Goal: Task Accomplishment & Management: Manage account settings

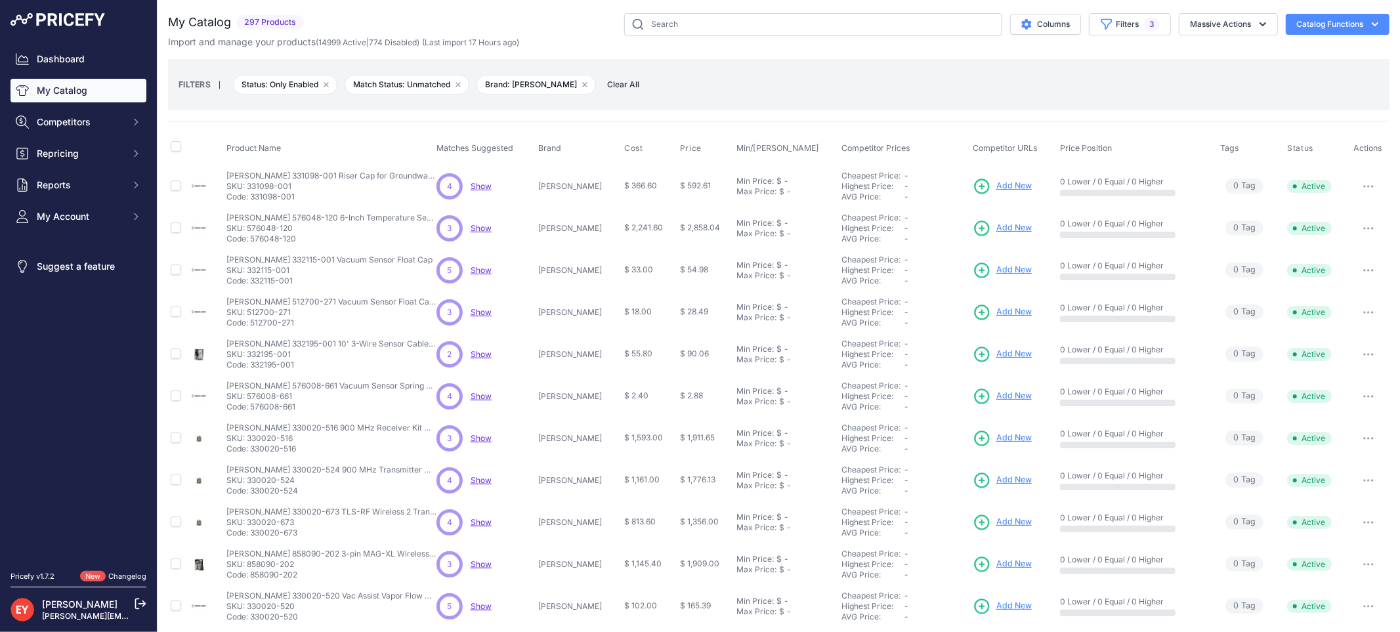
scroll to position [217, 0]
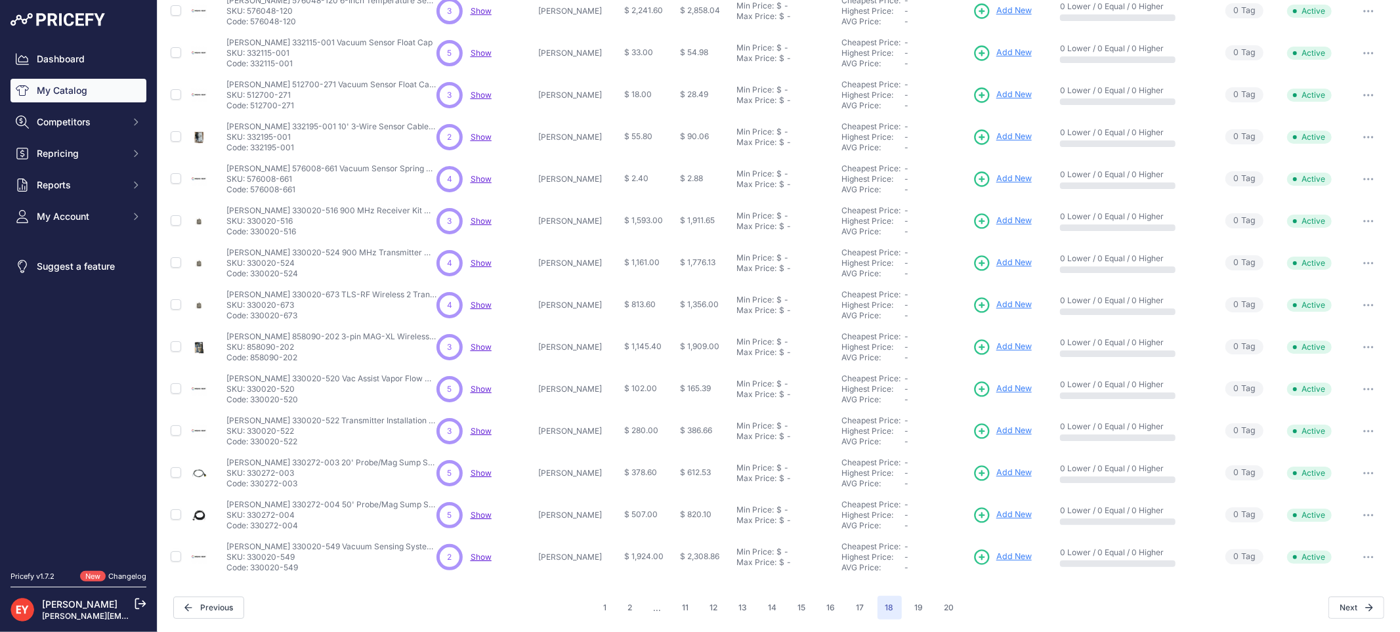
drag, startPoint x: 298, startPoint y: 400, endPoint x: 253, endPoint y: 404, distance: 45.4
click at [253, 404] on p "Code: 330020-520" at bounding box center [331, 399] width 210 height 11
copy div "Code:"
drag, startPoint x: 252, startPoint y: 401, endPoint x: 304, endPoint y: 392, distance: 52.7
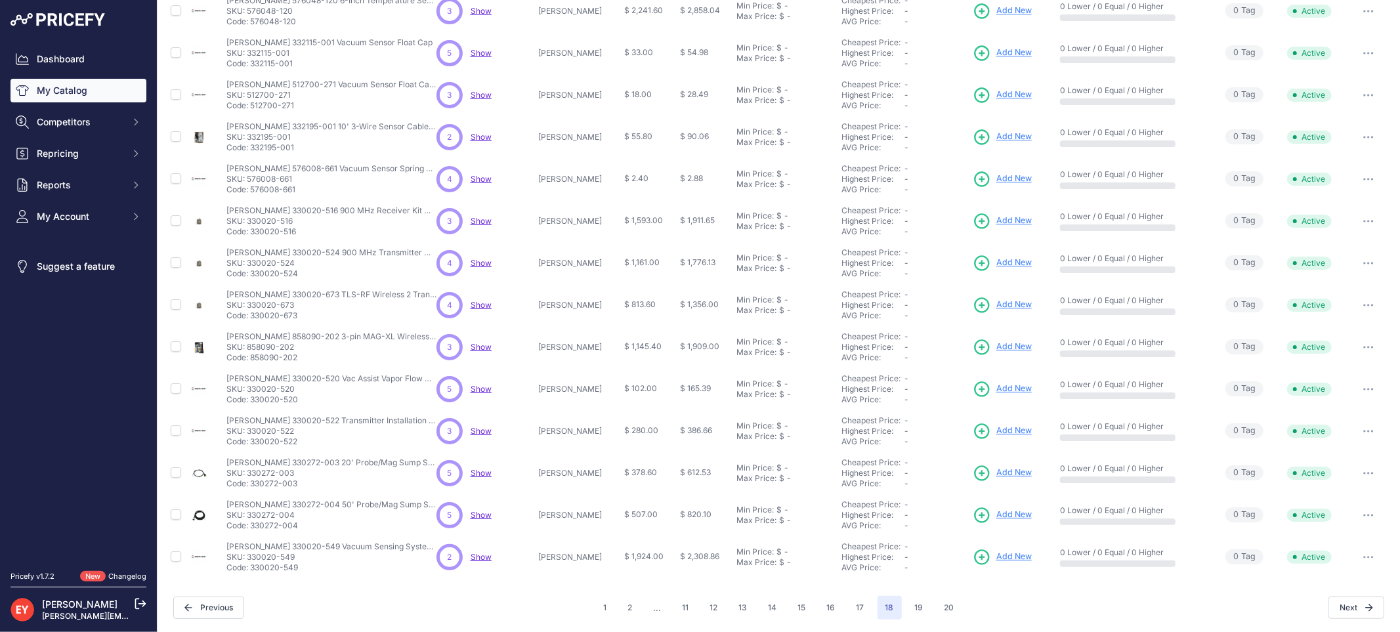
click at [304, 392] on div "Veeder-Root 330020-520 Vac Assist Vapor Flow Meter Service Kit Veeder-Root 3300…" at bounding box center [331, 389] width 210 height 32
drag, startPoint x: 0, startPoint y: 491, endPoint x: 91, endPoint y: 469, distance: 93.3
click at [2, 491] on div "Dashboard My Catalog Competitors Competitors Monitored URLs Repricing My Repric…" at bounding box center [78, 283] width 157 height 566
copy p "330020-520"
drag, startPoint x: 303, startPoint y: 399, endPoint x: 252, endPoint y: 404, distance: 51.4
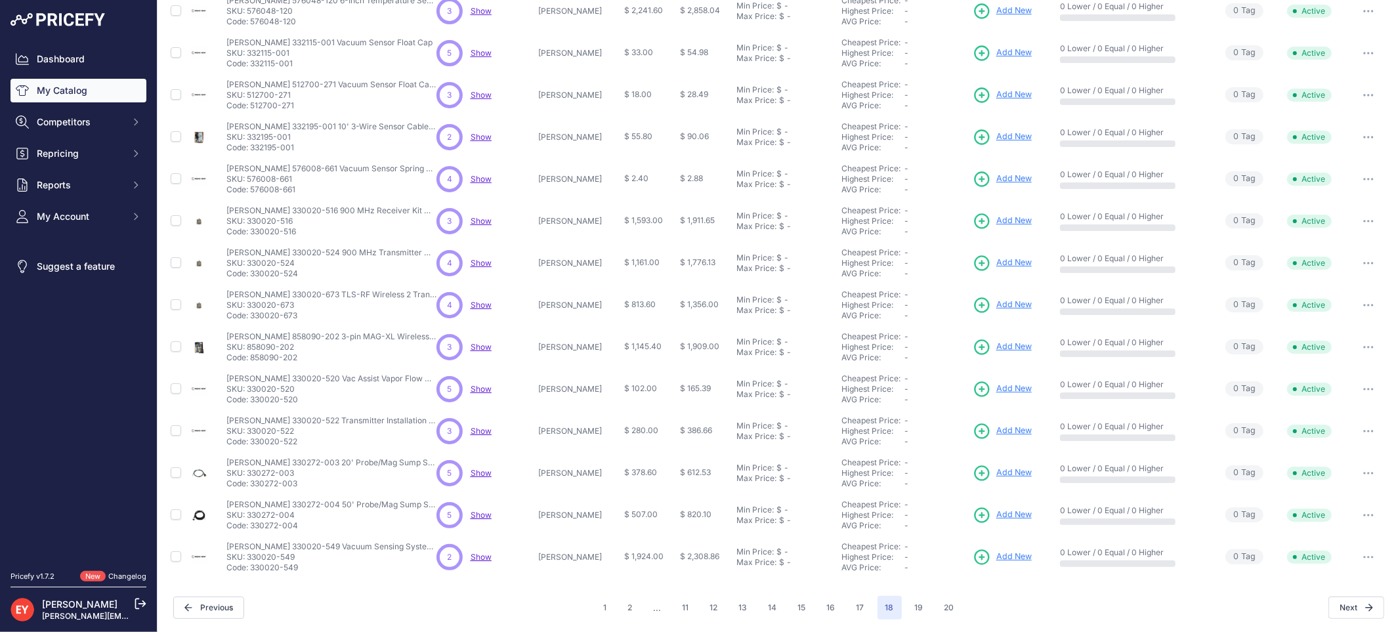
click at [252, 404] on p "Code: 330020-520" at bounding box center [331, 399] width 210 height 11
drag, startPoint x: 305, startPoint y: 441, endPoint x: 253, endPoint y: 442, distance: 51.2
click at [253, 442] on p "Code: 330020-522" at bounding box center [331, 441] width 210 height 11
copy p "30020-522"
drag, startPoint x: 303, startPoint y: 487, endPoint x: 251, endPoint y: 486, distance: 51.2
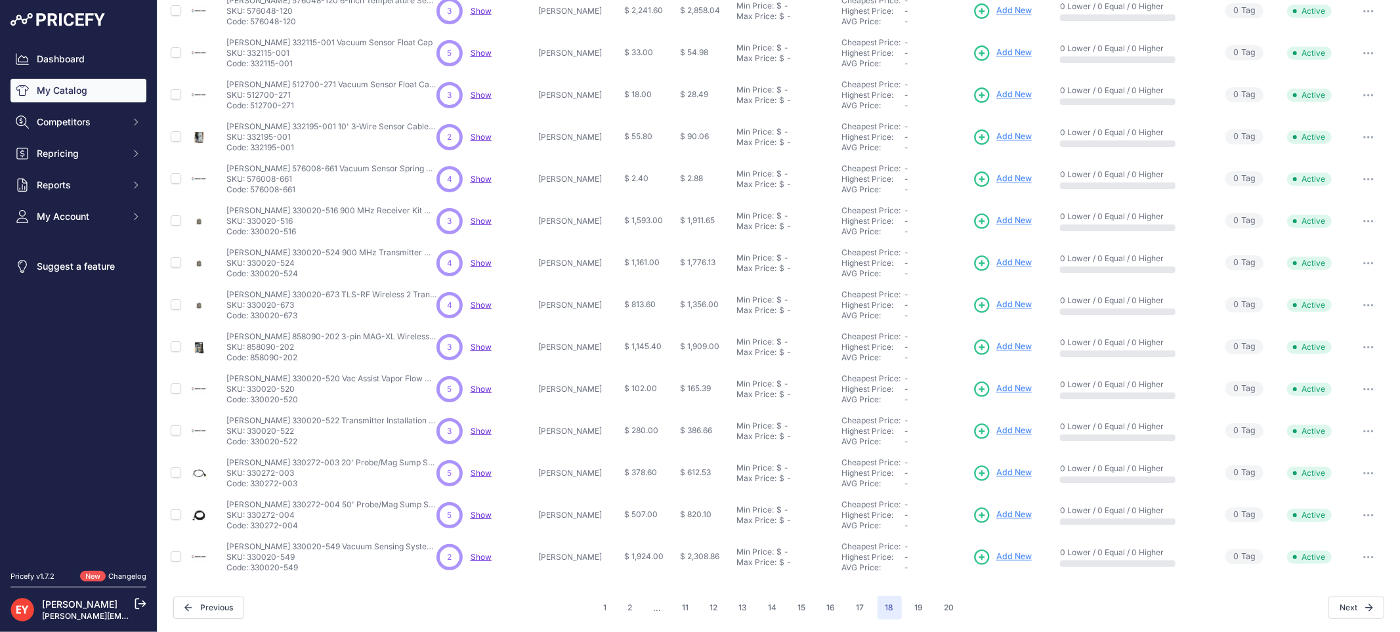
click at [251, 486] on p "Code: 330272-003" at bounding box center [331, 483] width 210 height 11
copy p "330272-003"
drag, startPoint x: 251, startPoint y: 486, endPoint x: 303, endPoint y: 486, distance: 51.2
click at [303, 486] on p "Code: 330272-003" at bounding box center [331, 483] width 210 height 11
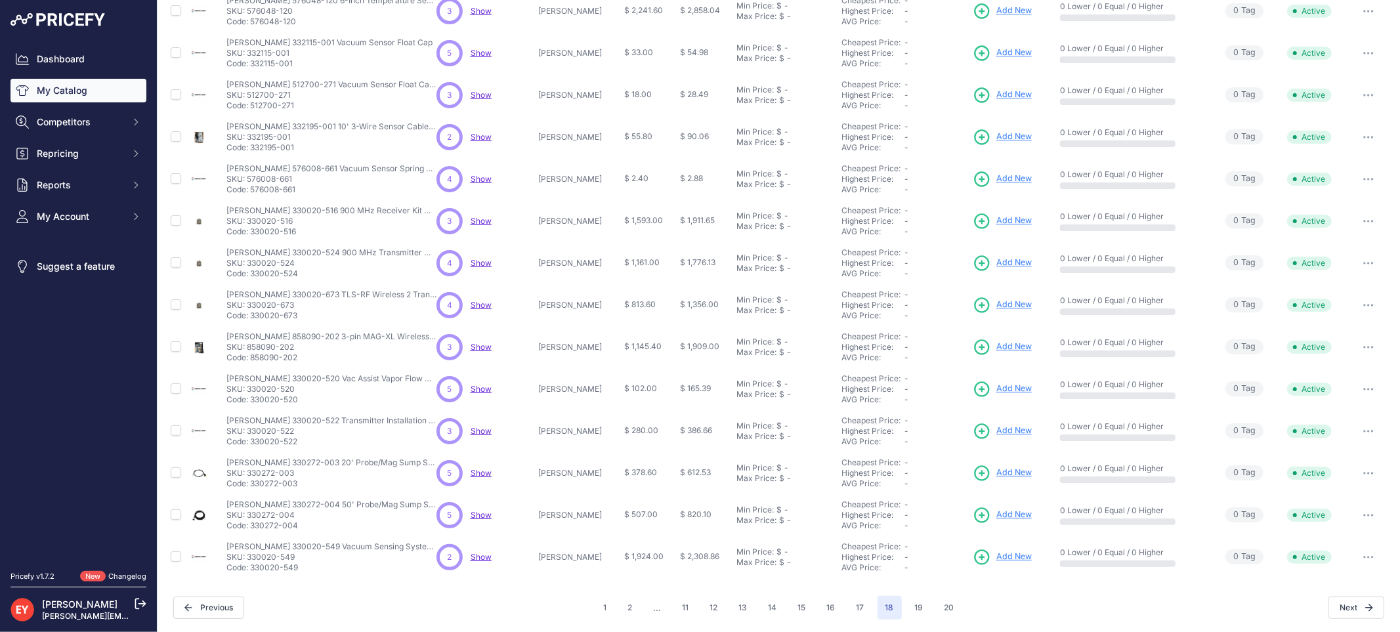
drag, startPoint x: 299, startPoint y: 521, endPoint x: 253, endPoint y: 524, distance: 46.0
click at [253, 524] on p "Code: 330272-004" at bounding box center [331, 525] width 210 height 11
copy p "330272-004"
drag, startPoint x: 306, startPoint y: 574, endPoint x: 253, endPoint y: 574, distance: 53.2
click at [253, 574] on td "Veeder-Root 330020-549 Vacuum Sensing System (SCVS) 1 Vacuum Sensor Kit Veeder-…" at bounding box center [329, 557] width 210 height 42
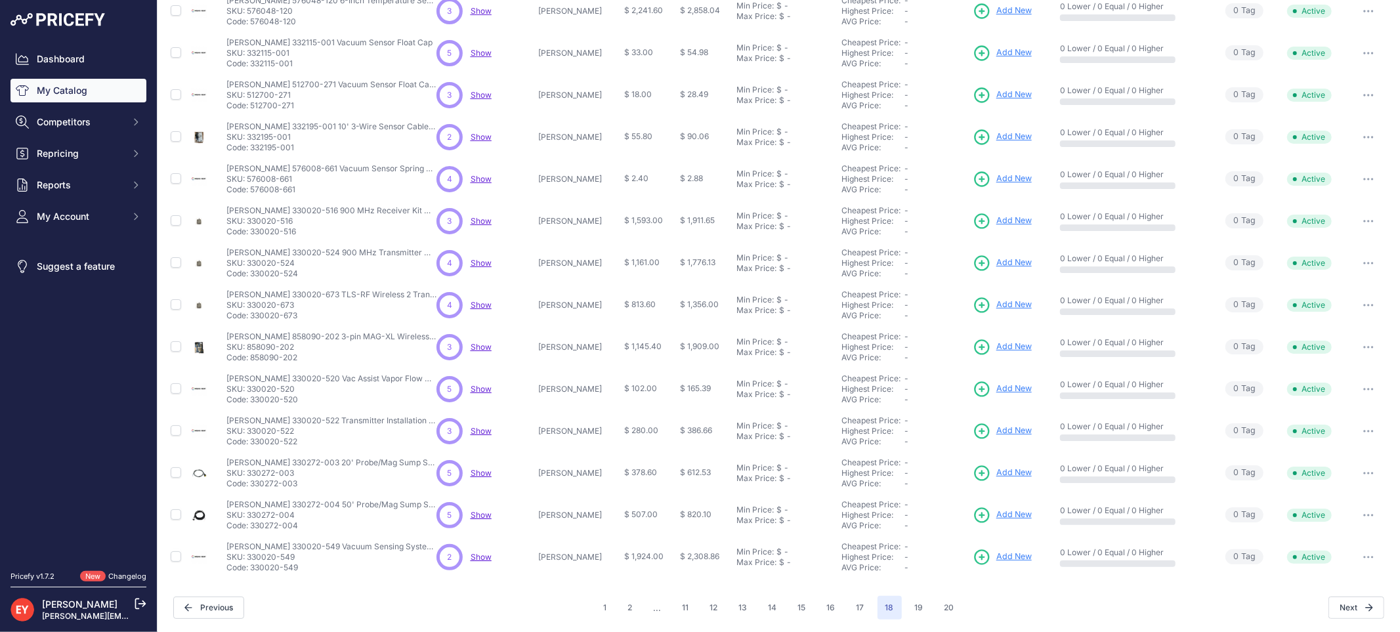
click at [253, 574] on td "Veeder-Root 330020-549 Vacuum Sensing System (SCVS) 1 Vacuum Sensor Kit Veeder-…" at bounding box center [329, 557] width 210 height 42
drag, startPoint x: 248, startPoint y: 568, endPoint x: 307, endPoint y: 566, distance: 58.4
click at [307, 566] on p "Code: 330020-549" at bounding box center [331, 567] width 210 height 11
click at [295, 587] on div "My Catalog 297 Products" at bounding box center [778, 208] width 1221 height 824
copy p "330020-549"
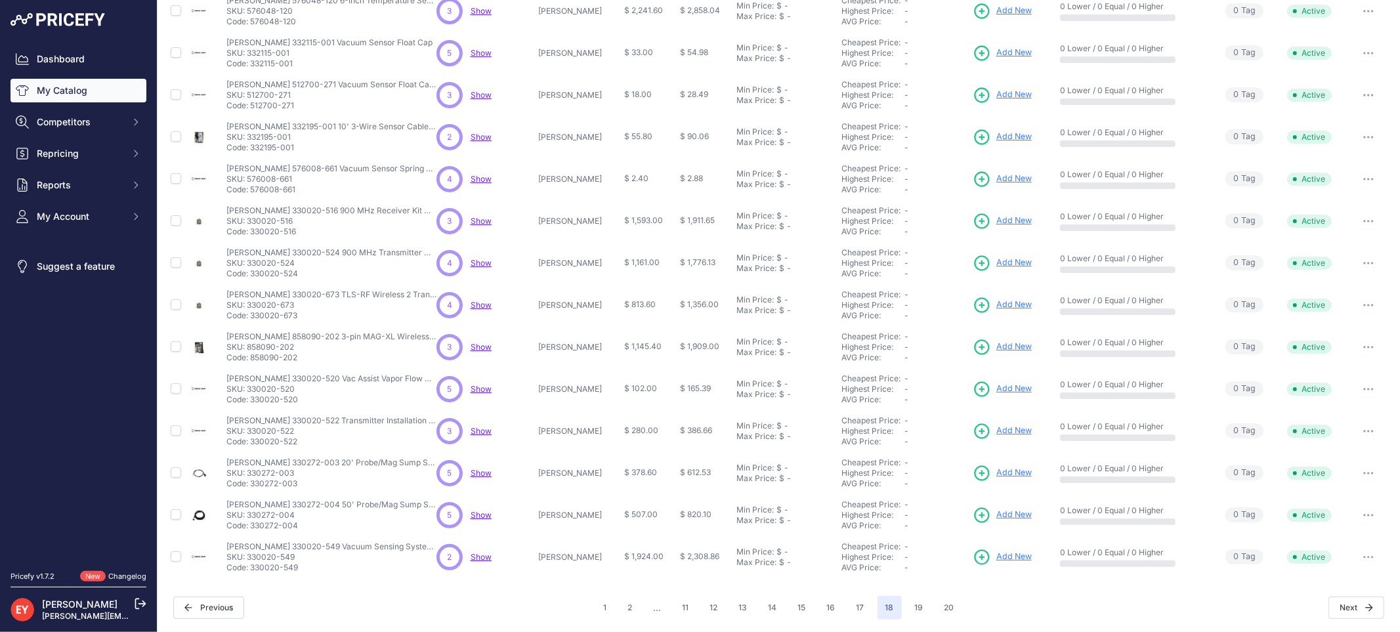
drag, startPoint x: 303, startPoint y: 566, endPoint x: 251, endPoint y: 568, distance: 52.5
click at [251, 568] on p "Code: 330020-549" at bounding box center [331, 567] width 210 height 11
click at [857, 607] on button "17" at bounding box center [861, 608] width 24 height 24
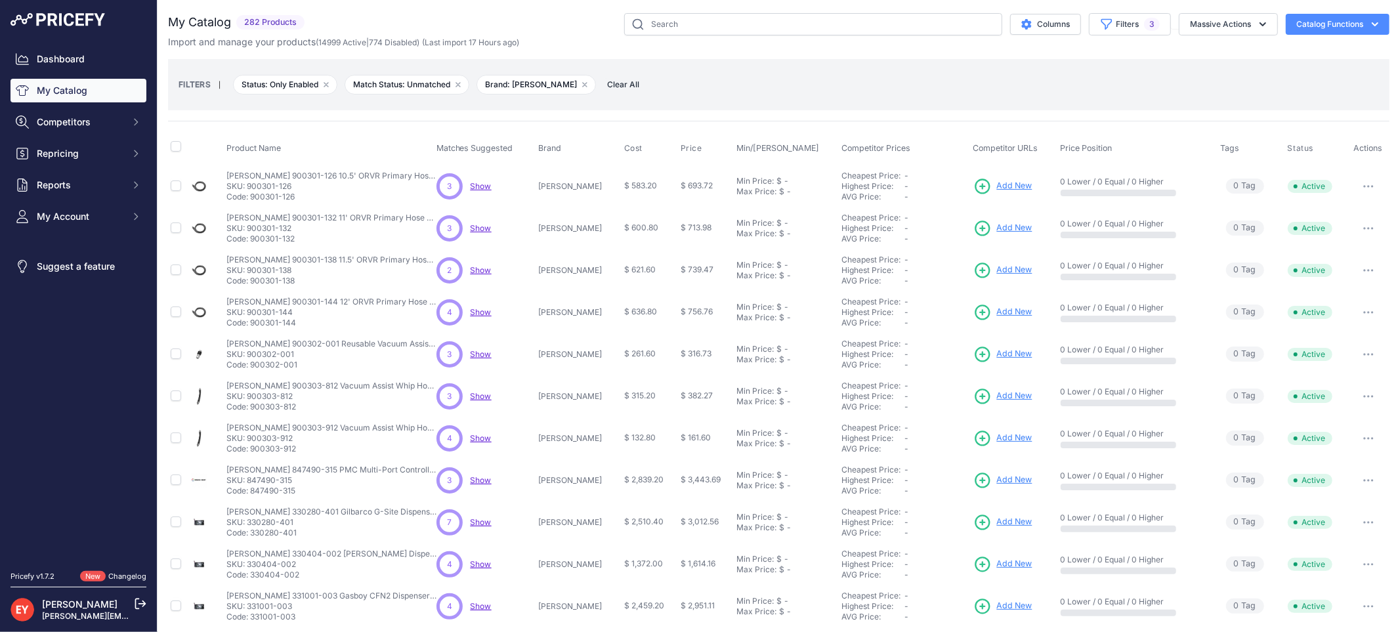
drag, startPoint x: 291, startPoint y: 198, endPoint x: 251, endPoint y: 199, distance: 39.4
click at [251, 199] on p "Code: 900301-126" at bounding box center [331, 197] width 210 height 11
copy p "900301-126"
copy p "900301-132"
drag, startPoint x: 251, startPoint y: 239, endPoint x: 300, endPoint y: 245, distance: 49.7
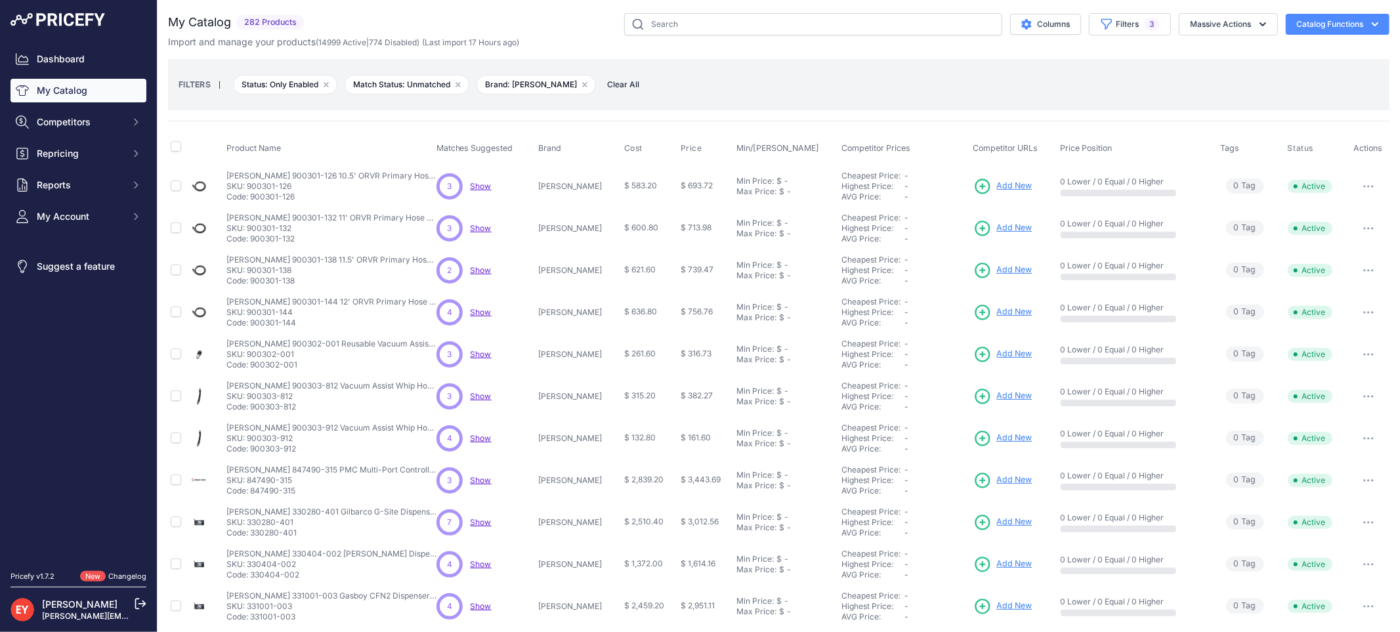
click at [300, 245] on td "Veeder-Root 900301-132 11' ORVR Primary Hose Assembly Veeder-Root 900301-132 11…" at bounding box center [329, 228] width 210 height 42
drag, startPoint x: 251, startPoint y: 239, endPoint x: 303, endPoint y: 246, distance: 53.0
click at [303, 246] on td "Veeder-Root 900301-132 11' ORVR Primary Hose Assembly Veeder-Root 900301-132 11…" at bounding box center [329, 228] width 210 height 42
copy p "900301-132"
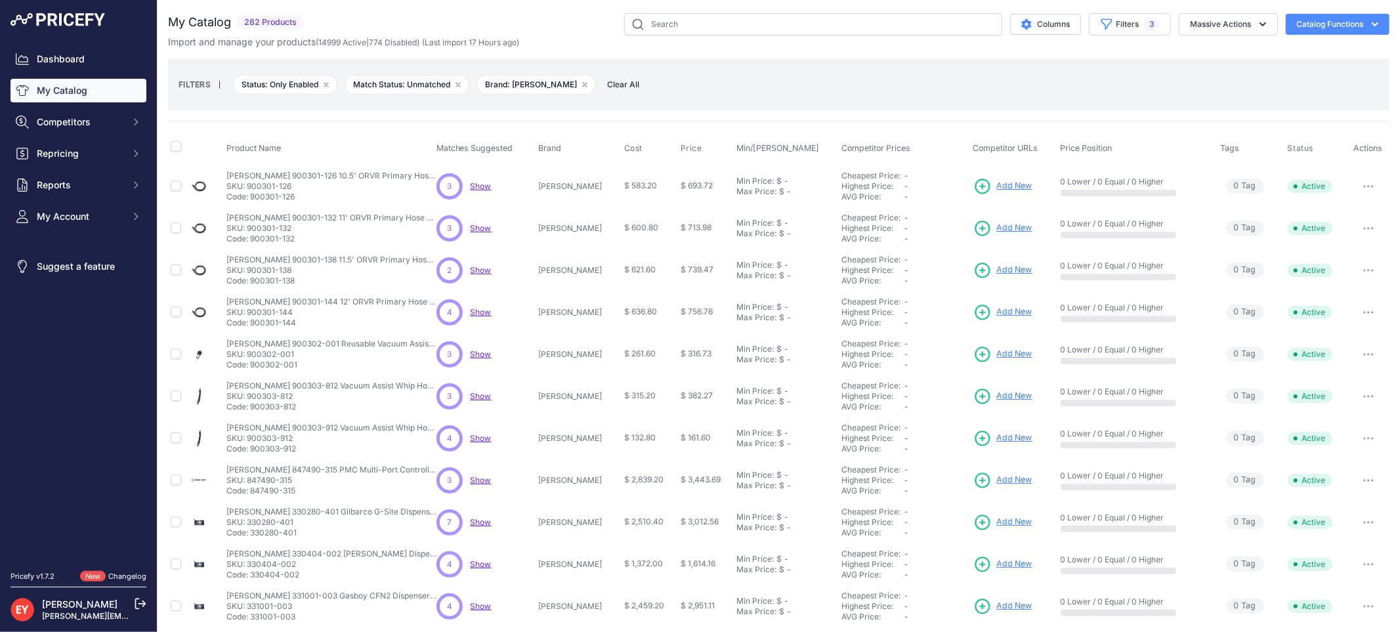
drag, startPoint x: 299, startPoint y: 284, endPoint x: 251, endPoint y: 283, distance: 47.9
click at [251, 283] on p "Code: 900301-138" at bounding box center [331, 281] width 210 height 11
copy p "900301-138"
drag, startPoint x: 297, startPoint y: 326, endPoint x: 251, endPoint y: 324, distance: 46.0
click at [251, 324] on p "Code: 900301-144" at bounding box center [331, 323] width 210 height 11
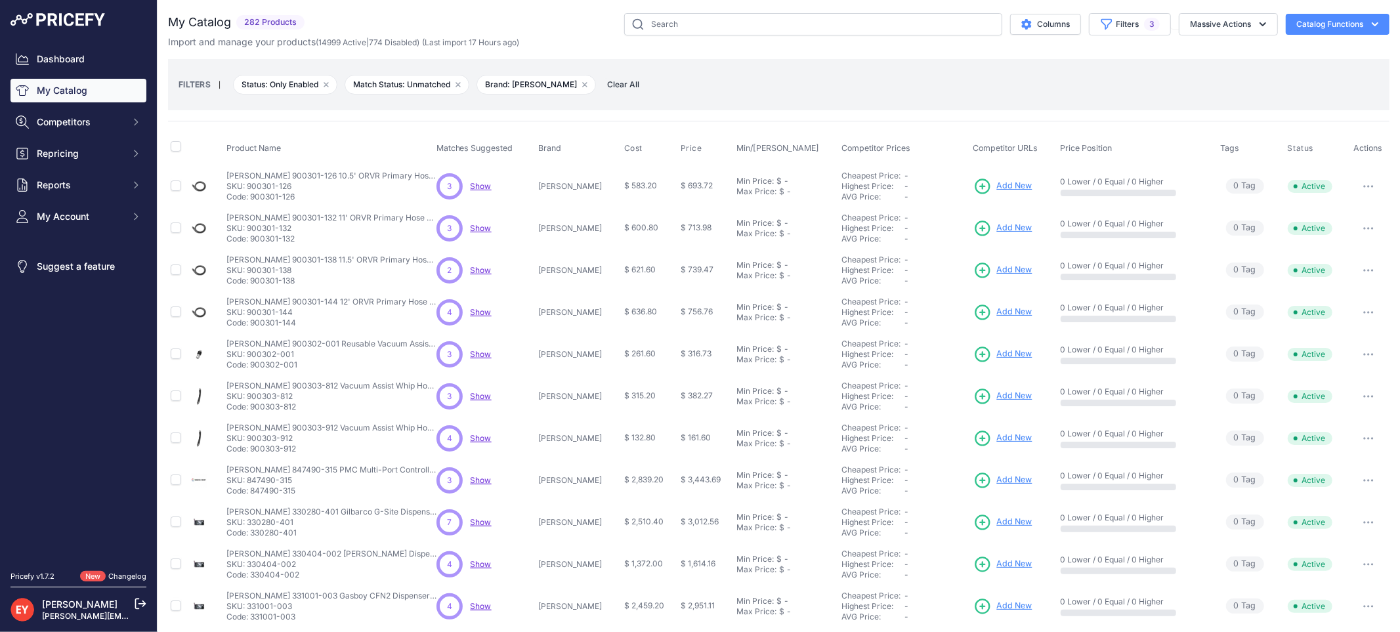
drag, startPoint x: 297, startPoint y: 366, endPoint x: 251, endPoint y: 365, distance: 45.3
click at [251, 365] on p "Code: 900302-001" at bounding box center [331, 365] width 210 height 11
drag, startPoint x: 299, startPoint y: 414, endPoint x: 252, endPoint y: 406, distance: 48.0
click at [252, 406] on td "Veeder-Root 900303-812 Vacuum Assist Whip Hose with Flow Limiter Veeder-Root 90…" at bounding box center [329, 396] width 210 height 42
click at [252, 406] on p "Code: 900303-812" at bounding box center [331, 407] width 210 height 11
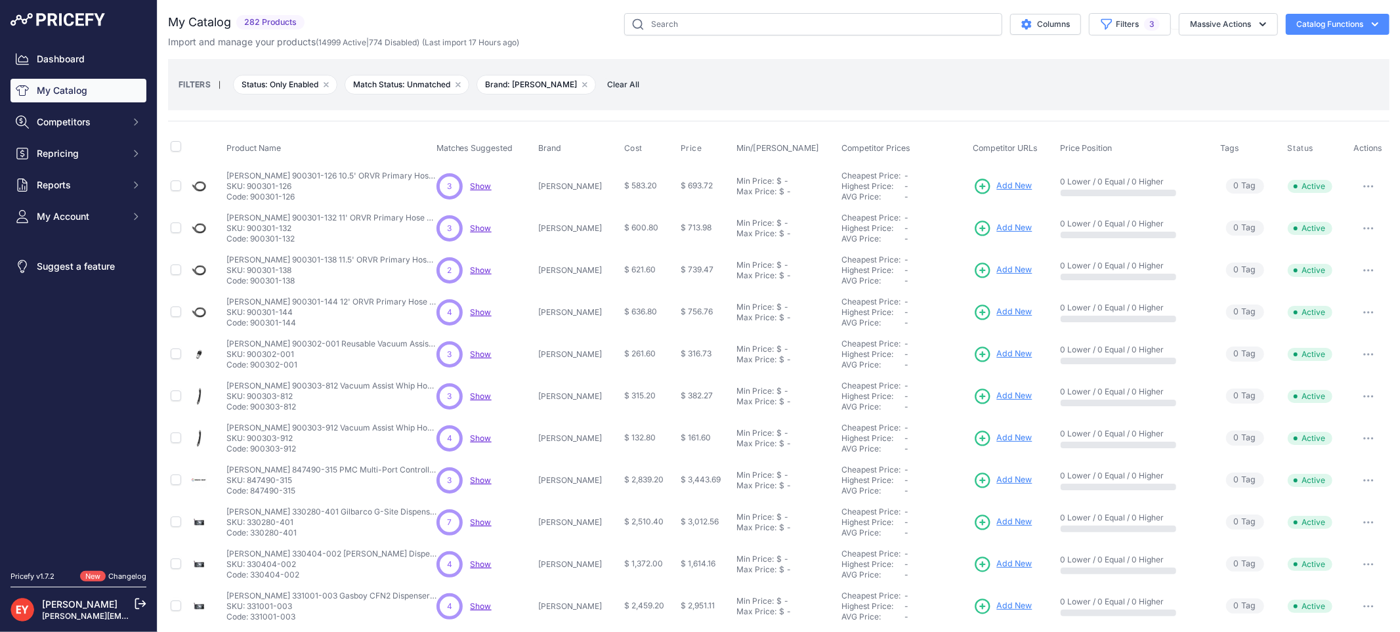
click at [253, 406] on p "Code: 900303-812" at bounding box center [331, 407] width 210 height 11
drag, startPoint x: 251, startPoint y: 404, endPoint x: 338, endPoint y: 402, distance: 86.7
click at [338, 402] on p "Code: 900303-812" at bounding box center [331, 407] width 210 height 11
drag, startPoint x: 250, startPoint y: 410, endPoint x: 299, endPoint y: 405, distance: 48.8
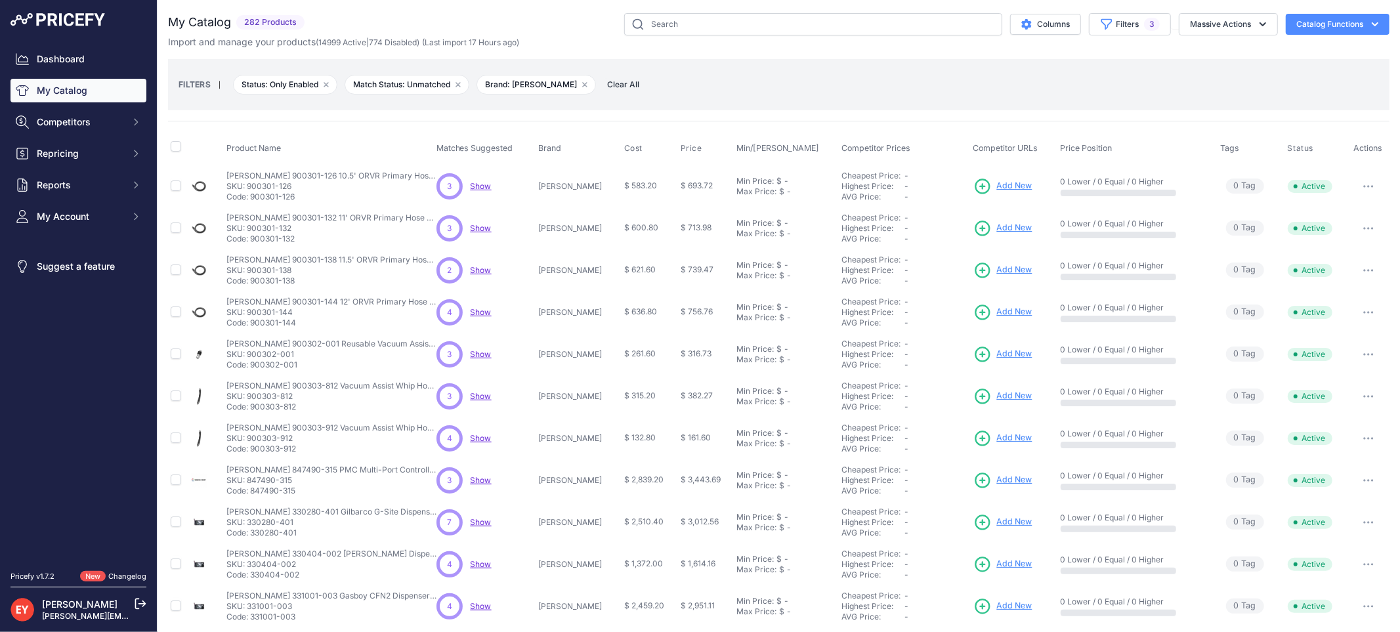
click at [299, 405] on p "Code: 900303-812" at bounding box center [331, 407] width 210 height 11
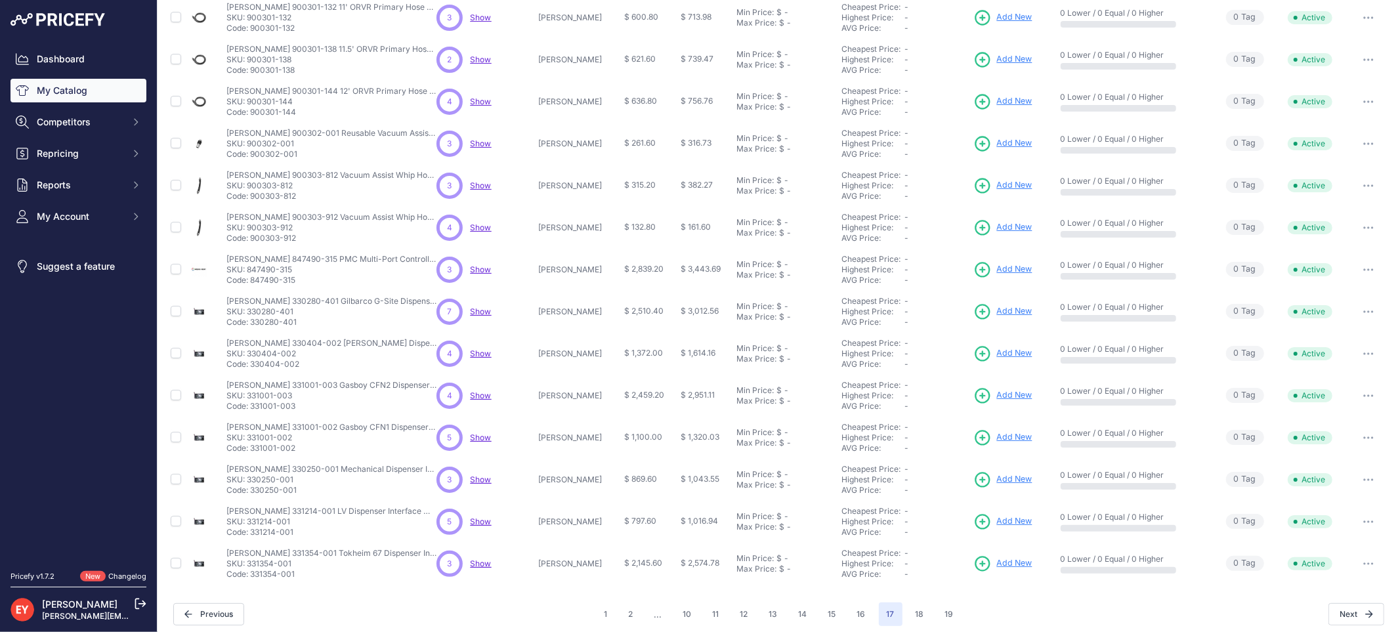
scroll to position [217, 0]
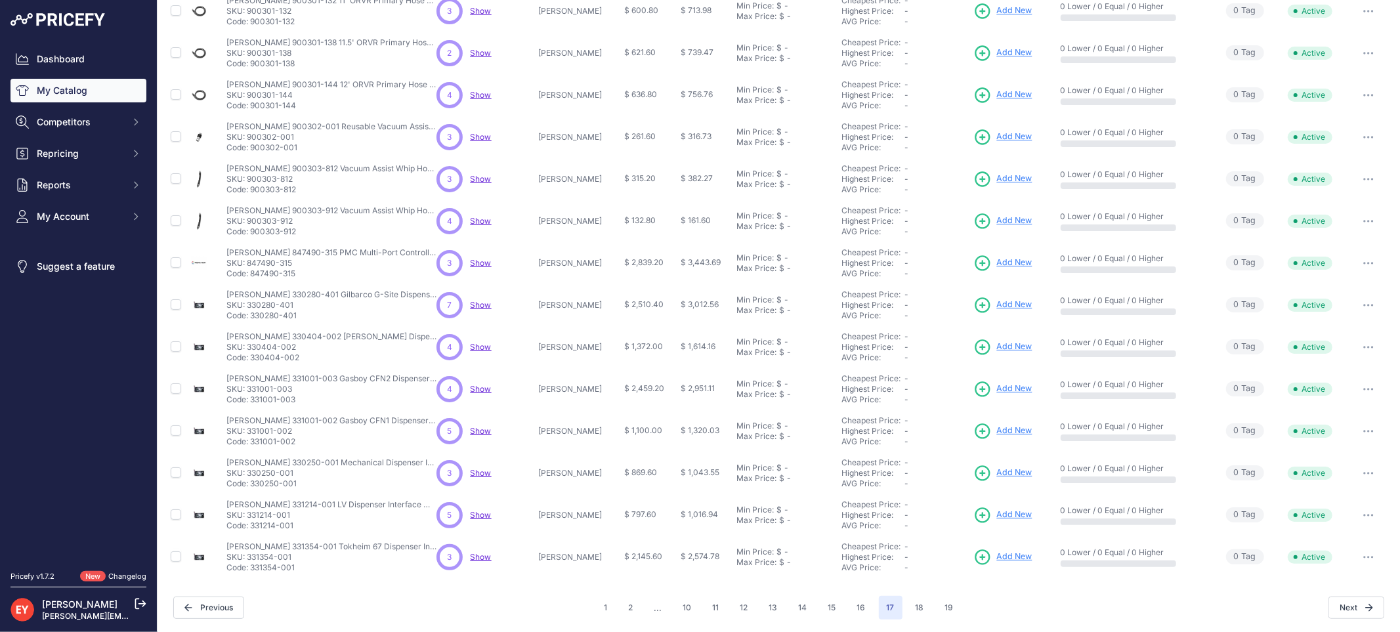
drag, startPoint x: 298, startPoint y: 234, endPoint x: 253, endPoint y: 231, distance: 45.4
click at [253, 231] on p "Code: 900303-912" at bounding box center [331, 231] width 210 height 11
drag, startPoint x: 299, startPoint y: 280, endPoint x: 250, endPoint y: 274, distance: 48.9
click at [250, 274] on td "Veeder-Root 847490-315 PMC Multi-Port Controller for VST Veeder-Root 847490-315…" at bounding box center [329, 263] width 210 height 42
click at [250, 274] on p "Code: 847490-315" at bounding box center [331, 273] width 210 height 11
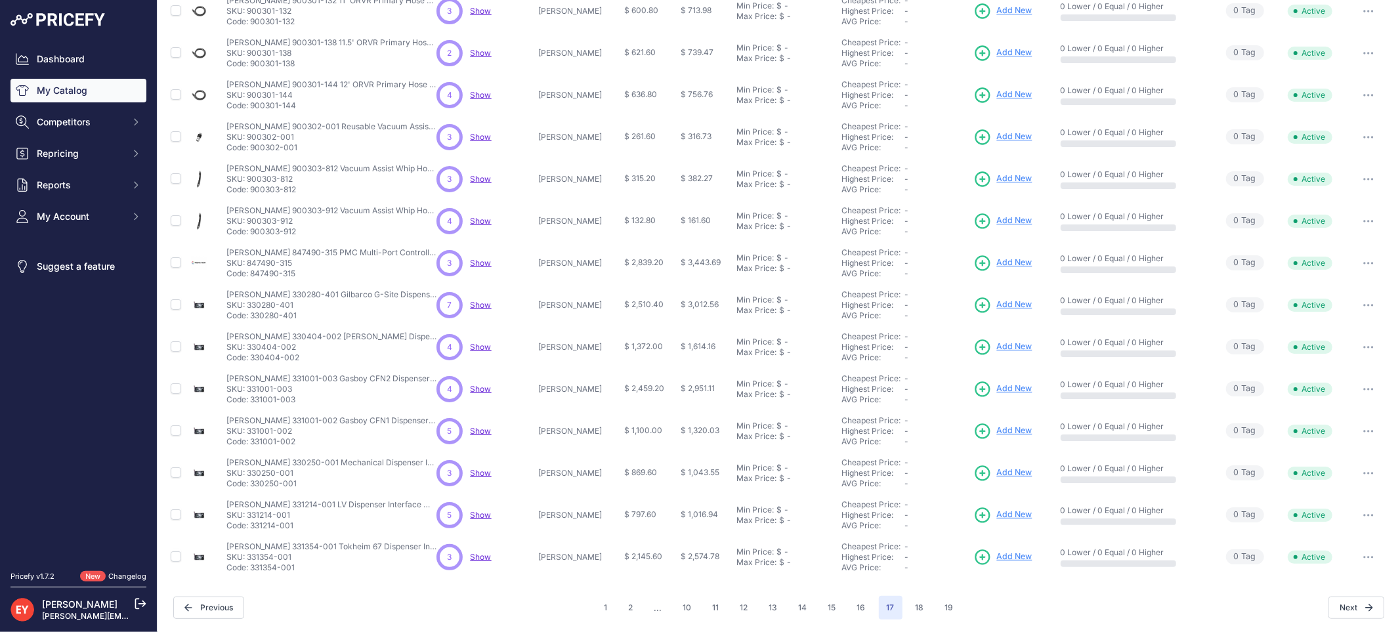
drag, startPoint x: 251, startPoint y: 277, endPoint x: 300, endPoint y: 273, distance: 48.7
click at [300, 273] on p "Code: 847490-315" at bounding box center [331, 273] width 210 height 11
drag, startPoint x: 263, startPoint y: 273, endPoint x: 324, endPoint y: 273, distance: 61.7
click at [324, 273] on p "Code: 847490-315" at bounding box center [331, 273] width 210 height 11
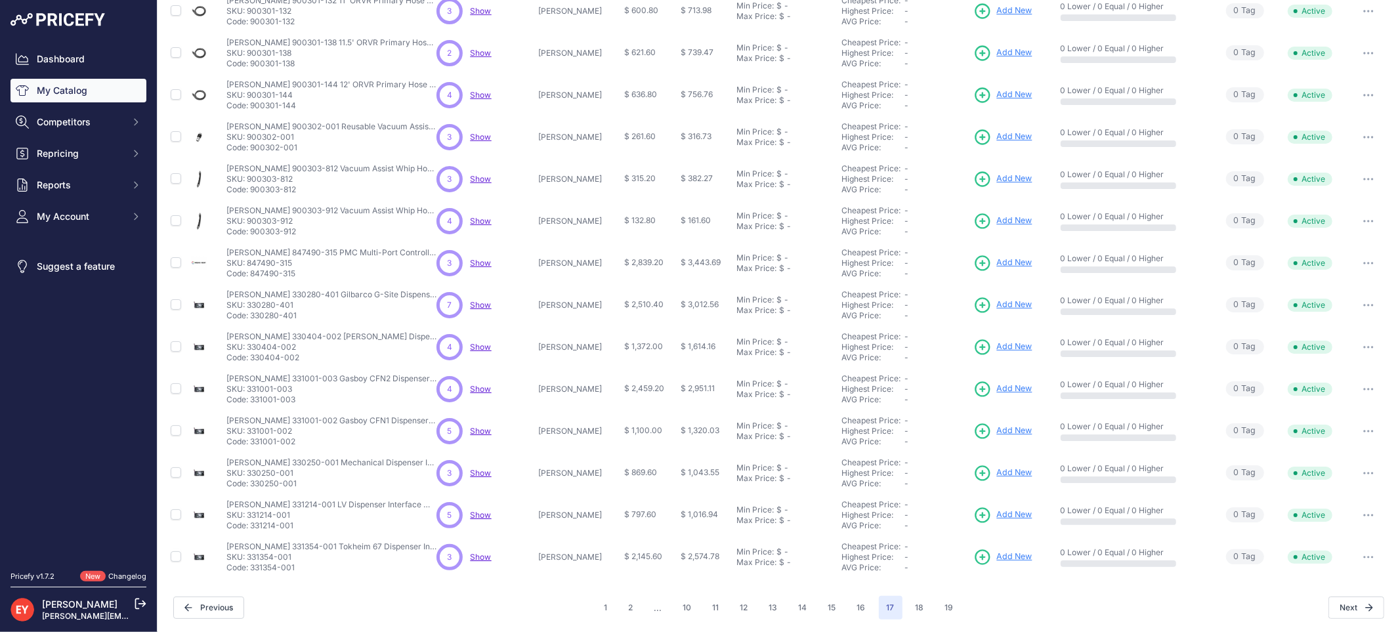
click at [324, 273] on p "Code: 847490-315" at bounding box center [331, 273] width 210 height 11
drag, startPoint x: 301, startPoint y: 320, endPoint x: 251, endPoint y: 322, distance: 49.3
click at [251, 322] on td "Veeder-Root 330280-401 Gilbarco G-Site Dispenser Interface Module For TLS-350R …" at bounding box center [329, 305] width 210 height 42
drag, startPoint x: 294, startPoint y: 362, endPoint x: 253, endPoint y: 364, distance: 41.4
click at [253, 364] on td "Veeder-Root 330404-002 SAM Dispenser Interface Module for TLS-350R Consoles Vee…" at bounding box center [329, 347] width 210 height 42
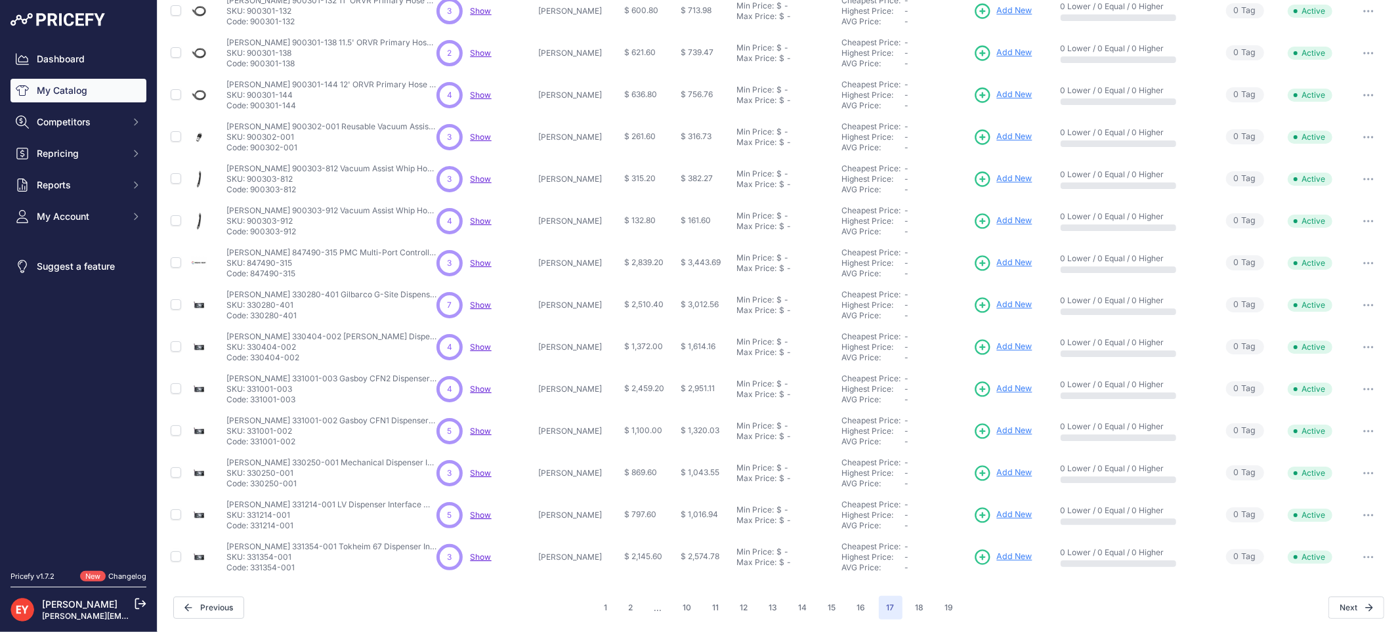
drag, startPoint x: 303, startPoint y: 405, endPoint x: 251, endPoint y: 404, distance: 51.2
click at [251, 404] on td "Veeder-Root 331001-003 Gasboy CFN2 Dispenser Interface Module for TLS-350R Cons…" at bounding box center [329, 389] width 210 height 42
drag, startPoint x: 251, startPoint y: 400, endPoint x: 303, endPoint y: 399, distance: 51.2
click at [303, 399] on p "Code: 331001-003" at bounding box center [331, 399] width 210 height 11
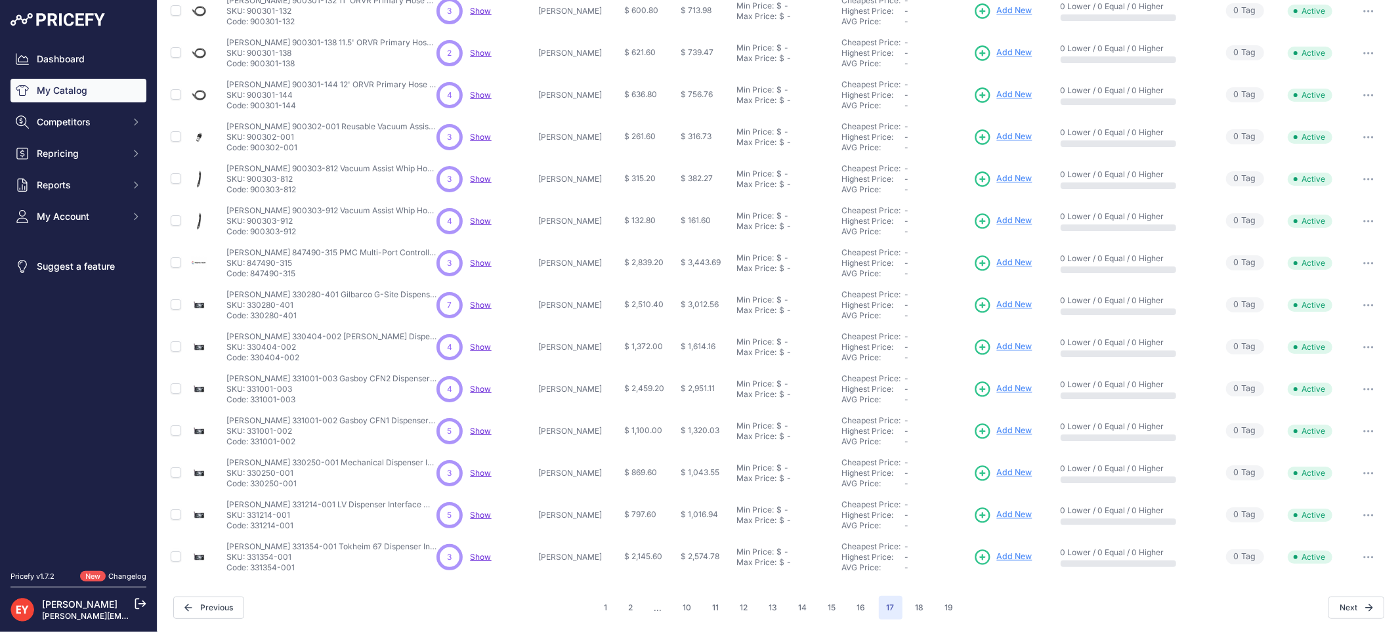
drag, startPoint x: 303, startPoint y: 443, endPoint x: 252, endPoint y: 438, distance: 50.7
click at [252, 438] on p "Code: 331001-002" at bounding box center [331, 441] width 210 height 11
drag, startPoint x: 299, startPoint y: 482, endPoint x: 253, endPoint y: 487, distance: 46.8
click at [253, 487] on p "Code: 330250-001" at bounding box center [331, 483] width 210 height 11
drag, startPoint x: 299, startPoint y: 528, endPoint x: 251, endPoint y: 528, distance: 47.3
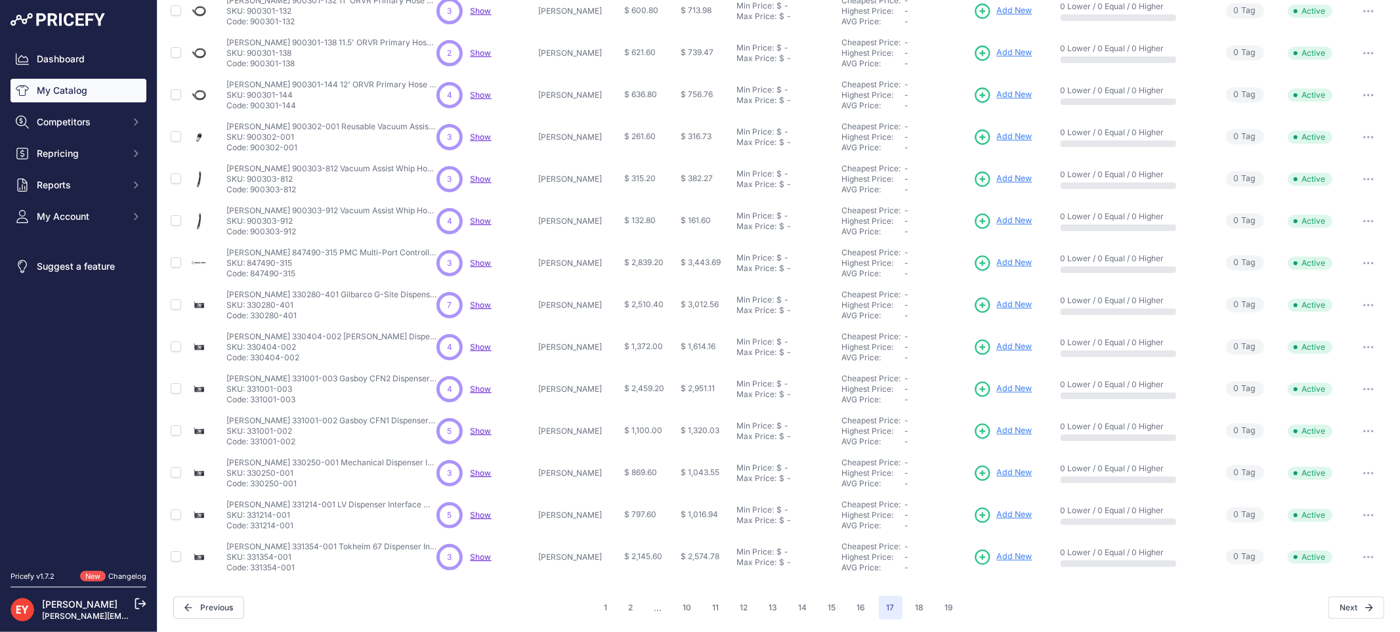
click at [251, 528] on p "Code: 331214-001" at bounding box center [331, 525] width 210 height 11
drag, startPoint x: 297, startPoint y: 567, endPoint x: 252, endPoint y: 567, distance: 44.6
click at [252, 567] on p "Code: 331354-001" at bounding box center [331, 567] width 210 height 11
drag, startPoint x: 252, startPoint y: 566, endPoint x: 323, endPoint y: 563, distance: 70.9
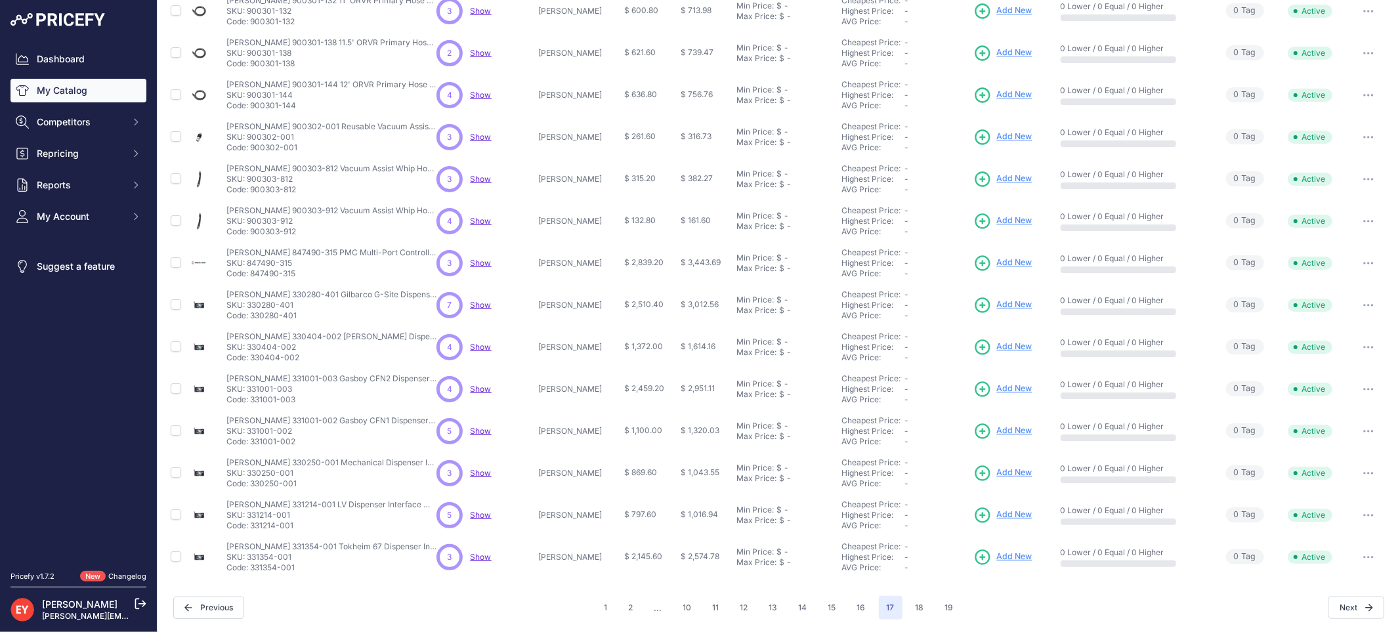
click at [323, 563] on p "Code: 331354-001" at bounding box center [331, 567] width 210 height 11
click at [862, 606] on button "16" at bounding box center [861, 608] width 24 height 24
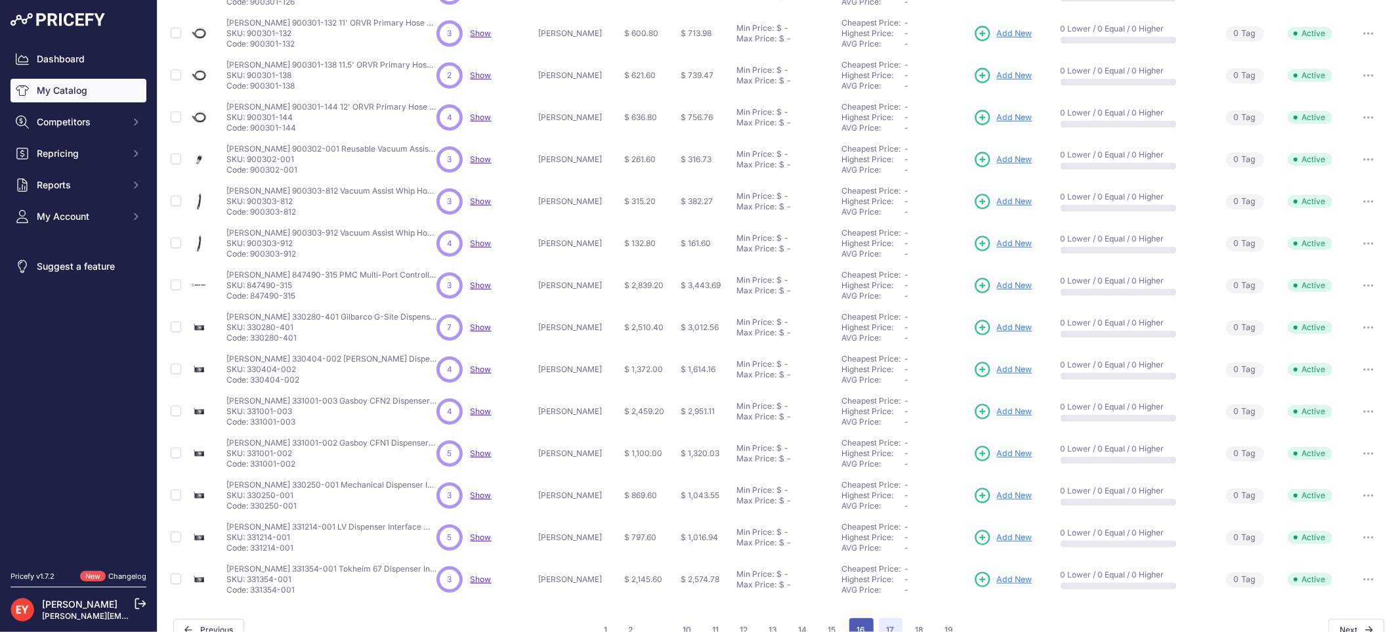
scroll to position [240, 0]
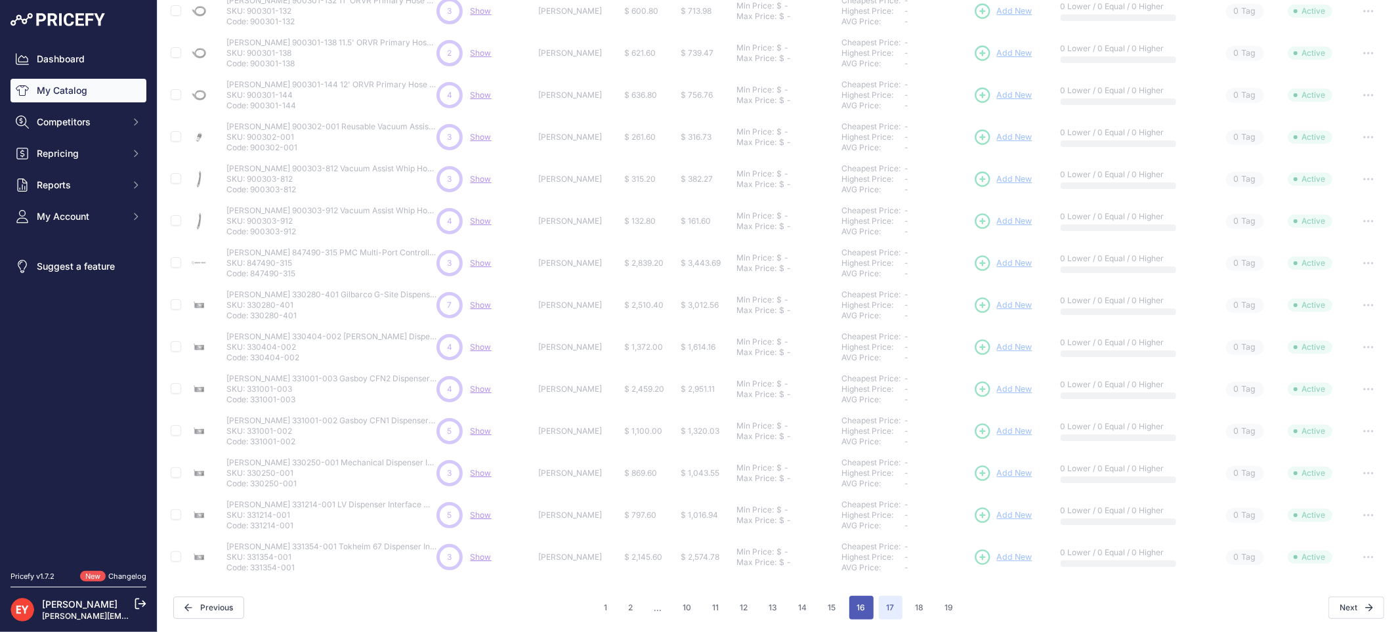
click at [864, 605] on button "16" at bounding box center [861, 608] width 24 height 24
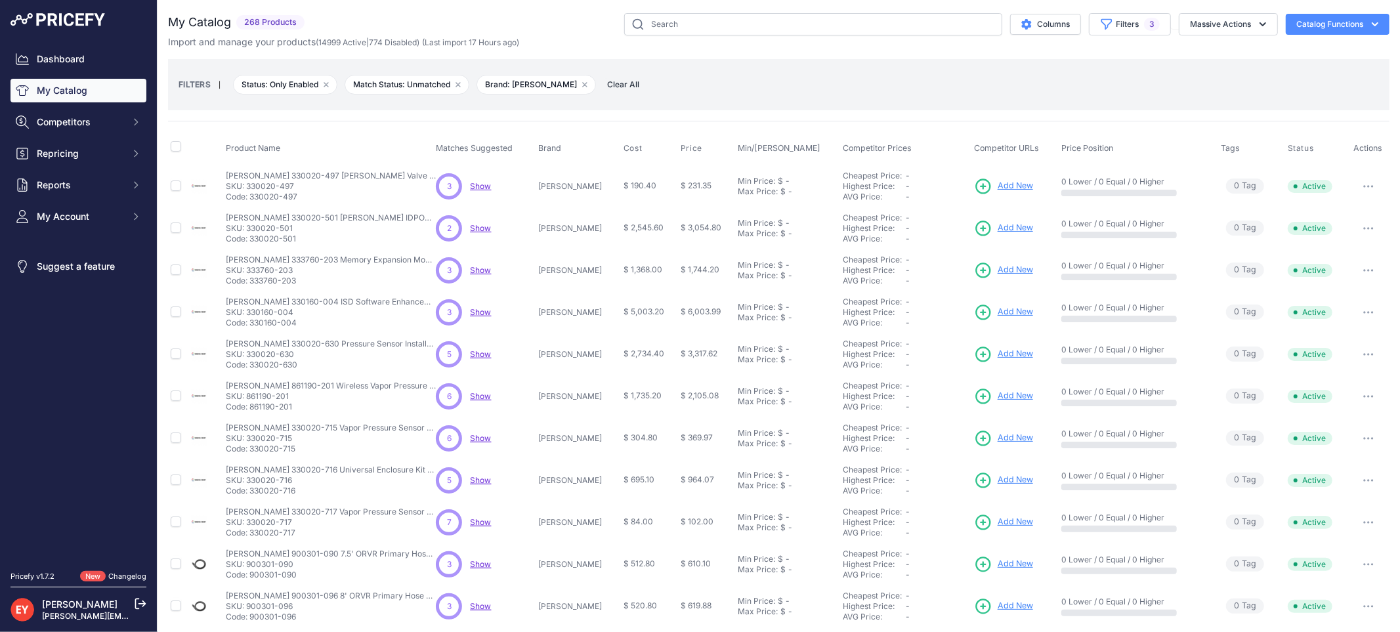
drag, startPoint x: 301, startPoint y: 201, endPoint x: 253, endPoint y: 196, distance: 48.3
click at [253, 196] on p "Code: 330020-497" at bounding box center [331, 197] width 210 height 11
drag, startPoint x: 297, startPoint y: 240, endPoint x: 251, endPoint y: 236, distance: 45.4
click at [251, 236] on p "Code: 330020-501" at bounding box center [331, 239] width 210 height 11
drag, startPoint x: 307, startPoint y: 286, endPoint x: 253, endPoint y: 282, distance: 53.9
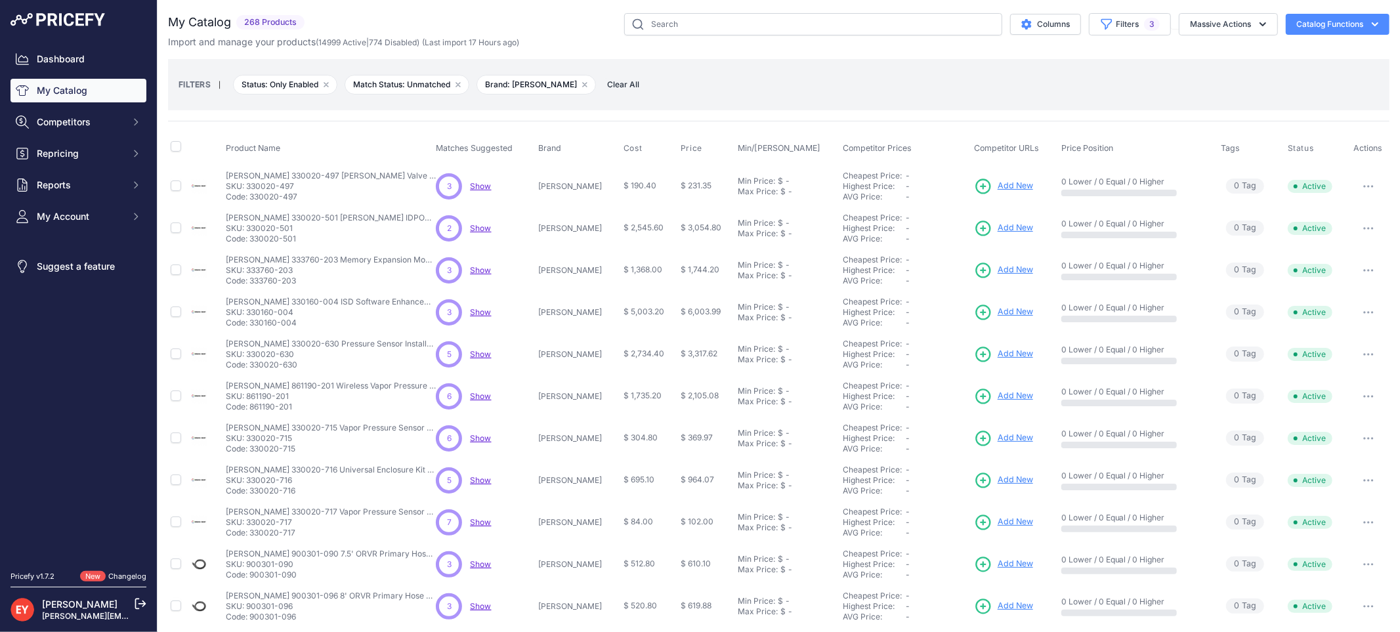
click at [253, 282] on p "Code: 333760-203" at bounding box center [331, 281] width 210 height 11
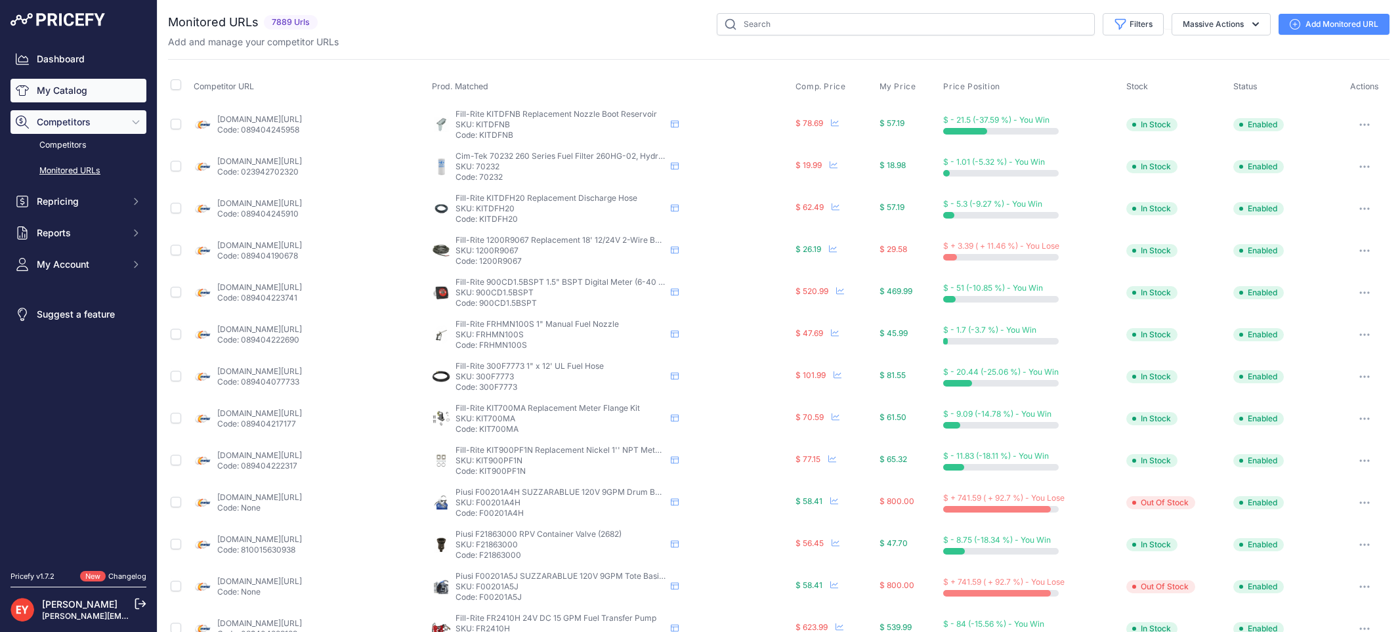
click at [49, 86] on link "My Catalog" at bounding box center [79, 91] width 136 height 24
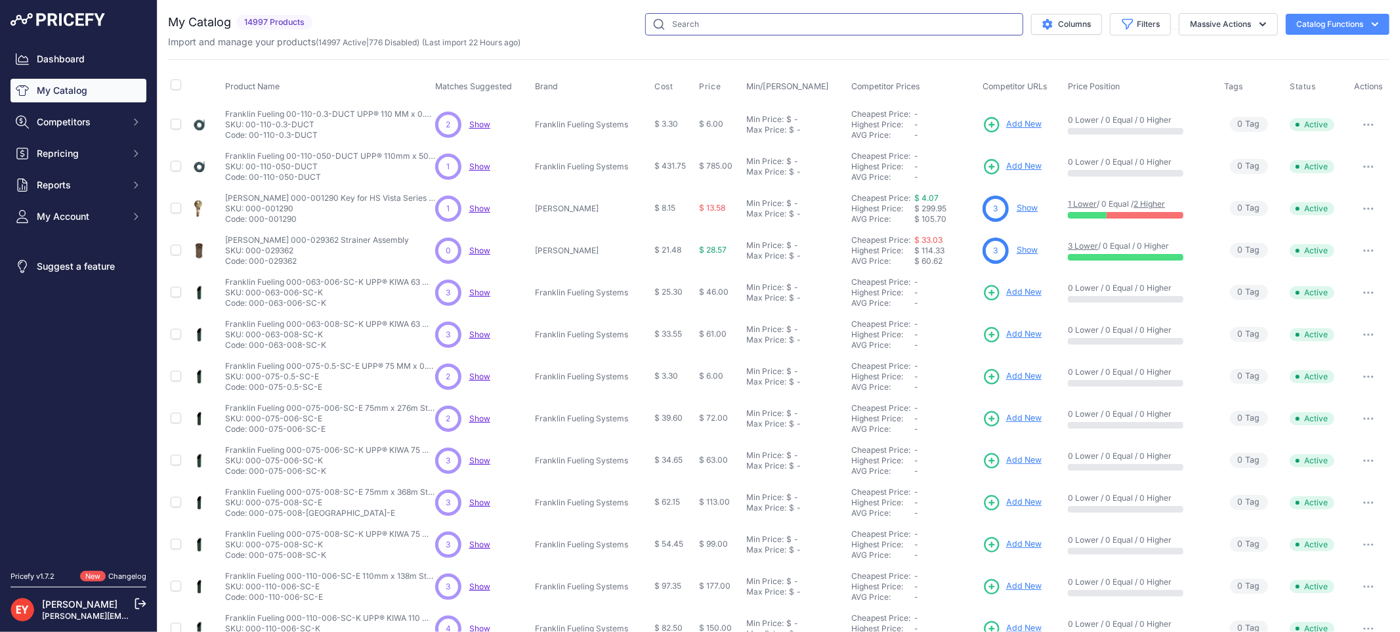
click at [677, 28] on input "text" at bounding box center [834, 24] width 378 height 22
paste input "330020-520"
type input "330020-520"
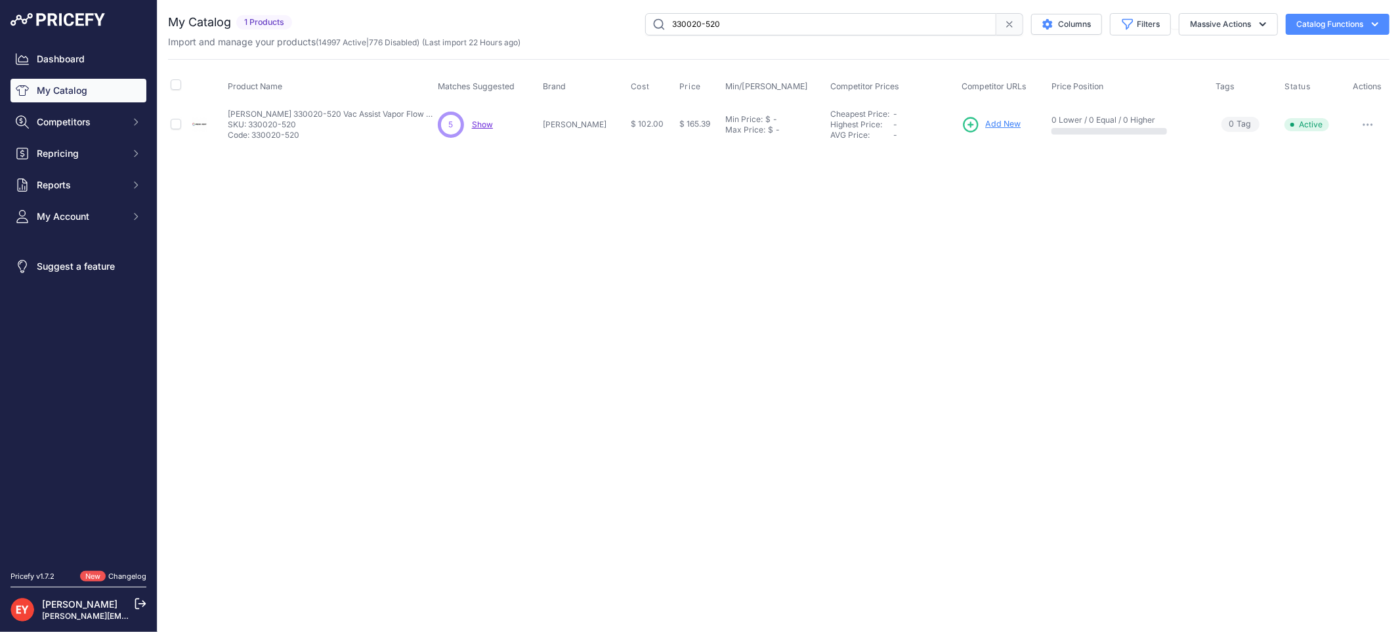
click at [998, 119] on span "Add New" at bounding box center [1002, 124] width 35 height 12
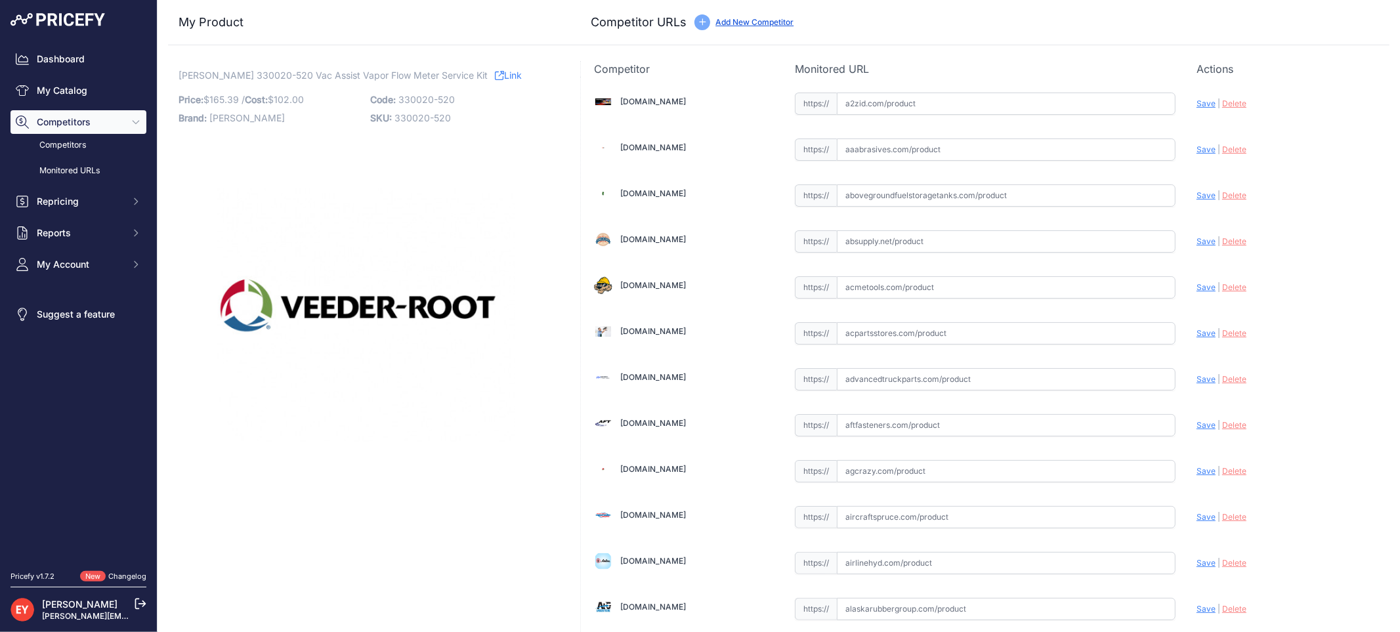
scroll to position [9220, 0]
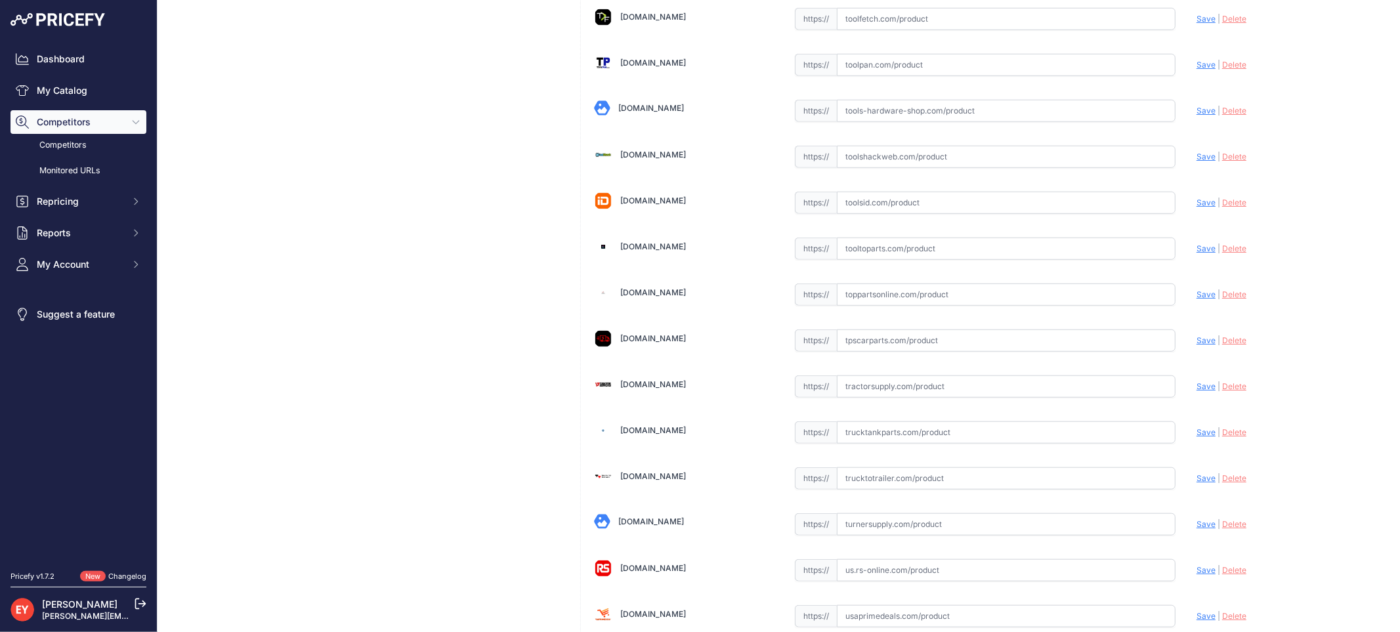
click at [849, 306] on input "text" at bounding box center [1006, 295] width 339 height 22
paste input "https://www.toppartsonline.com/product/veeder-root-330020-520-vac-assist-vapor-…"
click at [1197, 299] on span "Save" at bounding box center [1206, 294] width 19 height 10
type input "https://www.toppartsonline.com/product/veeder-root-330020-520-vac-assist-vapor-…"
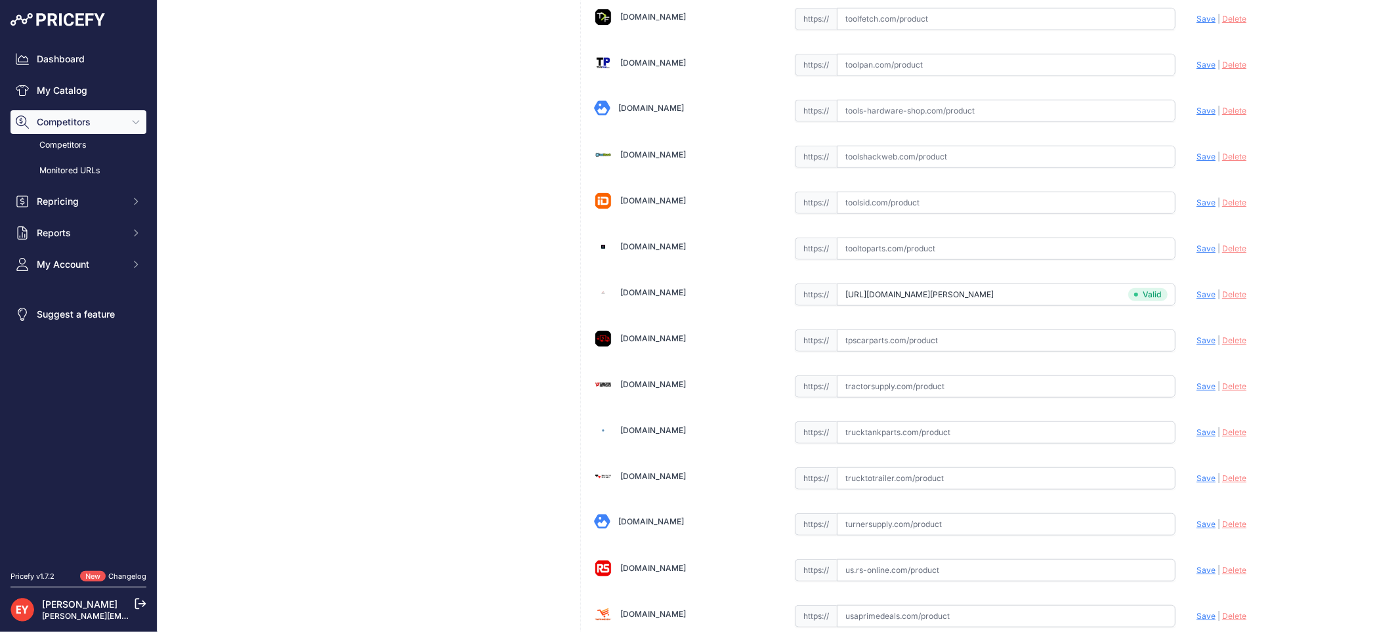
scroll to position [3932, 0]
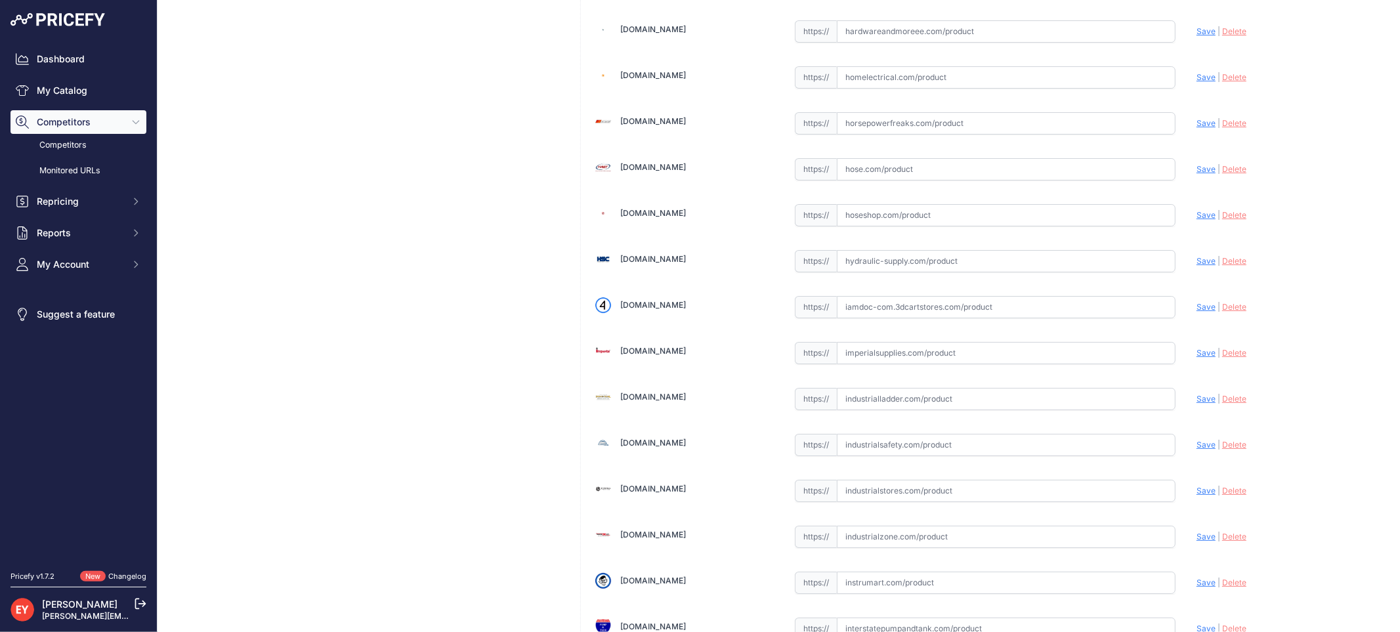
click at [894, 305] on div "https:// Valid" at bounding box center [985, 305] width 381 height 25
click at [897, 312] on input "text" at bounding box center [1006, 307] width 339 height 22
paste input "https://iamdoc-com.3dcartstores.com/Vac-Assist-Vapor-Flow-Meter-Service-Kit_p_1…"
click at [1197, 318] on div "Update Profile Save | Delete Analyzing" at bounding box center [1287, 305] width 180 height 25
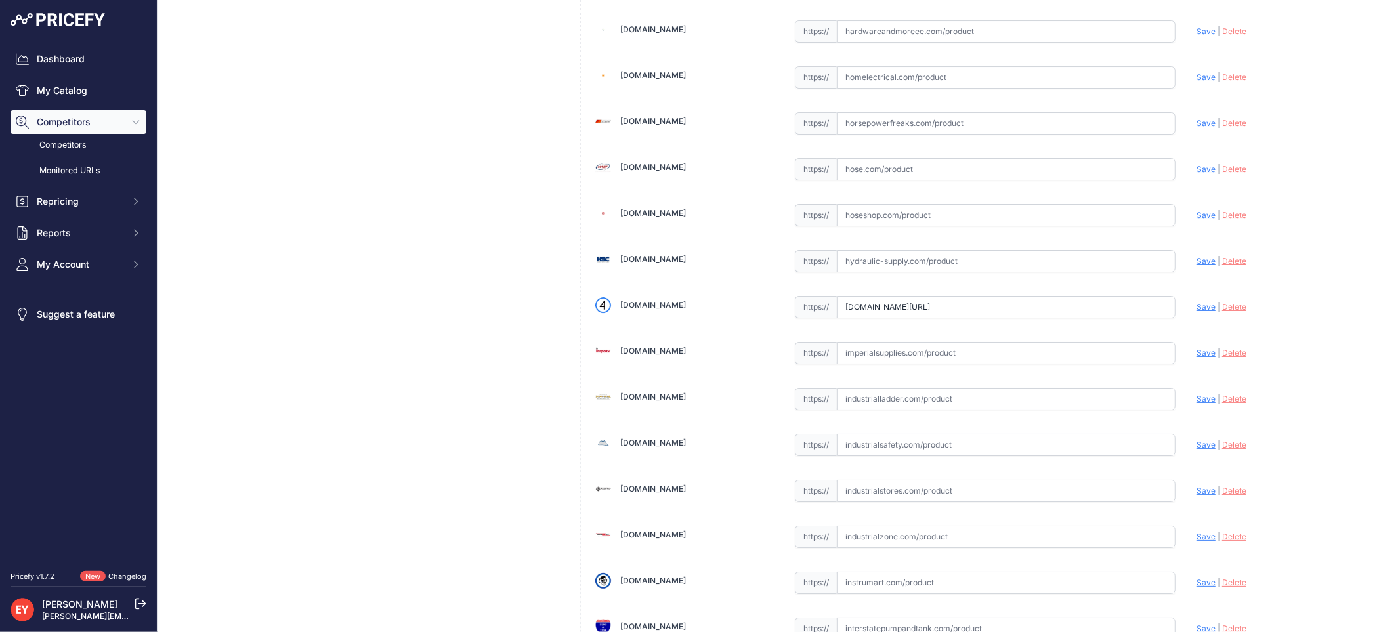
click at [1197, 312] on span "Save" at bounding box center [1206, 307] width 19 height 10
type input "https://iamdoc-com.3dcartstores.com/Vac-Assist-Vapor-Flow-Meter-Service-Kit_p_1…"
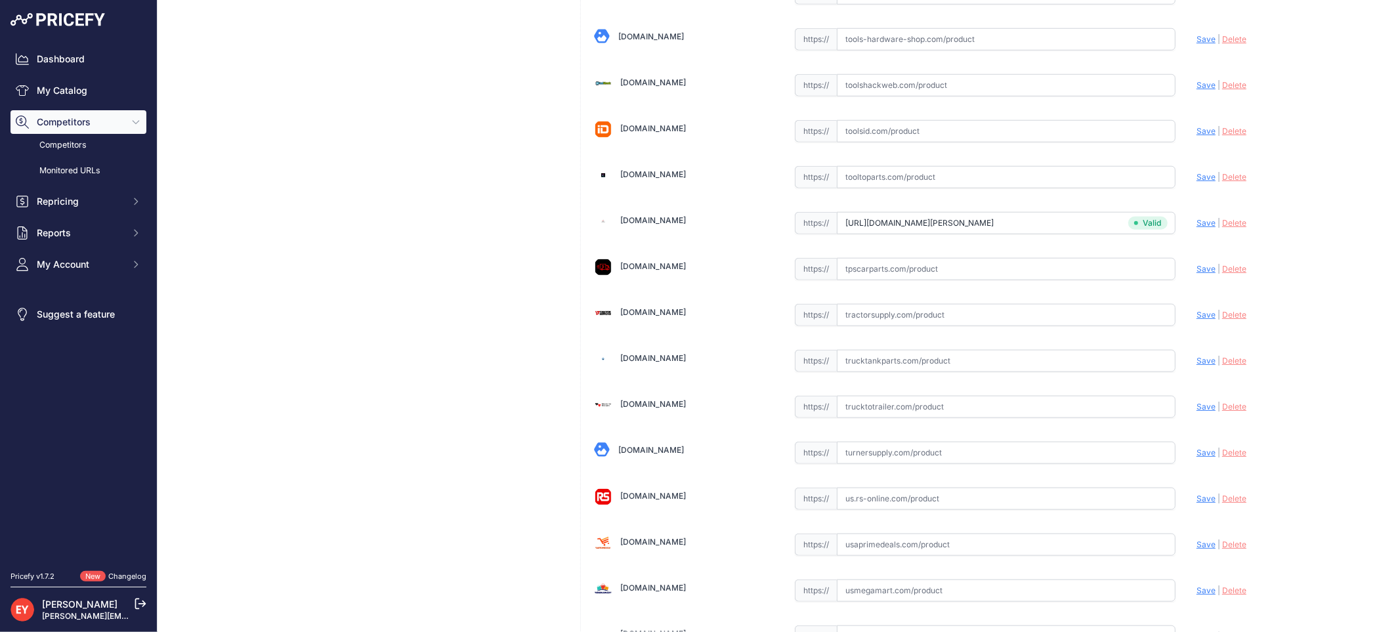
scroll to position [9920, 0]
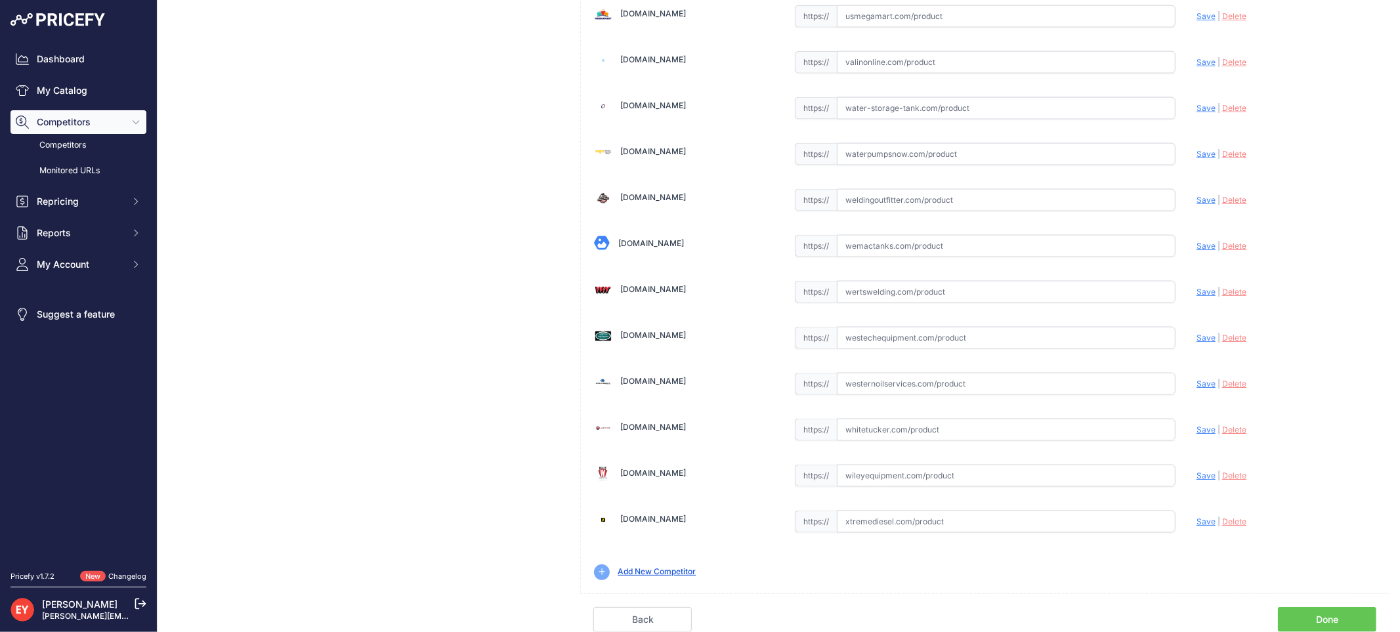
click at [1290, 617] on link "Done" at bounding box center [1327, 619] width 98 height 25
drag, startPoint x: 1290, startPoint y: 617, endPoint x: 1281, endPoint y: 610, distance: 11.8
click at [1290, 617] on link "Done" at bounding box center [1327, 619] width 98 height 25
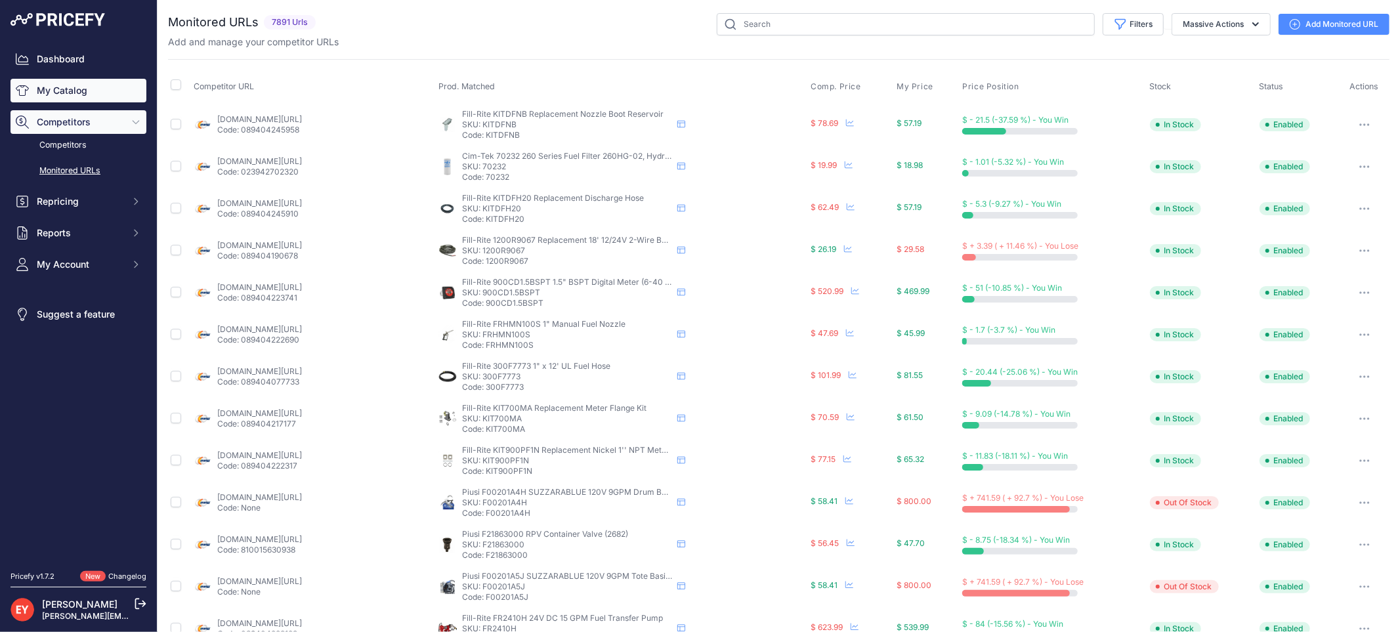
click at [81, 84] on link "My Catalog" at bounding box center [79, 91] width 136 height 24
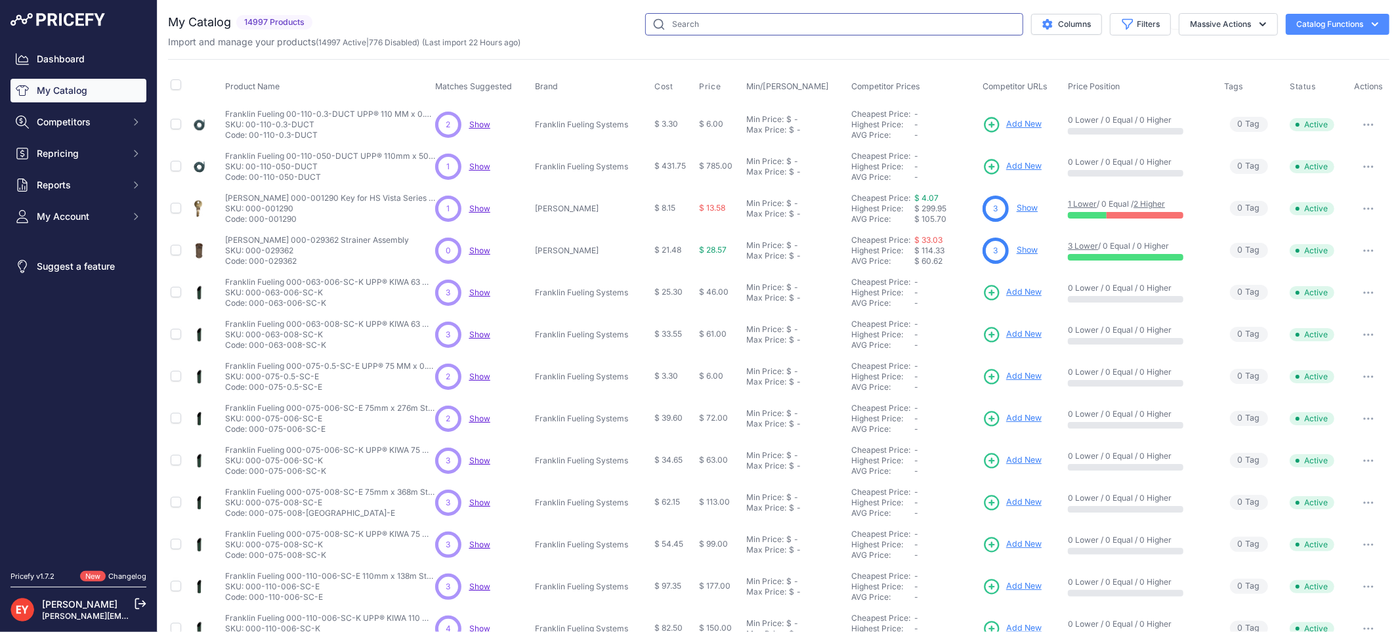
click at [679, 17] on input "text" at bounding box center [834, 24] width 378 height 22
paste input "30020-522"
type input "30020-522"
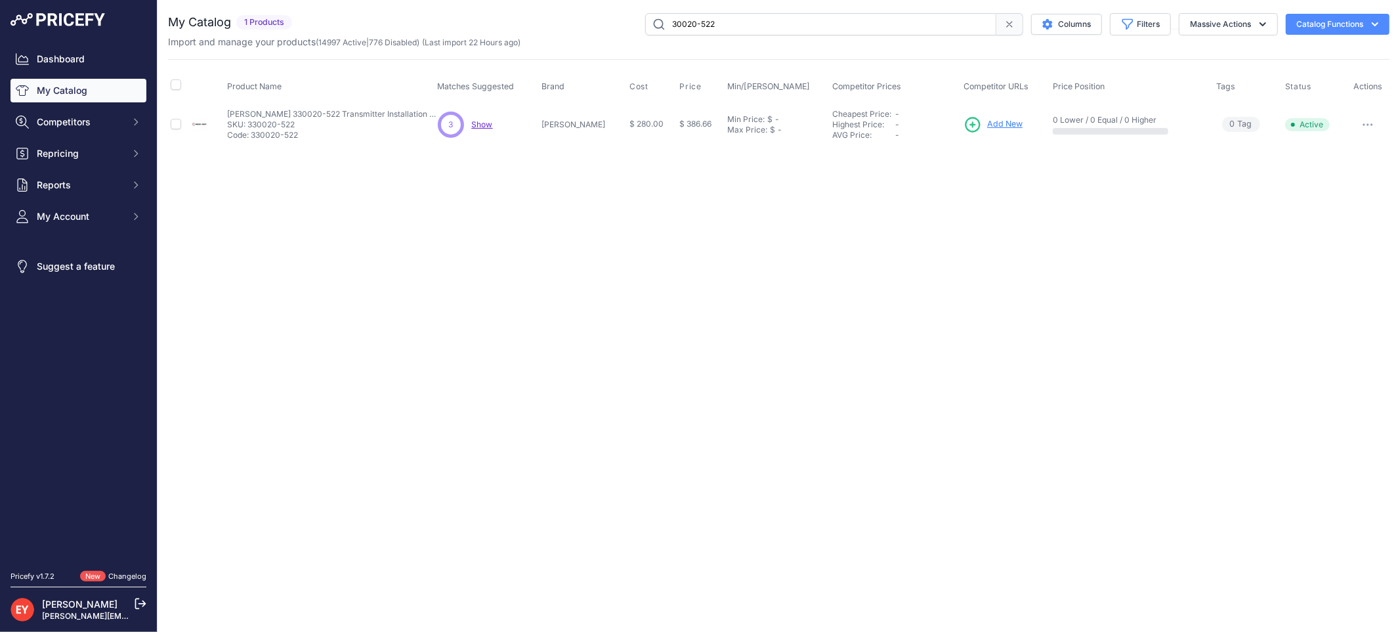
click at [965, 123] on icon at bounding box center [973, 125] width 18 height 18
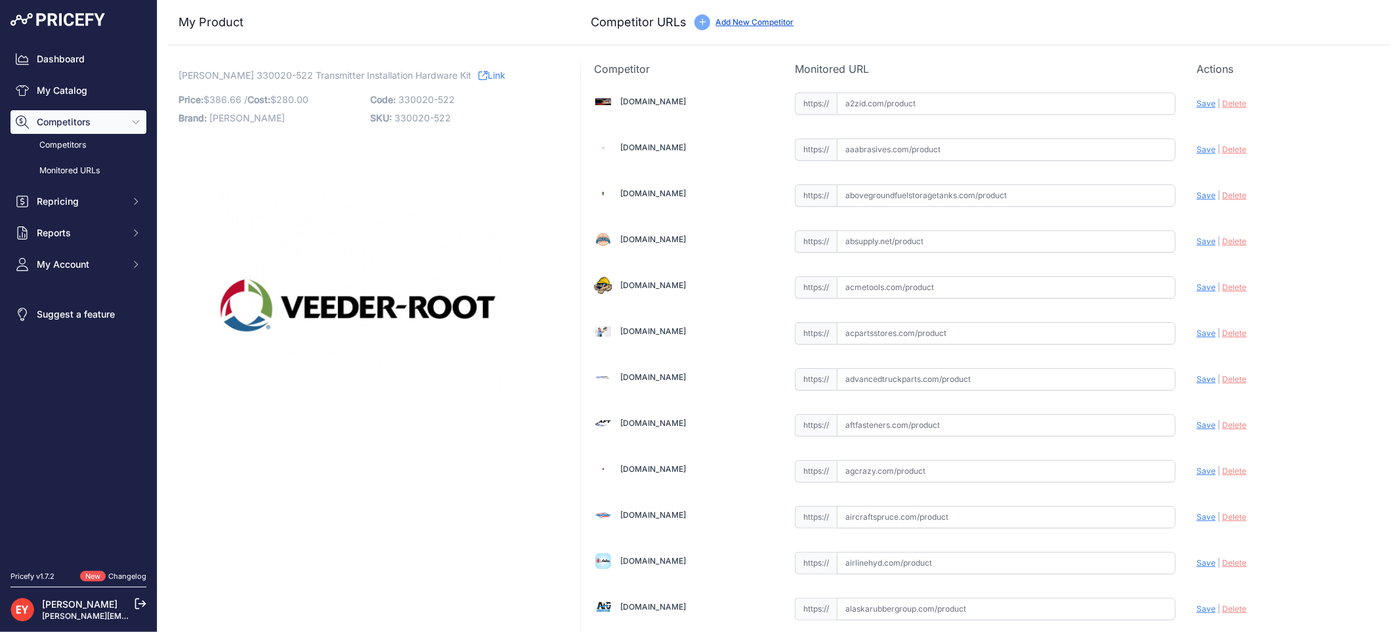
scroll to position [3932, 0]
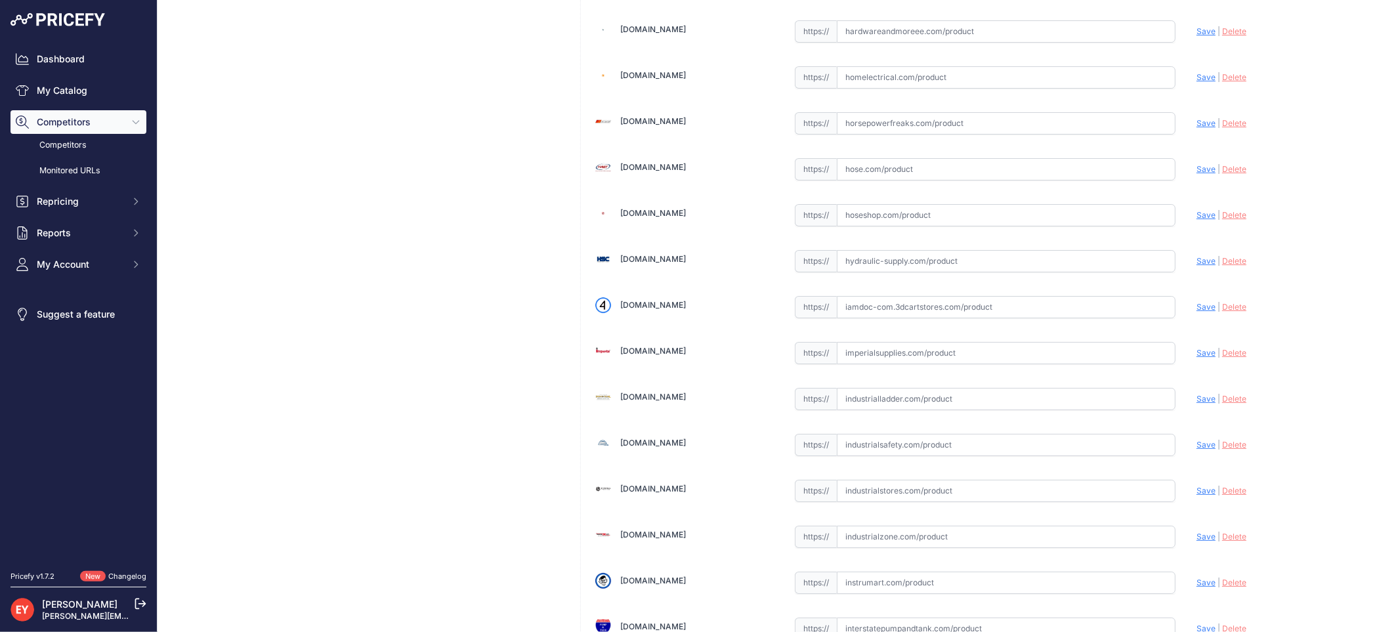
click at [904, 318] on input "text" at bounding box center [1006, 307] width 339 height 22
paste input "https://iamdoc-com.3dcartstores.com/Transmitter-Installation-Hardware-Kit_p_105…"
click at [1197, 312] on span "Save" at bounding box center [1206, 307] width 19 height 10
type input "https://iamdoc-com.3dcartstores.com/Transmitter-Installation-Hardware-Kit_p_105…"
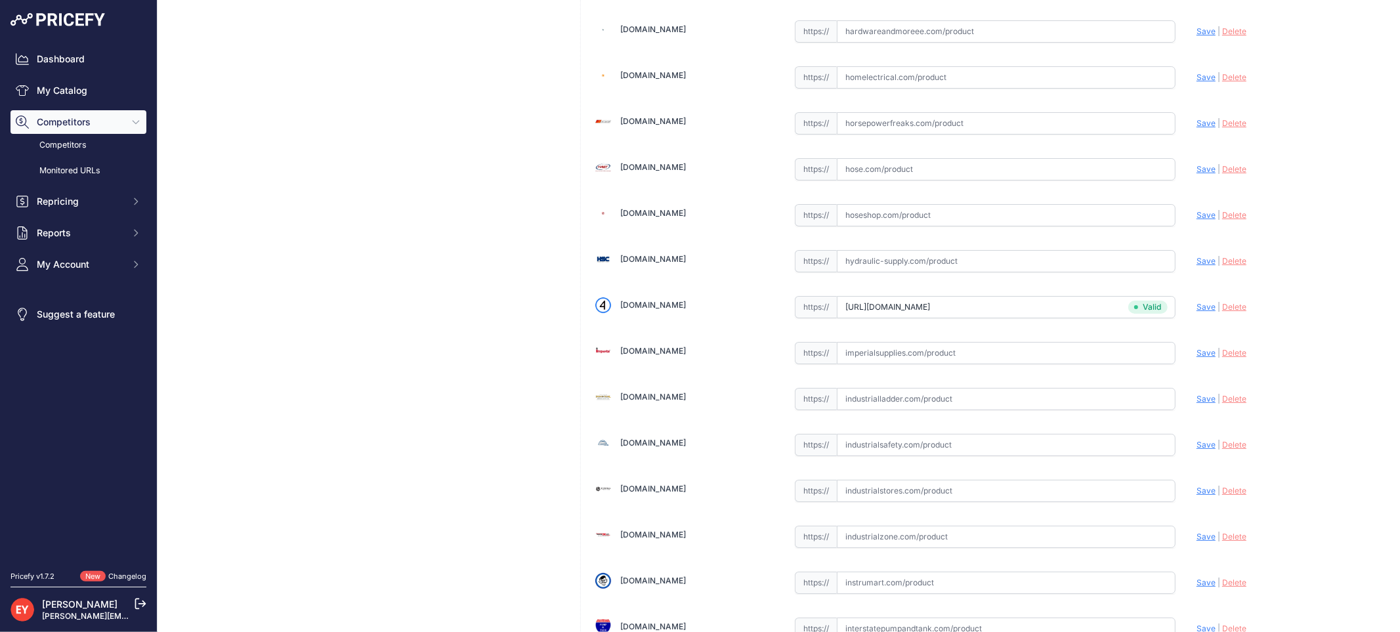
scroll to position [9220, 0]
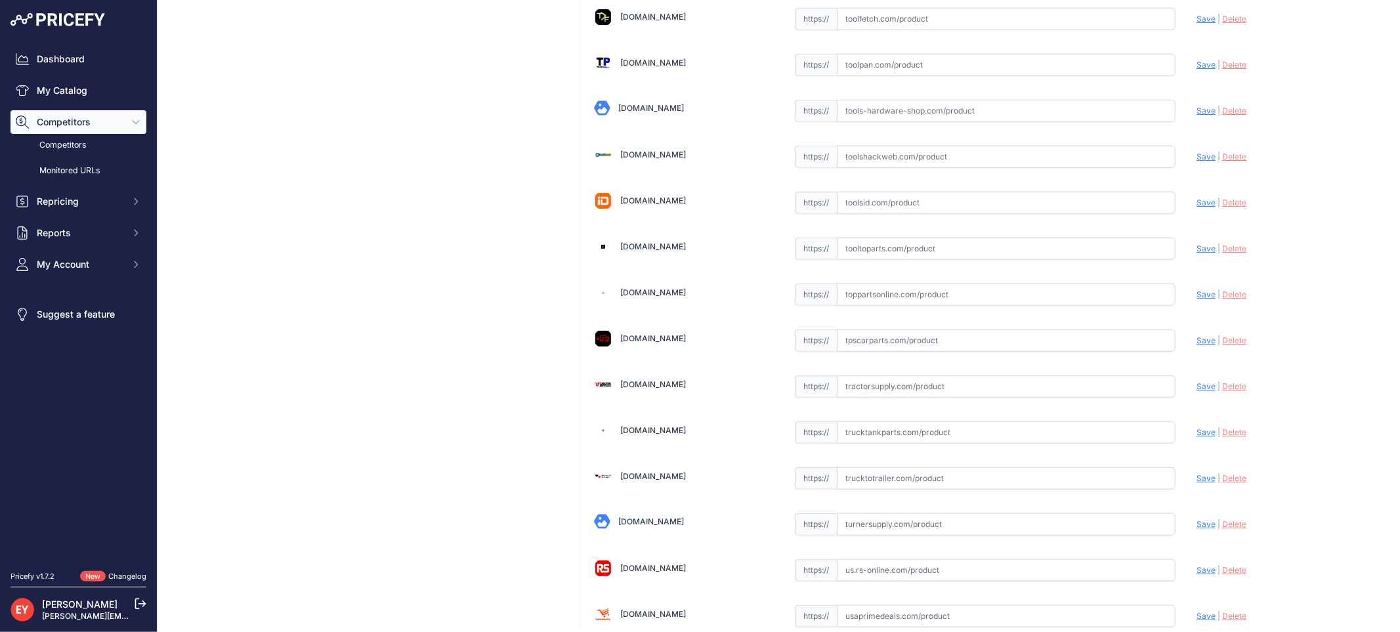
click at [867, 306] on input "text" at bounding box center [1006, 295] width 339 height 22
paste input "https://www.toppartsonline.com/product/veeder-root-330020-522-transmitter-insta…"
click at [1197, 299] on span "Save" at bounding box center [1206, 294] width 19 height 10
type input "https://www.toppartsonline.com/product/veeder-root-330020-522-transmitter-insta…"
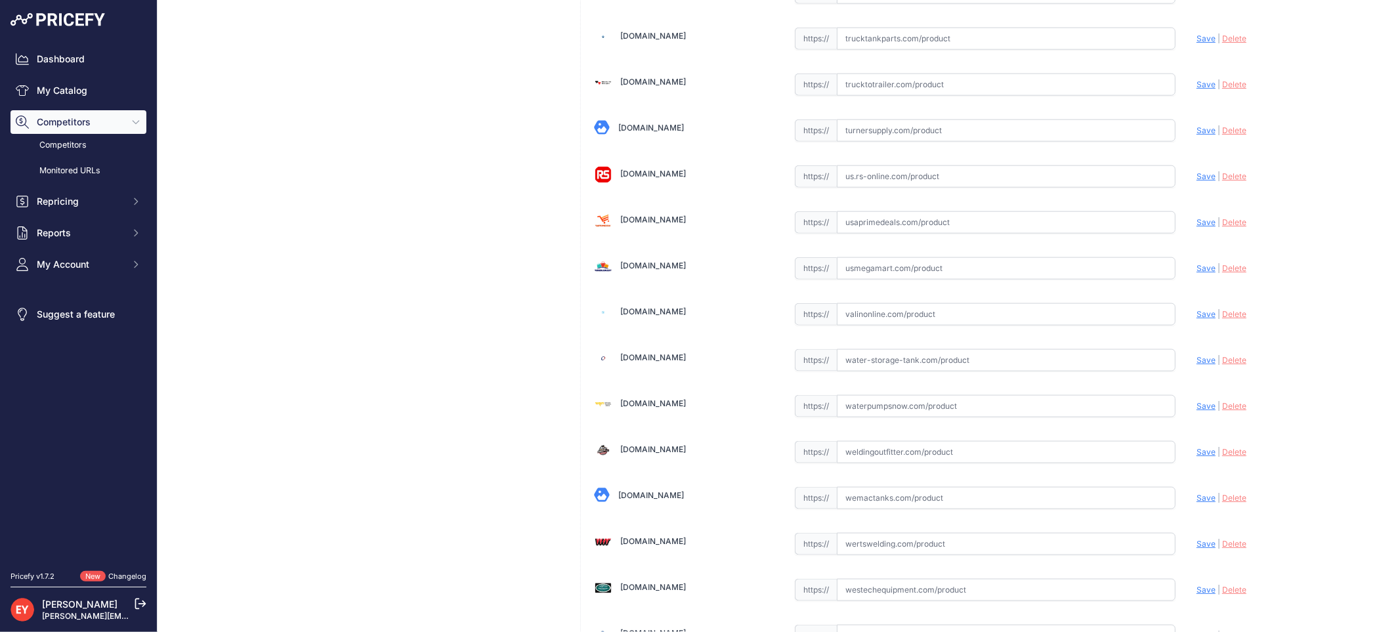
scroll to position [9920, 0]
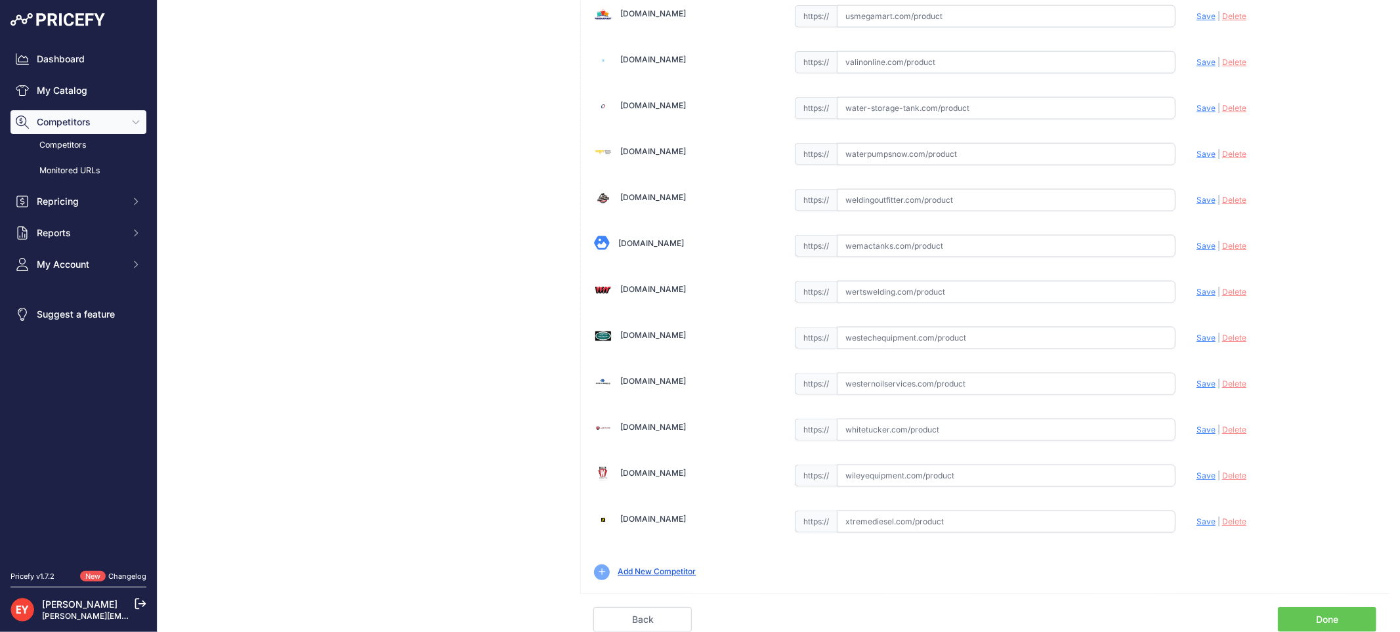
click at [1344, 618] on link "Done" at bounding box center [1327, 619] width 98 height 25
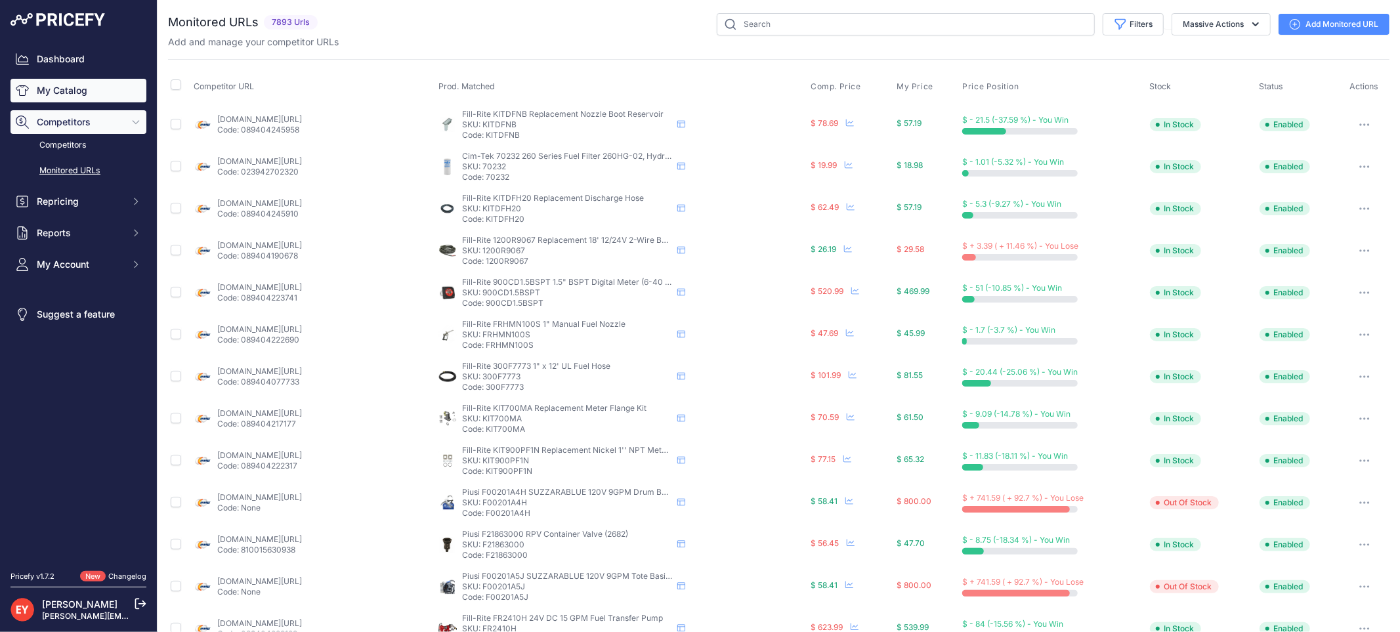
click at [100, 92] on link "My Catalog" at bounding box center [79, 91] width 136 height 24
drag, startPoint x: 100, startPoint y: 92, endPoint x: 116, endPoint y: 92, distance: 15.8
click at [100, 92] on link "My Catalog" at bounding box center [79, 91] width 136 height 24
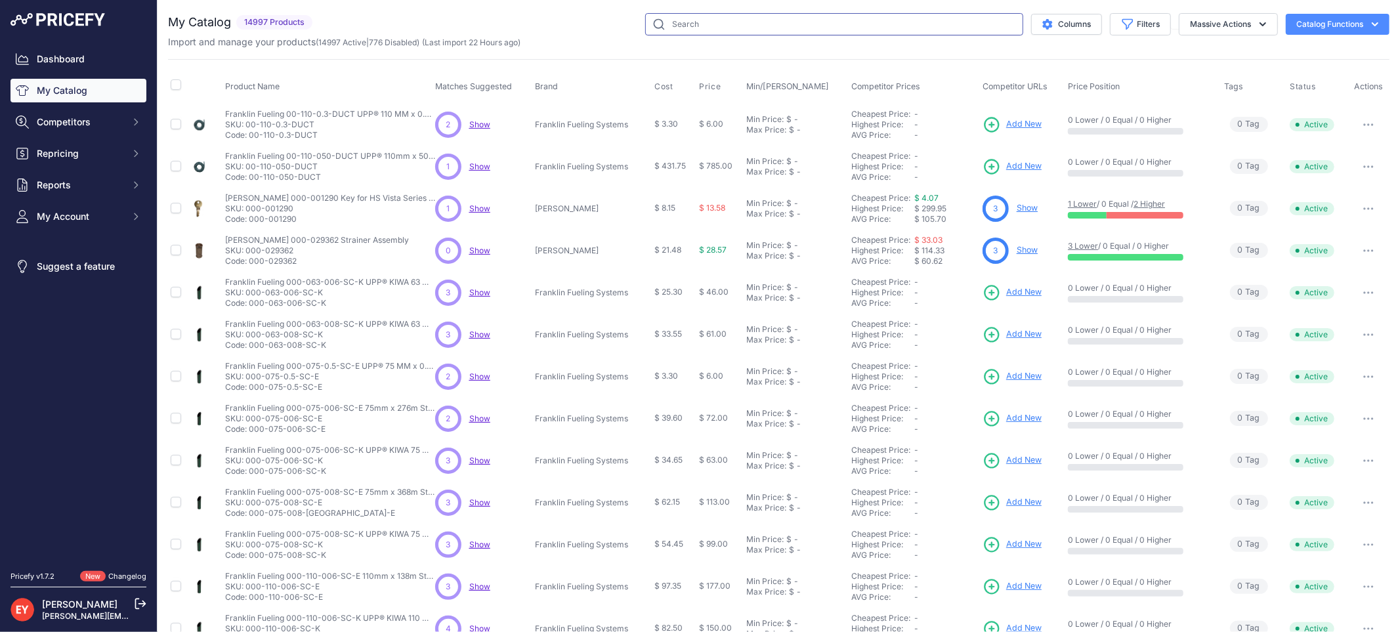
click at [672, 29] on input "text" at bounding box center [834, 24] width 378 height 22
paste input "330272-003"
type input "330272-003"
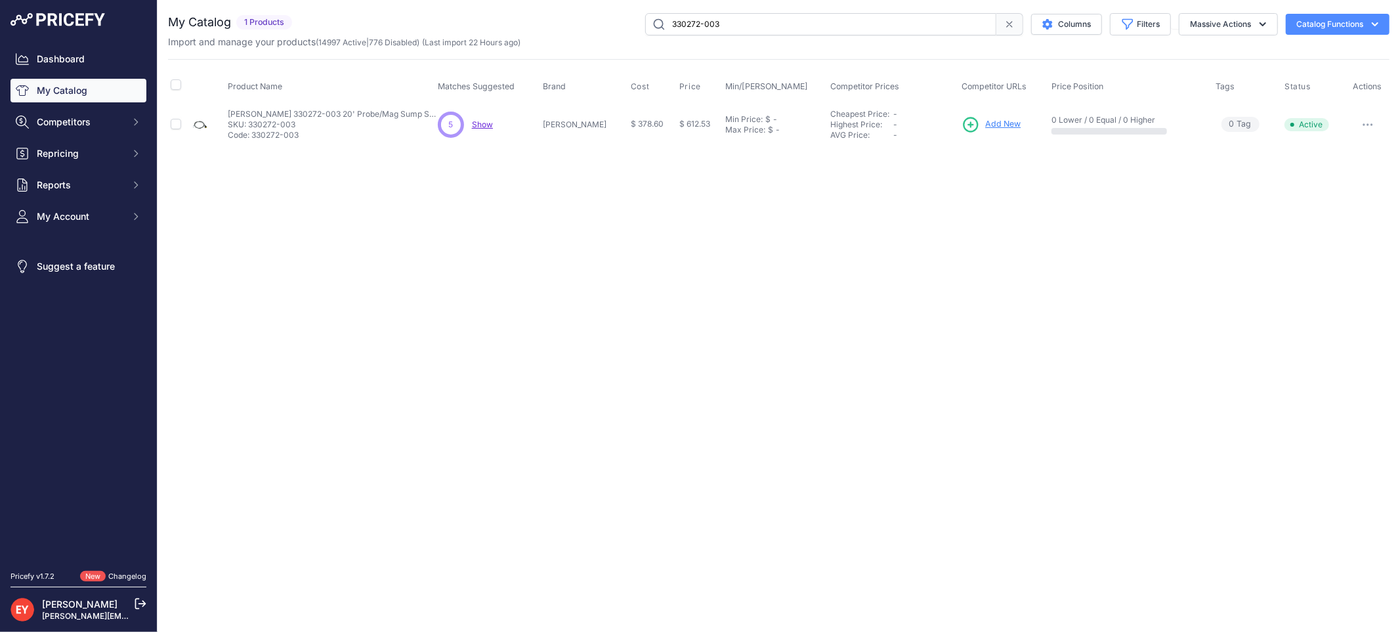
drag, startPoint x: 731, startPoint y: 20, endPoint x: 608, endPoint y: 31, distance: 123.2
click at [608, 31] on div "330272-003 Columns Filters Status All Status Only Enabled Only Disabled" at bounding box center [843, 24] width 1092 height 22
click at [985, 125] on span "Add New" at bounding box center [1002, 124] width 35 height 12
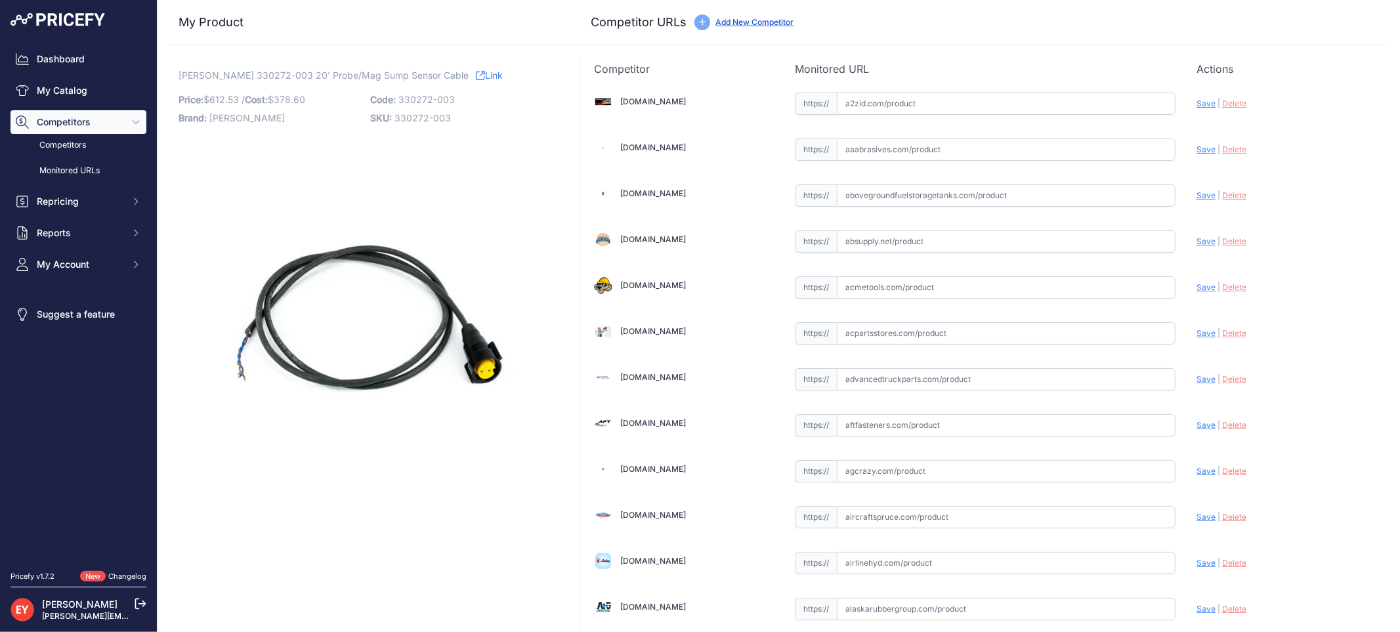
scroll to position [9220, 0]
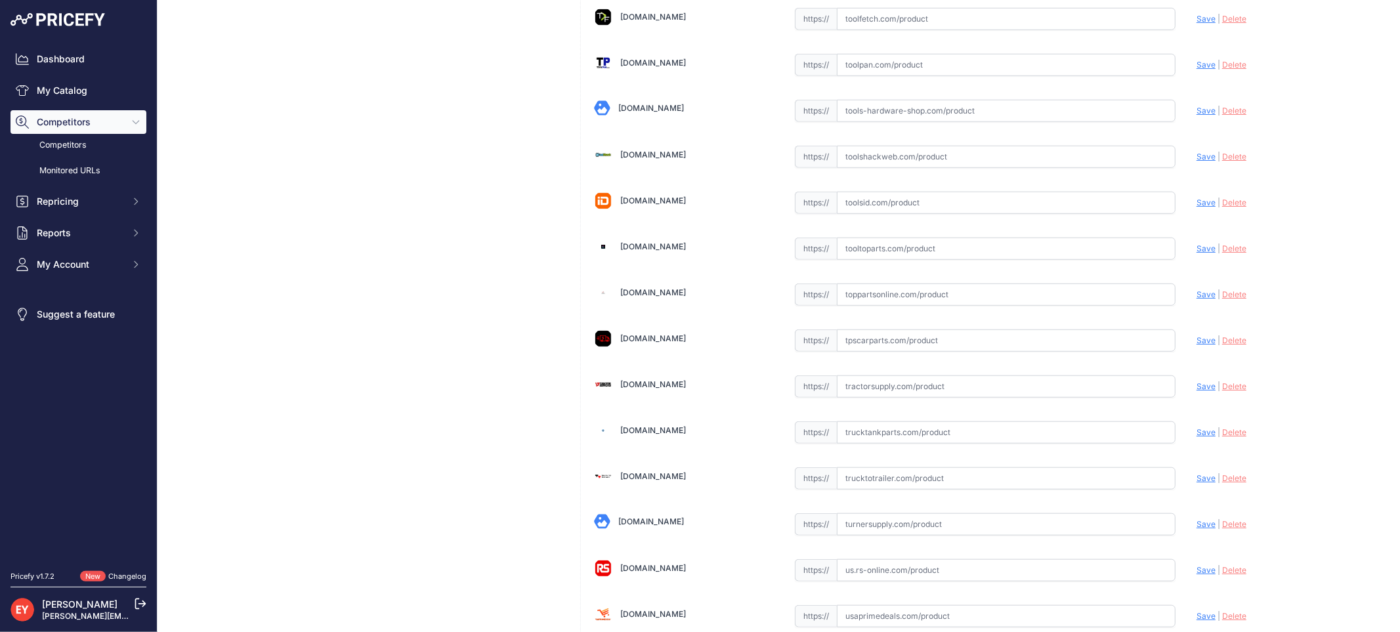
click at [874, 306] on input "text" at bounding box center [1006, 295] width 339 height 22
paste input "https://www.toppartsonline.com/product/veeder-root-330272-003-20-probe-mag-sump…"
drag, startPoint x: 1188, startPoint y: 316, endPoint x: 1165, endPoint y: 316, distance: 23.0
click at [1197, 299] on span "Save" at bounding box center [1206, 294] width 19 height 10
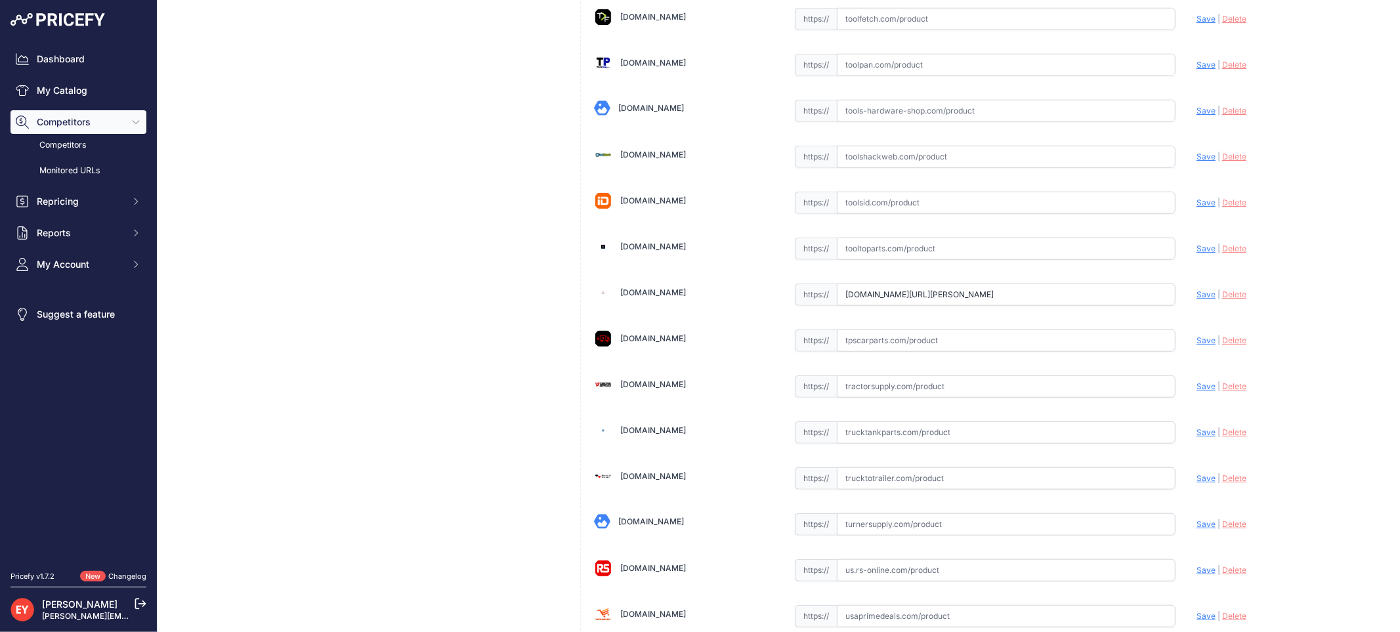
scroll to position [0, 0]
click at [1218, 299] on span "|" at bounding box center [1219, 294] width 3 height 10
type input "https://www.toppartsonline.com/product/veeder-root-330272-003-20-probe-mag-sump…"
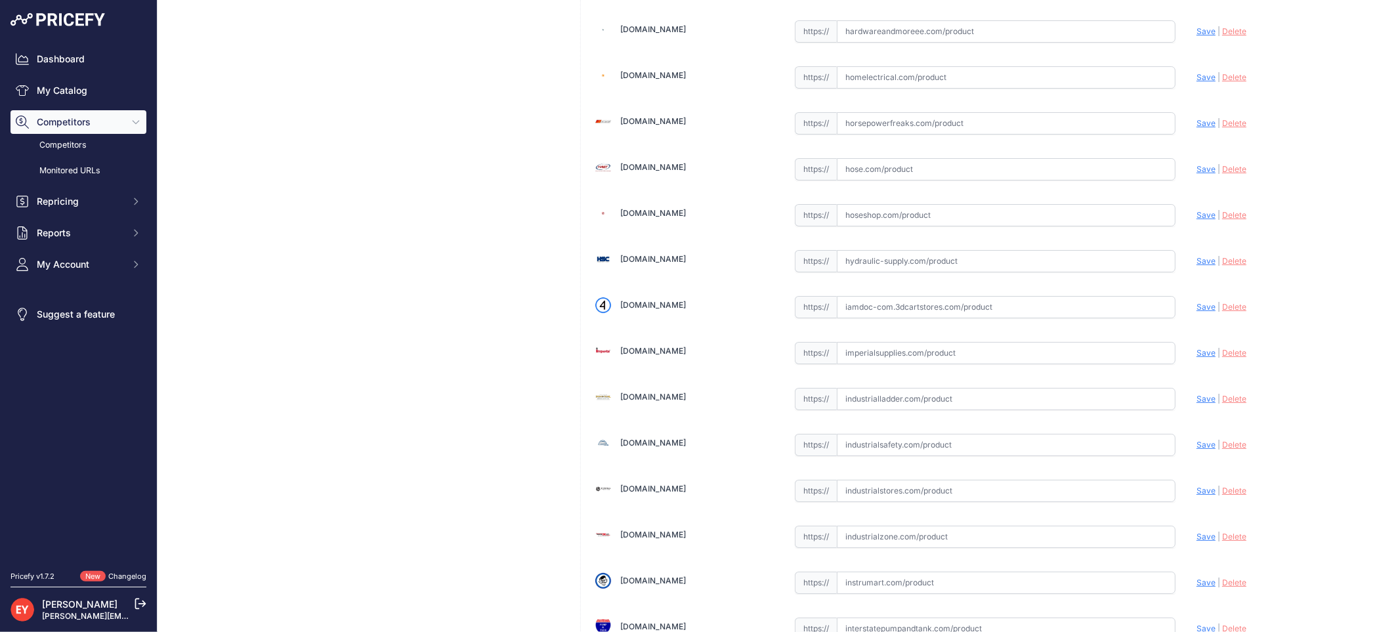
drag, startPoint x: 914, startPoint y: 316, endPoint x: 908, endPoint y: 312, distance: 7.7
click at [915, 316] on input "text" at bounding box center [1006, 307] width 339 height 22
paste input "https://iamdoc-com.3dcartstores.com/20-Cable-For-Probe-Mag-Sump-Sensor-Wired-Or…"
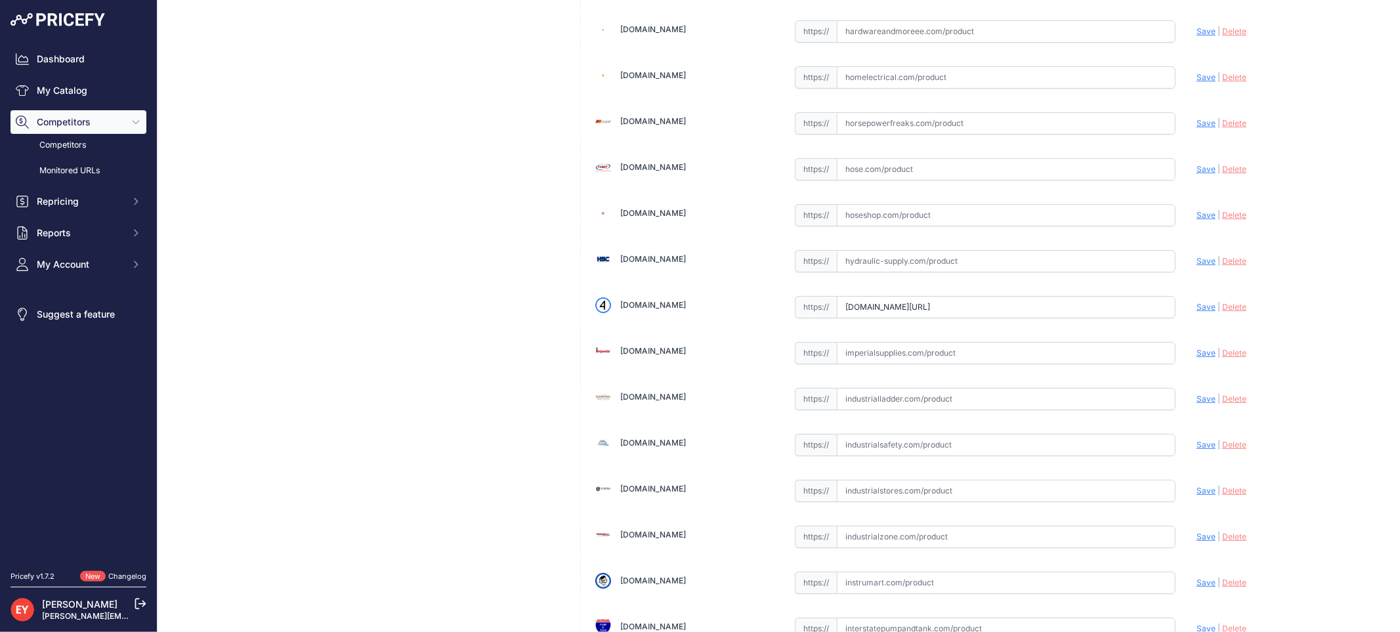
click div "Update Profile Save | Delete Analyzing"
click span "Save"
click icon
type input "https://iamdoc-com.3dcartstores.com/20-Cable-For-Probe-Mag-Sump-Sensor-Wired-Or…"
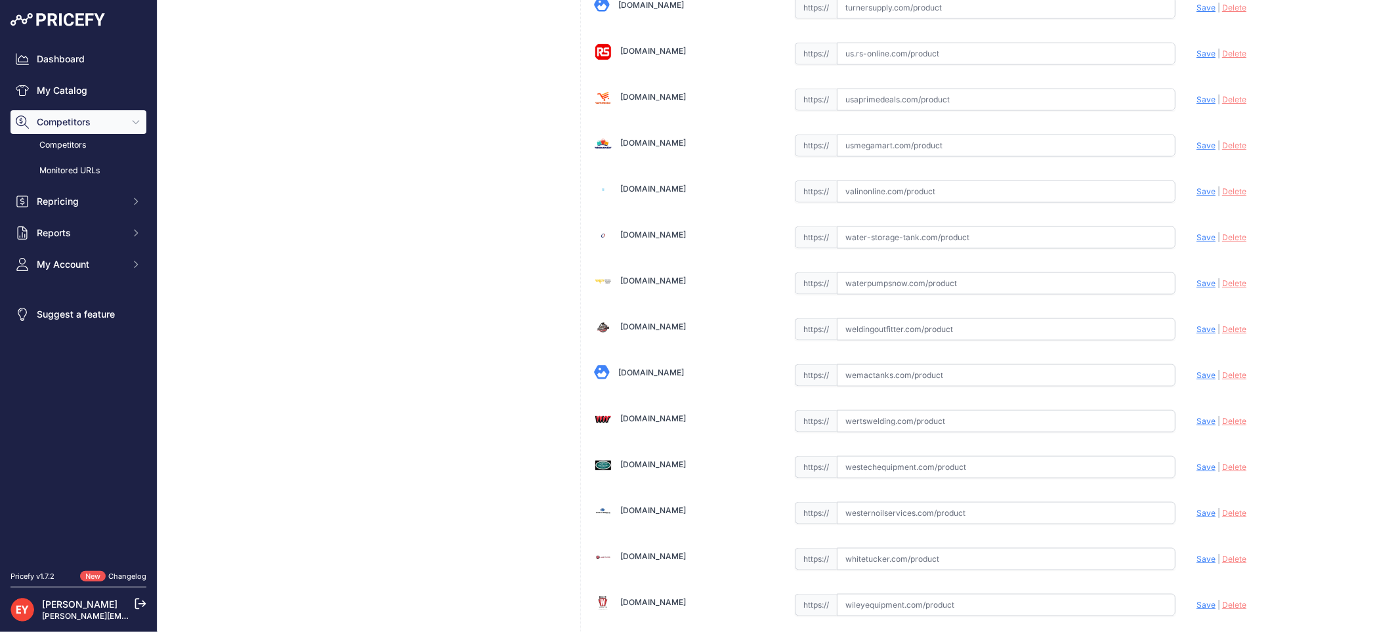
scroll to position [9920, 0]
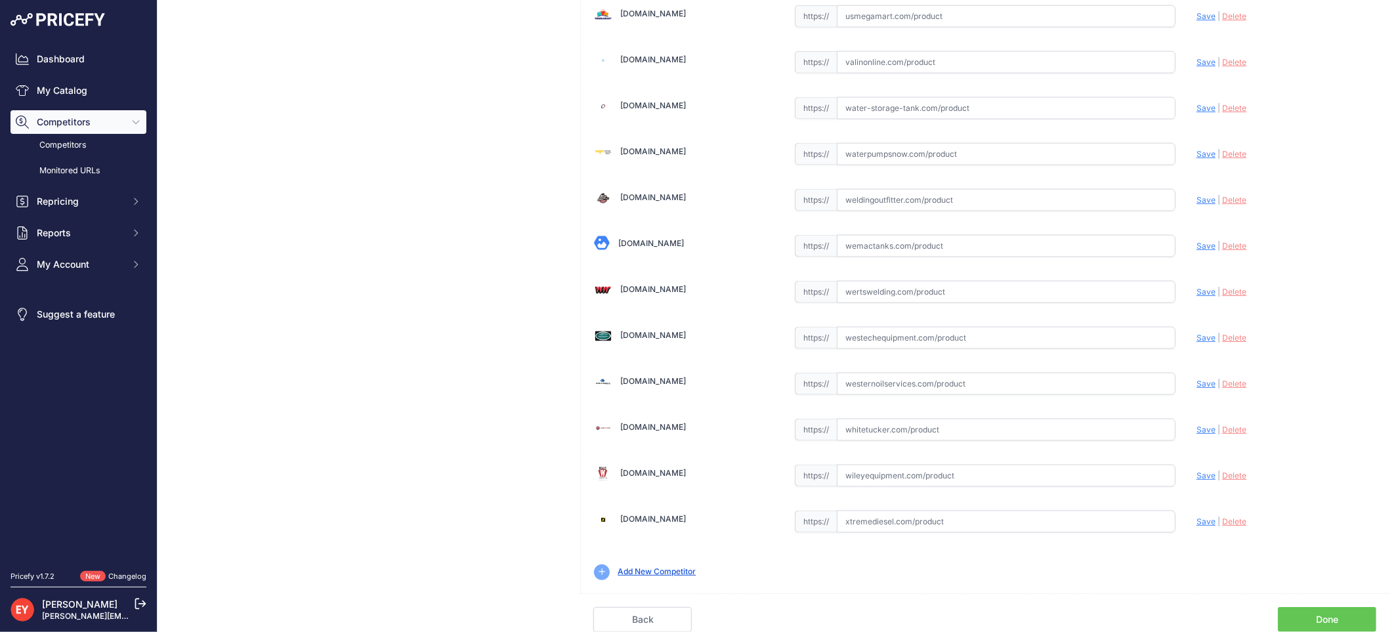
click link "Done"
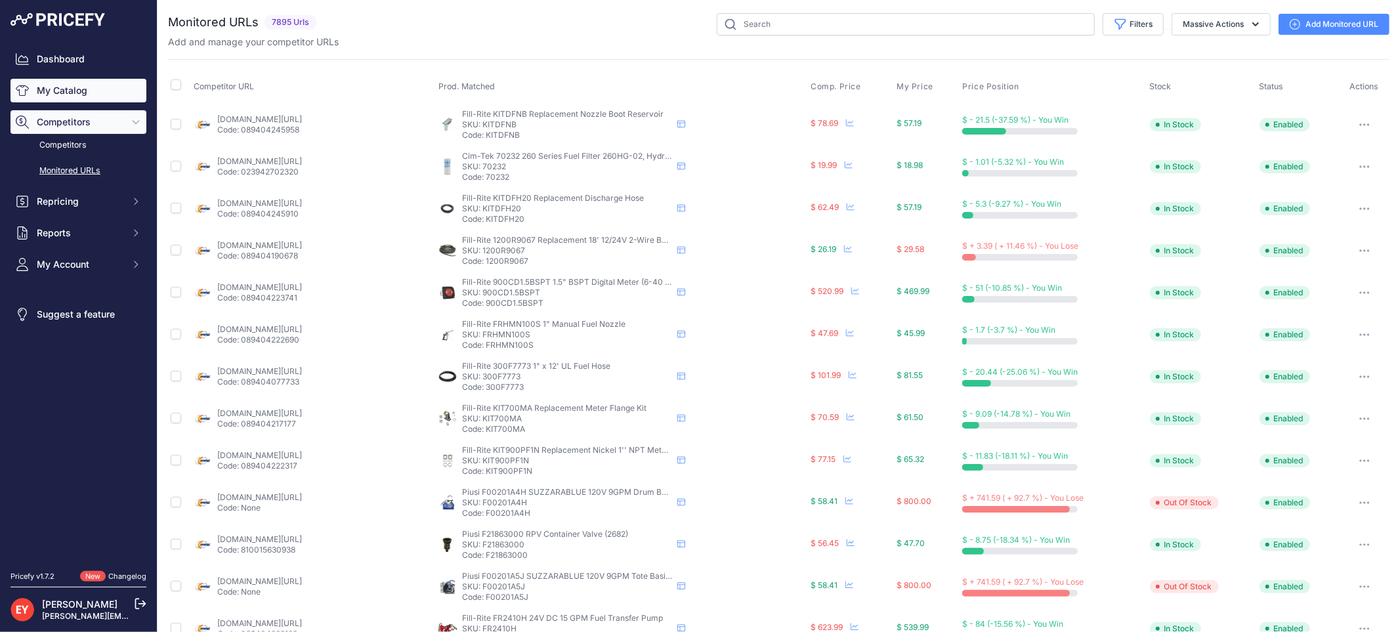
click at [59, 99] on link "My Catalog" at bounding box center [79, 91] width 136 height 24
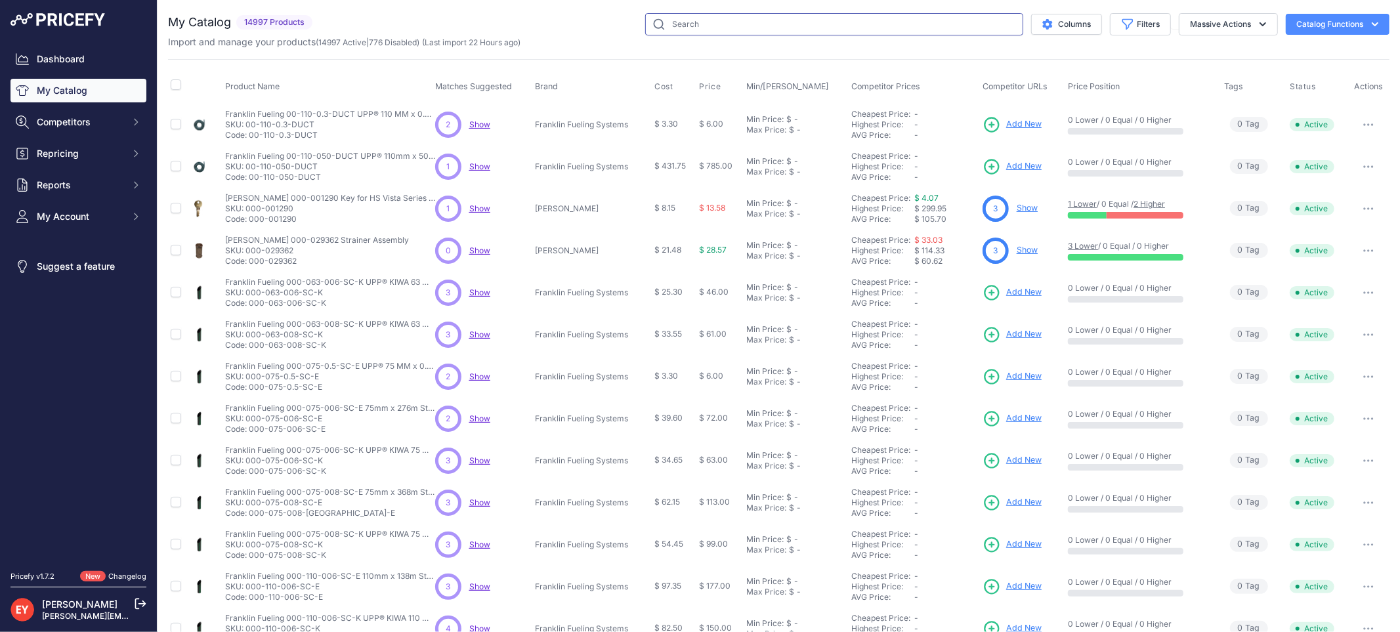
click at [792, 24] on input "text" at bounding box center [834, 24] width 378 height 22
paste input "330272-004"
type input "330272-004"
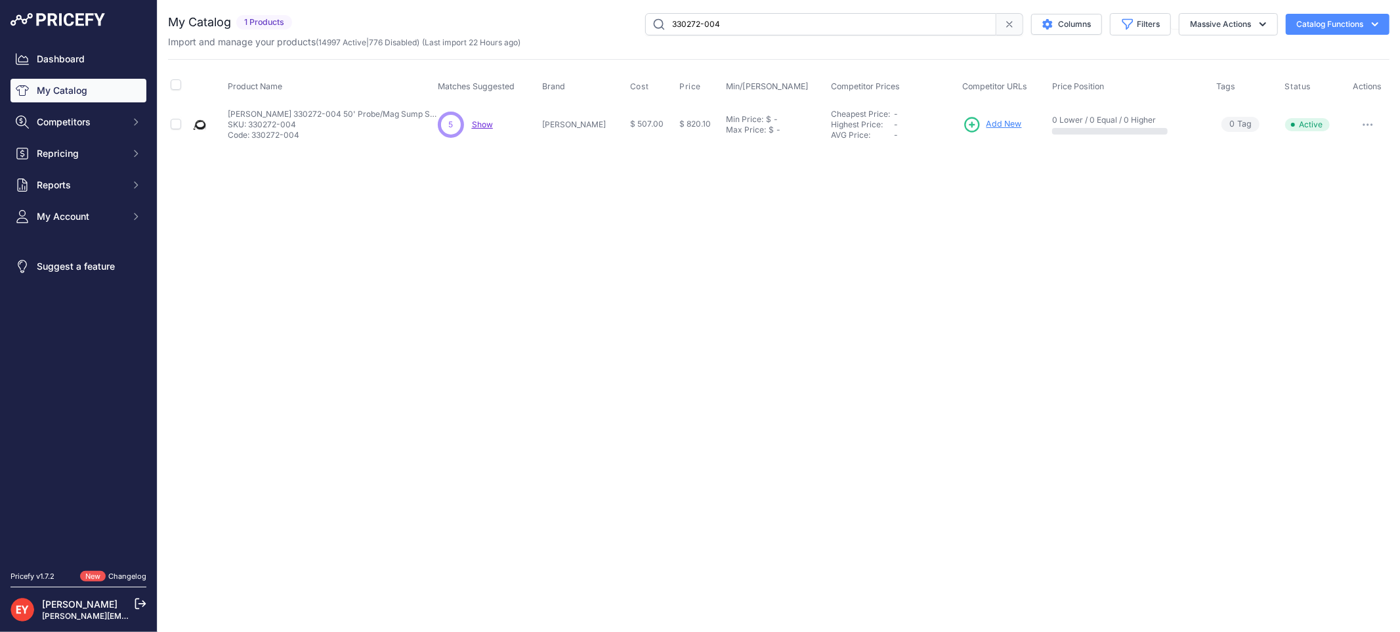
click at [996, 125] on span "Add New" at bounding box center [1003, 124] width 35 height 12
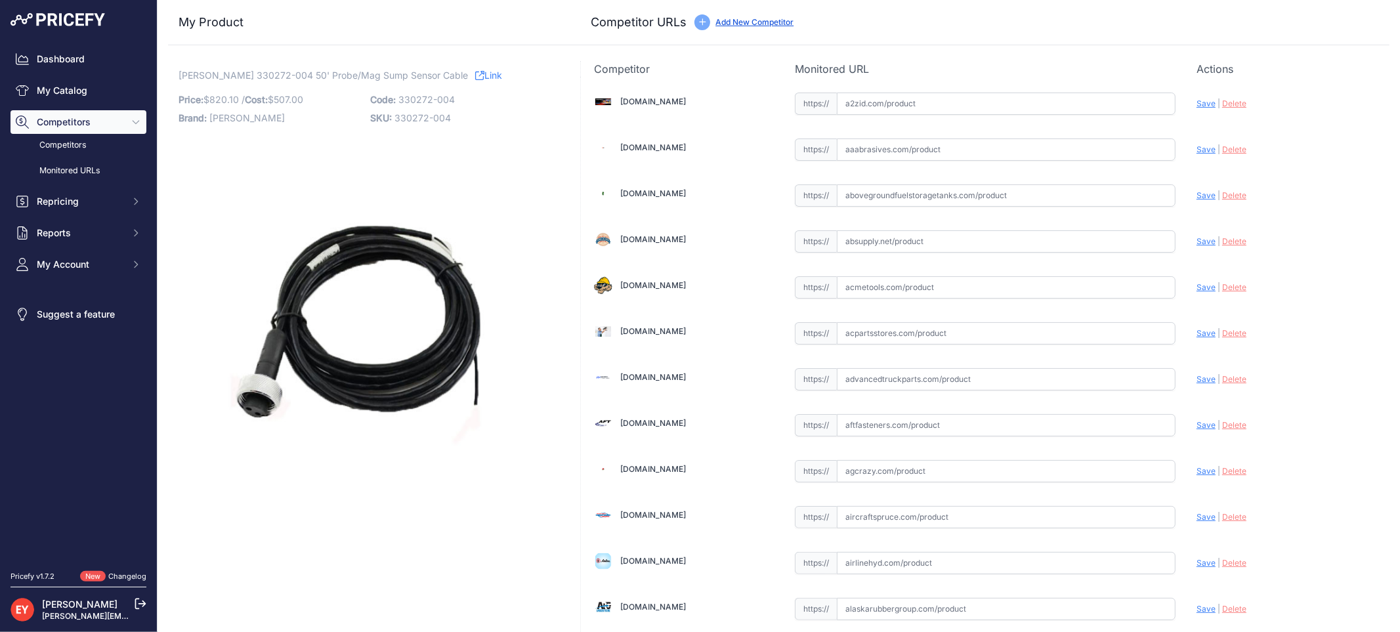
scroll to position [3932, 0]
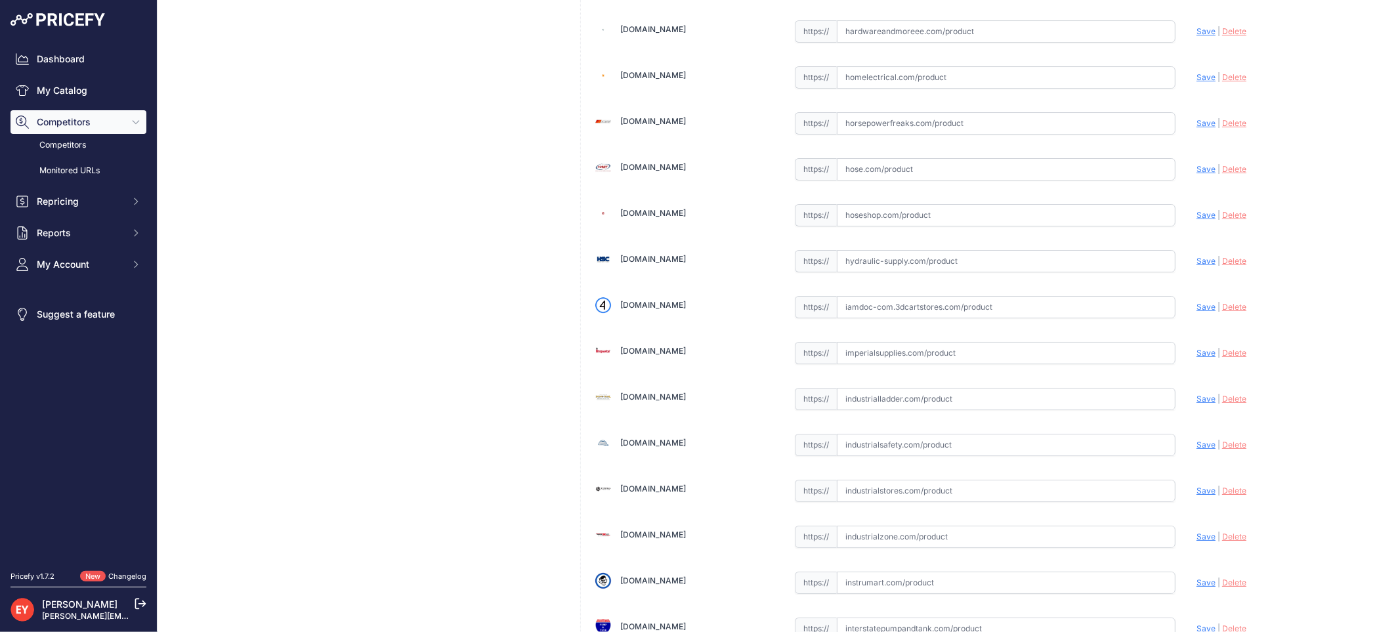
click at [913, 318] on input "text" at bounding box center [1006, 307] width 339 height 22
paste input "https://iamdoc-com.3dcartstores.com/50-Cable-For-Probe-Mag-Sump-Sensor-Wired-Or…"
click at [1197, 312] on span "Save" at bounding box center [1206, 307] width 19 height 10
type input "https://iamdoc-com.3dcartstores.com/50-Cable-For-Probe-Mag-Sump-Sensor-Wired-Or…"
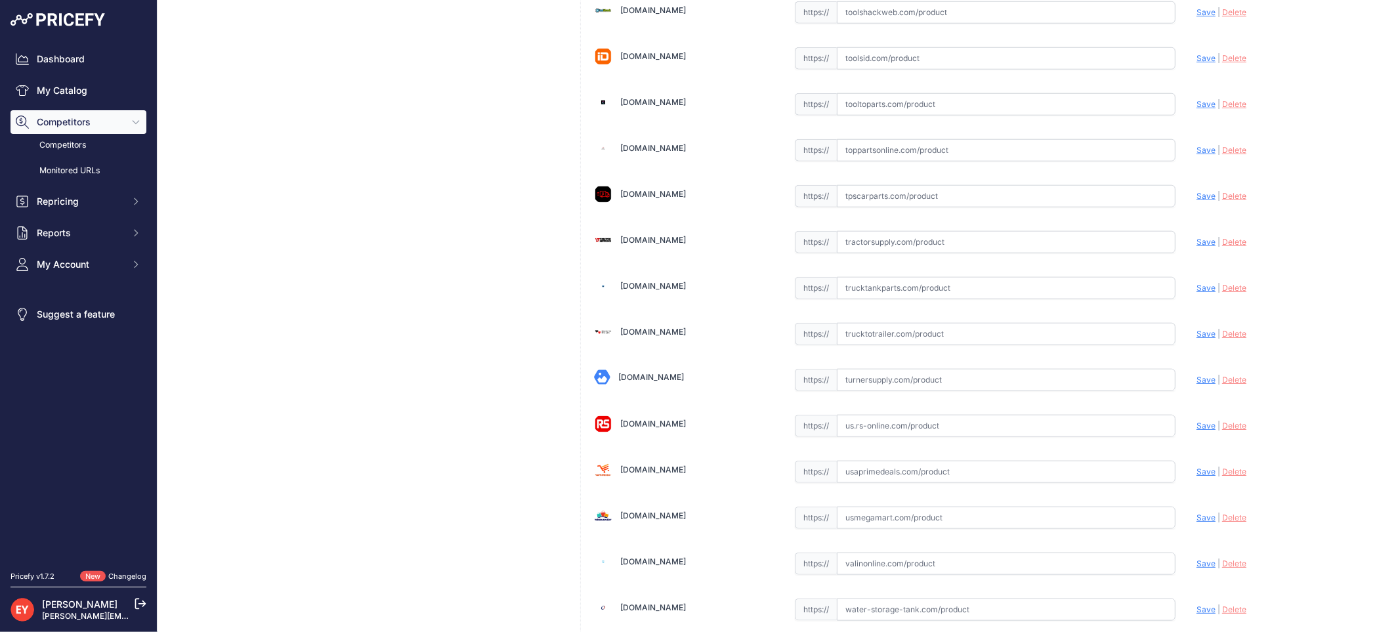
scroll to position [9891, 0]
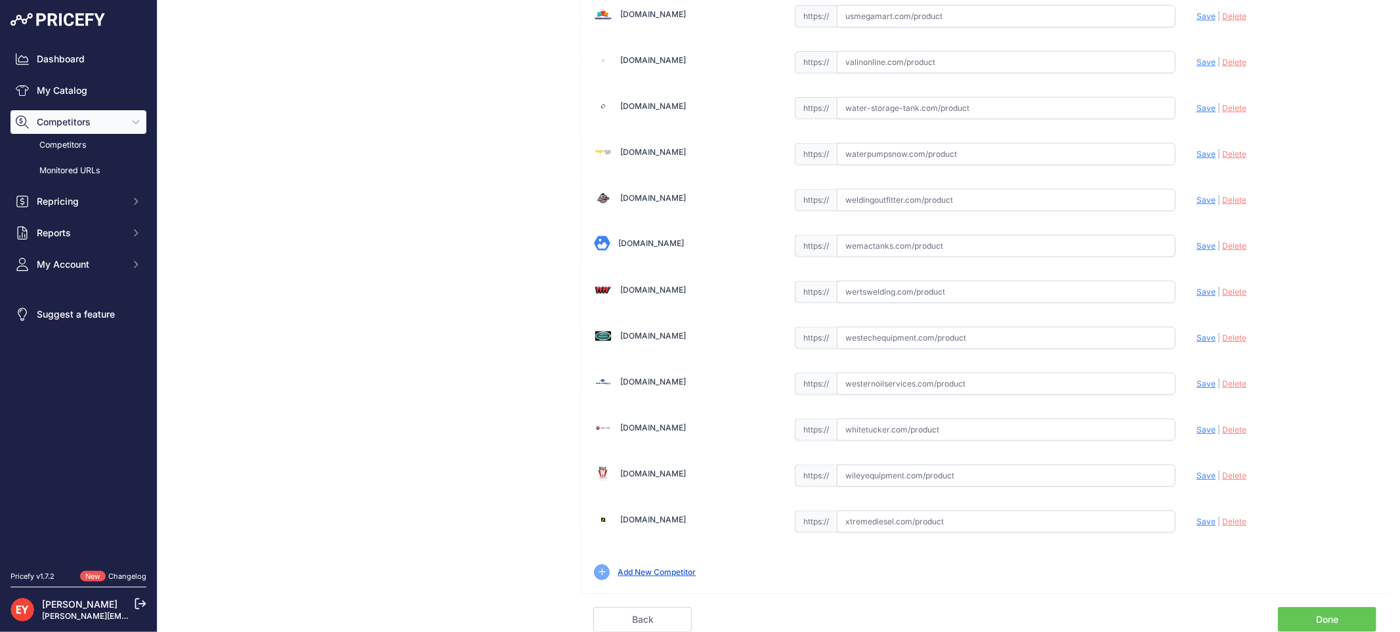
click at [1320, 614] on link "Done" at bounding box center [1327, 619] width 98 height 25
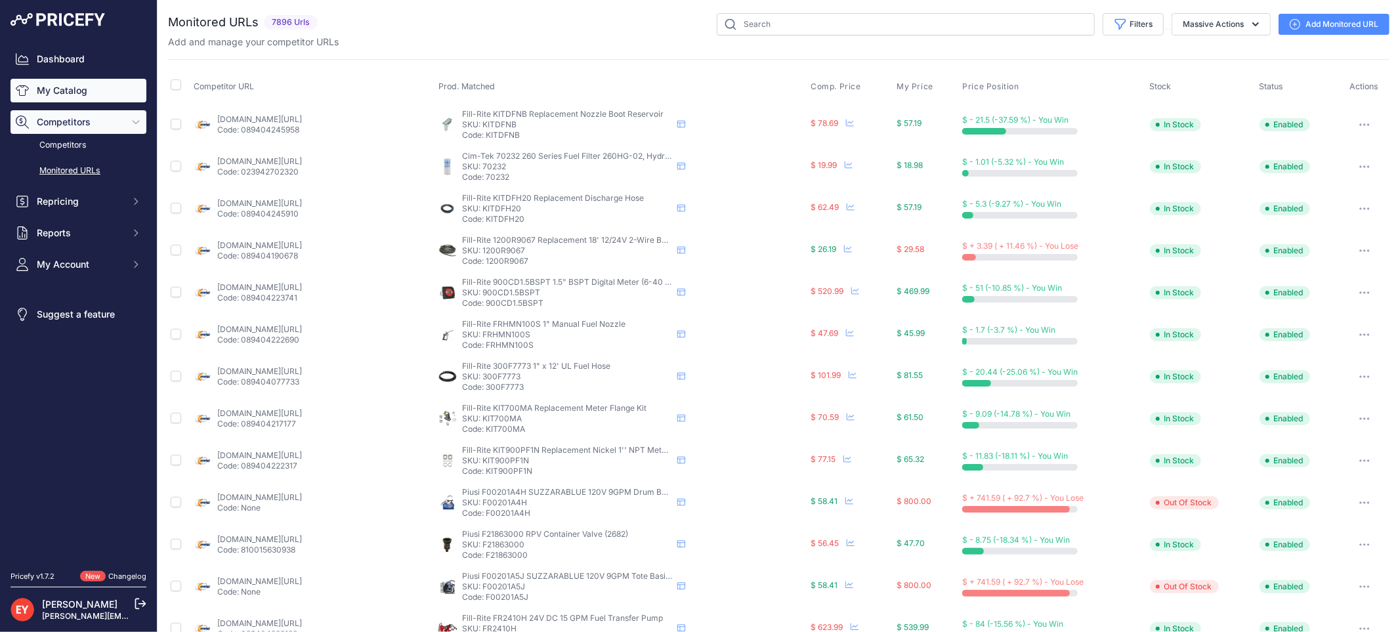
click at [45, 80] on link "My Catalog" at bounding box center [79, 91] width 136 height 24
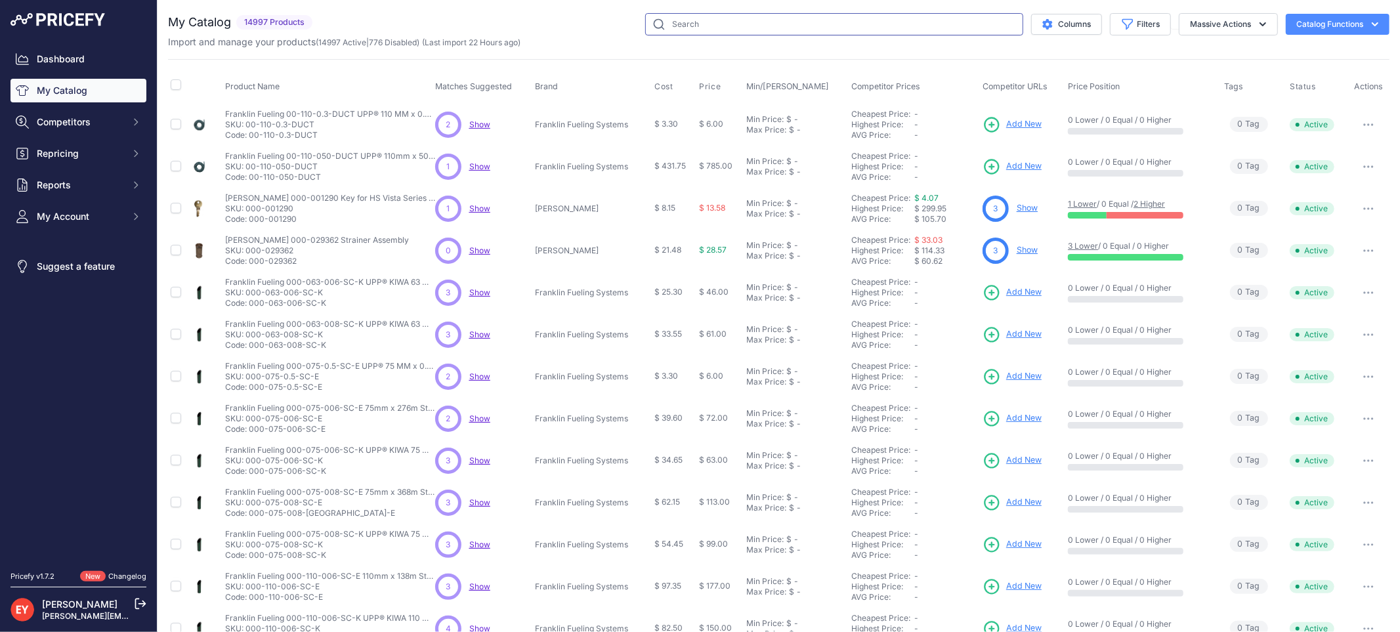
click at [793, 30] on input "text" at bounding box center [834, 24] width 378 height 22
paste input "330020-549"
type input "330020-549"
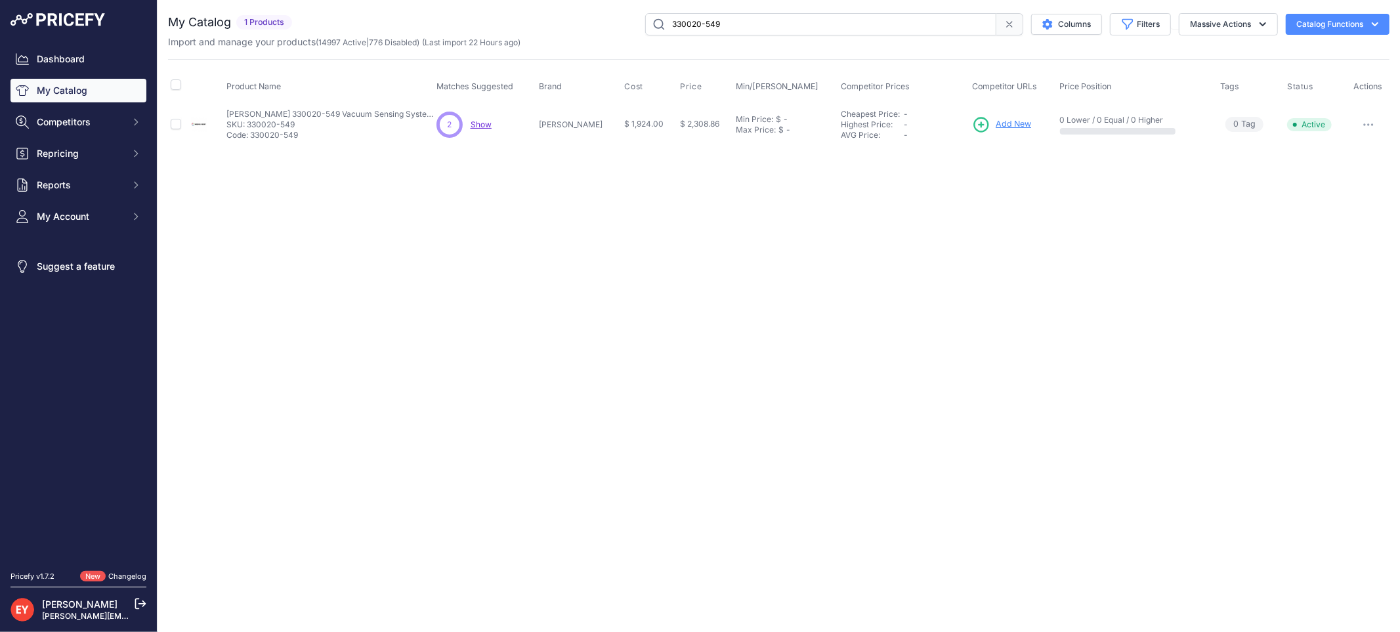
click at [996, 127] on span "Add New" at bounding box center [1013, 124] width 35 height 12
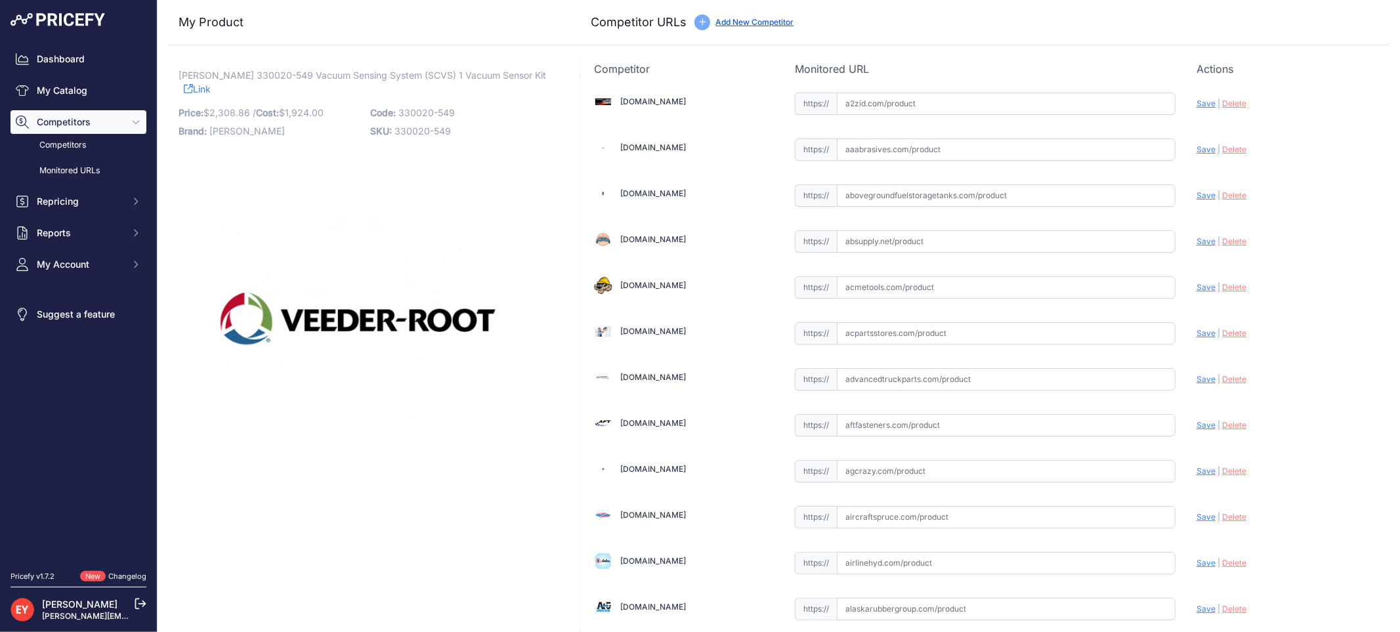
scroll to position [4576, 0]
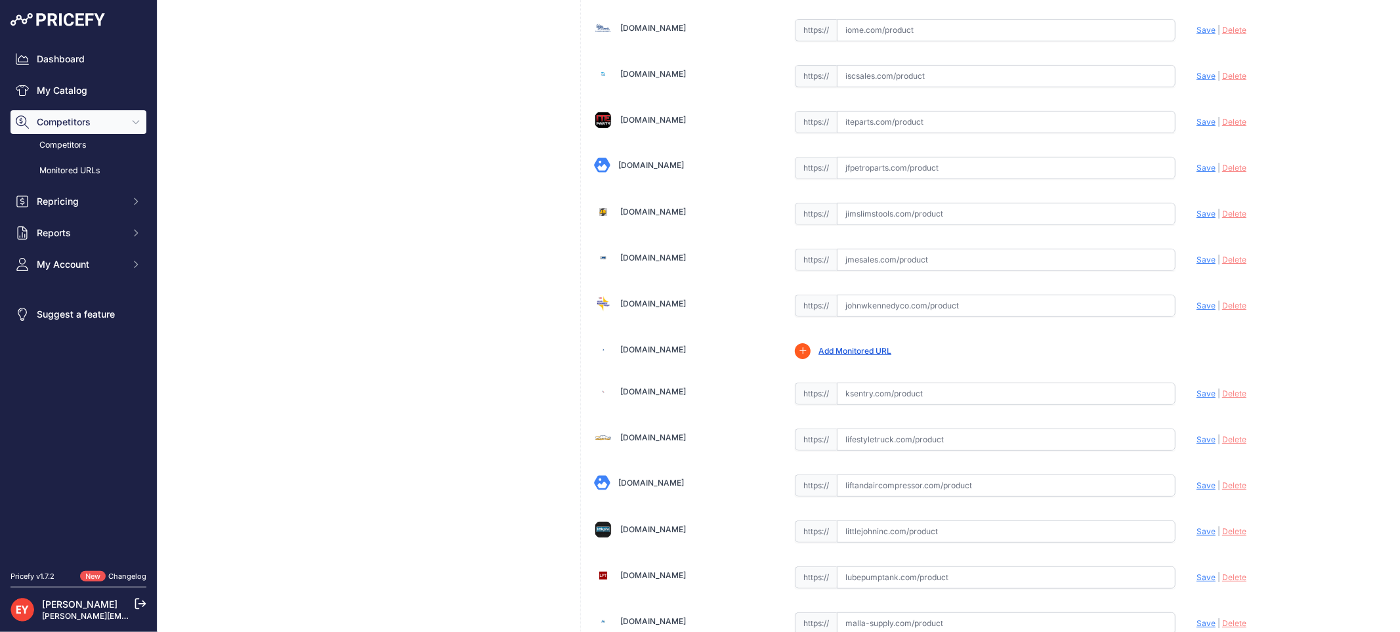
click at [869, 317] on input "text" at bounding box center [1006, 306] width 339 height 22
paste input "[URL][DOMAIN_NAME][PERSON_NAME]"
click at [1197, 310] on span "Save" at bounding box center [1206, 306] width 19 height 10
type input "[URL][DOMAIN_NAME][PERSON_NAME]"
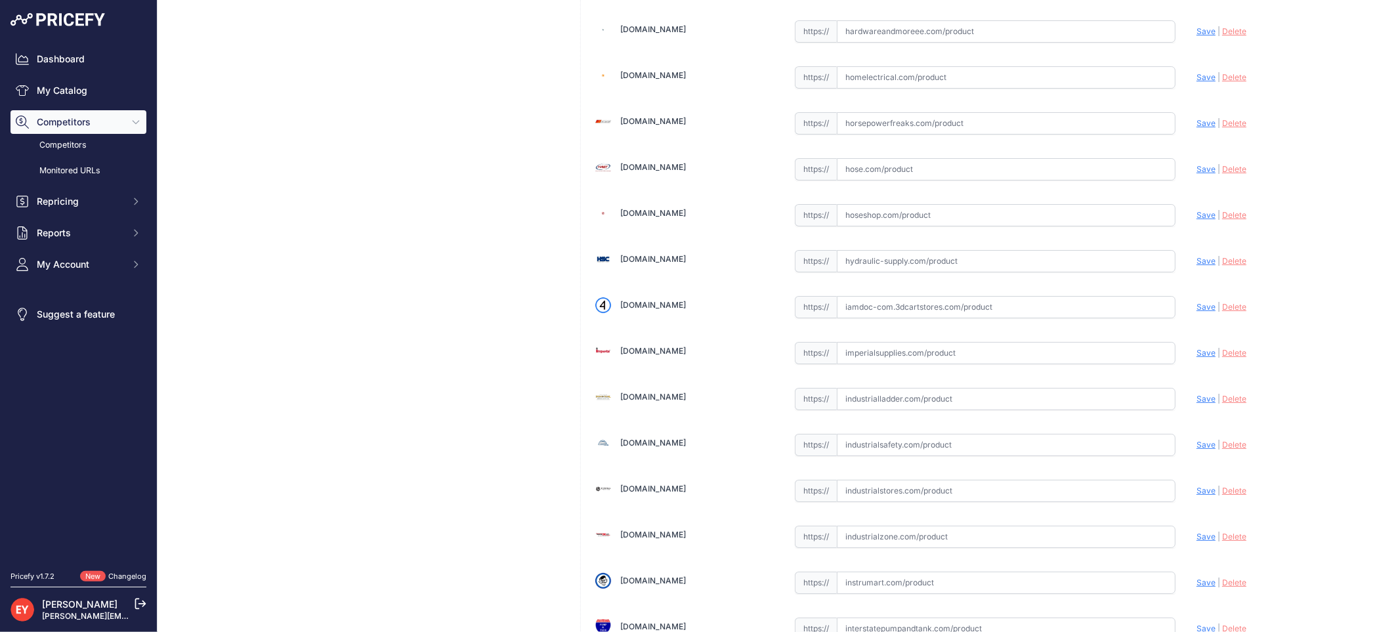
click at [875, 309] on input "text" at bounding box center [1006, 307] width 339 height 22
paste input "[URL][DOMAIN_NAME]"
click at [1198, 312] on span "Save" at bounding box center [1206, 307] width 19 height 10
type input "[URL][DOMAIN_NAME]"
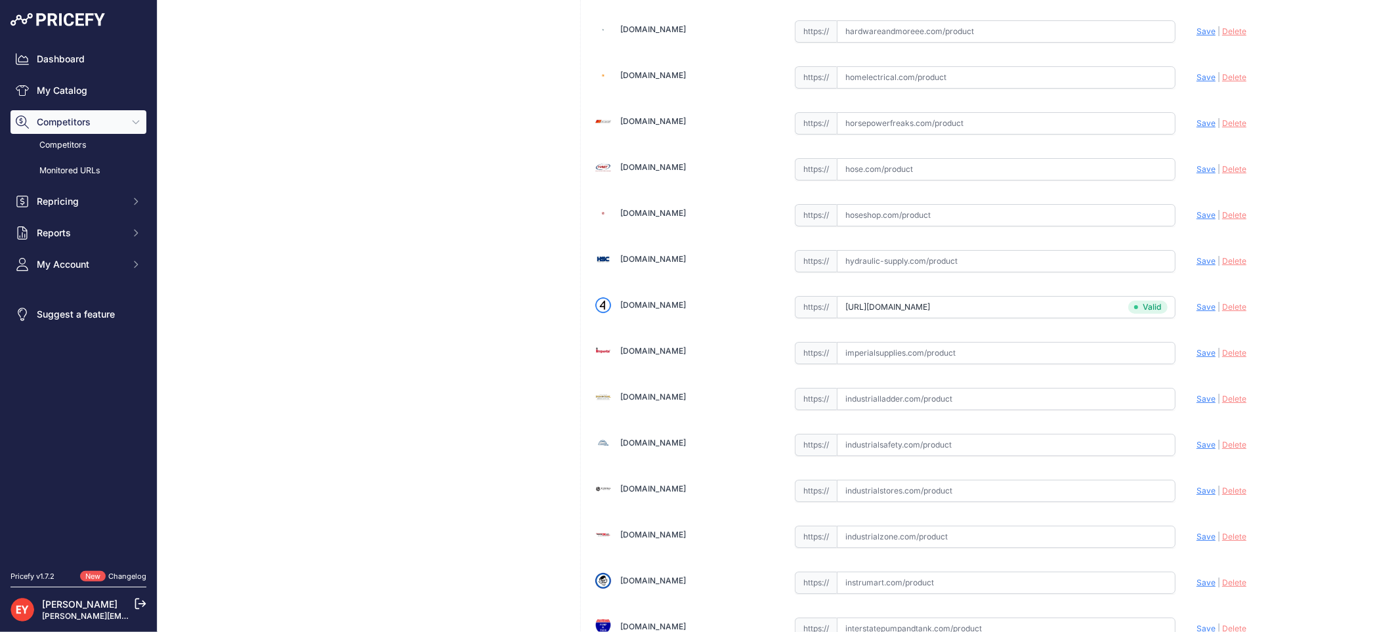
scroll to position [9220, 0]
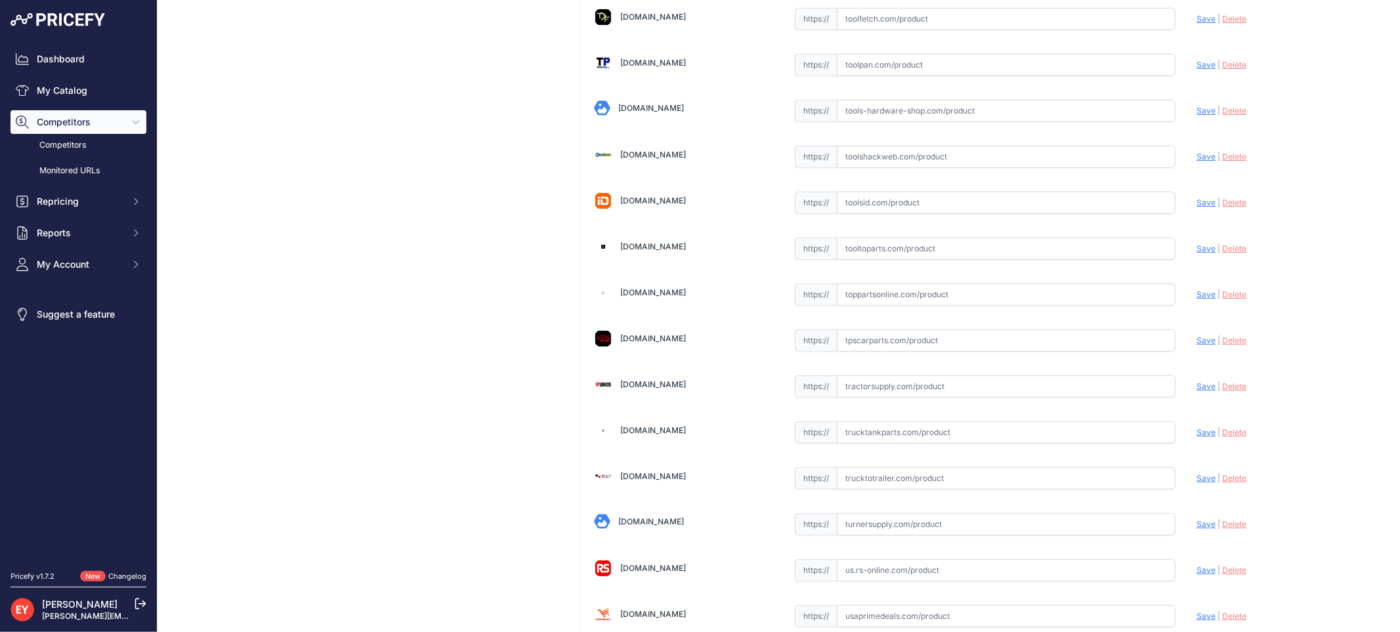
click at [876, 306] on input "text" at bounding box center [1006, 295] width 339 height 22
paste input "[URL][DOMAIN_NAME][PERSON_NAME]"
drag, startPoint x: 1193, startPoint y: 319, endPoint x: 1130, endPoint y: 307, distance: 64.1
click at [1197, 299] on span "Save" at bounding box center [1206, 294] width 19 height 10
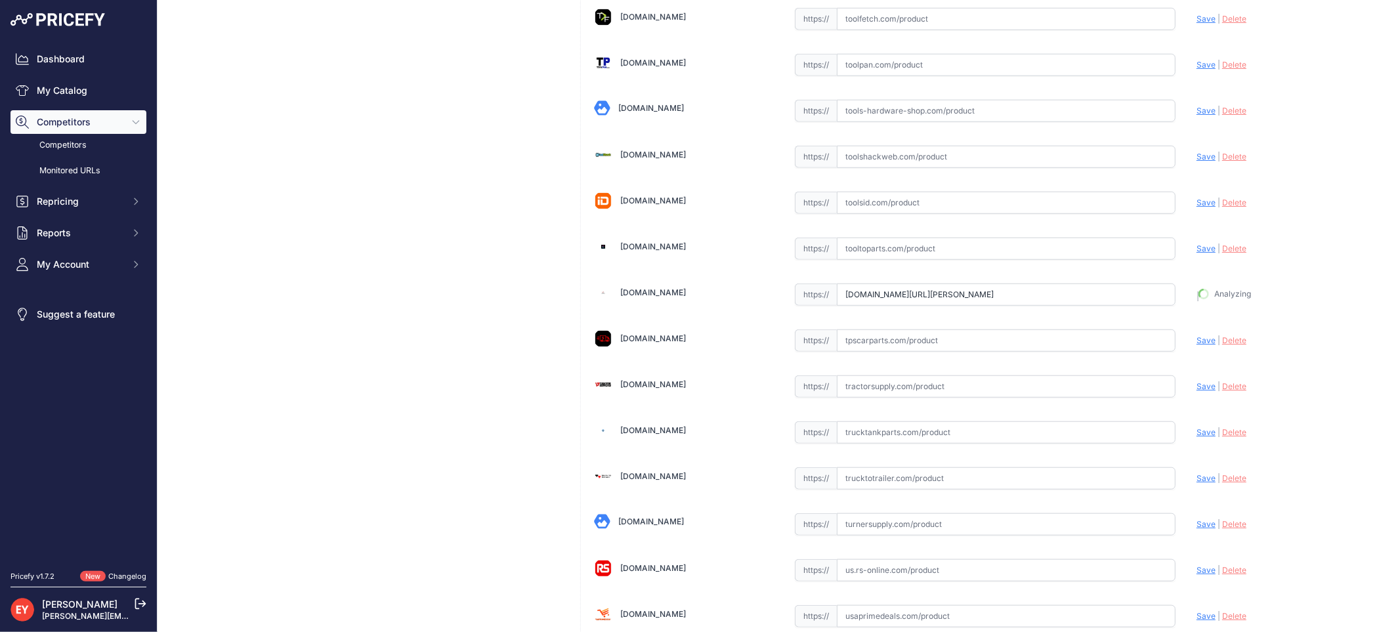
type input "[URL][DOMAIN_NAME][PERSON_NAME]"
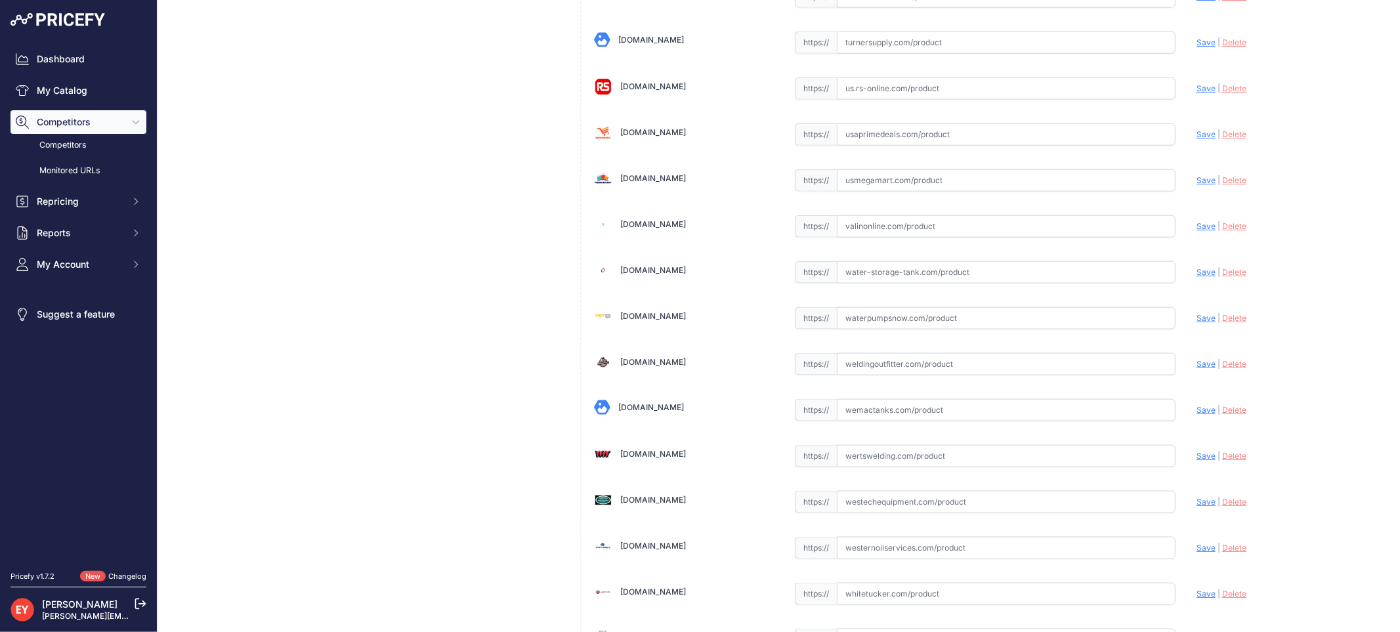
scroll to position [9891, 0]
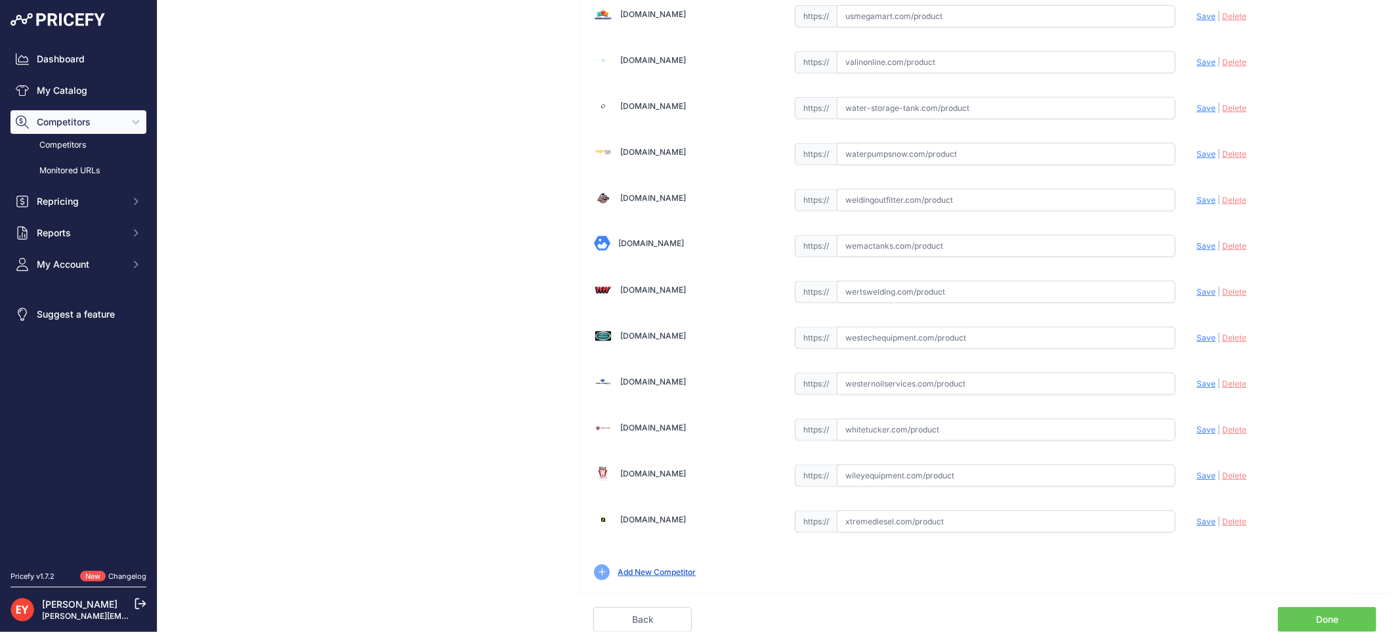
click at [1327, 617] on link "Done" at bounding box center [1327, 619] width 98 height 25
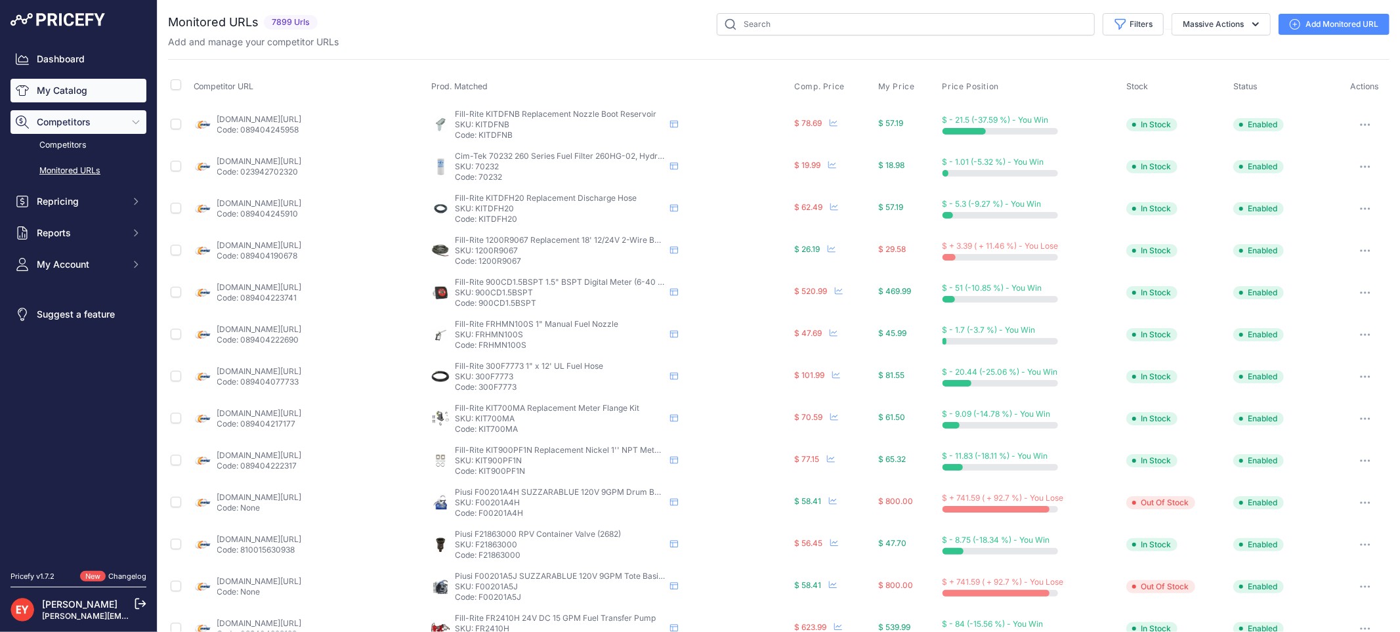
click at [76, 84] on link "My Catalog" at bounding box center [79, 91] width 136 height 24
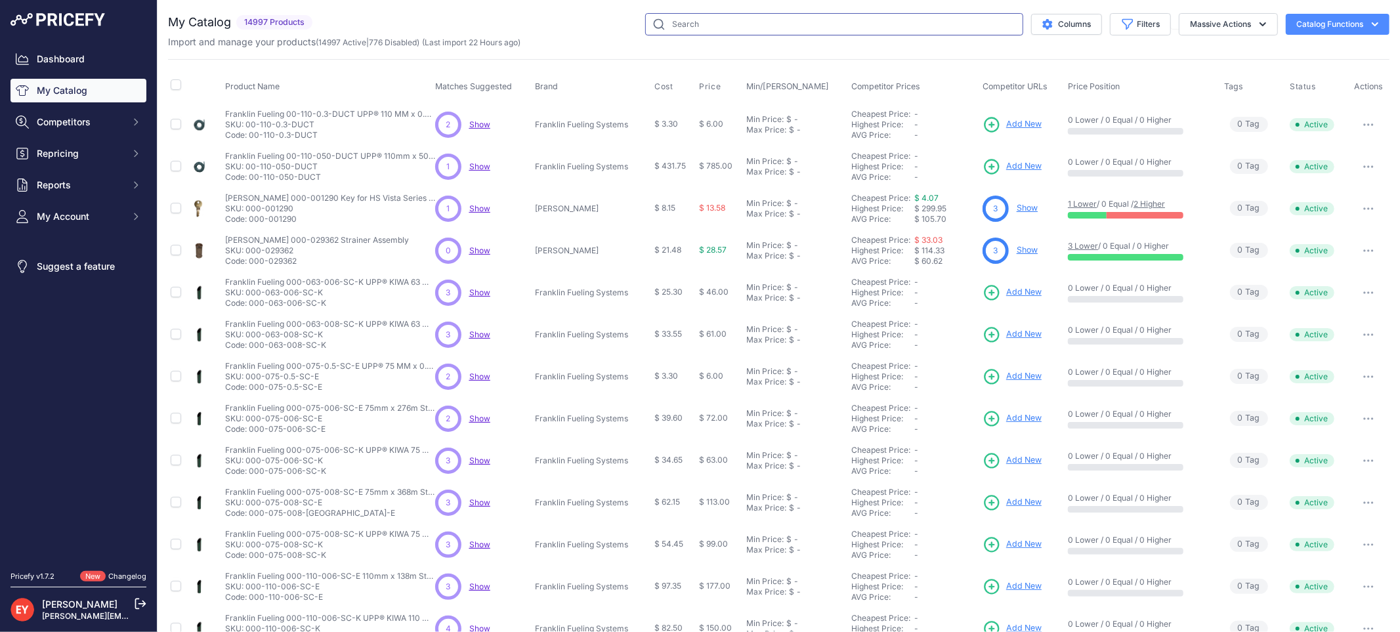
click at [674, 29] on input "text" at bounding box center [834, 24] width 378 height 22
paste input "900301-126"
type input "900301-126"
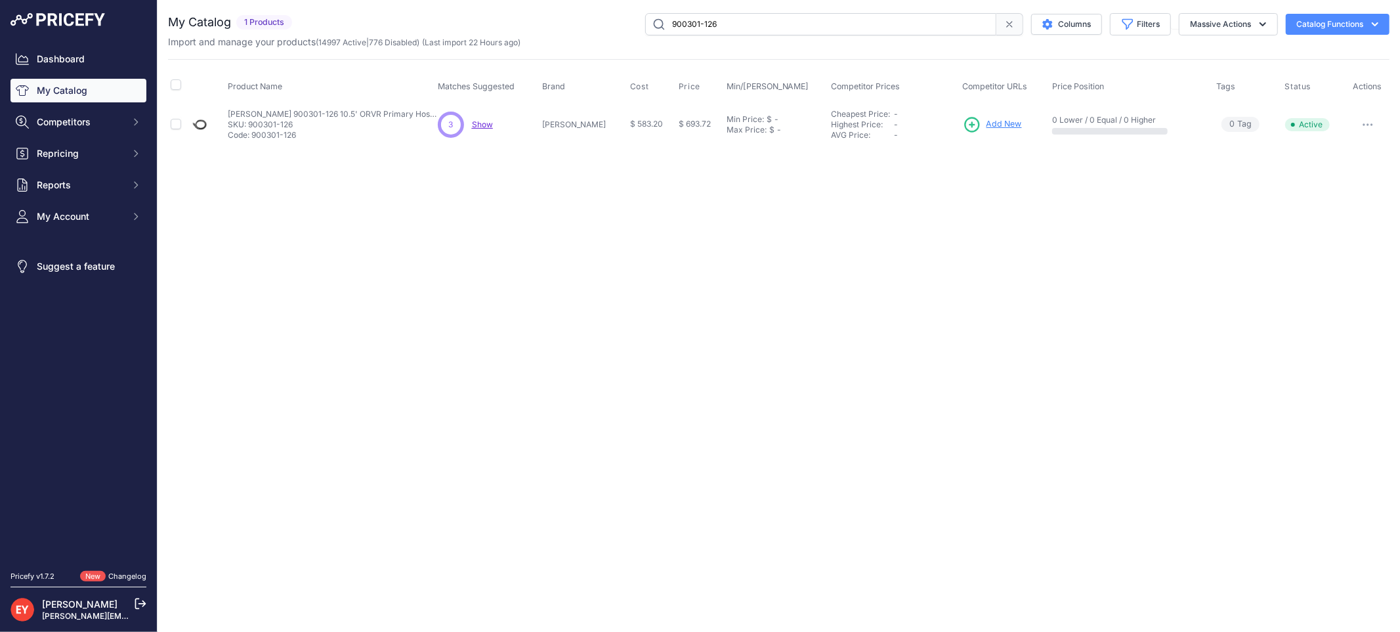
click at [982, 116] on link "Add New" at bounding box center [992, 125] width 59 height 18
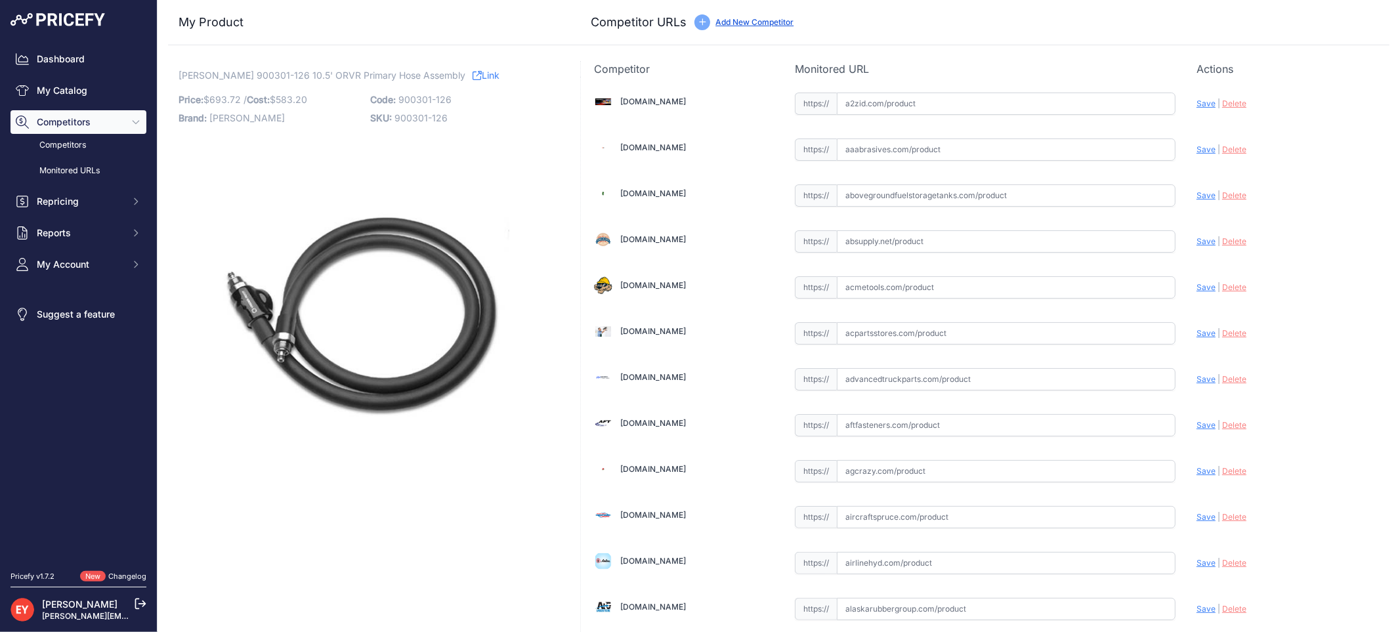
scroll to position [9173, 0]
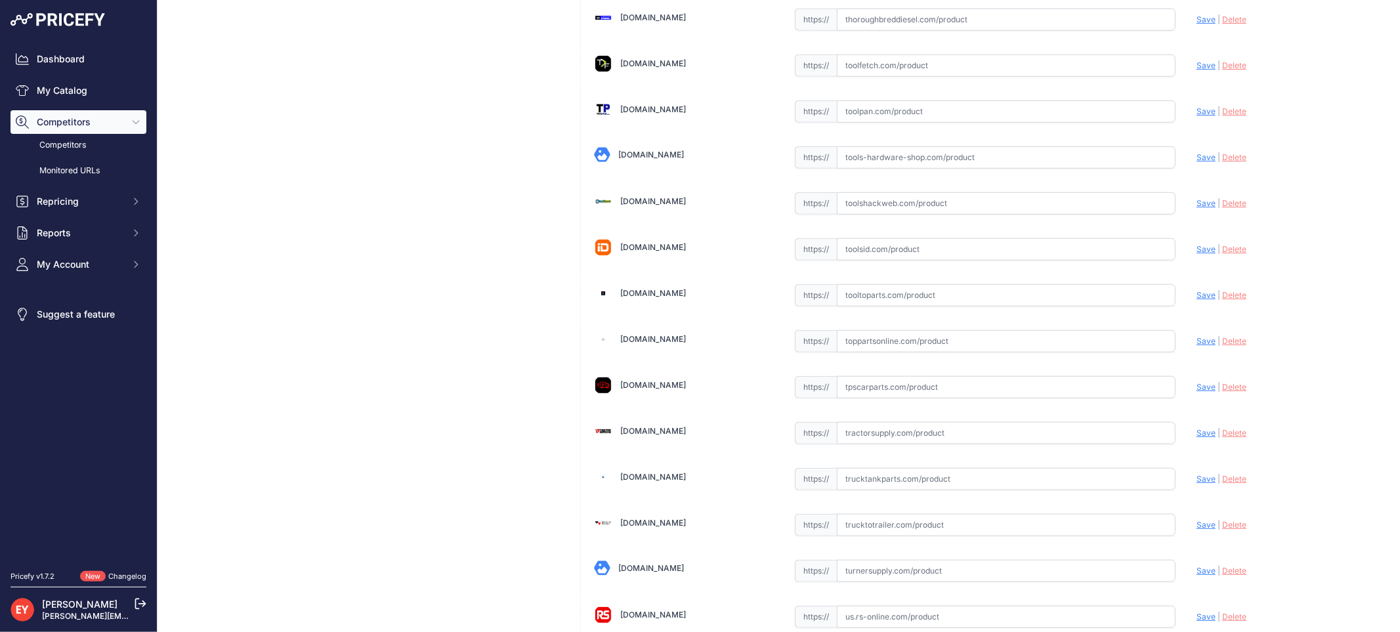
drag, startPoint x: 876, startPoint y: 325, endPoint x: 881, endPoint y: 318, distance: 8.4
click at [876, 307] on input "text" at bounding box center [1006, 295] width 339 height 22
paste input "[URL][DOMAIN_NAME][PERSON_NAME]"
click at [1200, 300] on span "Save" at bounding box center [1206, 295] width 19 height 10
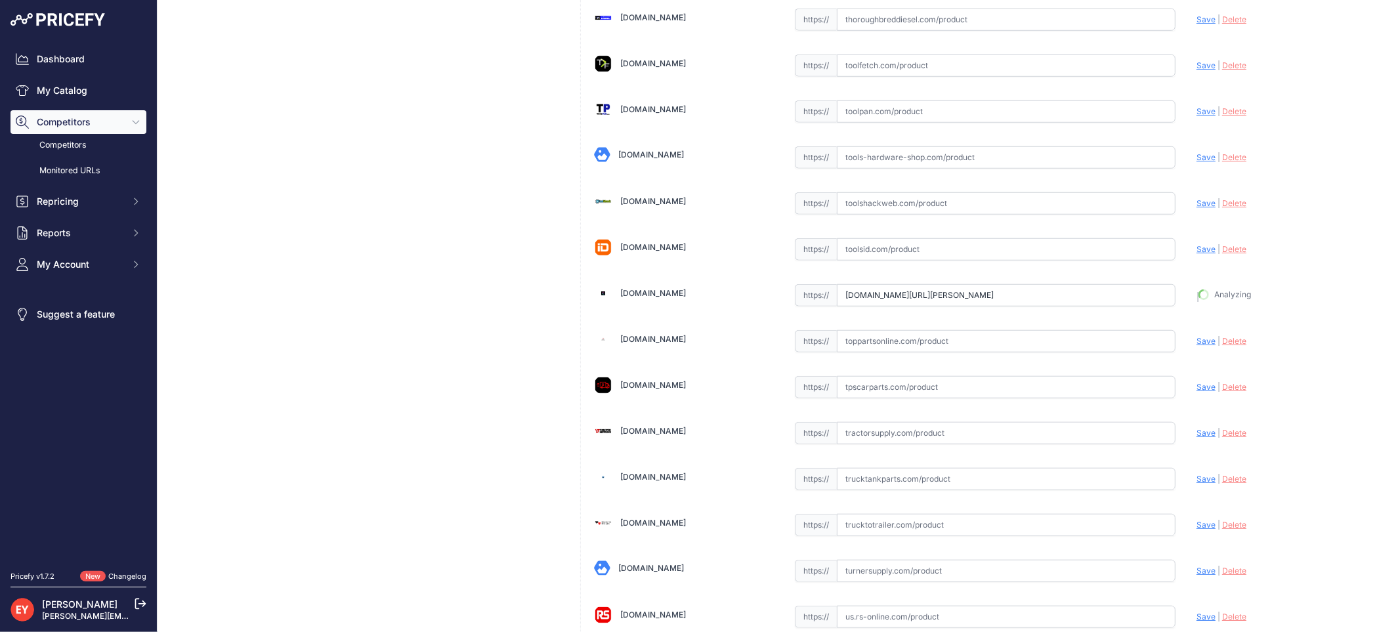
type input "[URL][DOMAIN_NAME][PERSON_NAME]"
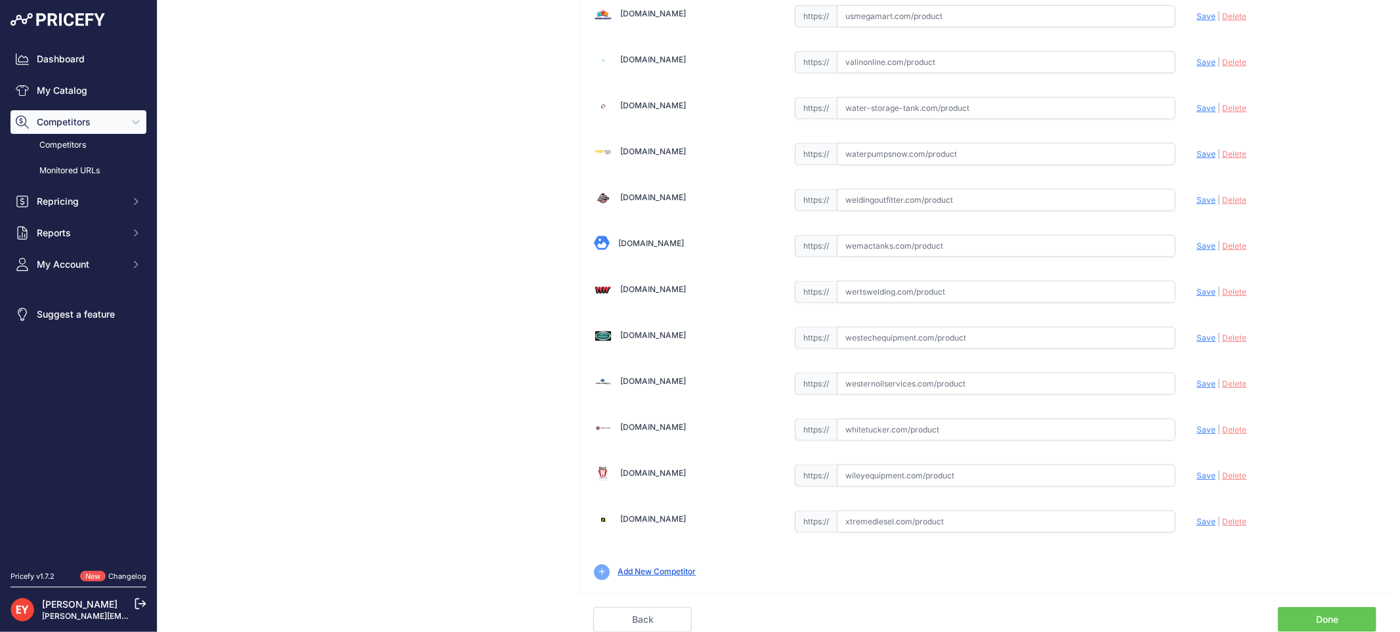
click at [1340, 618] on link "Done" at bounding box center [1327, 619] width 98 height 25
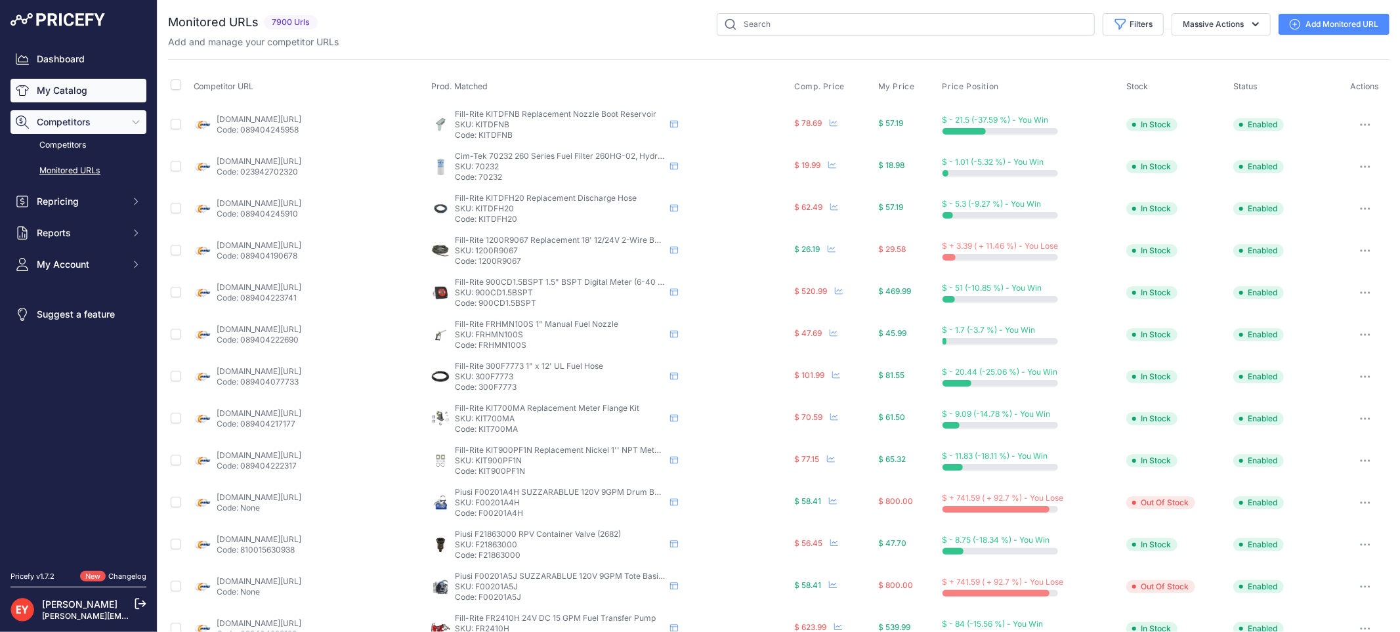
click at [77, 85] on link "My Catalog" at bounding box center [79, 91] width 136 height 24
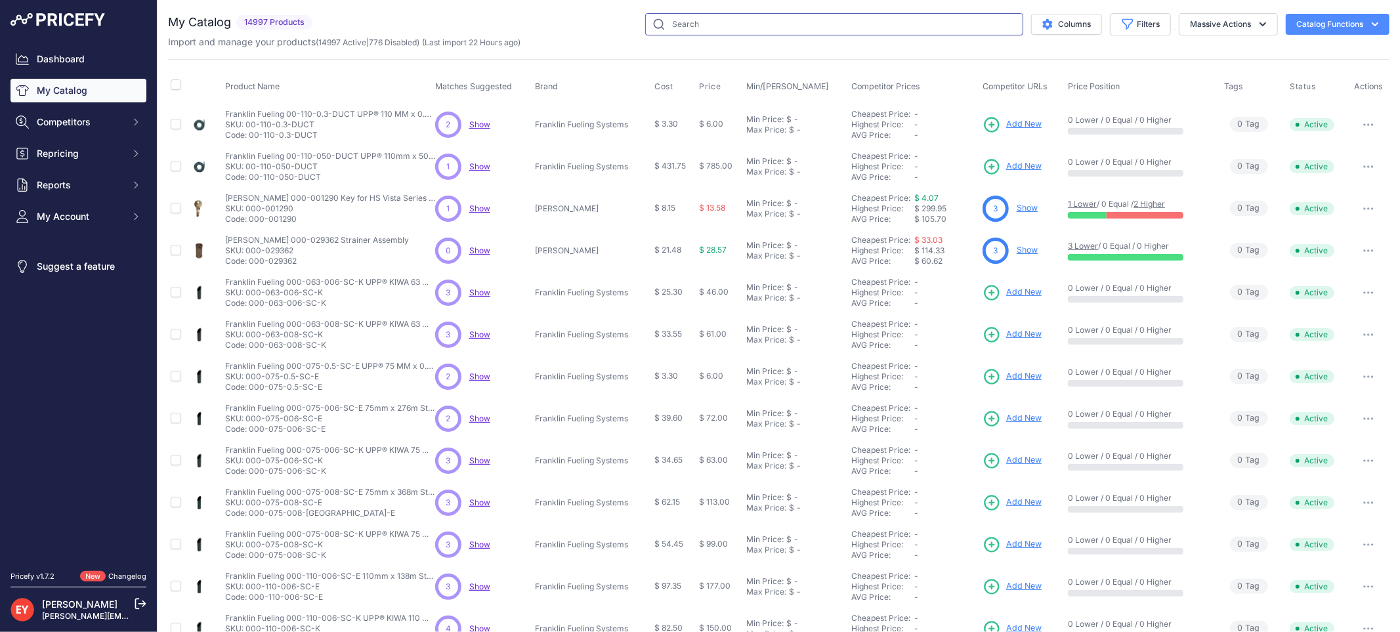
click at [714, 18] on input "text" at bounding box center [834, 24] width 378 height 22
paste input "900301-132"
type input "900301-132"
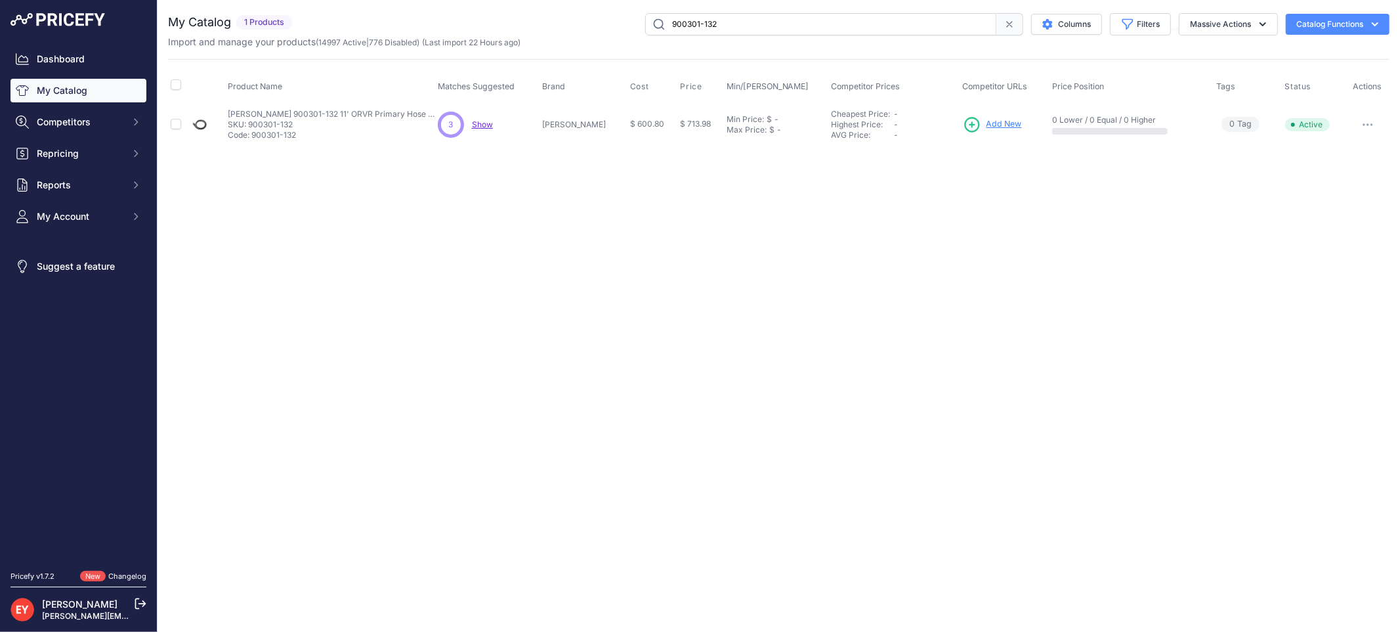
click at [996, 122] on span "Add New" at bounding box center [1003, 124] width 35 height 12
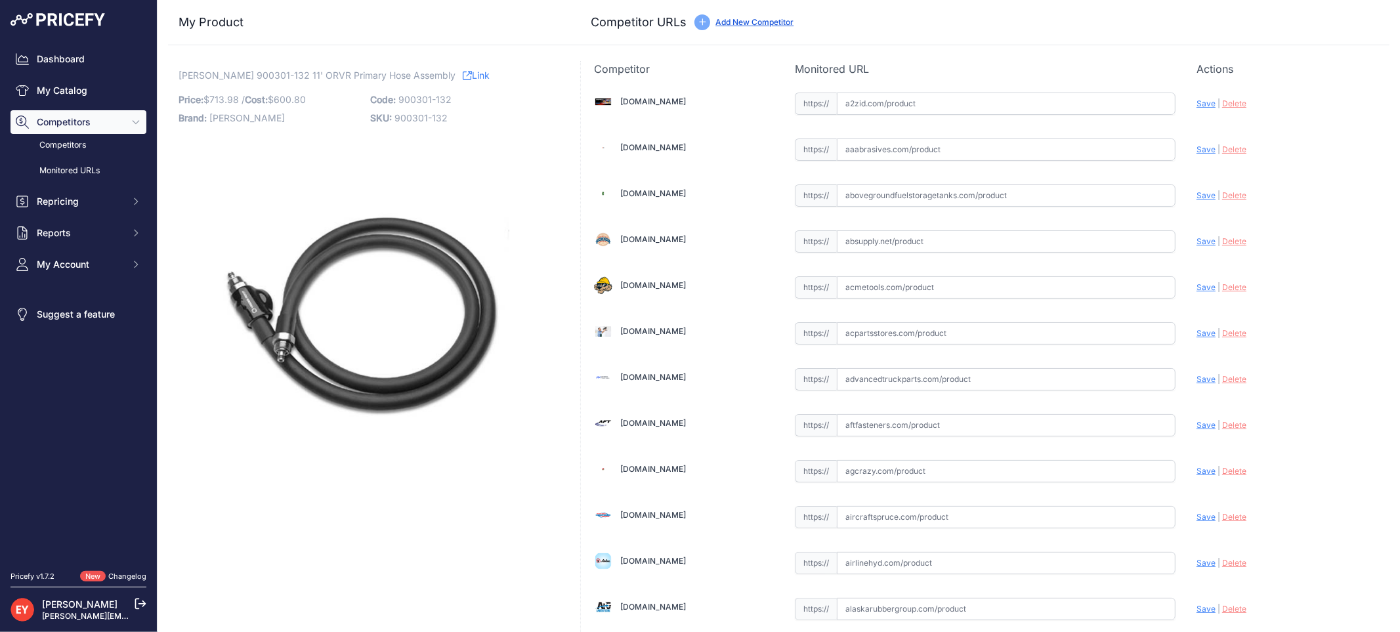
scroll to position [9173, 0]
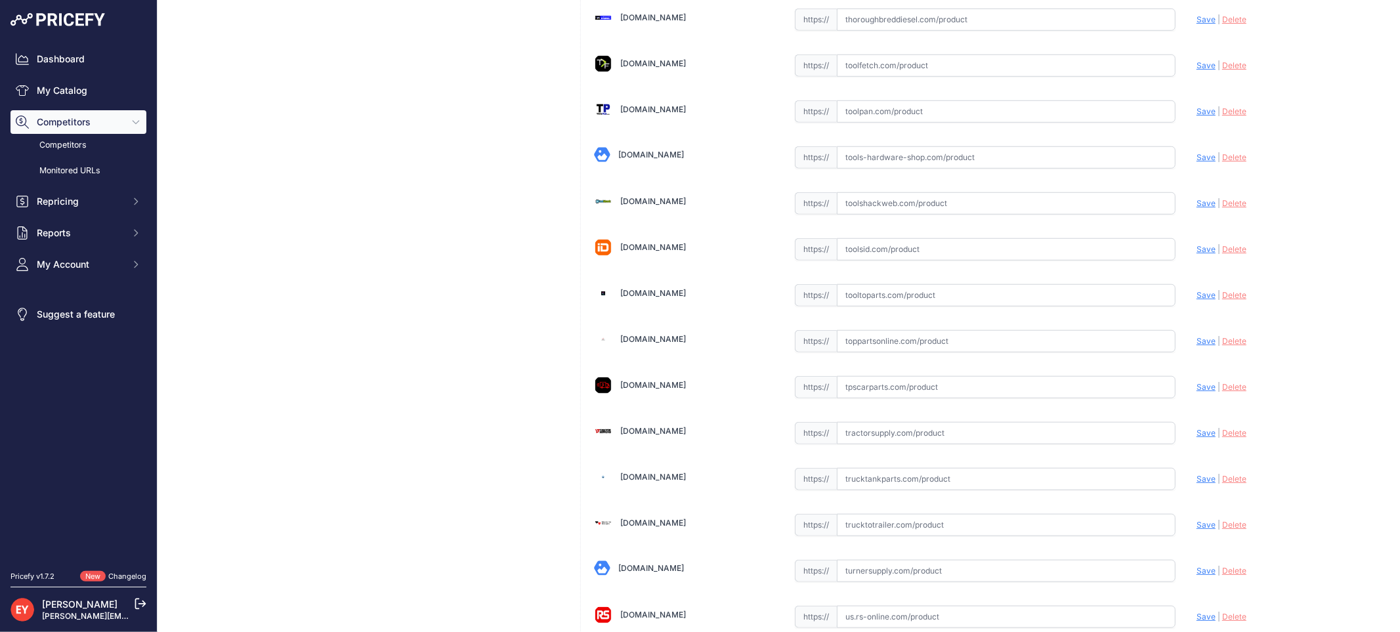
click at [857, 307] on input "text" at bounding box center [1006, 295] width 339 height 22
paste input "[URL][DOMAIN_NAME][PERSON_NAME]"
click at [1197, 300] on span "Save" at bounding box center [1206, 295] width 19 height 10
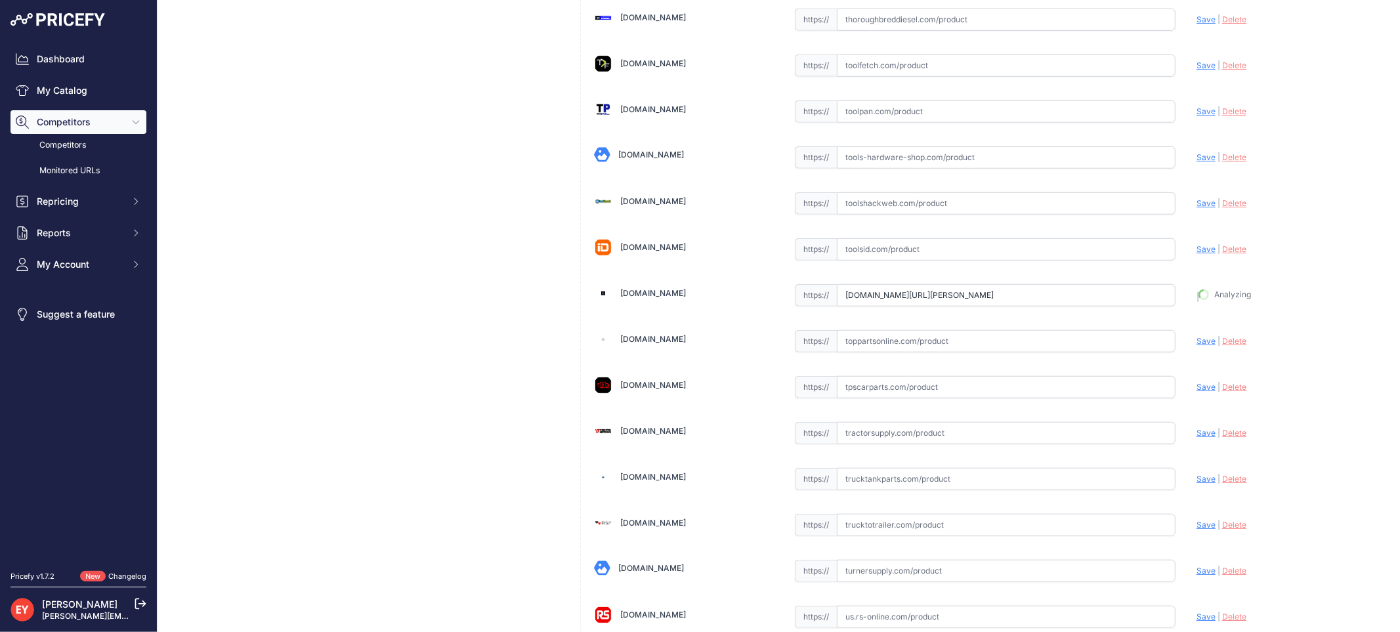
type input "[URL][DOMAIN_NAME][PERSON_NAME]"
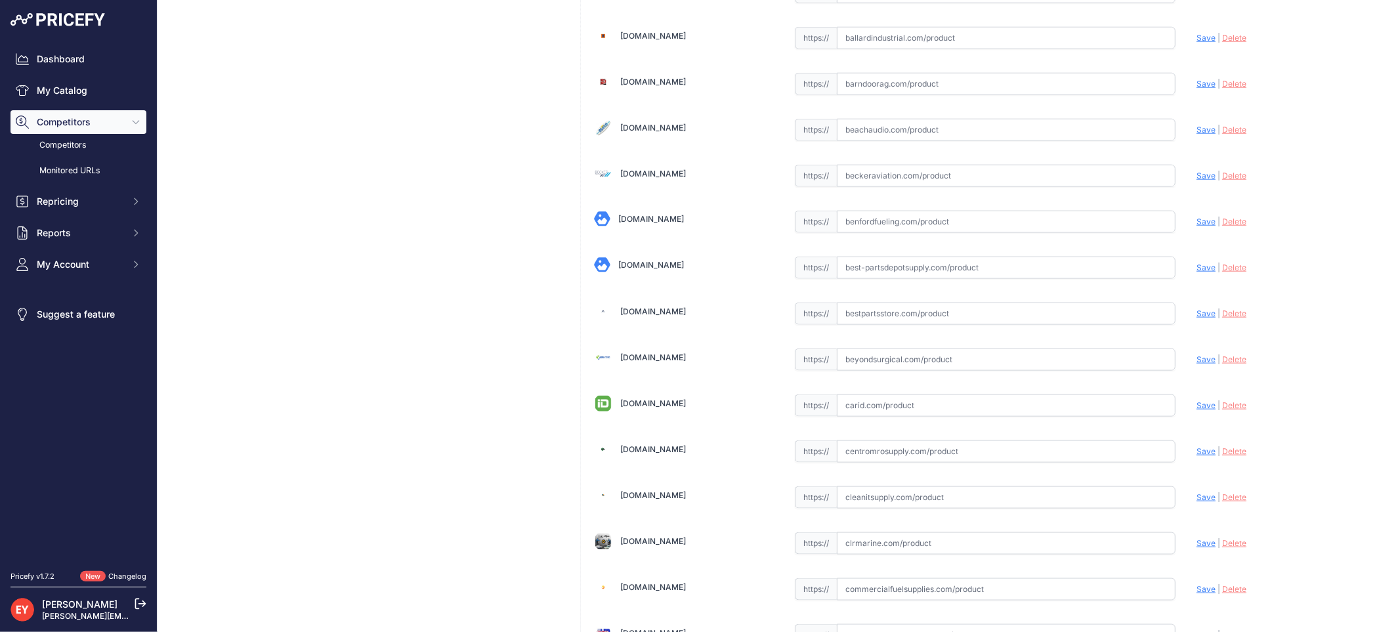
click at [895, 308] on input "text" at bounding box center [1006, 314] width 339 height 22
paste input "[URL][DOMAIN_NAME][PERSON_NAME]"
click at [1197, 316] on span "Save" at bounding box center [1206, 313] width 19 height 10
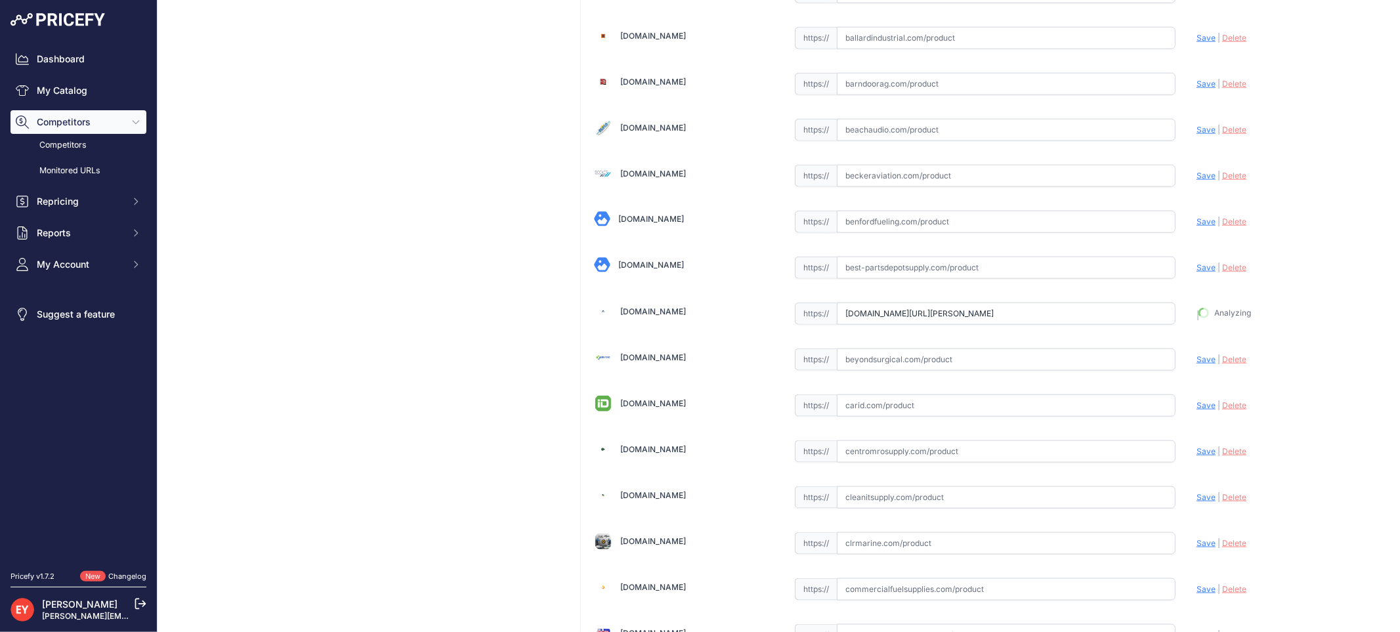
type input "[URL][DOMAIN_NAME][PERSON_NAME]"
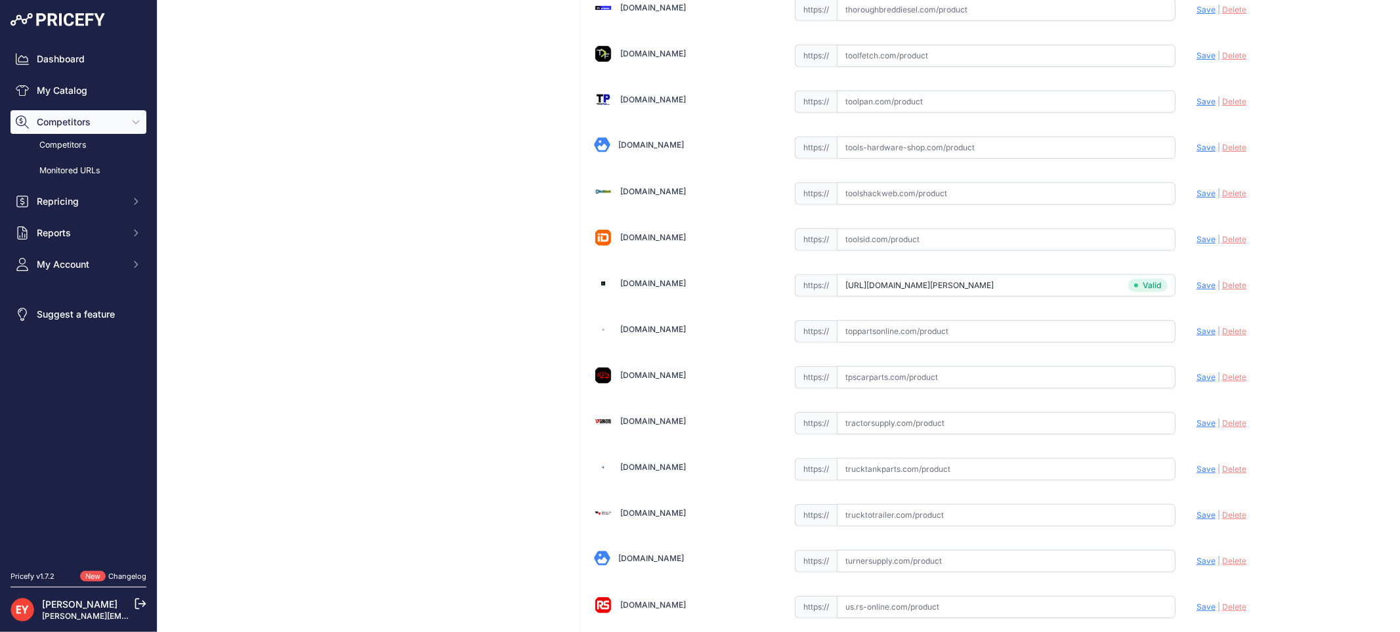
scroll to position [9891, 0]
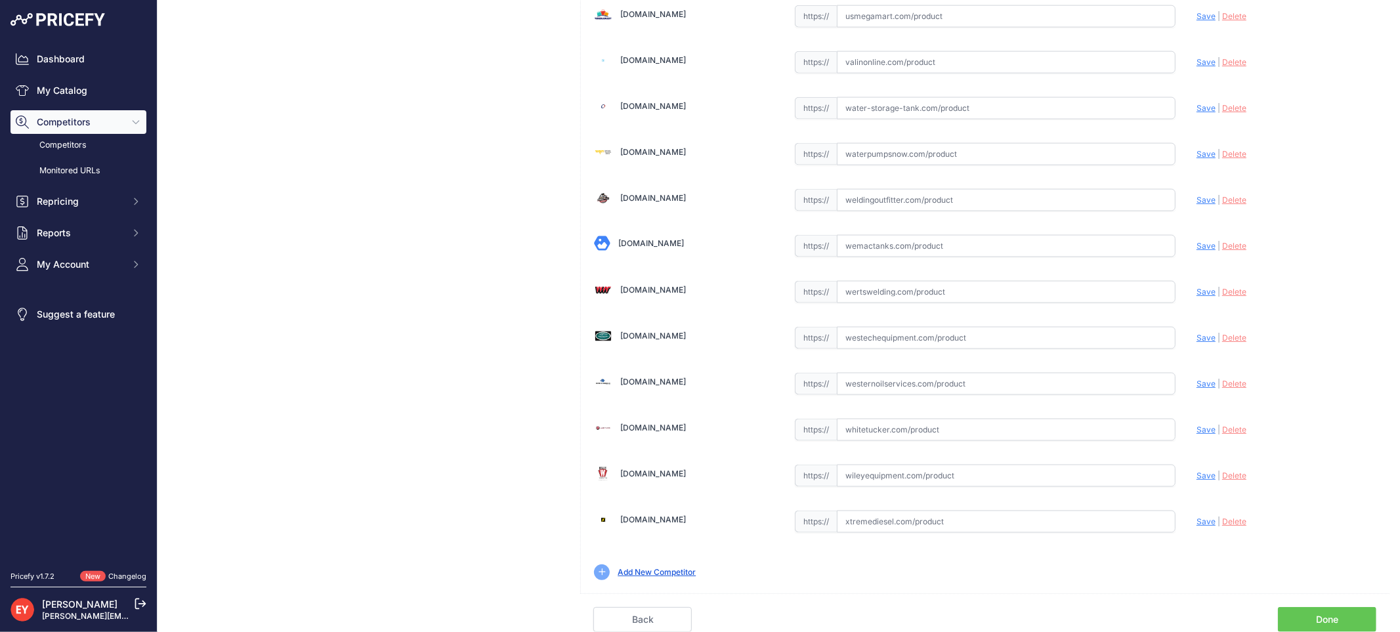
click at [1292, 610] on link "Done" at bounding box center [1327, 619] width 98 height 25
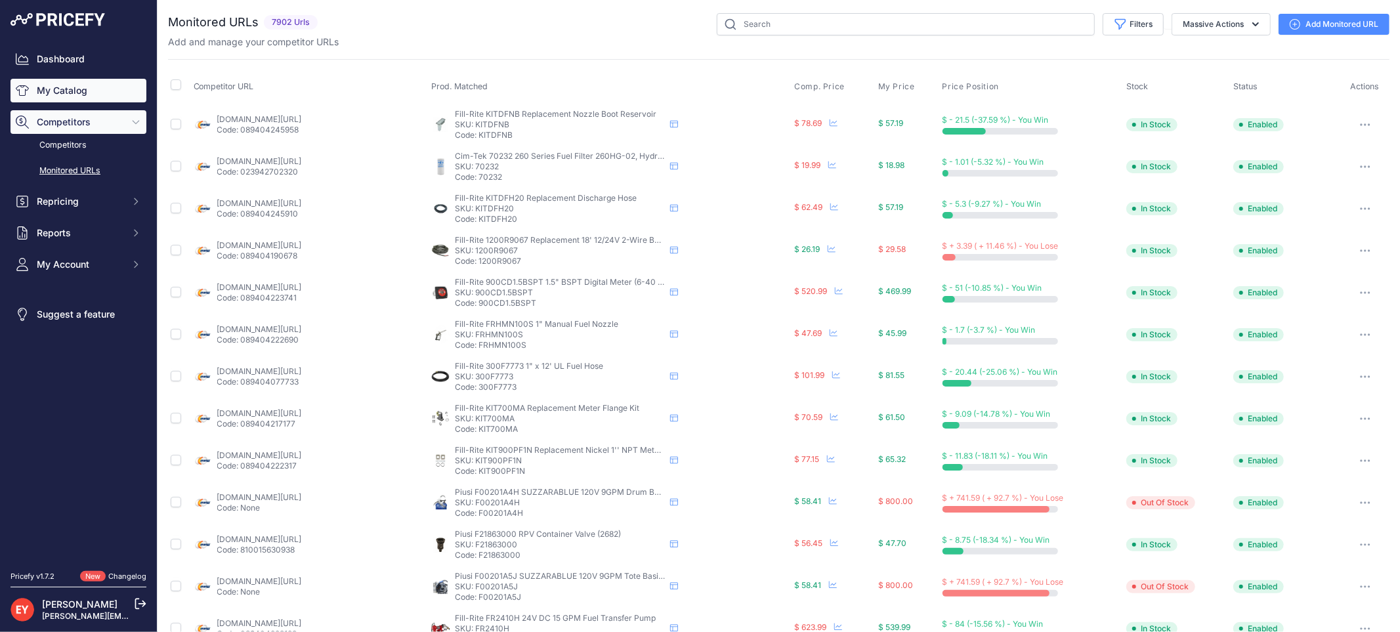
click at [53, 91] on link "My Catalog" at bounding box center [79, 91] width 136 height 24
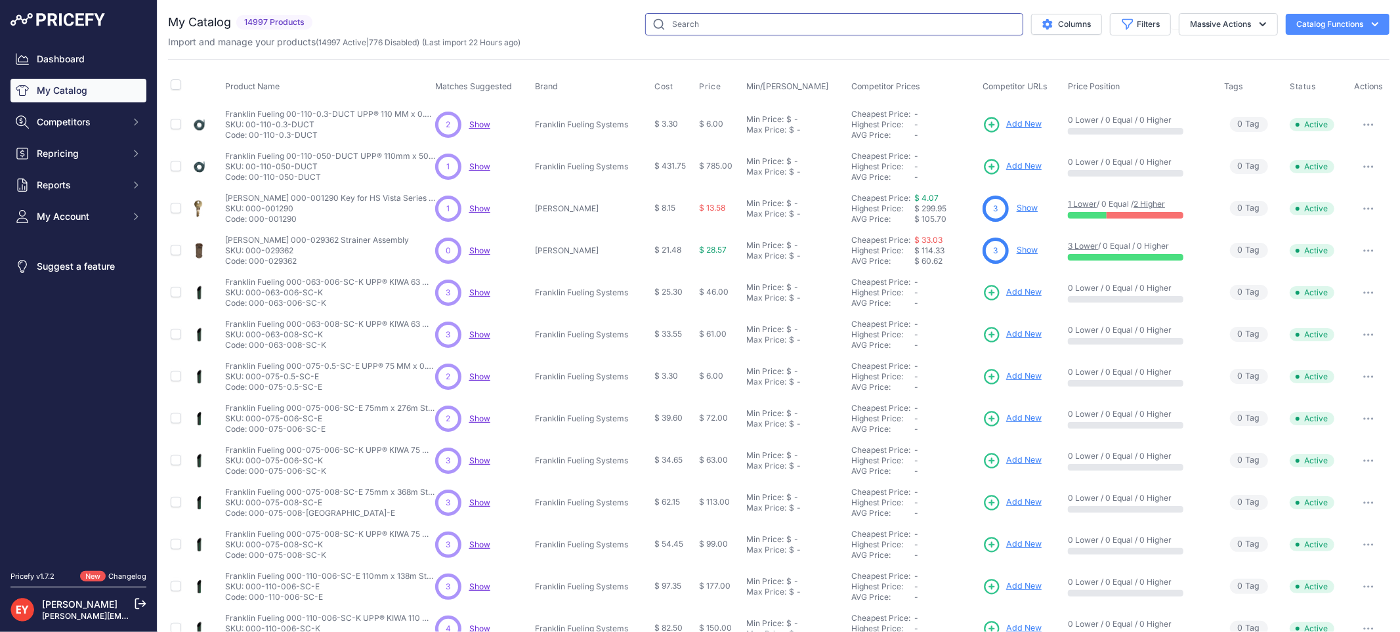
click at [694, 14] on input "text" at bounding box center [834, 24] width 378 height 22
paste input "900301-138"
type input "900301-138"
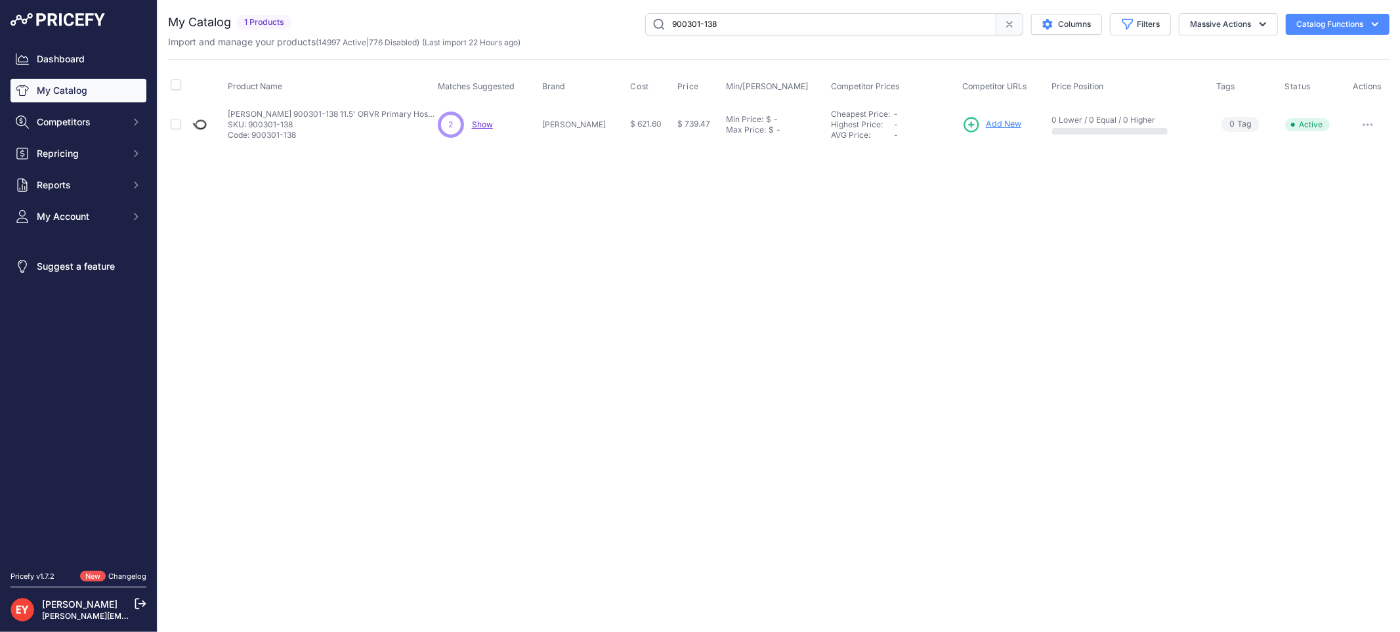
click at [994, 123] on span "Add New" at bounding box center [1003, 124] width 35 height 12
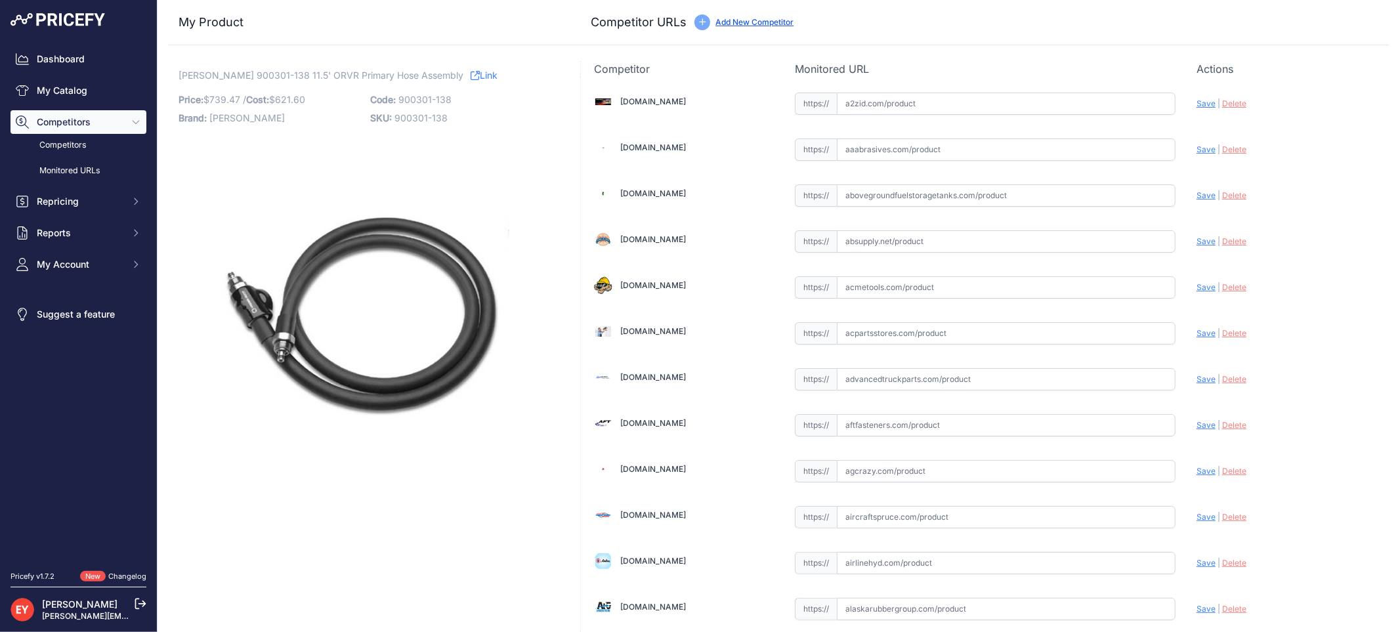
scroll to position [9173, 0]
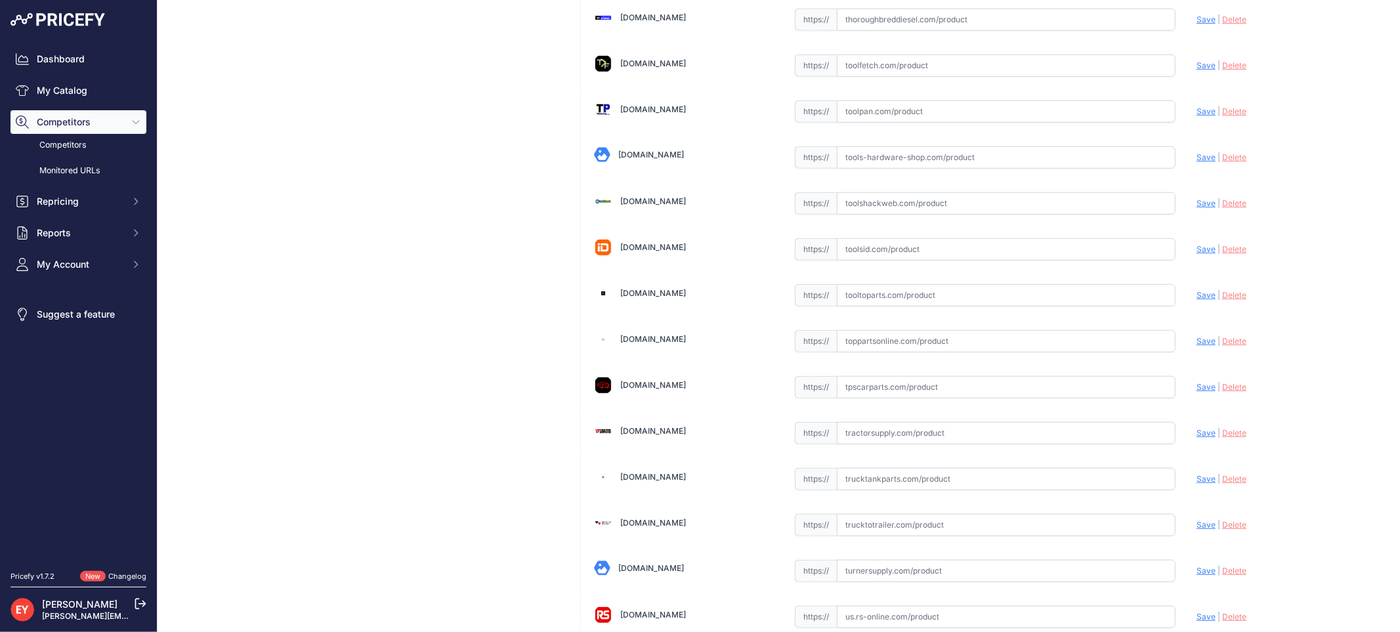
click at [882, 307] on input "text" at bounding box center [1006, 295] width 339 height 22
paste input "[URL][DOMAIN_NAME][PERSON_NAME]"
click at [1197, 300] on span "Save" at bounding box center [1206, 295] width 19 height 10
type input "[URL][DOMAIN_NAME][PERSON_NAME]"
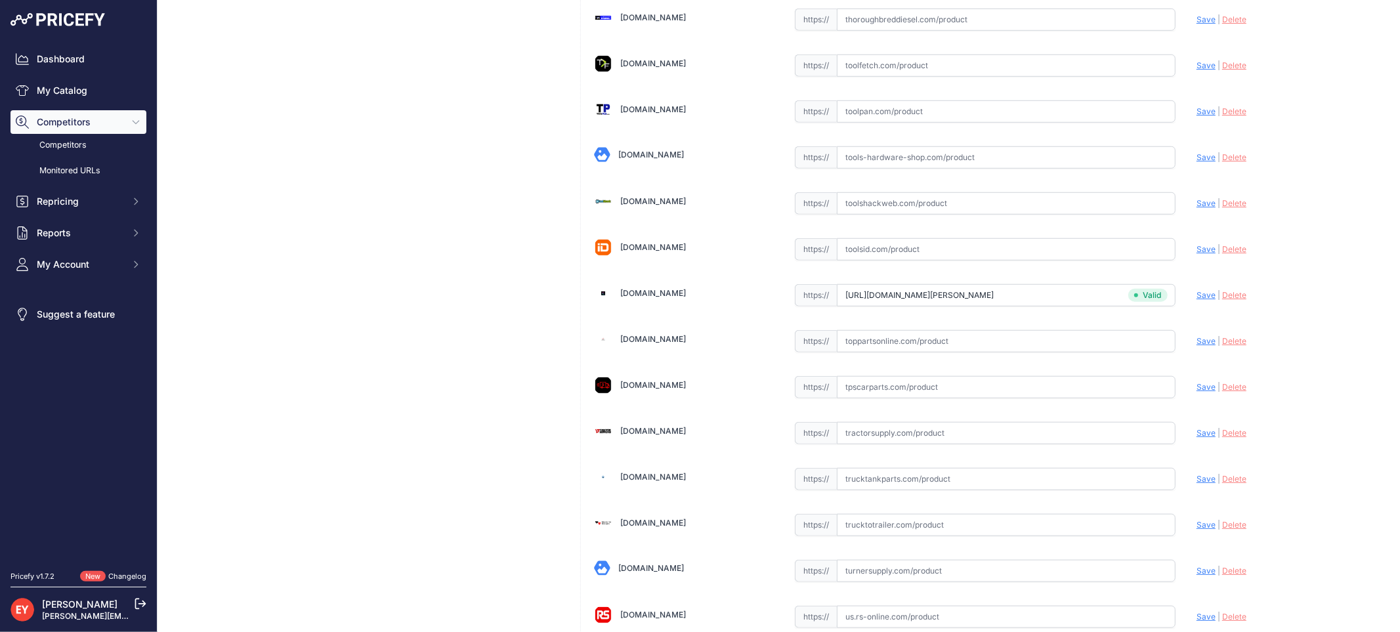
scroll to position [9891, 0]
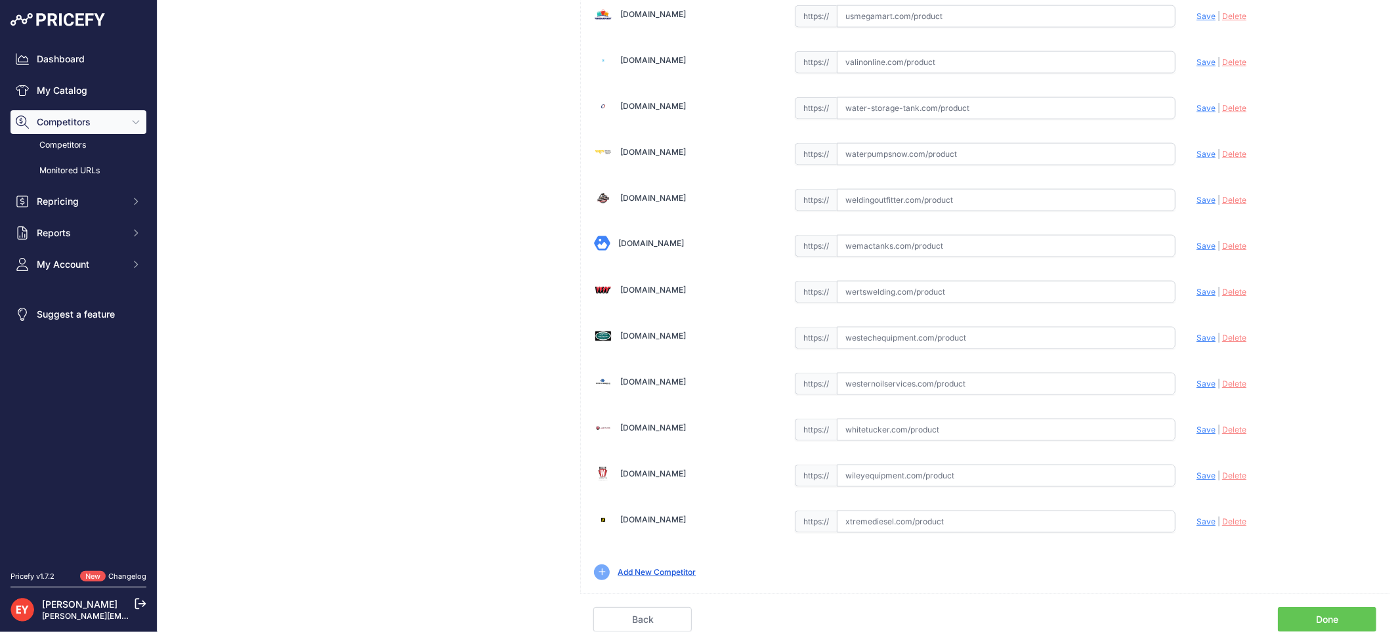
click at [1329, 616] on link "Done" at bounding box center [1327, 619] width 98 height 25
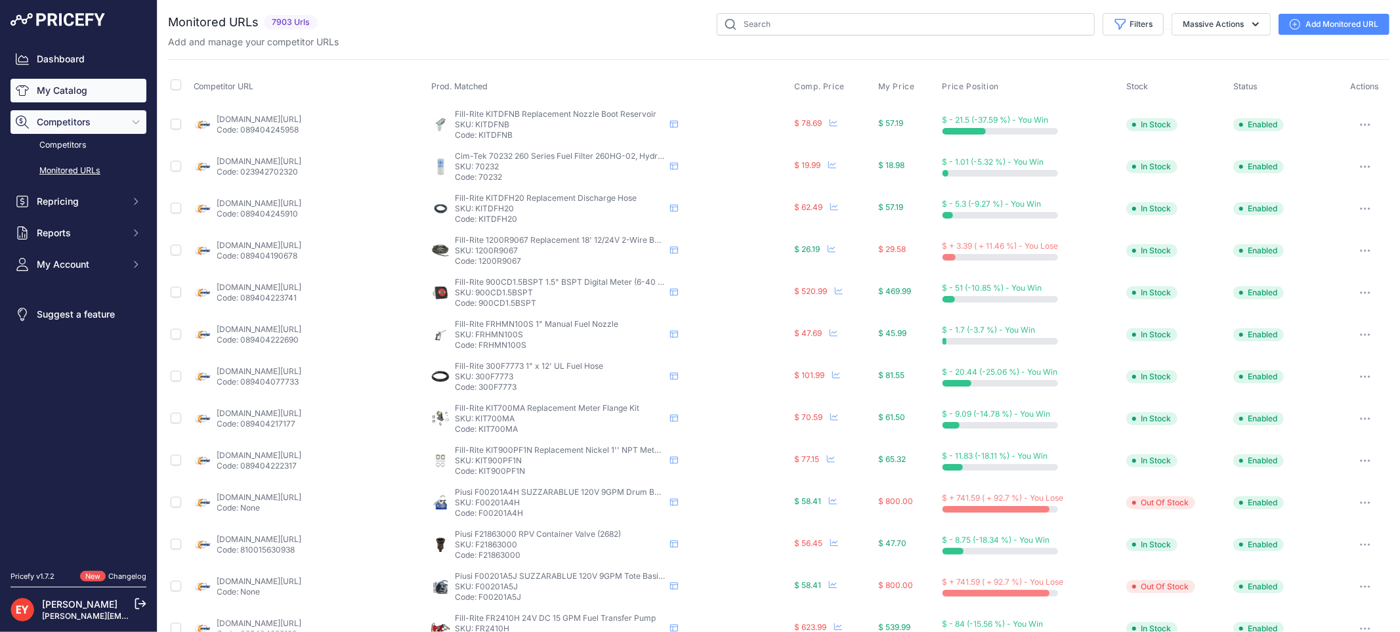
click at [75, 96] on link "My Catalog" at bounding box center [79, 91] width 136 height 24
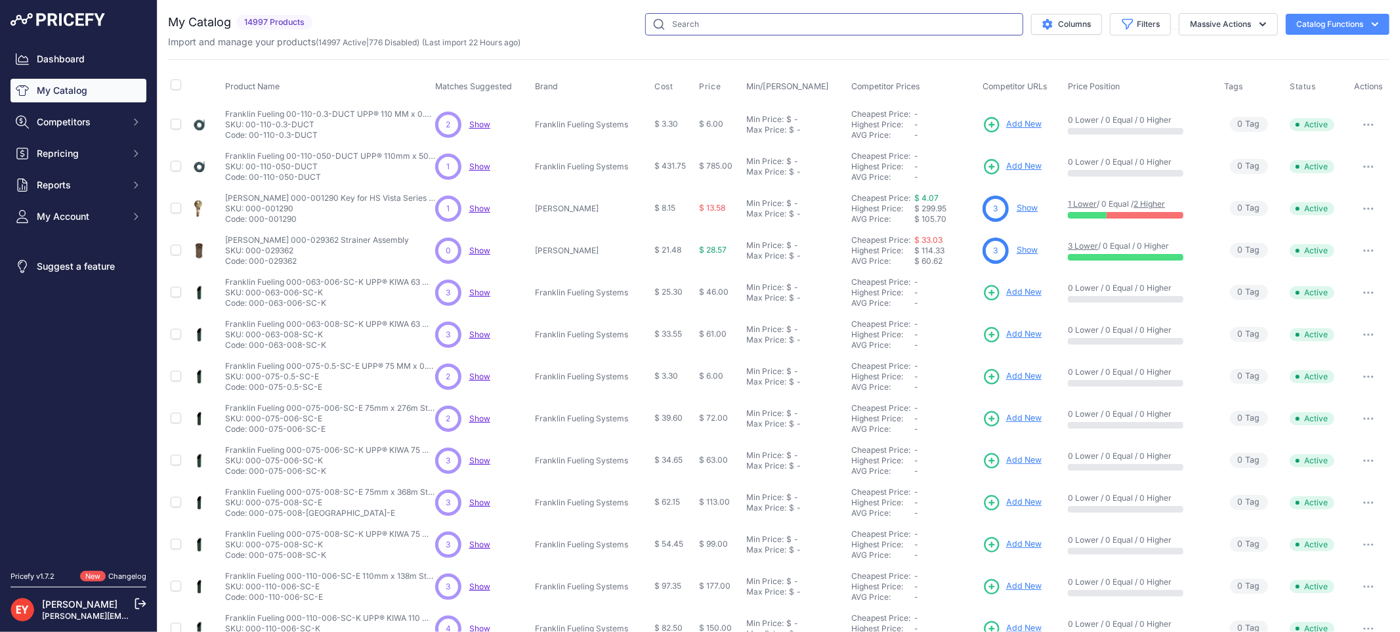
drag, startPoint x: 0, startPoint y: 0, endPoint x: 690, endPoint y: 21, distance: 690.1
click at [690, 21] on input "text" at bounding box center [834, 24] width 378 height 22
paste input "900302-001"
type input "900302-001"
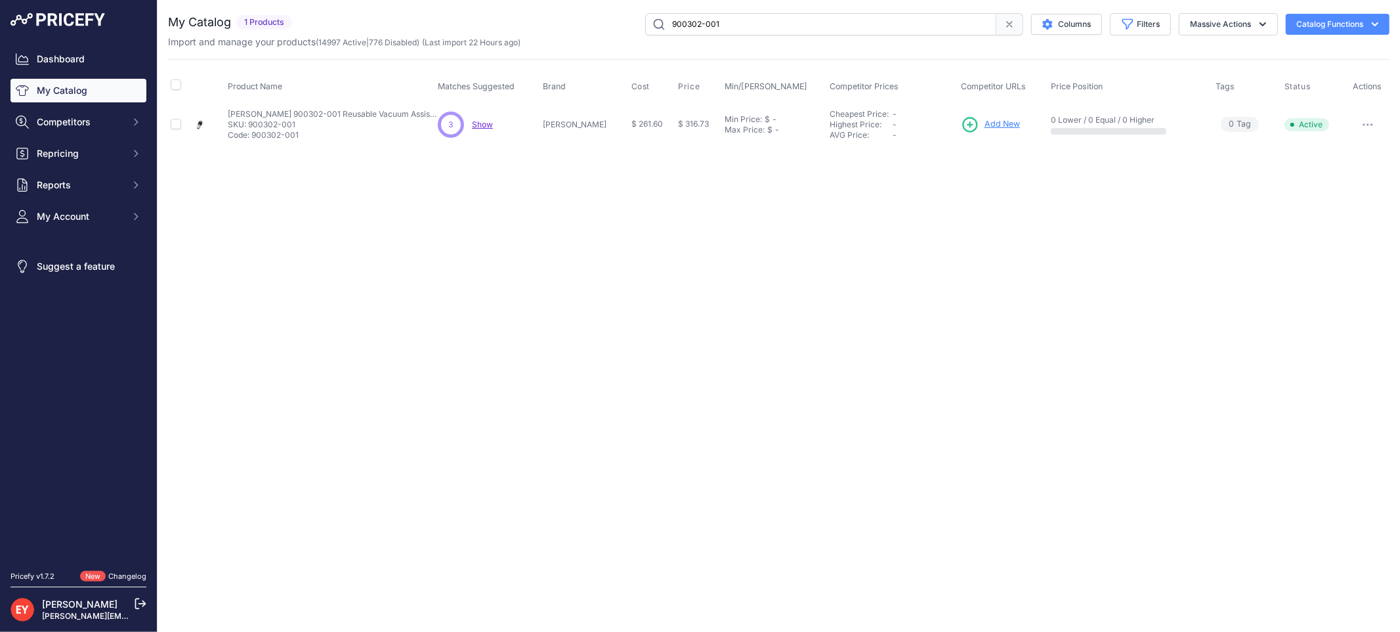
click at [985, 125] on span "Add New" at bounding box center [1002, 124] width 35 height 12
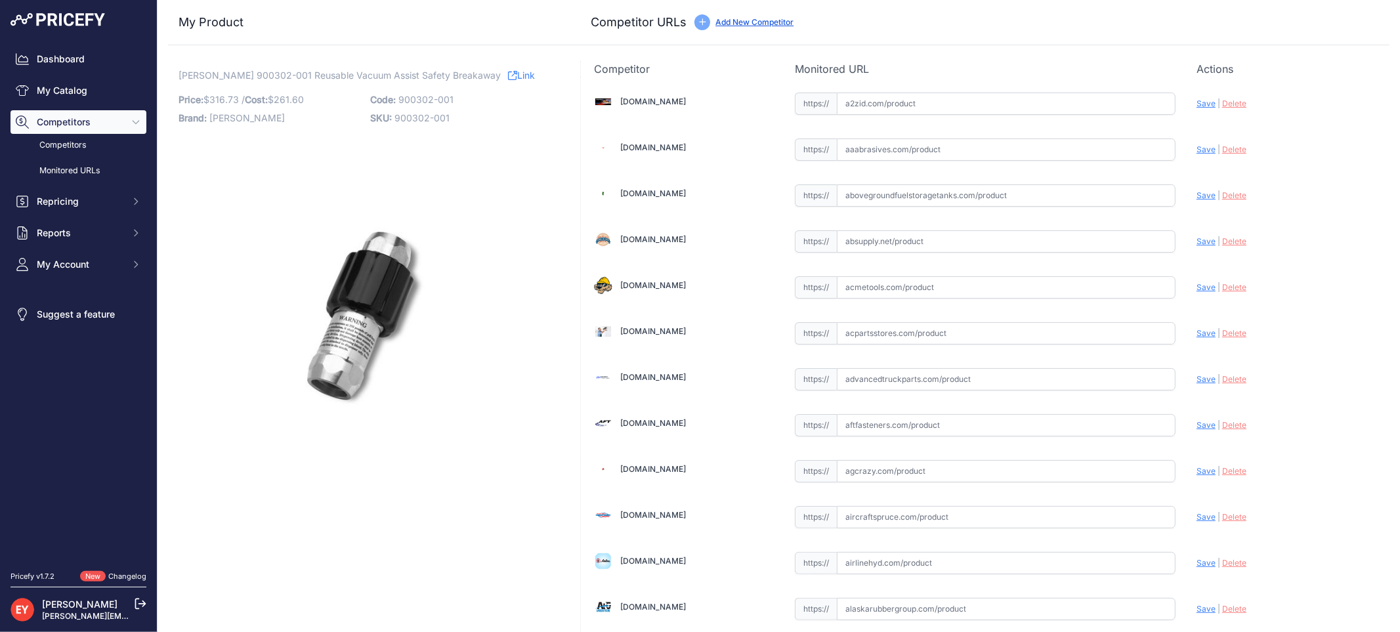
scroll to position [4162, 0]
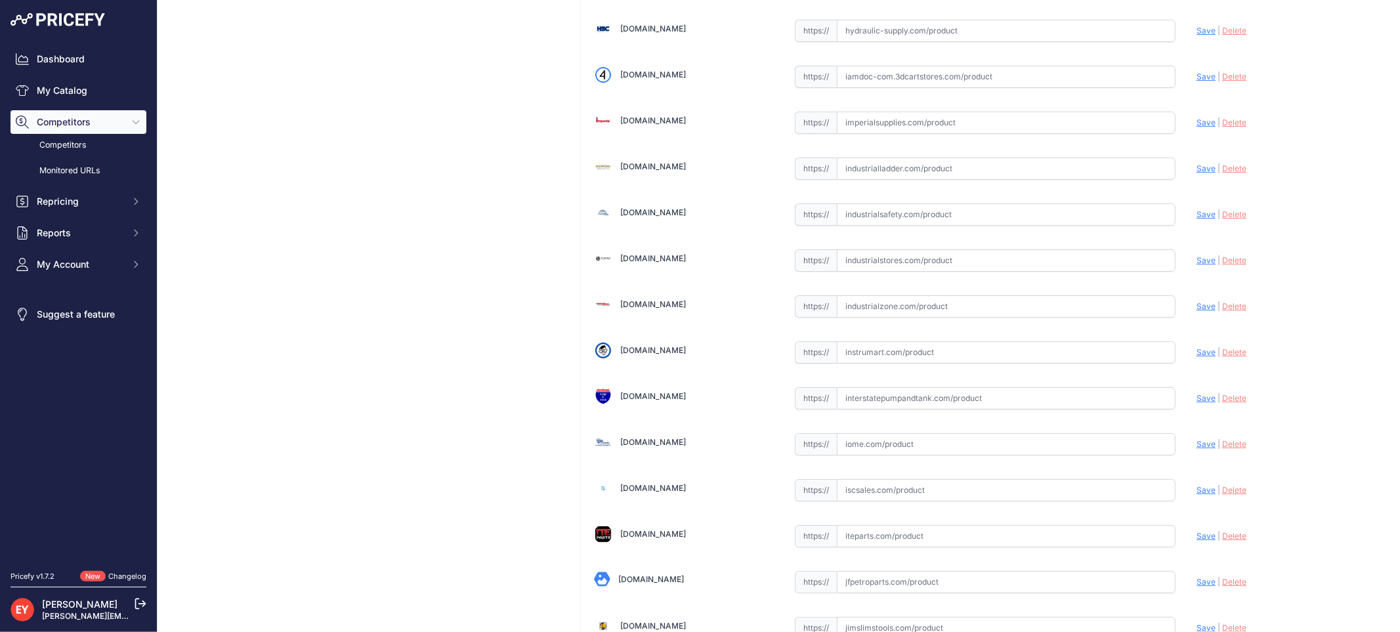
drag, startPoint x: 886, startPoint y: 322, endPoint x: 935, endPoint y: 237, distance: 97.6
click at [887, 318] on input "text" at bounding box center [1006, 306] width 339 height 22
paste input "https://www.industrialzone.com/390744-veeder-root-900302-001.html?post=1&srslti…"
click at [1197, 311] on span "Save" at bounding box center [1206, 306] width 19 height 10
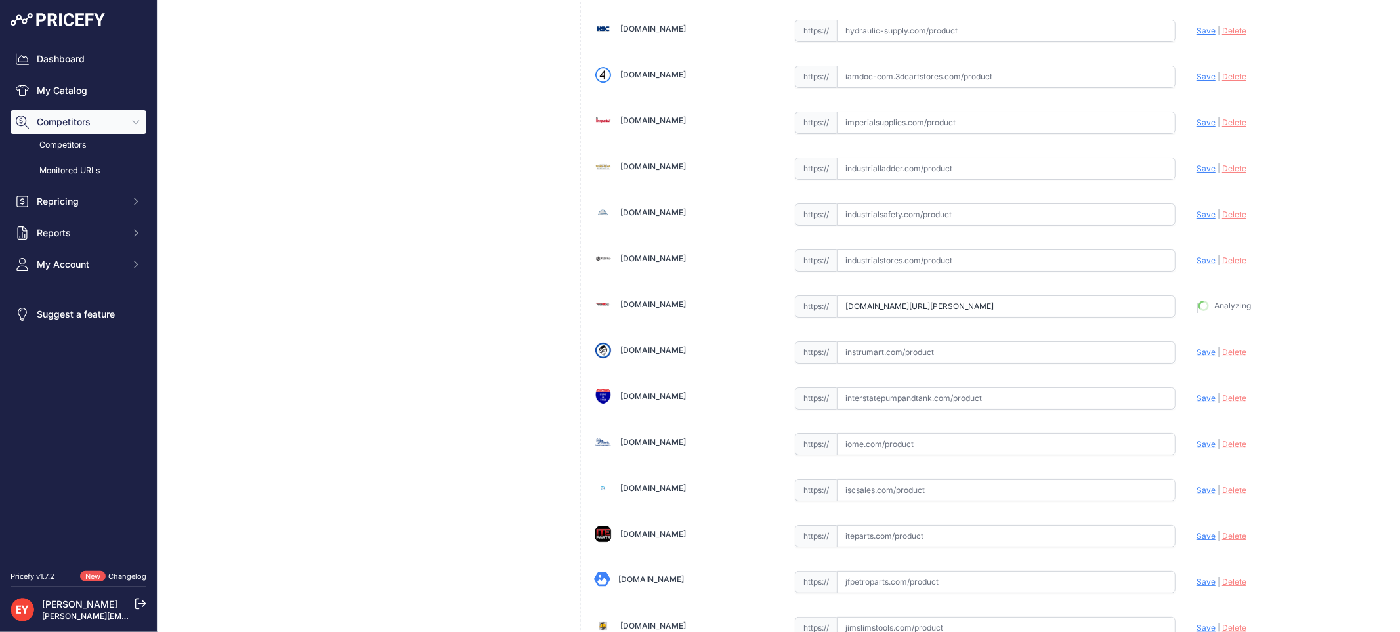
type input "https://www.industrialzone.com/390744-veeder-root-900302-001.html?post=1&prirul…"
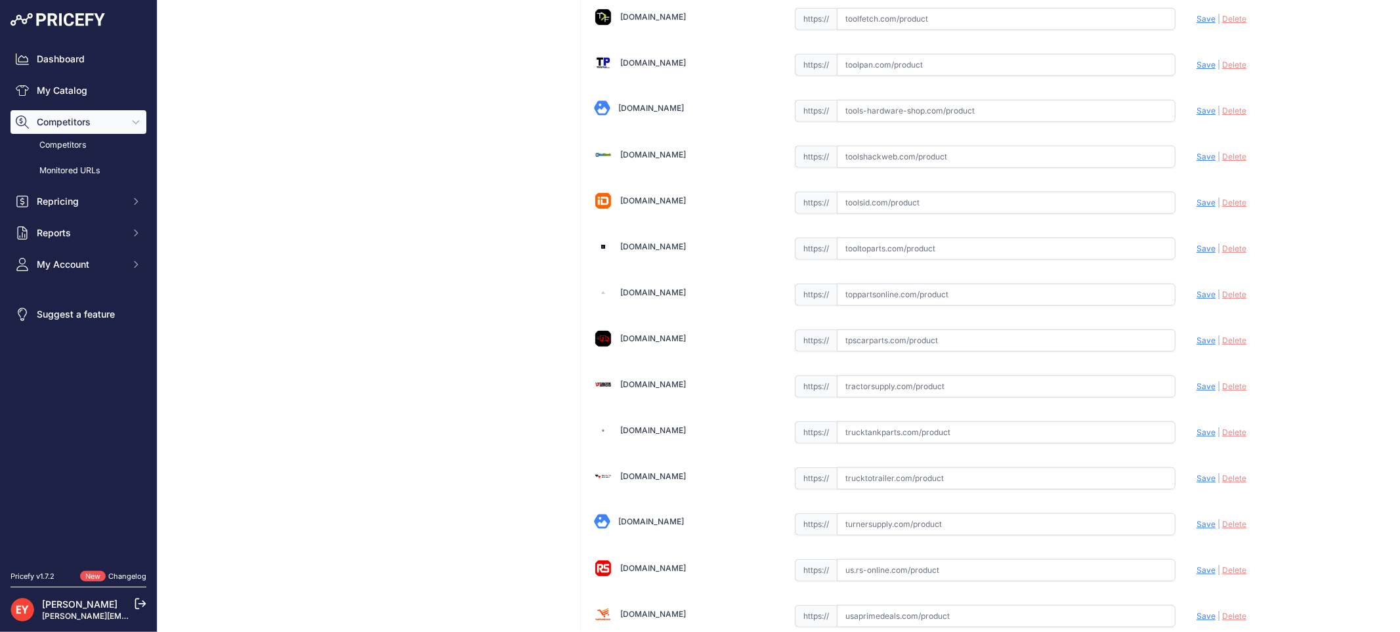
click at [865, 306] on input "text" at bounding box center [1006, 295] width 339 height 22
paste input "https://www.toppartsonline.com/product/veeder-root-900302-001-reusable-vacuum-a…"
click at [1198, 299] on span "Save" at bounding box center [1206, 294] width 19 height 10
type input "https://www.toppartsonline.com/product/veeder-root-900302-001-reusable-vacuum-a…"
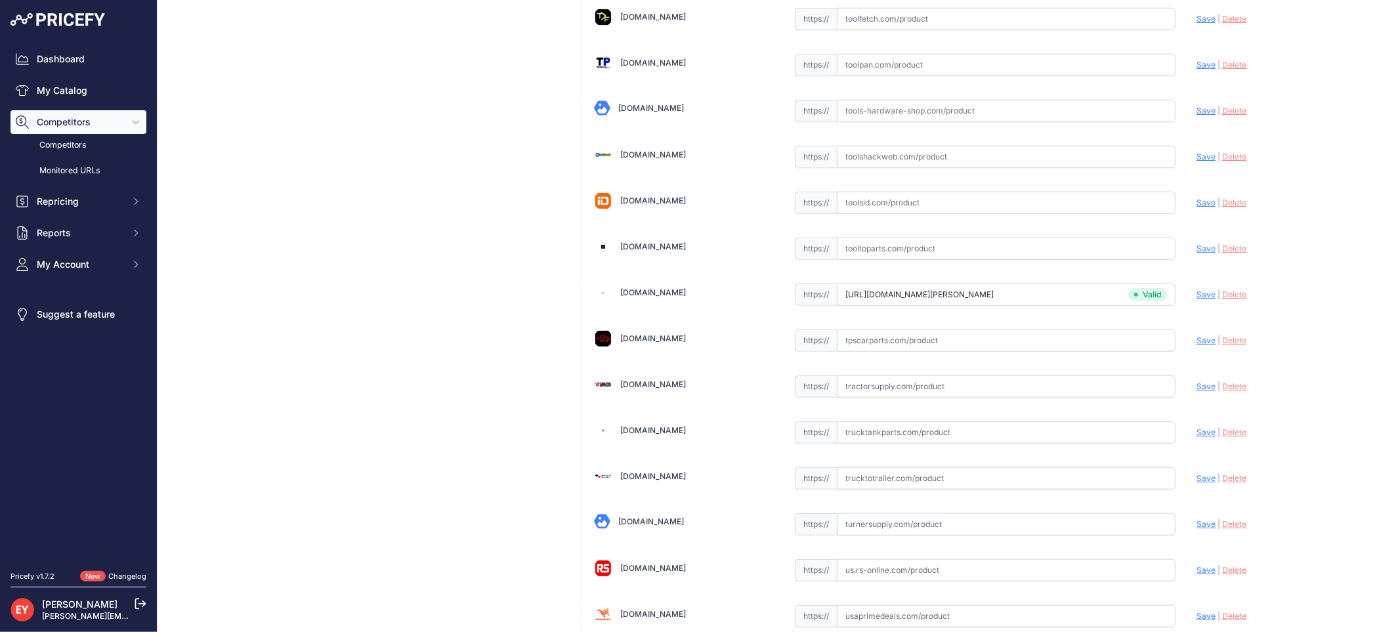
scroll to position [3932, 0]
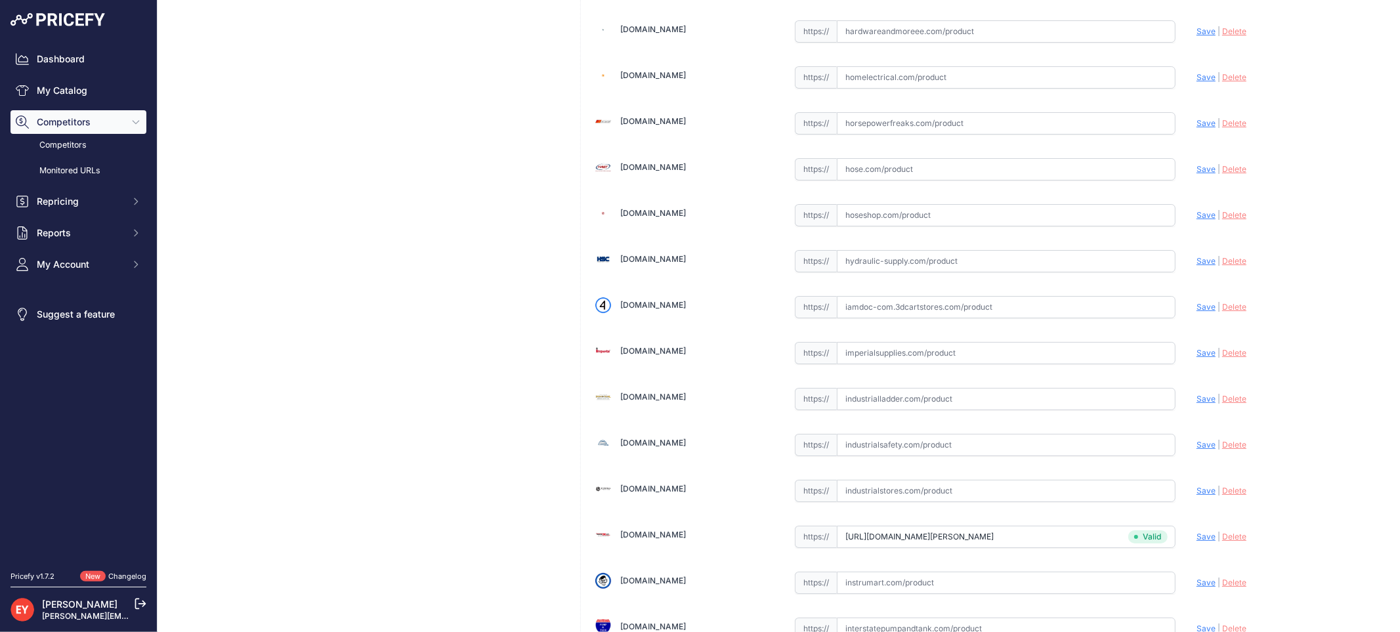
click at [891, 308] on input "text" at bounding box center [1006, 307] width 339 height 22
paste input "https://iamdoc-com.3dcartstores.com/Reusable-Vacuum-Assist-Safety-Breakaway_p_1…"
click at [1197, 312] on span "Save" at bounding box center [1206, 307] width 19 height 10
type input "https://iamdoc-com.3dcartstores.com/Reusable-Vacuum-Assist-Safety-Breakaway_p_1…"
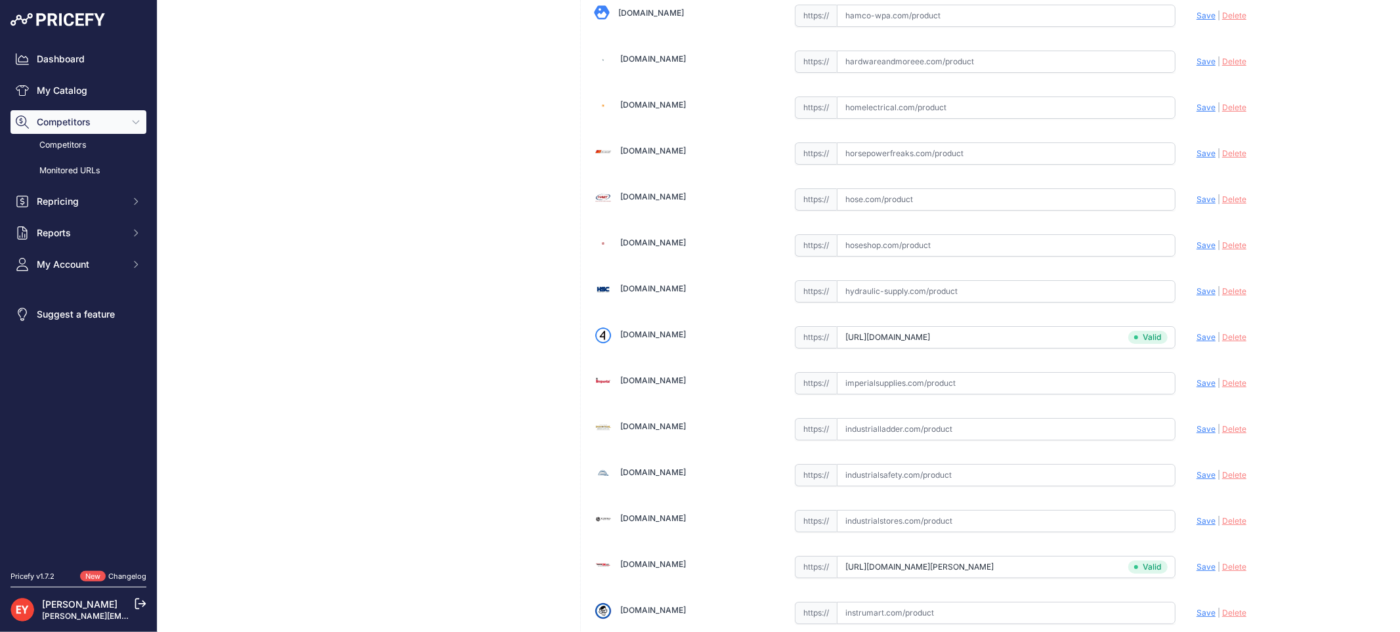
scroll to position [3961, 0]
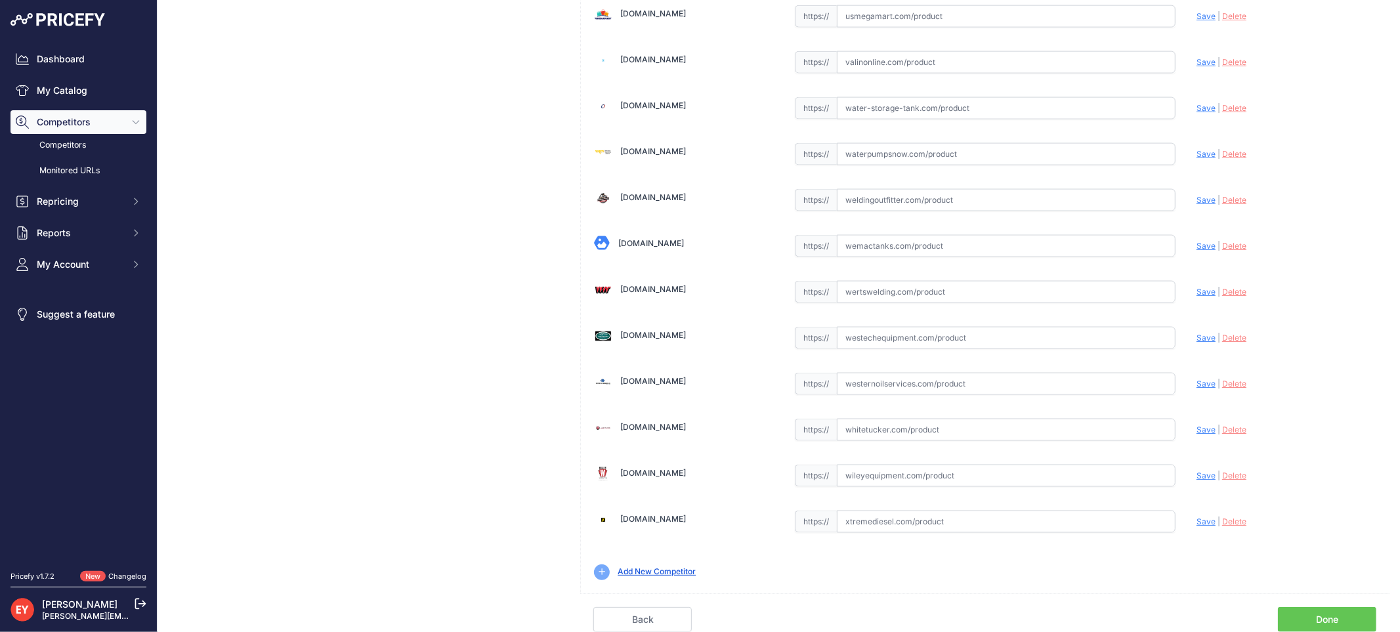
click at [1301, 610] on link "Done" at bounding box center [1327, 619] width 98 height 25
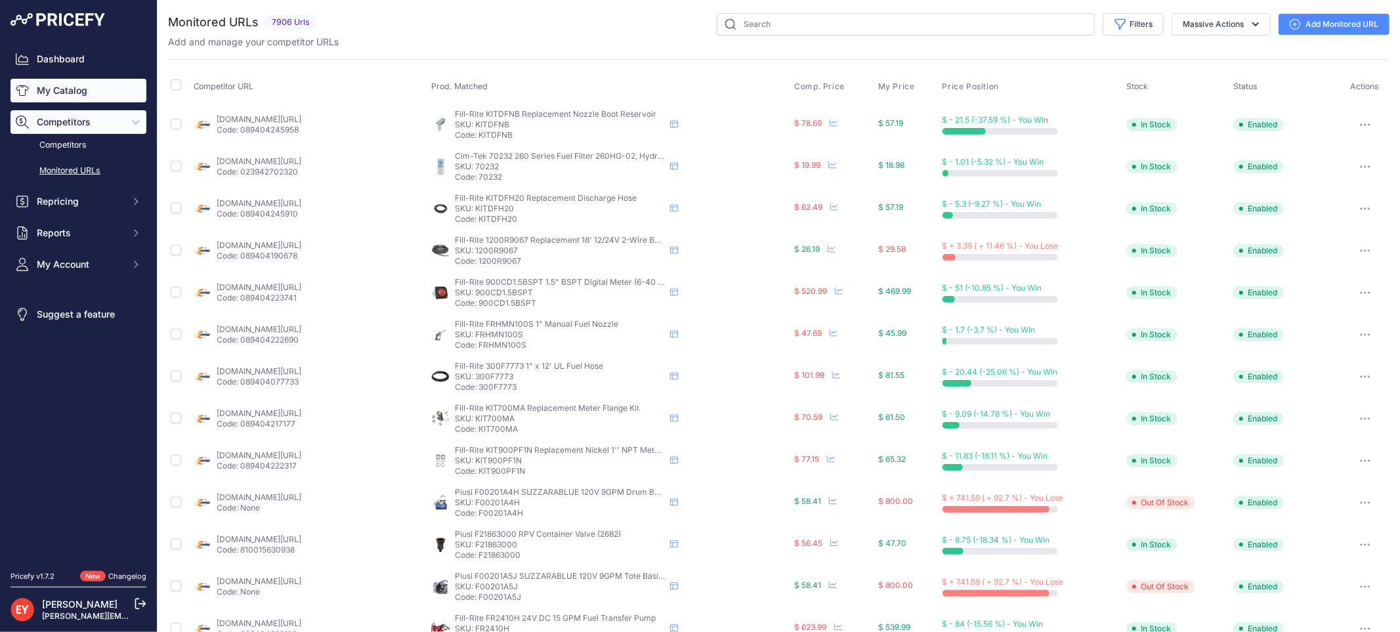
click at [37, 93] on link "My Catalog" at bounding box center [79, 91] width 136 height 24
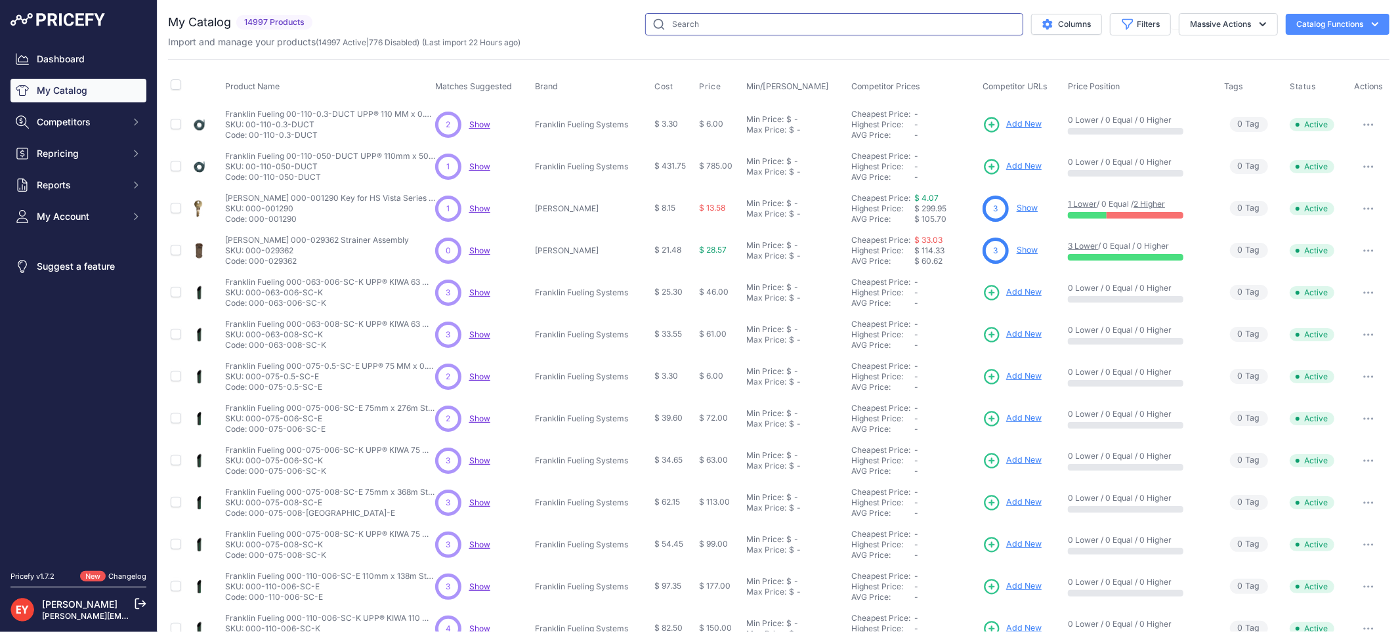
click at [731, 24] on input "text" at bounding box center [834, 24] width 378 height 22
paste input "900303-812"
type input "900303-812"
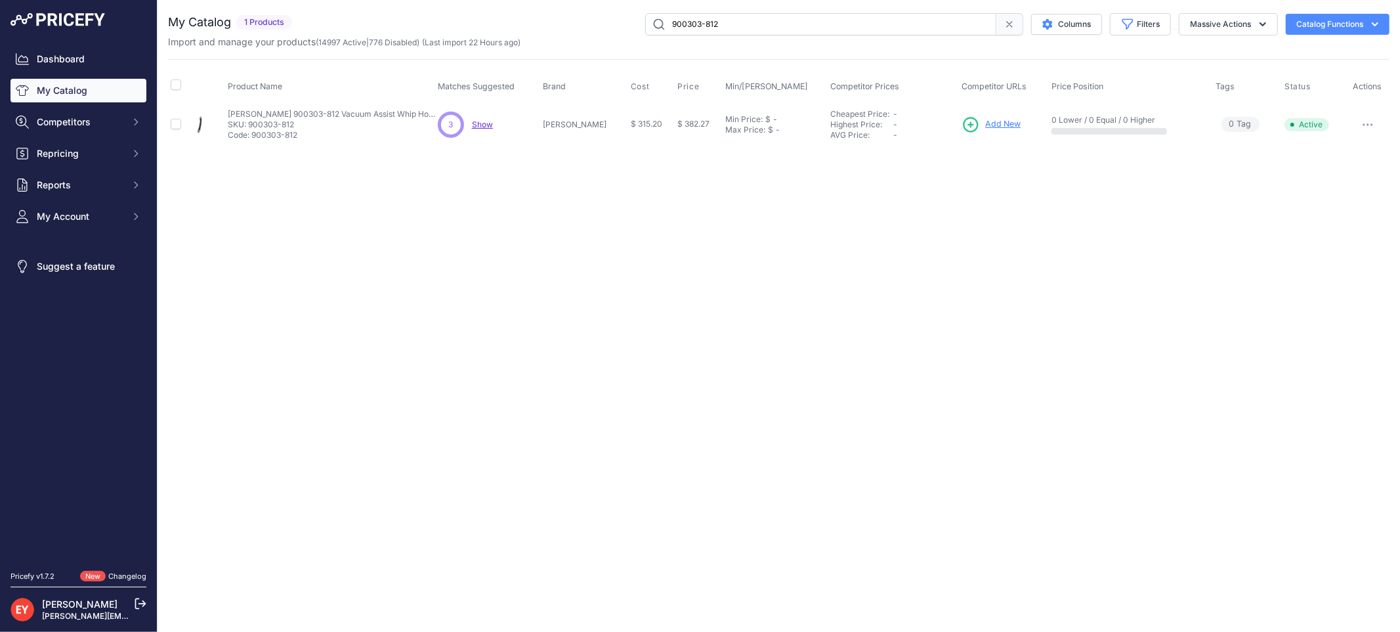
click at [985, 120] on span "Add New" at bounding box center [1002, 124] width 35 height 12
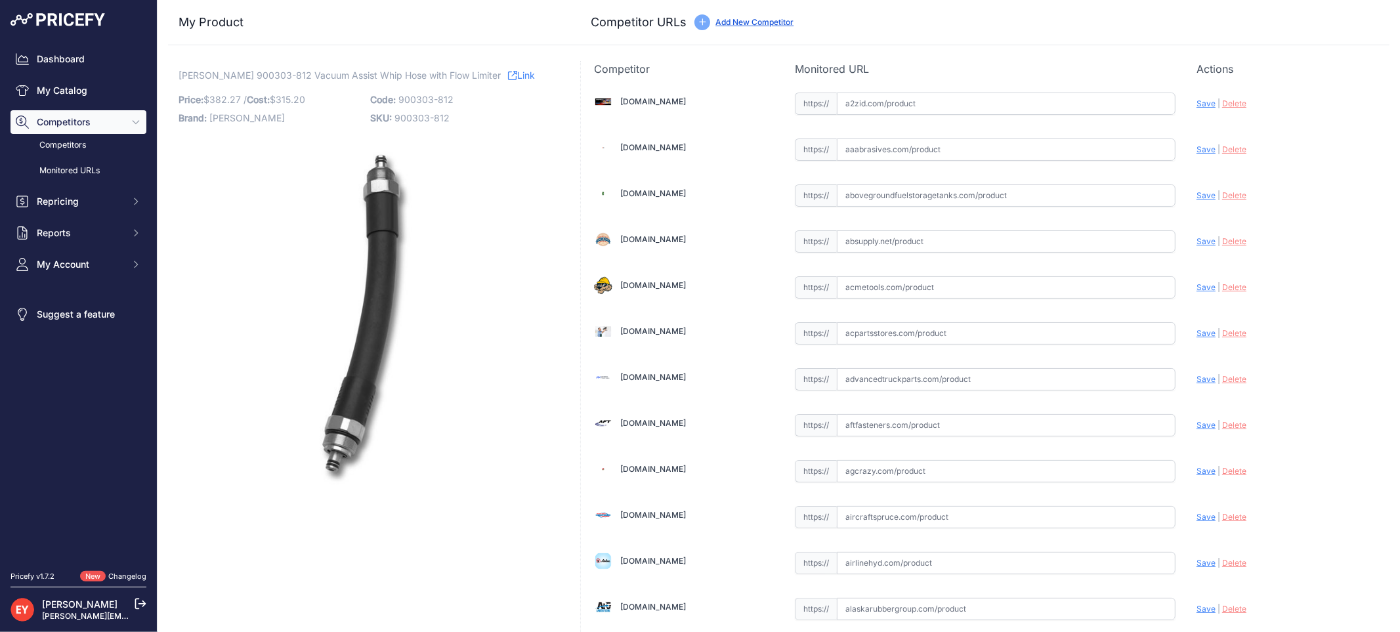
scroll to position [3932, 0]
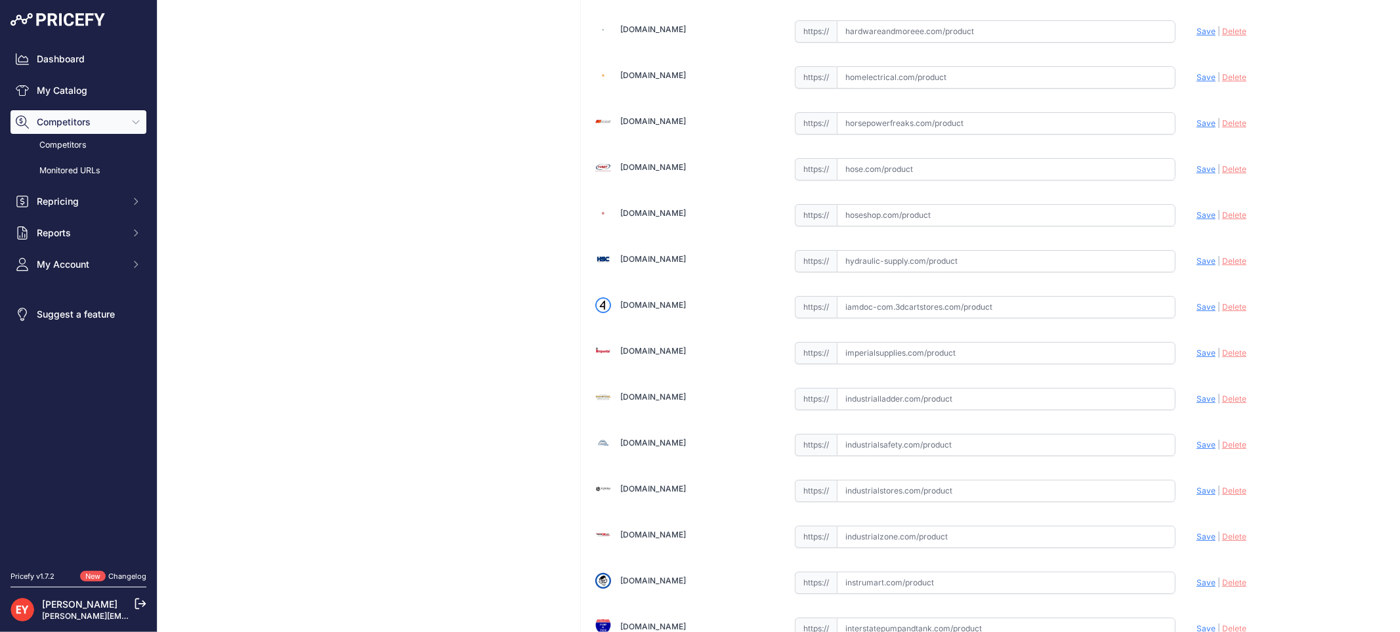
click at [874, 318] on input "text" at bounding box center [1006, 307] width 339 height 22
paste input "https://iamdoc-com.3dcartstores.com/Vacuum-Assist-Whip-Hose-With-Flow-Limiter_p…"
click at [1197, 312] on span "Save" at bounding box center [1206, 307] width 19 height 10
type input "https://iamdoc-com.3dcartstores.com/Vacuum-Assist-Whip-Hose-With-Flow-Limiter_p…"
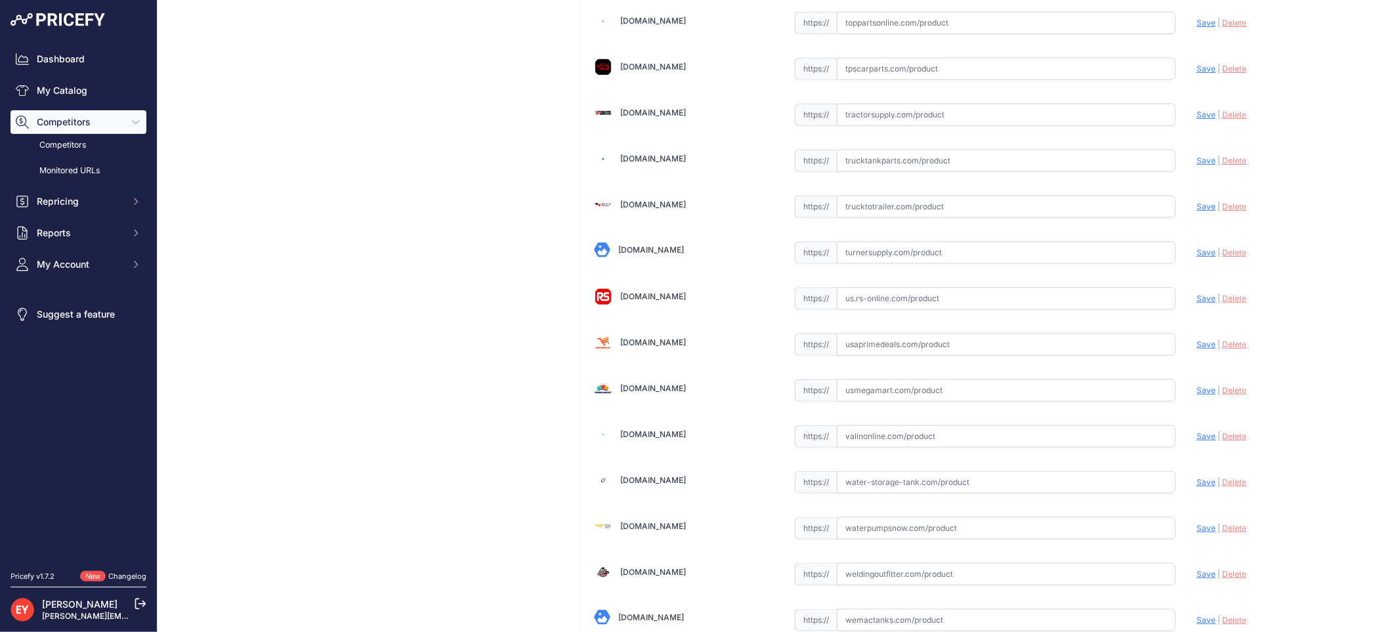
scroll to position [9891, 0]
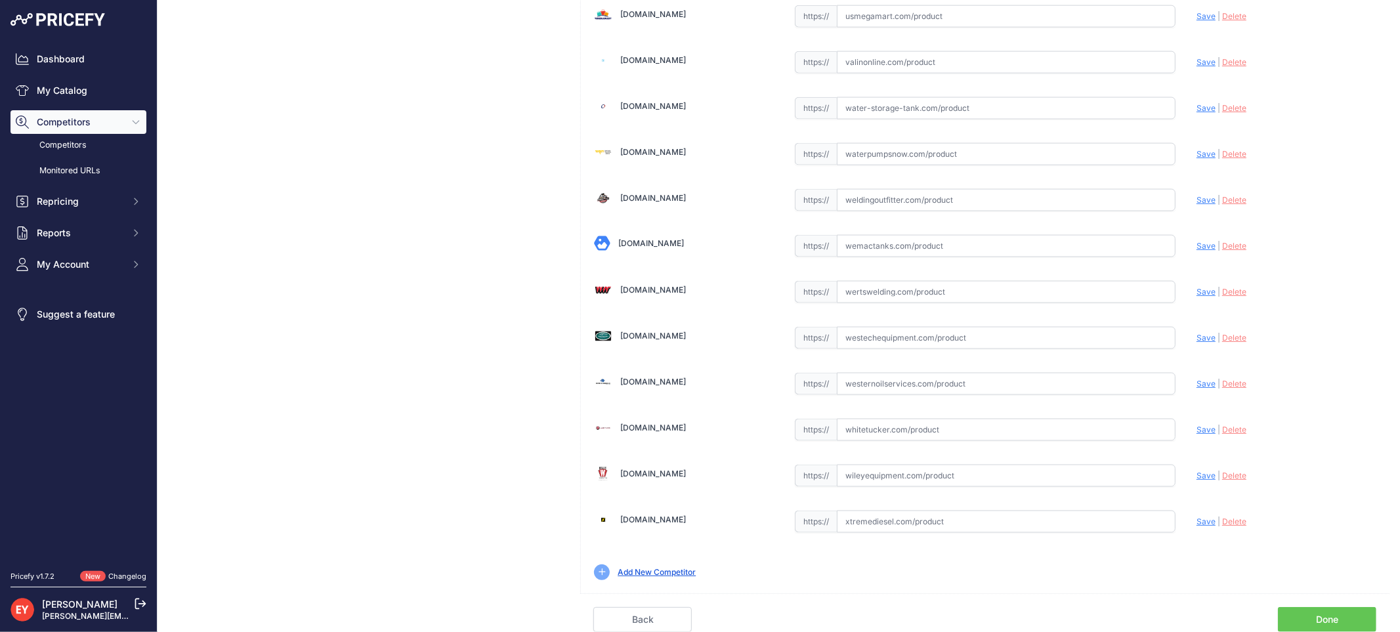
drag, startPoint x: 1331, startPoint y: 612, endPoint x: 1200, endPoint y: 445, distance: 212.7
click at [1331, 611] on link "Done" at bounding box center [1327, 619] width 98 height 25
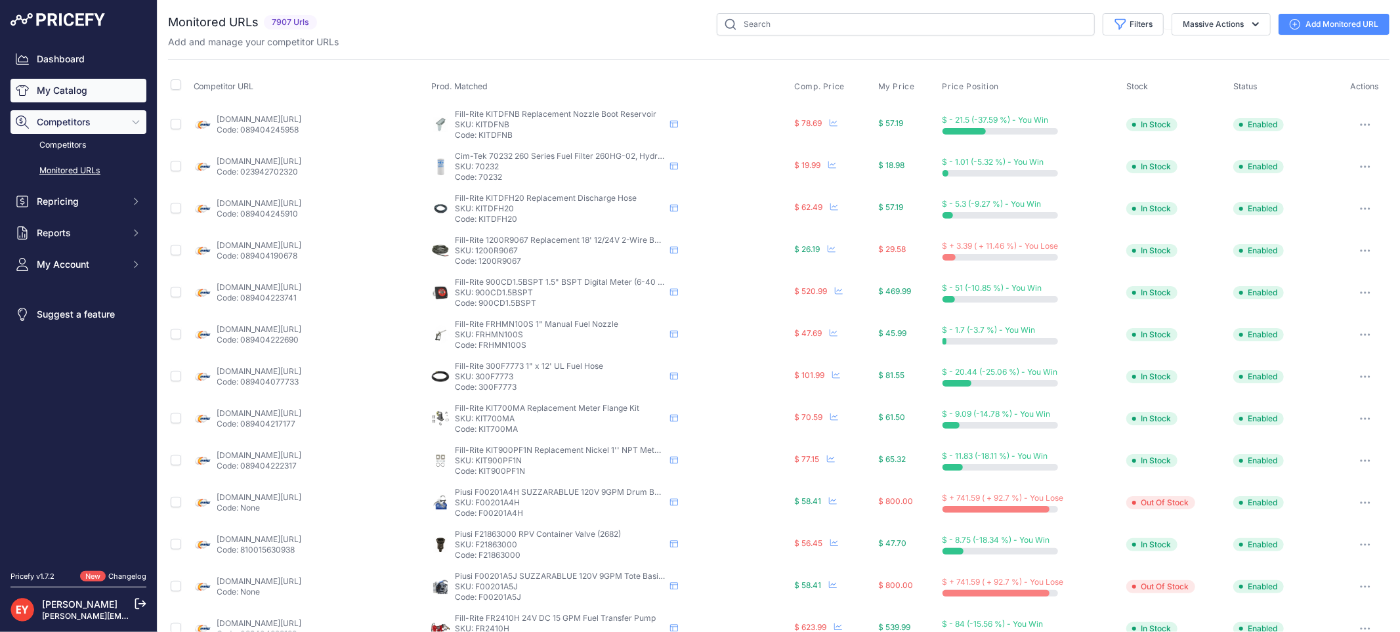
click at [93, 79] on link "My Catalog" at bounding box center [79, 91] width 136 height 24
click at [94, 84] on link "My Catalog" at bounding box center [79, 91] width 136 height 24
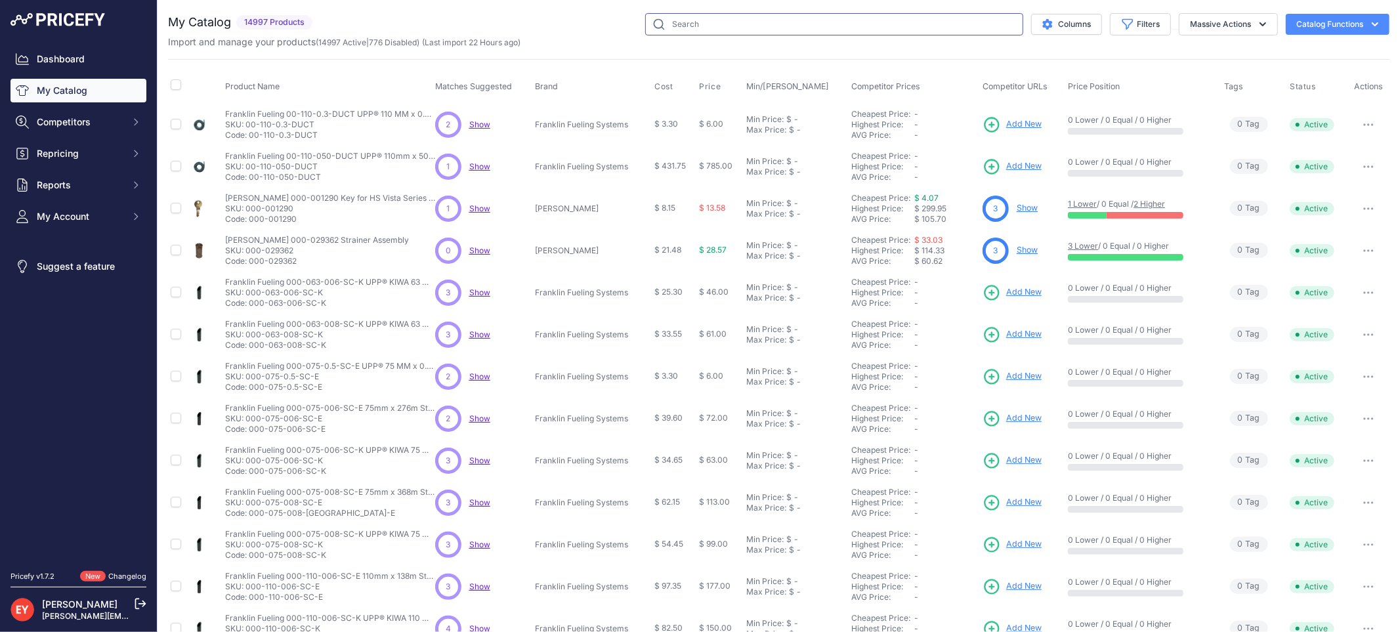
click at [709, 20] on input "text" at bounding box center [834, 24] width 378 height 22
paste input "900303-912"
type input "900303-912"
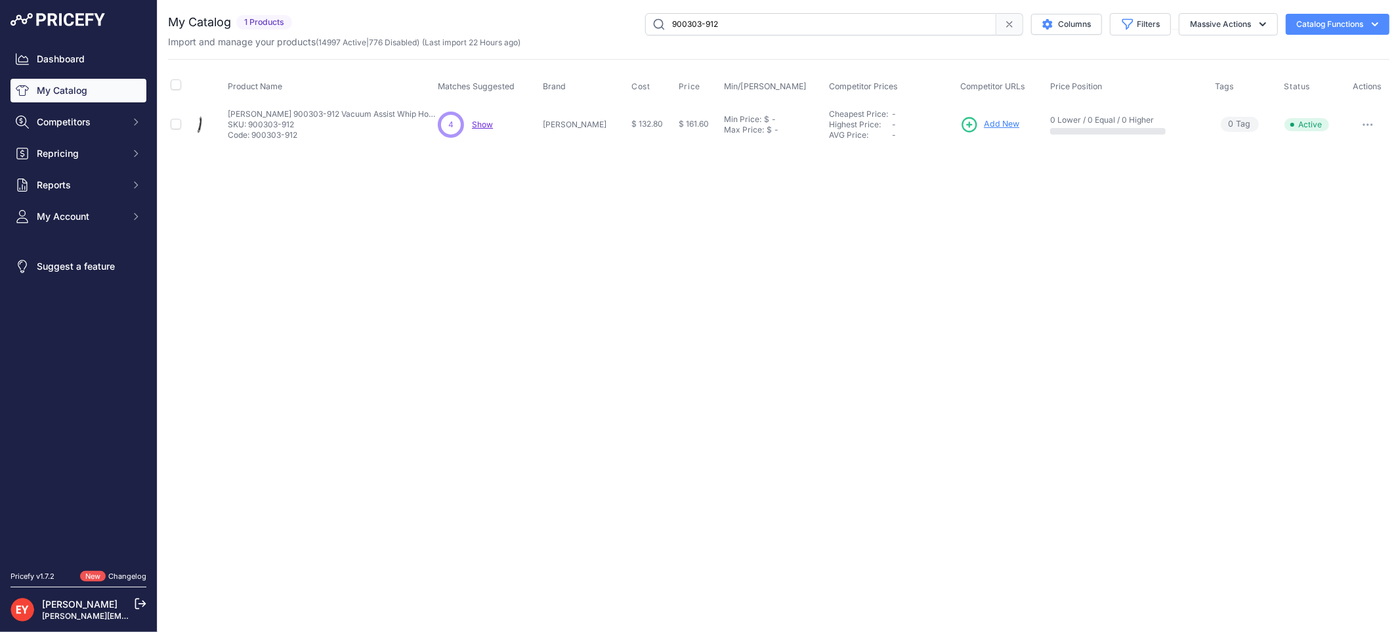
click at [999, 125] on span "Add New" at bounding box center [1001, 124] width 35 height 12
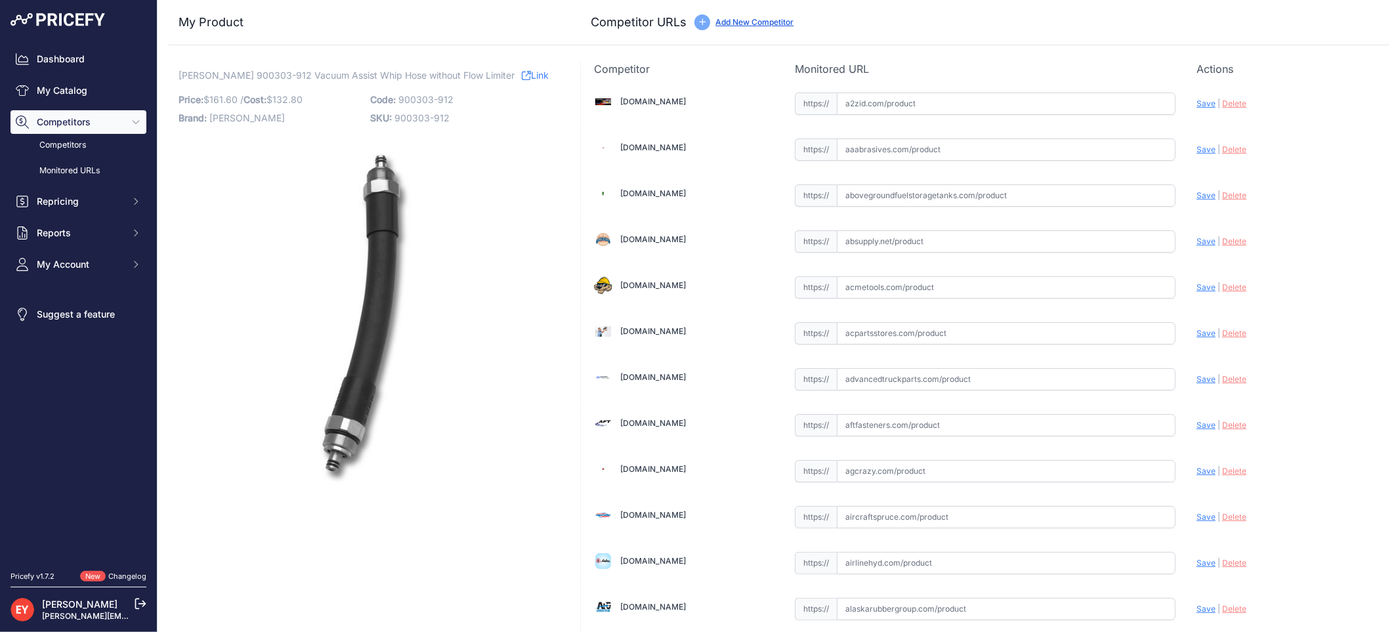
scroll to position [1214, 0]
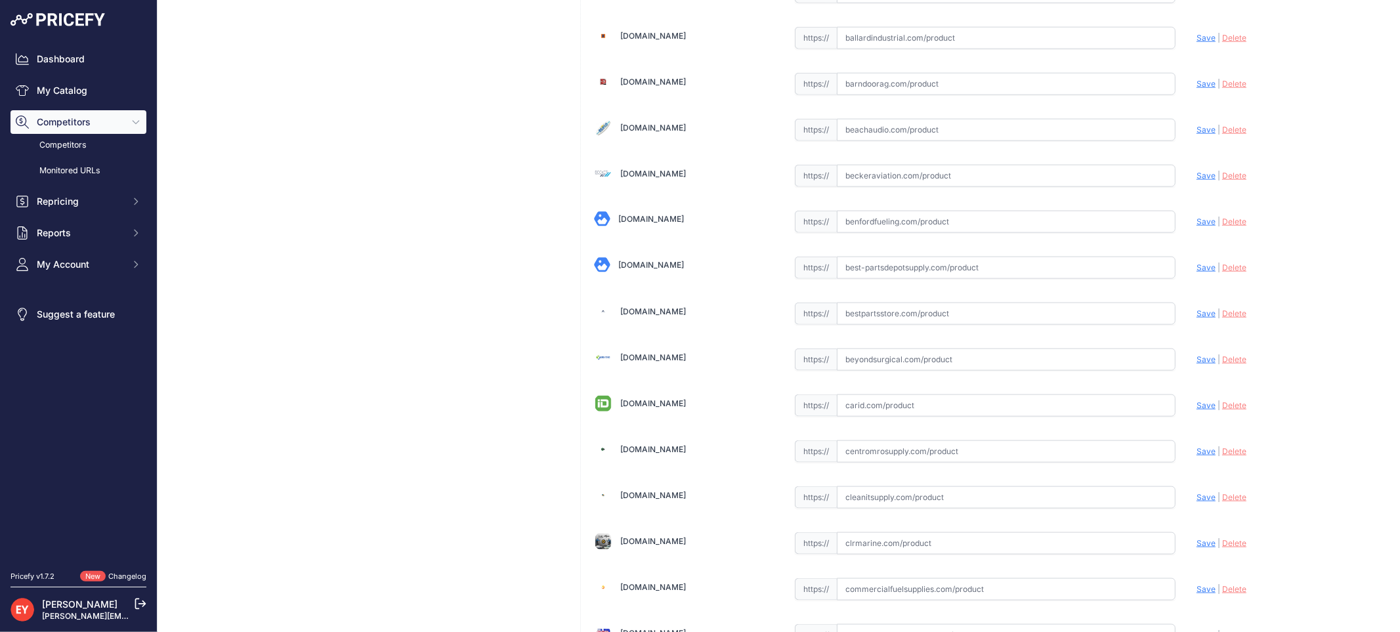
click at [865, 324] on input "text" at bounding box center [1006, 314] width 339 height 22
paste input "https://www.bestpartsstore.com/product/veeder-root-900303-912-vacuum-assist-whi…"
click at [1197, 315] on span "Save" at bounding box center [1206, 313] width 19 height 10
type input "https://www.bestpartsstore.com/product/veeder-root-900303-912-vacuum-assist-whi…"
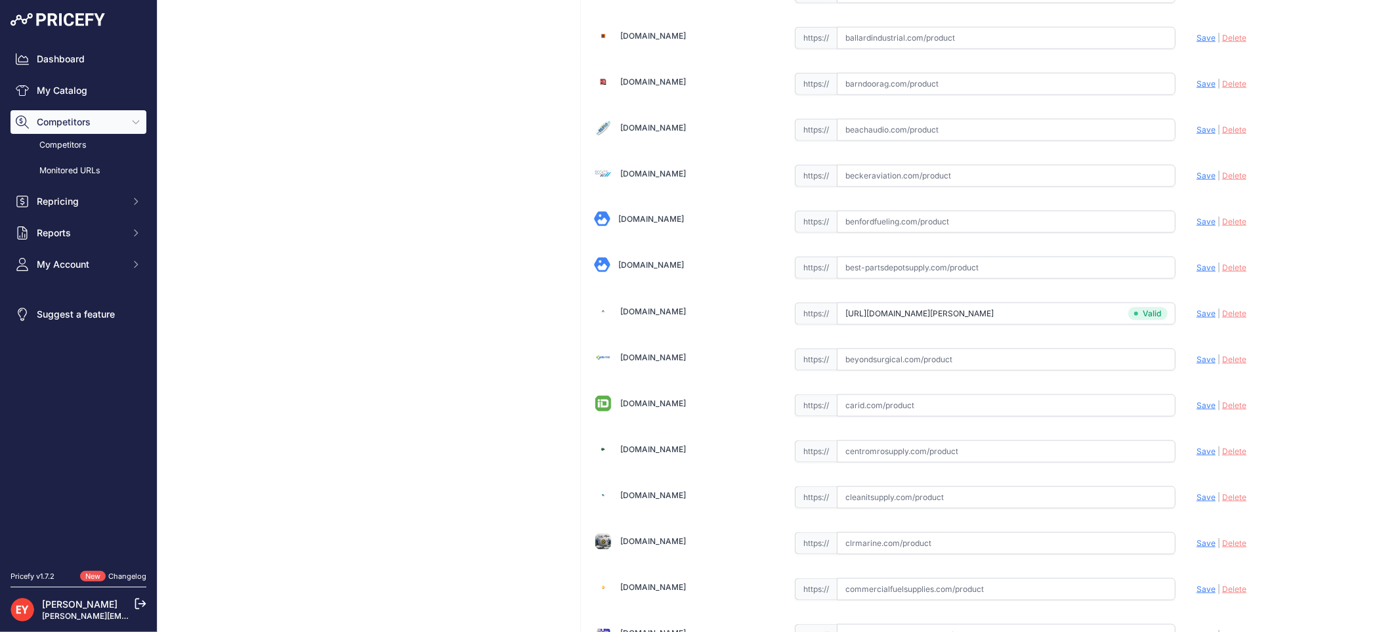
scroll to position [3932, 0]
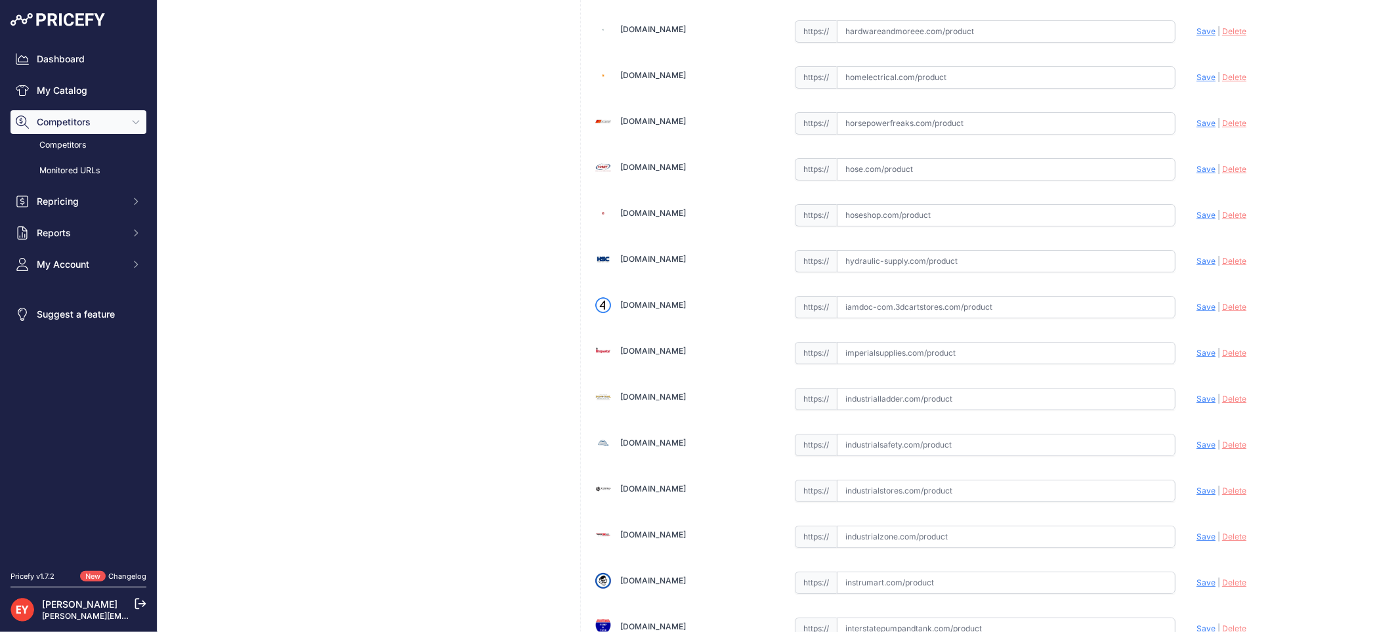
click at [894, 318] on input "text" at bounding box center [1006, 307] width 339 height 22
paste input "https://iamdoc-com.3dcartstores.com/Vacuum-Assist-Whip-Hose-Without-Flow-Limite…"
click at [1197, 312] on span "Save" at bounding box center [1206, 307] width 19 height 10
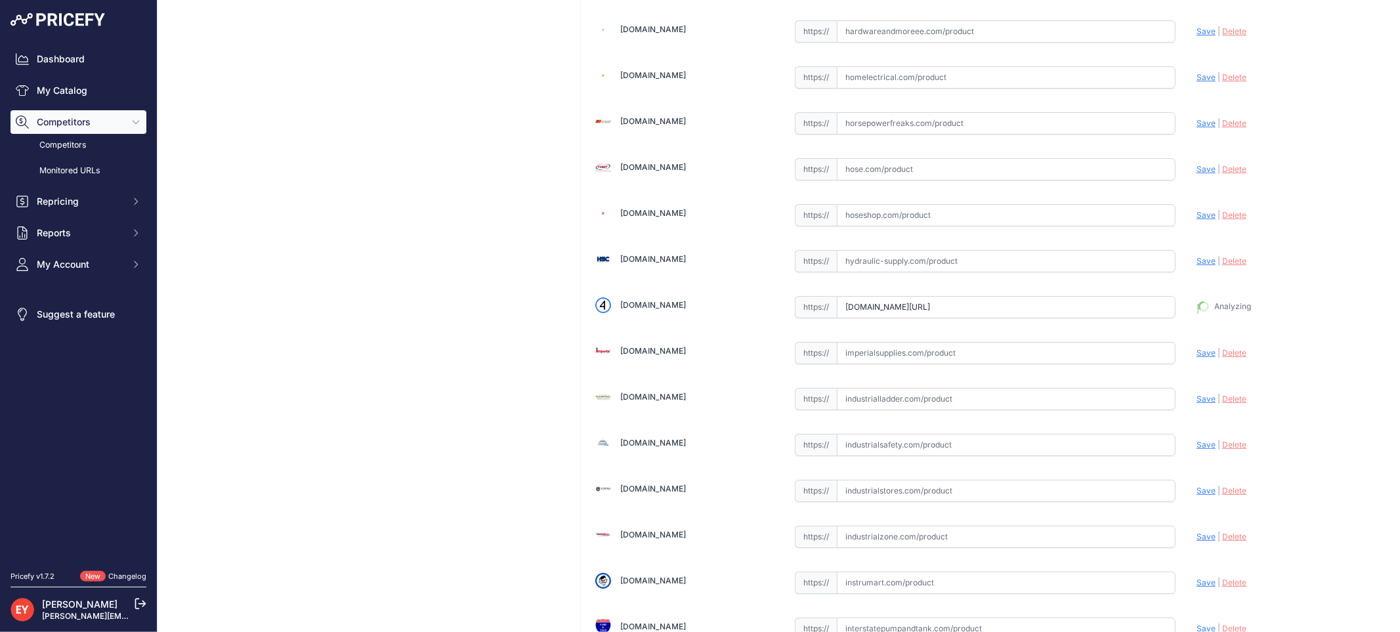
type input "https://iamdoc-com.3dcartstores.com/Vacuum-Assist-Whip-Hose-Without-Flow-Limite…"
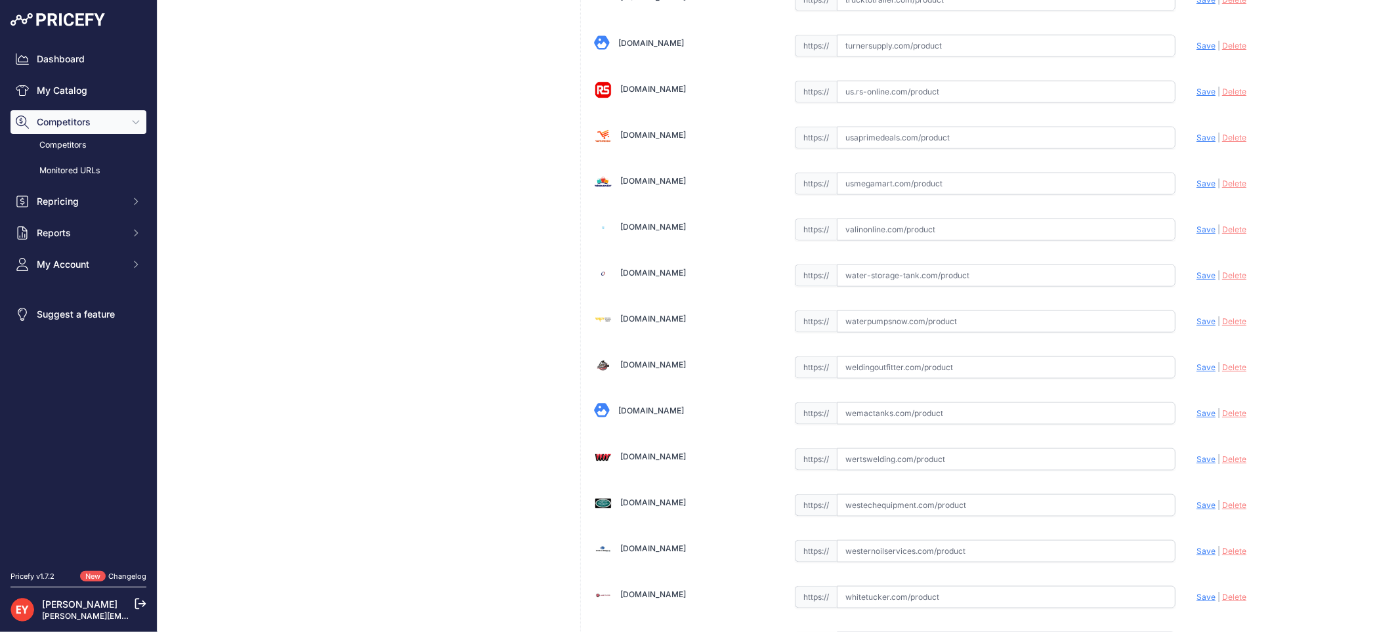
scroll to position [9920, 0]
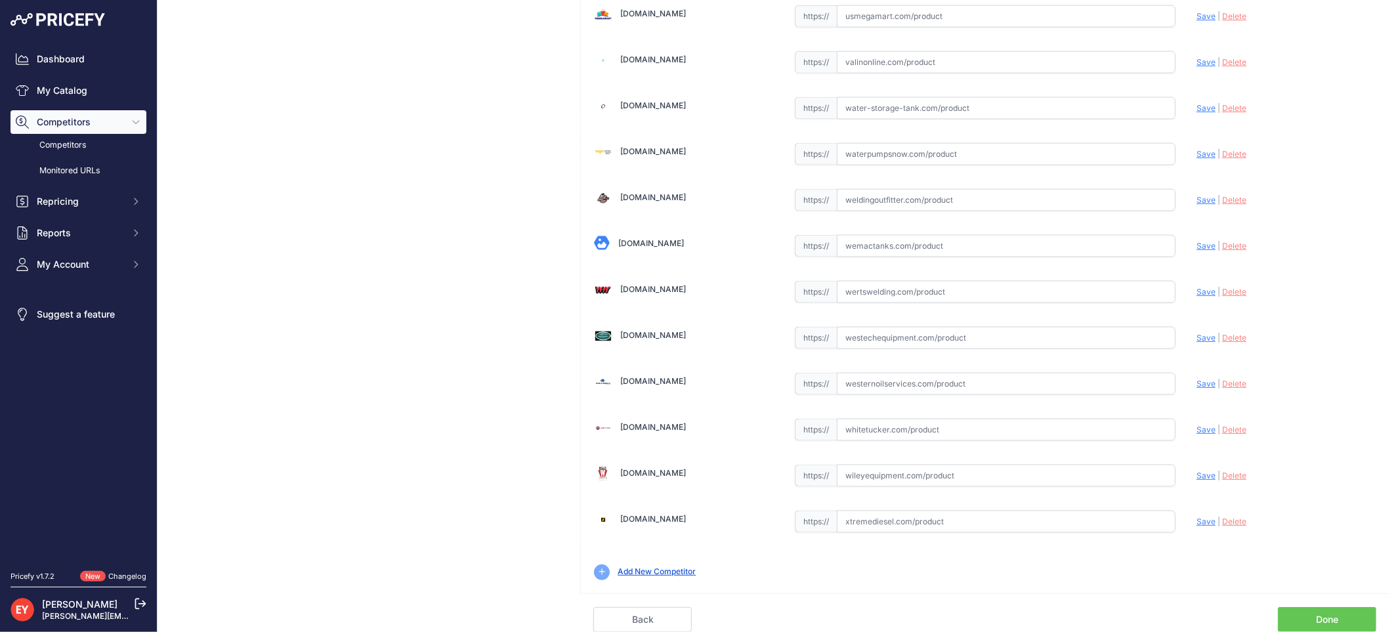
click at [1330, 618] on link "Done" at bounding box center [1327, 619] width 98 height 25
drag, startPoint x: 1330, startPoint y: 618, endPoint x: 1042, endPoint y: 460, distance: 328.4
click at [1330, 618] on link "Done" at bounding box center [1327, 619] width 98 height 25
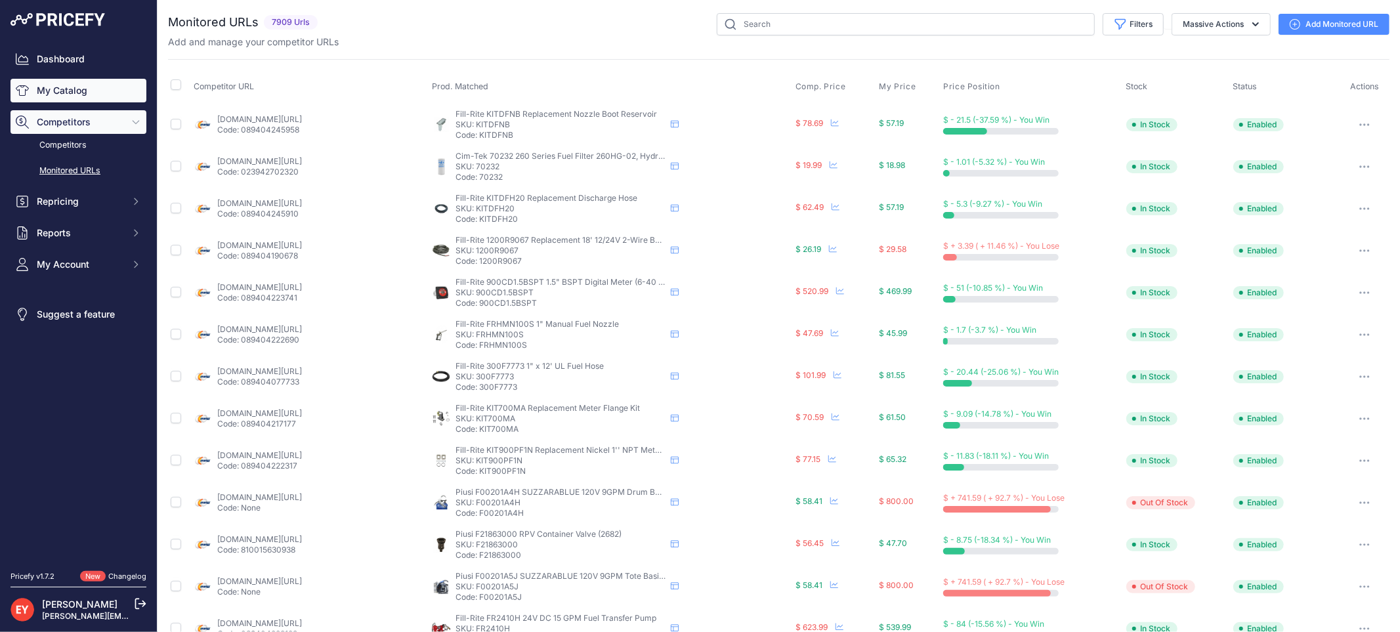
click at [45, 98] on link "My Catalog" at bounding box center [79, 91] width 136 height 24
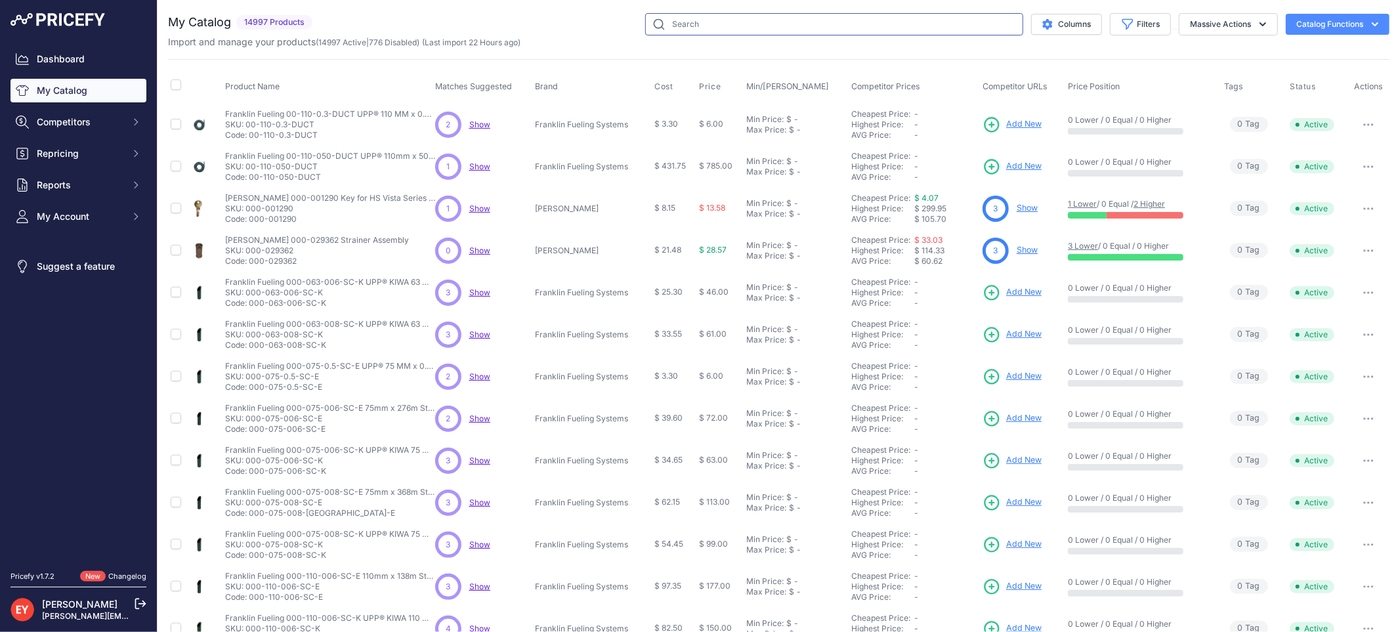
click at [663, 25] on input "text" at bounding box center [834, 24] width 378 height 22
paste input "847490-315"
type input "847490-315"
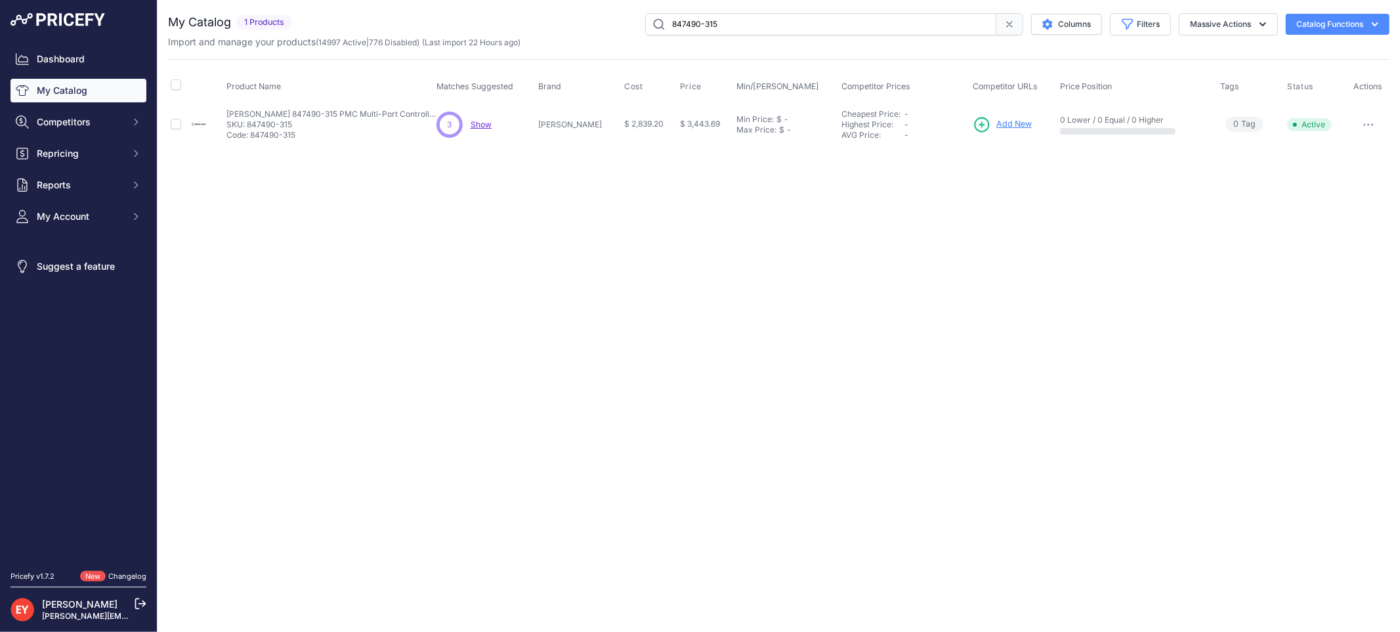
click at [1004, 125] on span "Add New" at bounding box center [1013, 124] width 35 height 12
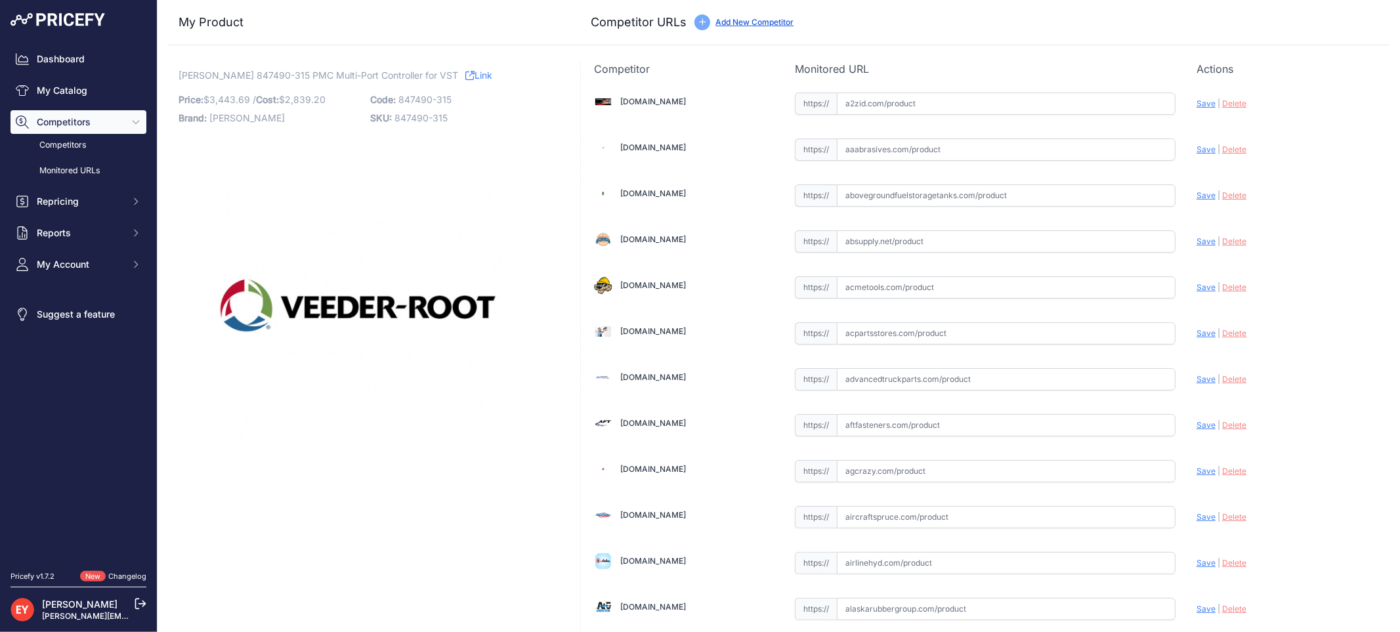
scroll to position [9173, 0]
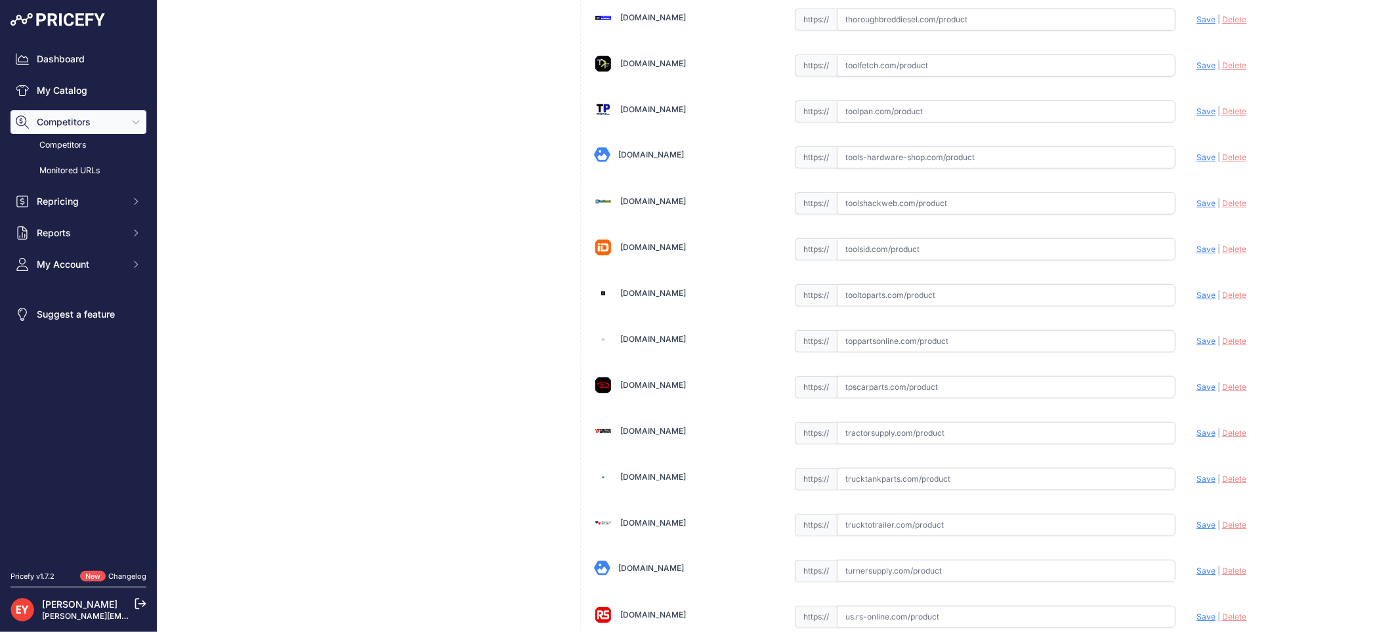
drag, startPoint x: 862, startPoint y: 322, endPoint x: 1002, endPoint y: 221, distance: 173.4
click at [862, 307] on input "text" at bounding box center [1006, 295] width 339 height 22
paste input "https://www.tooltoparts.com/product/veeder-root-847490-315-pmc-multi-port-contr…"
click at [1199, 300] on span "Save" at bounding box center [1206, 295] width 19 height 10
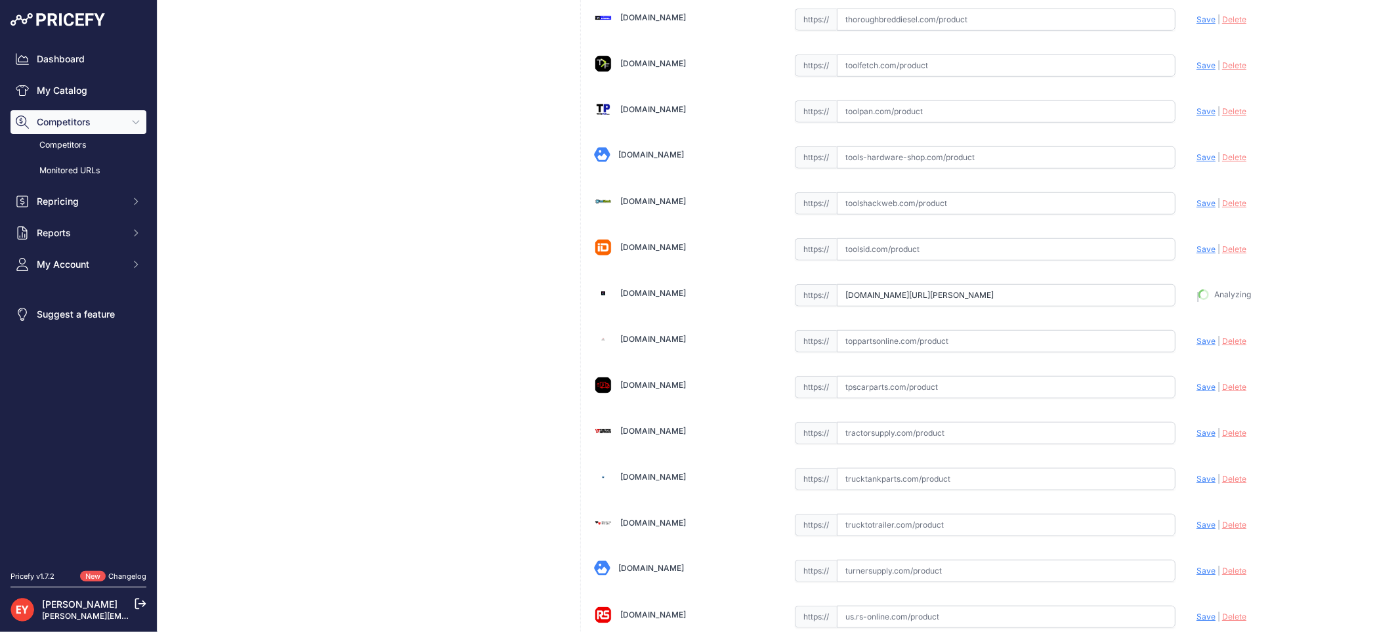
type input "https://www.tooltoparts.com/product/veeder-root-847490-315-pmc-multi-port-contr…"
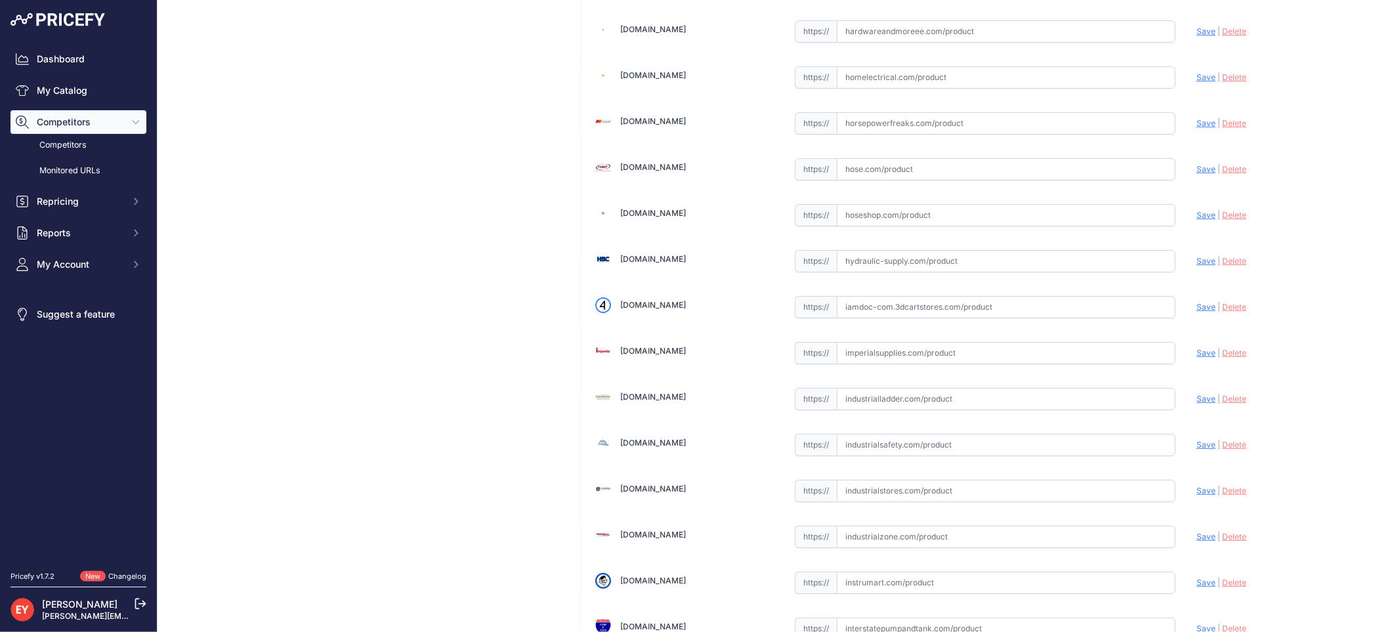
click at [910, 314] on input "text" at bounding box center [1006, 307] width 339 height 22
paste input "https://iamdoc-com.3dcartstores.com/Pmc-Multi-Port-Controller-For-Vst_p_1058248…"
click at [1197, 312] on span "Save" at bounding box center [1206, 307] width 19 height 10
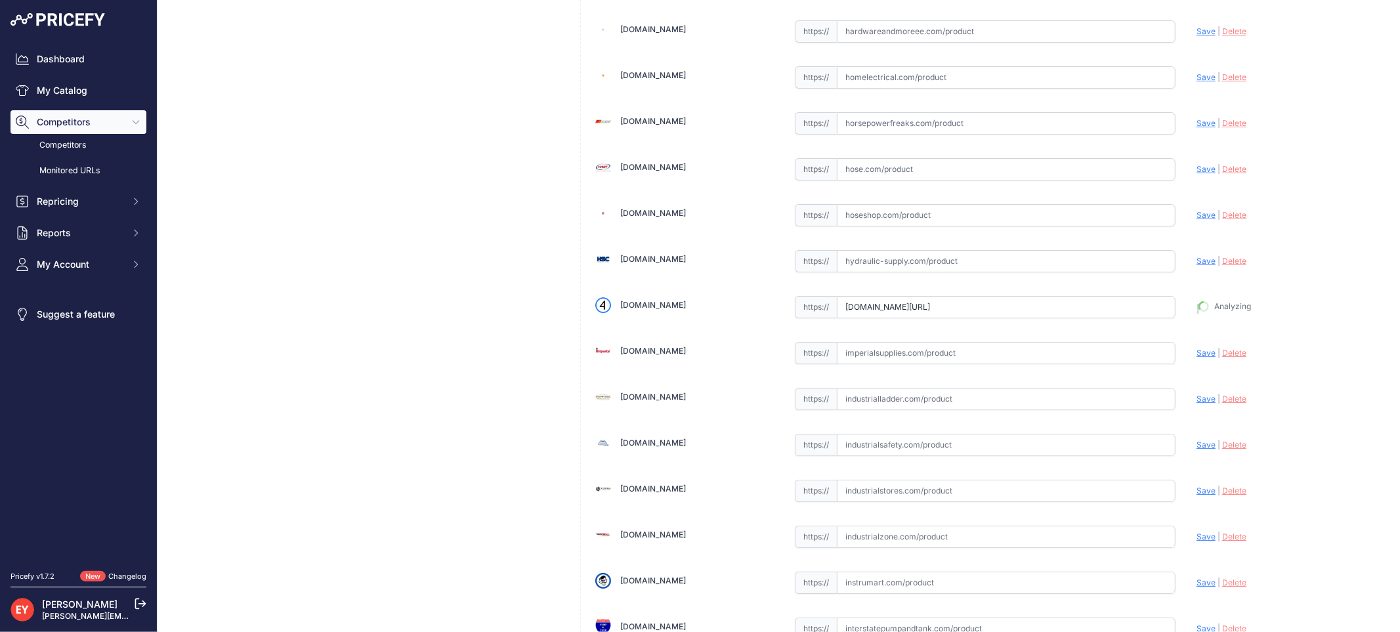
type input "https://iamdoc-com.3dcartstores.com/Pmc-Multi-Port-Controller-For-Vst_p_1058248…"
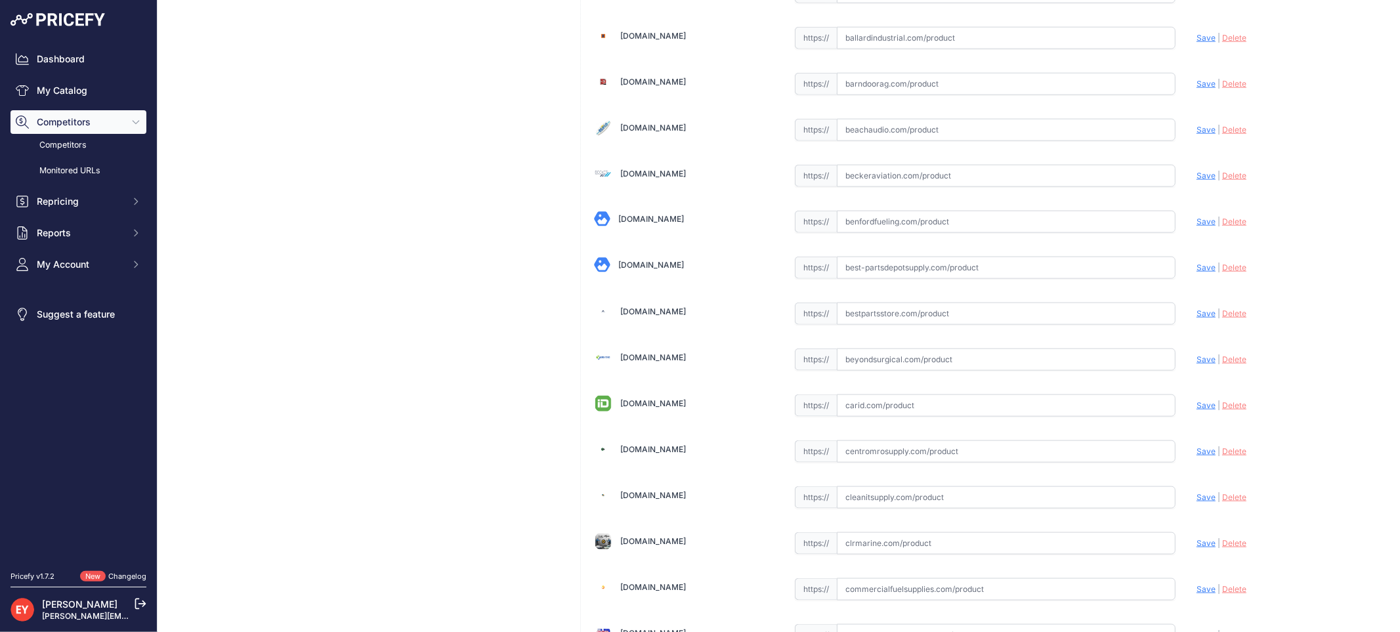
click at [850, 318] on input "text" at bounding box center [1006, 314] width 339 height 22
paste input "https://www.bestpartsstore.com/product/veeder-root-847490-315-pmc-multi-port-co…"
click at [1197, 318] on span "Save" at bounding box center [1206, 313] width 19 height 10
type input "https://www.bestpartsstore.com/product/veeder-root-847490-315-pmc-multi-port-co…"
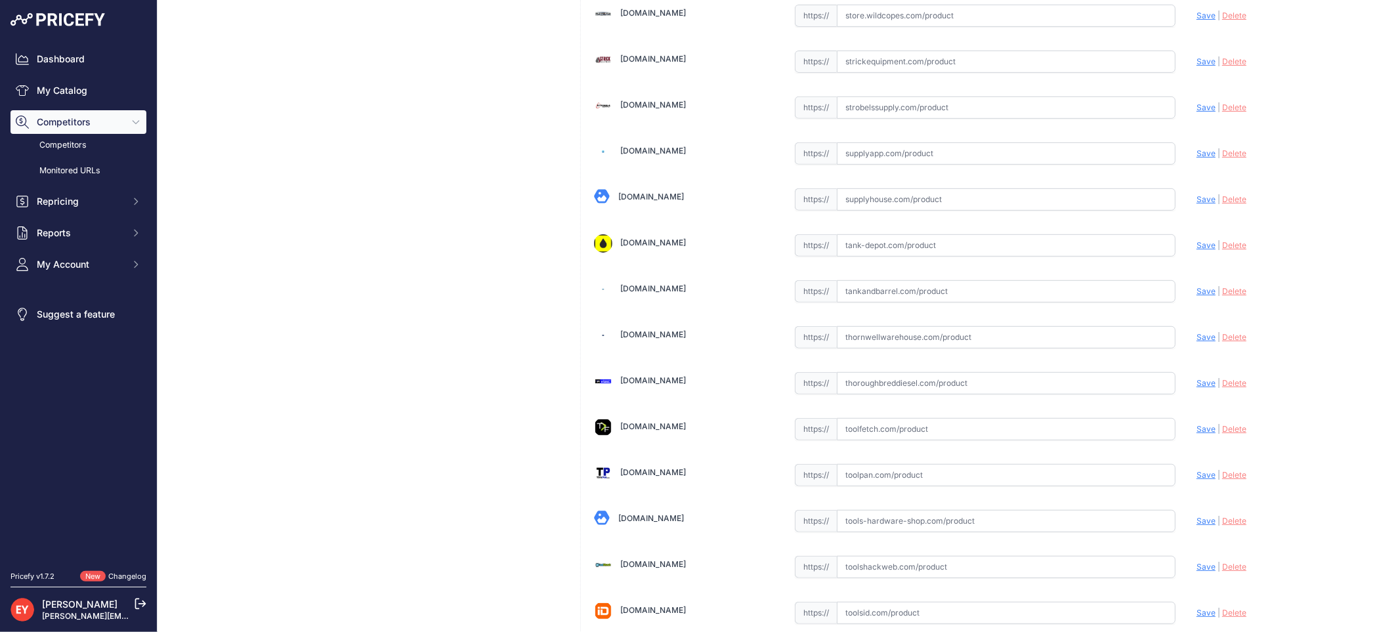
scroll to position [9920, 0]
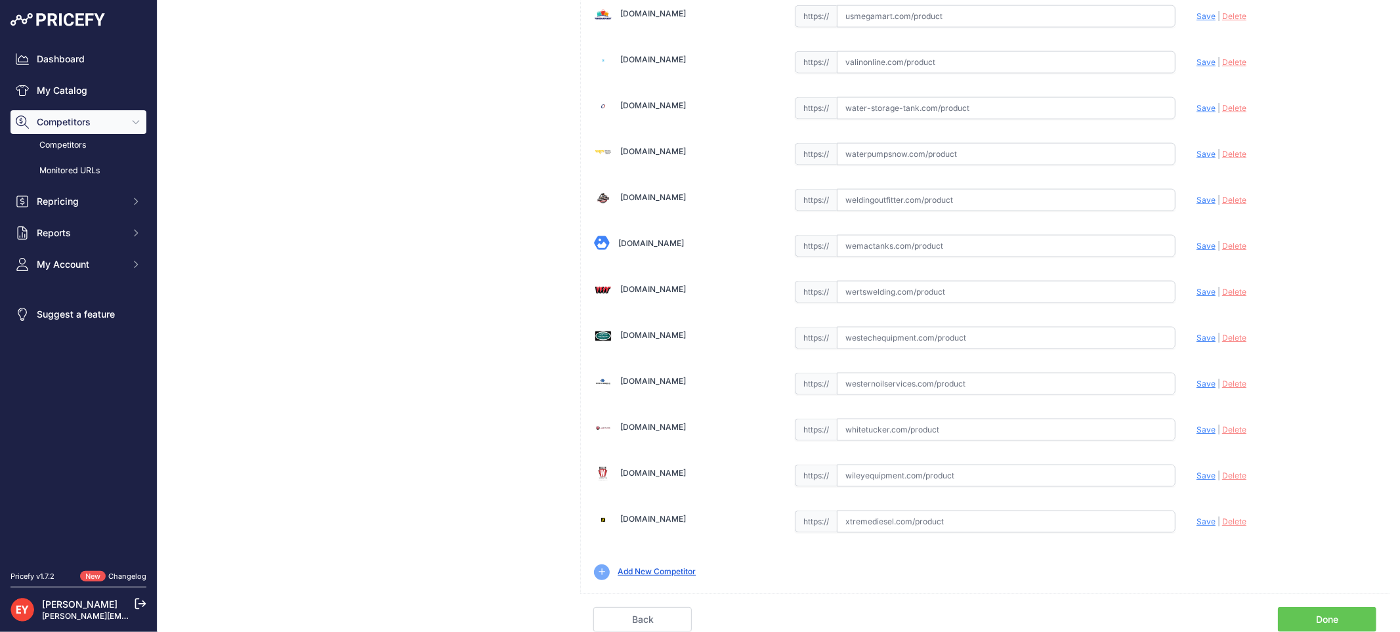
click at [1336, 622] on link "Done" at bounding box center [1327, 619] width 98 height 25
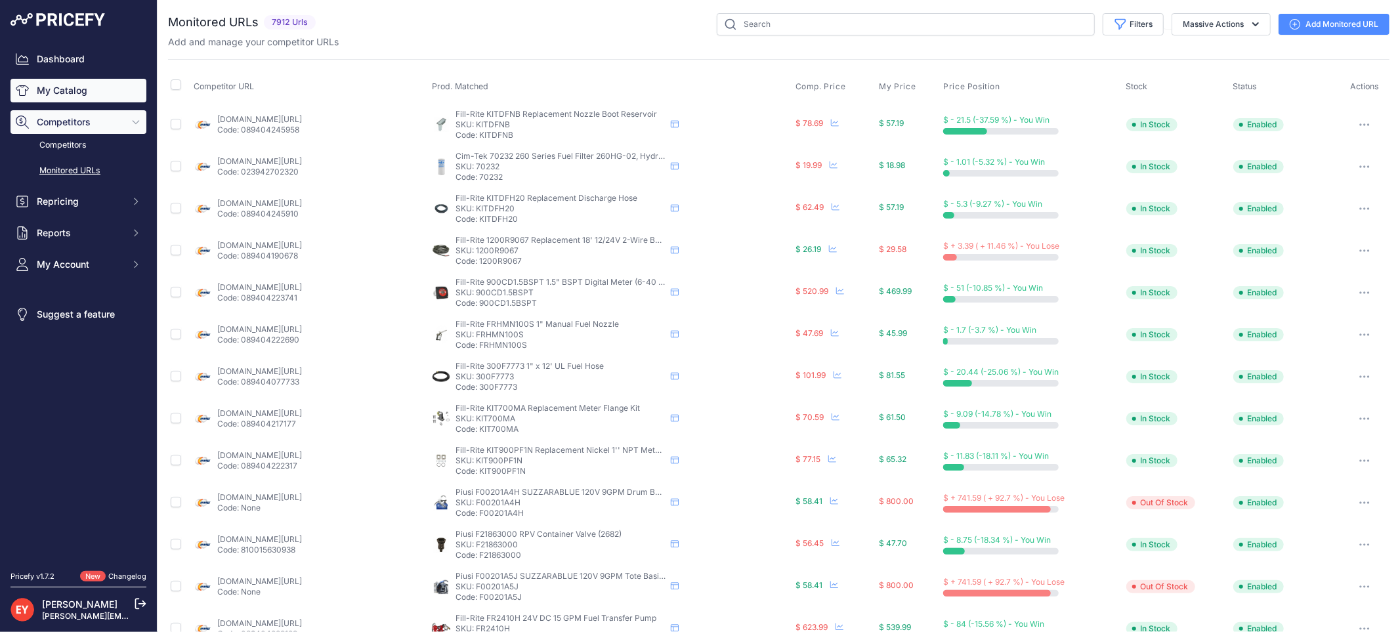
click at [55, 91] on link "My Catalog" at bounding box center [79, 91] width 136 height 24
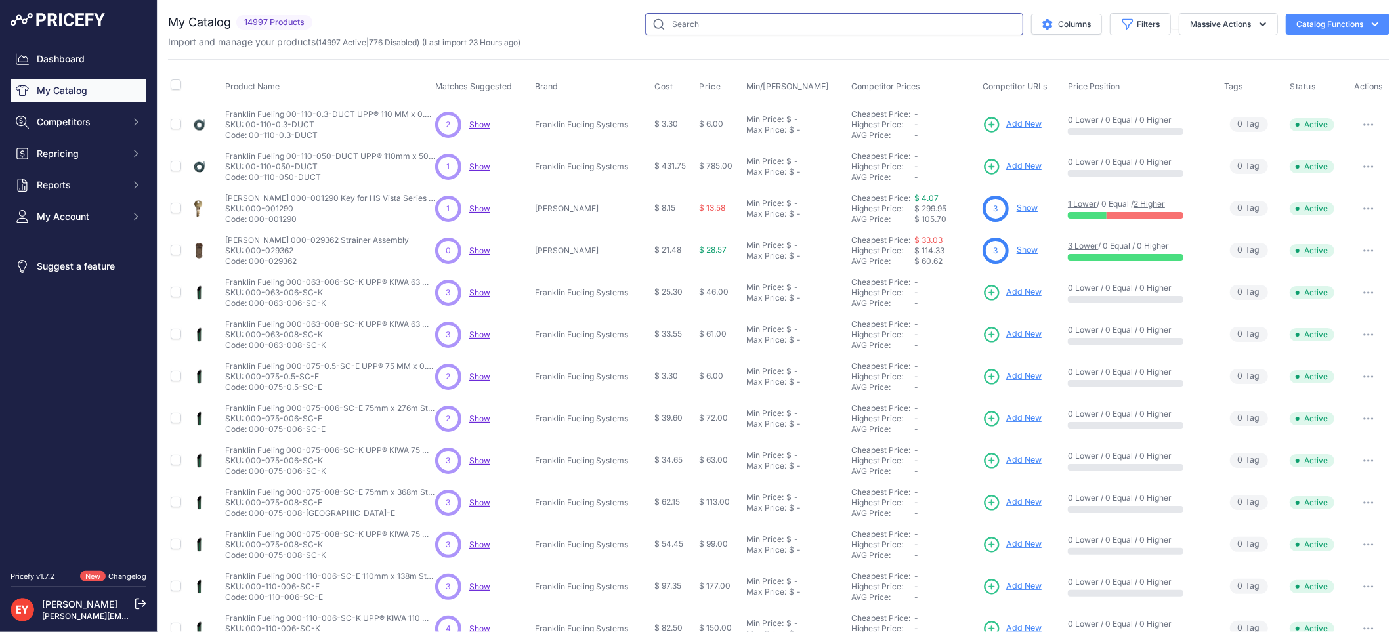
click at [686, 24] on input "text" at bounding box center [834, 24] width 378 height 22
paste input "330280-401"
type input "330280-401"
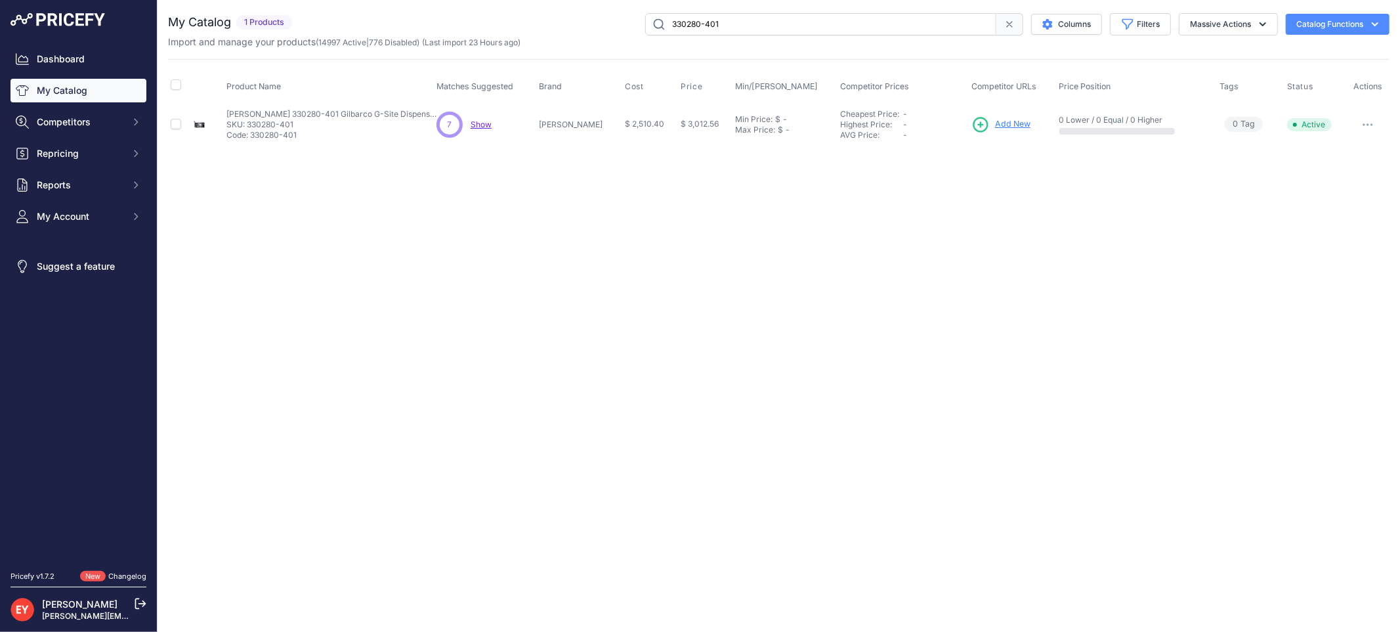
click at [995, 123] on span "Add New" at bounding box center [1012, 124] width 35 height 12
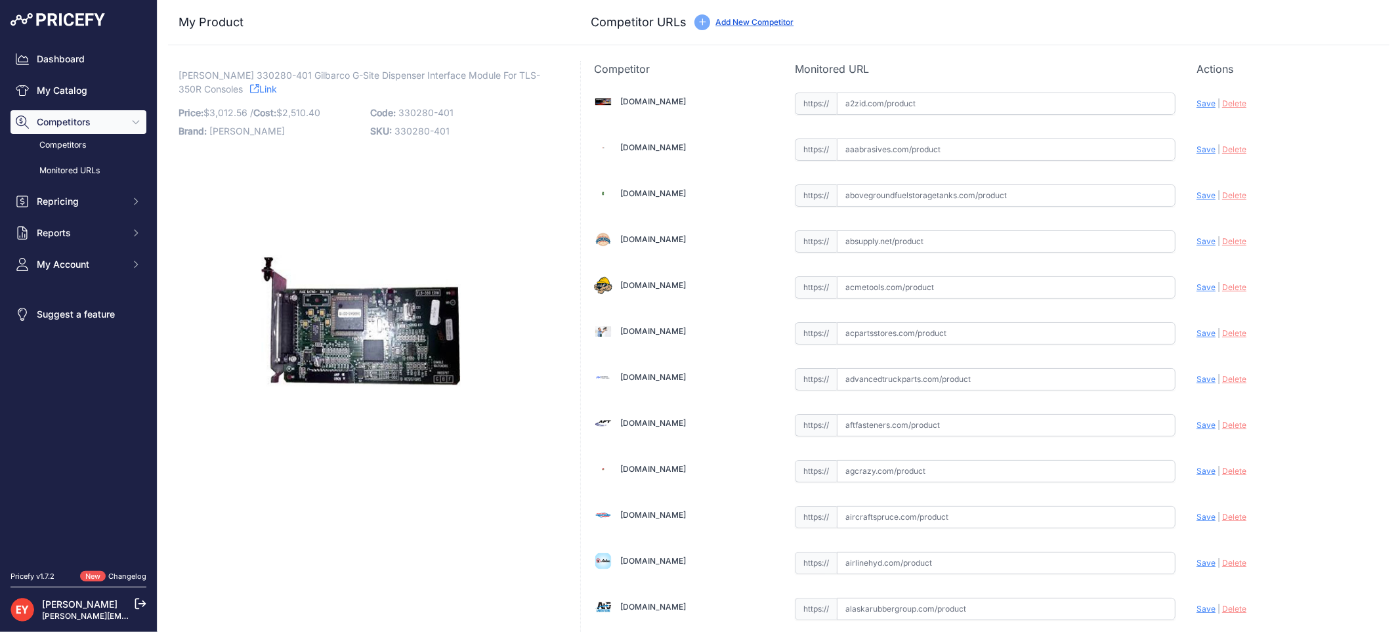
scroll to position [4438, 0]
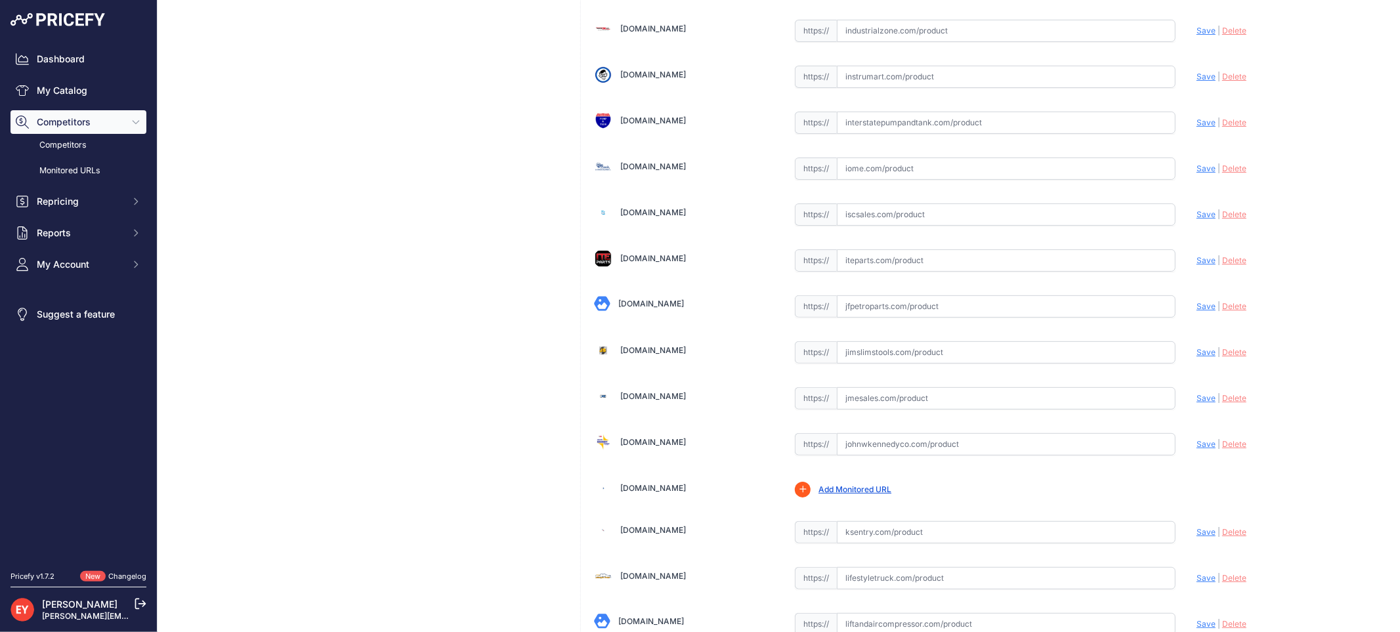
click at [876, 318] on input "text" at bounding box center [1006, 306] width 339 height 22
paste input "[URL][DOMAIN_NAME]"
click at [1197, 311] on span "Save" at bounding box center [1206, 306] width 19 height 10
type input "[URL][DOMAIN_NAME]"
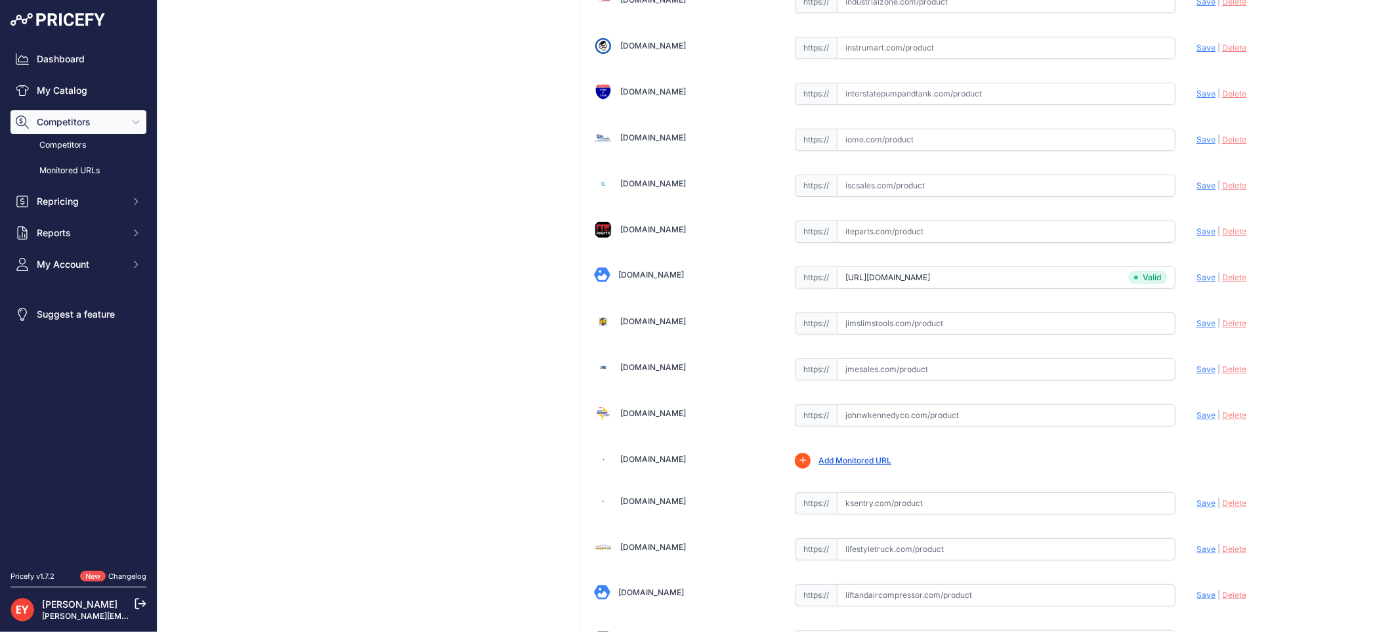
scroll to position [4438, 0]
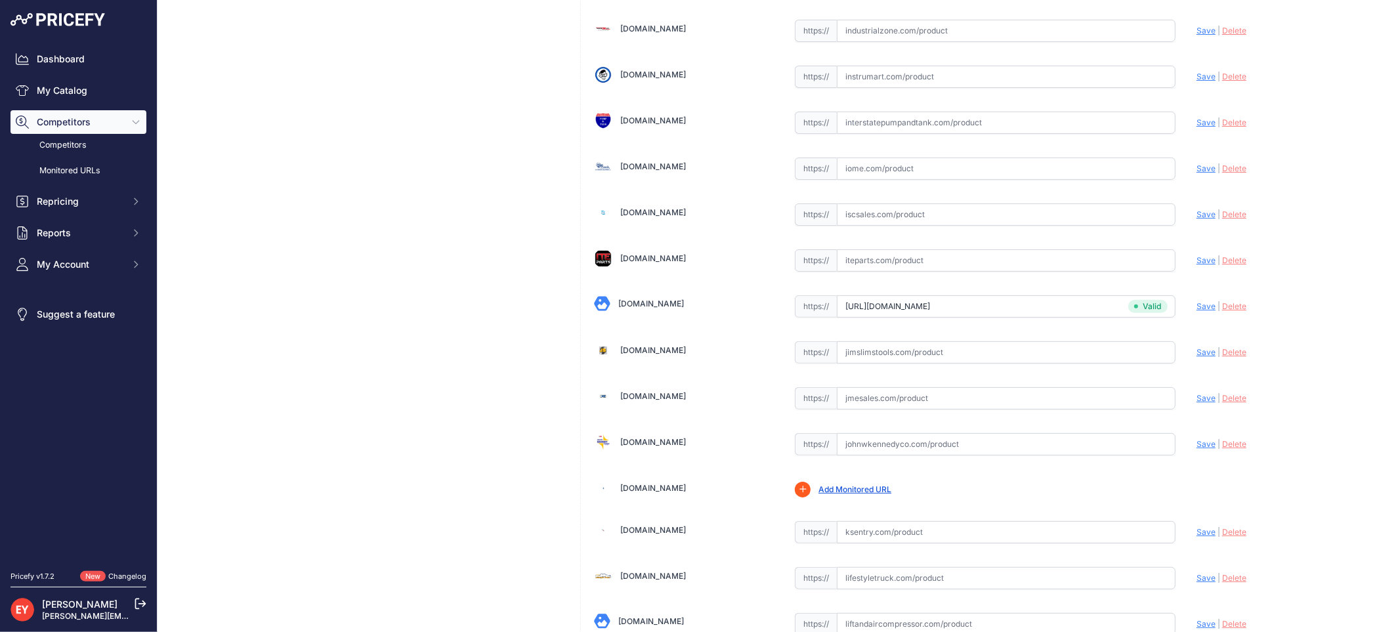
click at [909, 456] on input "text" at bounding box center [1006, 444] width 339 height 22
paste input "[URL][DOMAIN_NAME][PERSON_NAME]"
click at [1198, 449] on span "Save" at bounding box center [1206, 444] width 19 height 10
type input "[URL][DOMAIN_NAME][PERSON_NAME]"
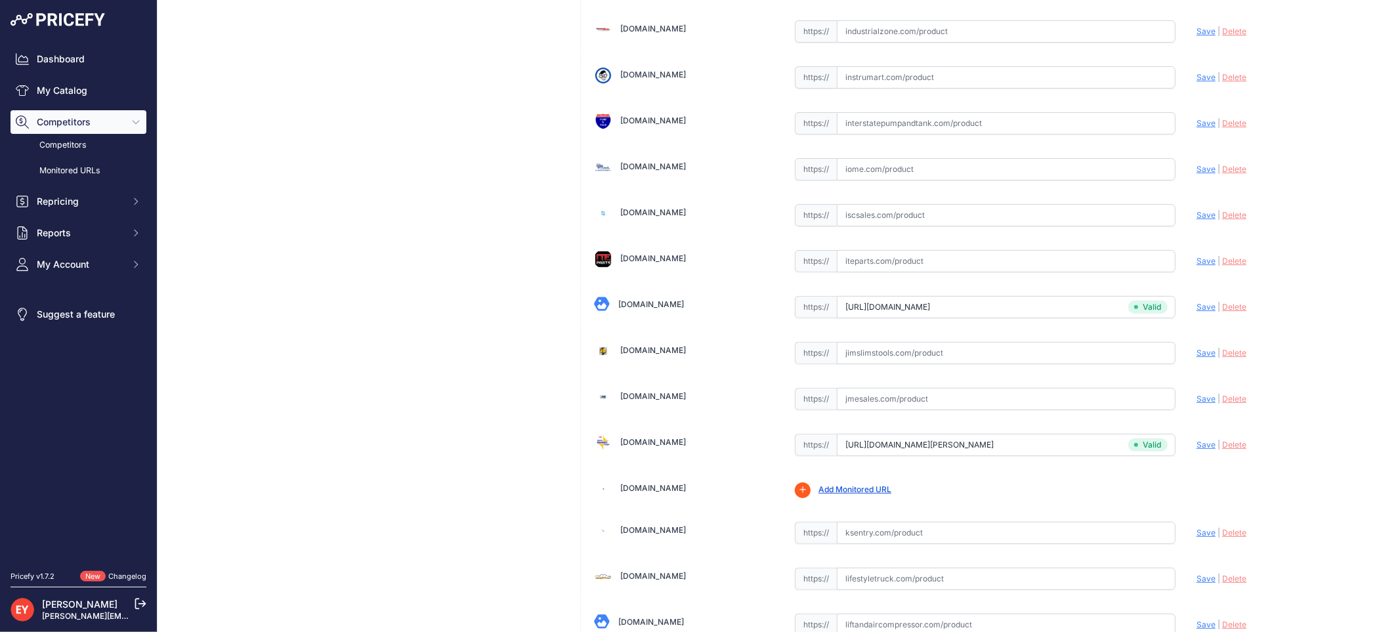
scroll to position [4438, 0]
click at [862, 35] on input "text" at bounding box center [1006, 31] width 339 height 22
paste input "[URL][DOMAIN_NAME][PERSON_NAME]"
click at [1197, 35] on span "Save" at bounding box center [1206, 31] width 19 height 10
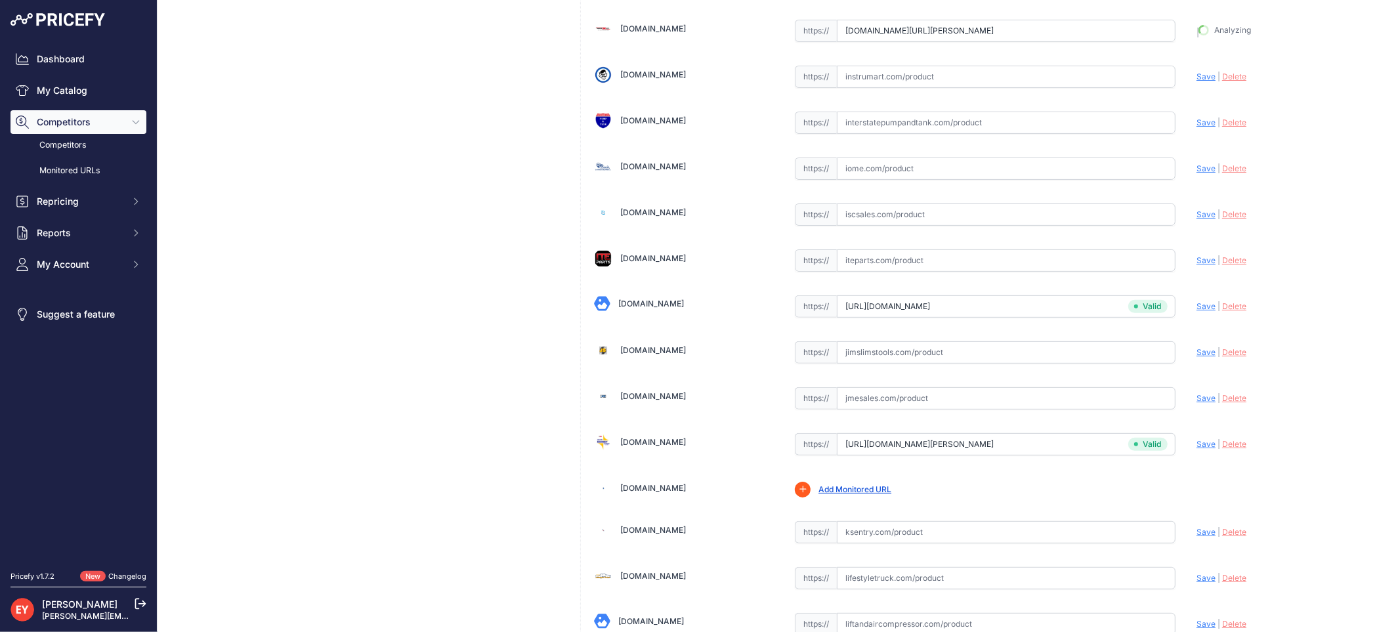
type input "[URL][DOMAIN_NAME][PERSON_NAME]"
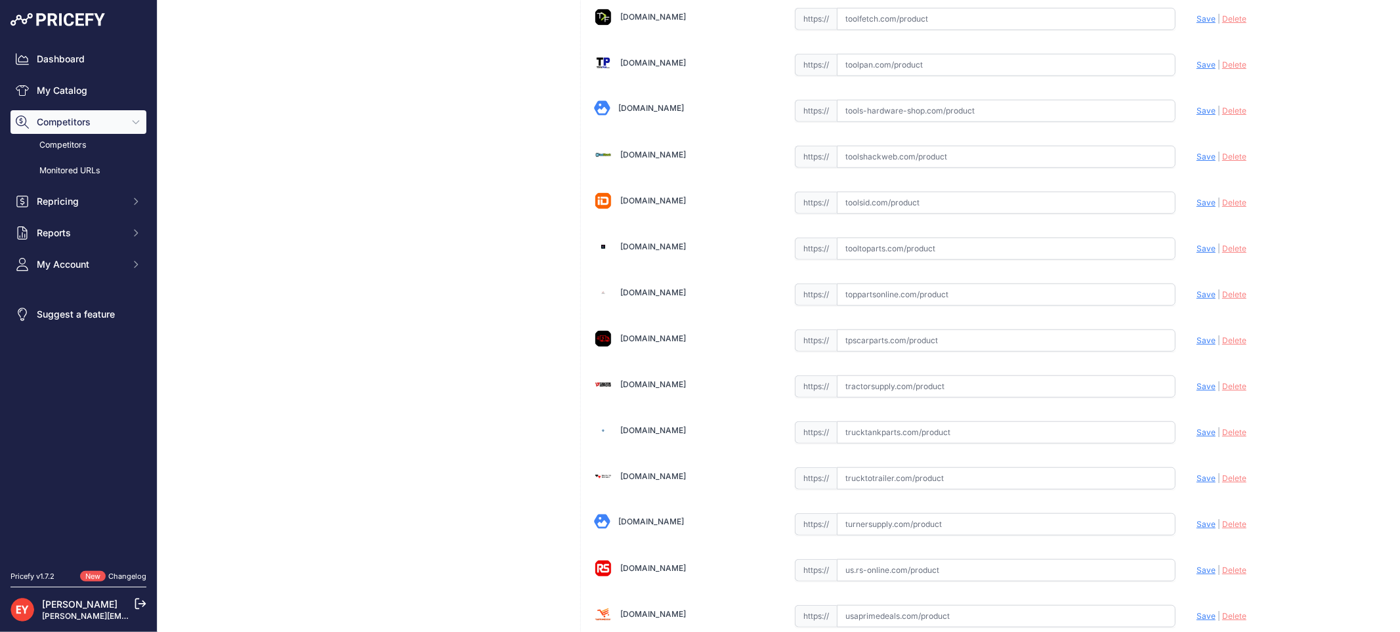
click at [891, 306] on input "text" at bounding box center [1006, 295] width 339 height 22
paste input "[URL][DOMAIN_NAME][PERSON_NAME]"
click at [1197, 299] on span "Save" at bounding box center [1206, 294] width 19 height 10
type input "[URL][DOMAIN_NAME][PERSON_NAME]"
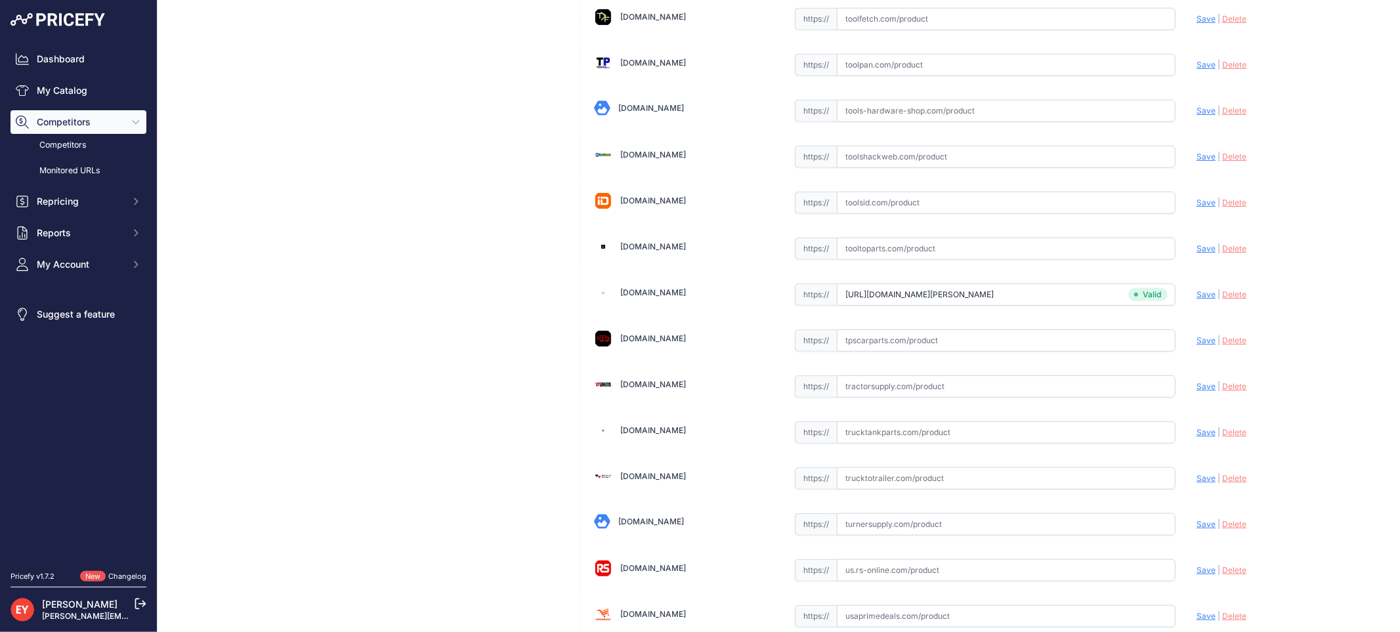
scroll to position [3932, 0]
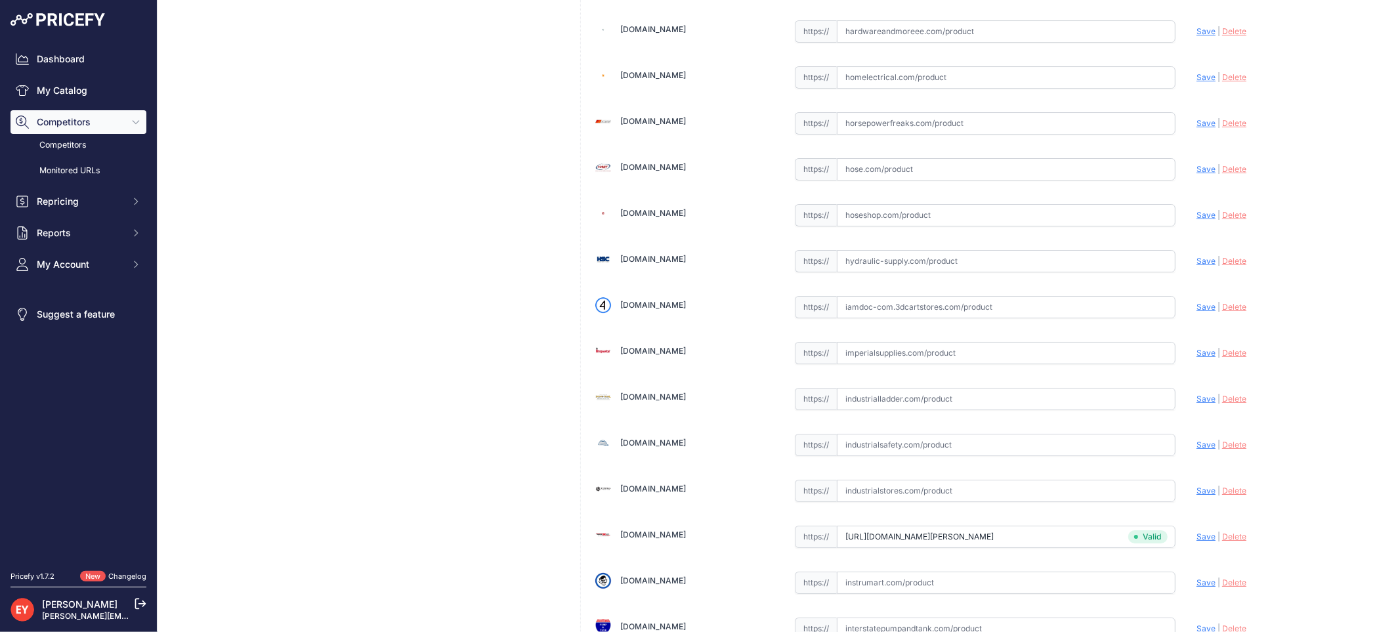
click at [856, 318] on input "text" at bounding box center [1006, 307] width 339 height 22
paste input "[URL][DOMAIN_NAME][PASSPORT]"
click at [1197, 312] on span "Save" at bounding box center [1206, 307] width 19 height 10
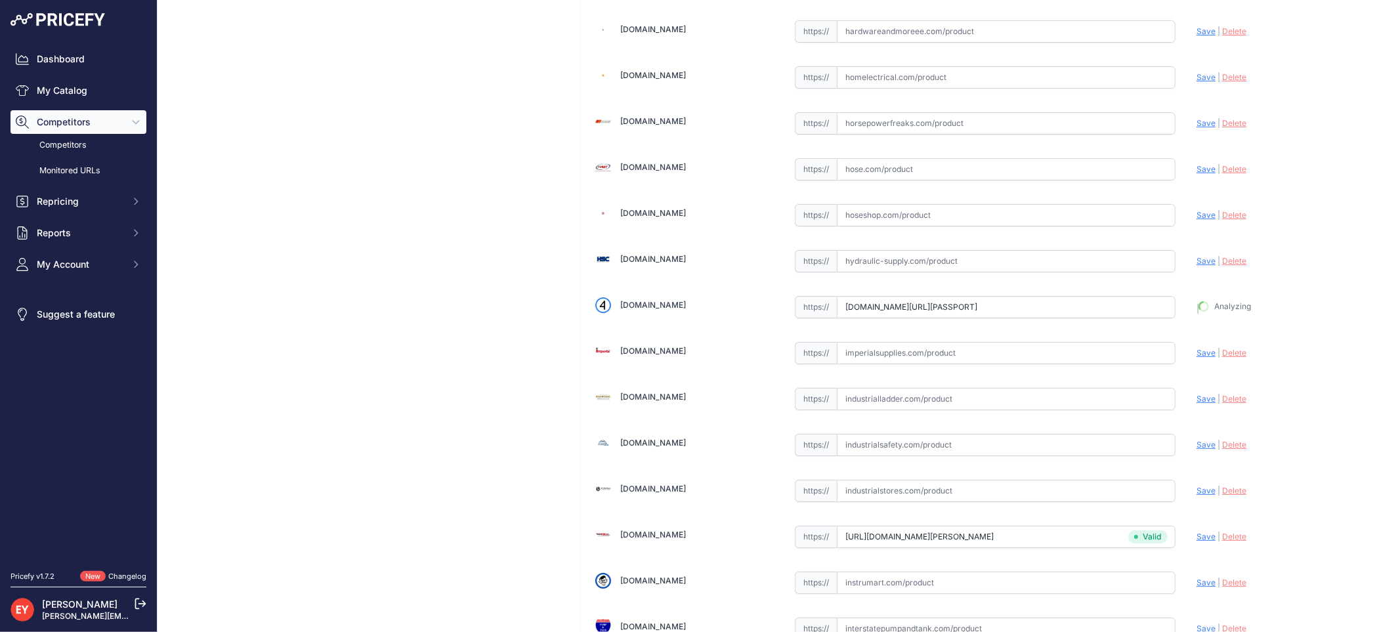
type input "[URL][DOMAIN_NAME][PASSPORT]"
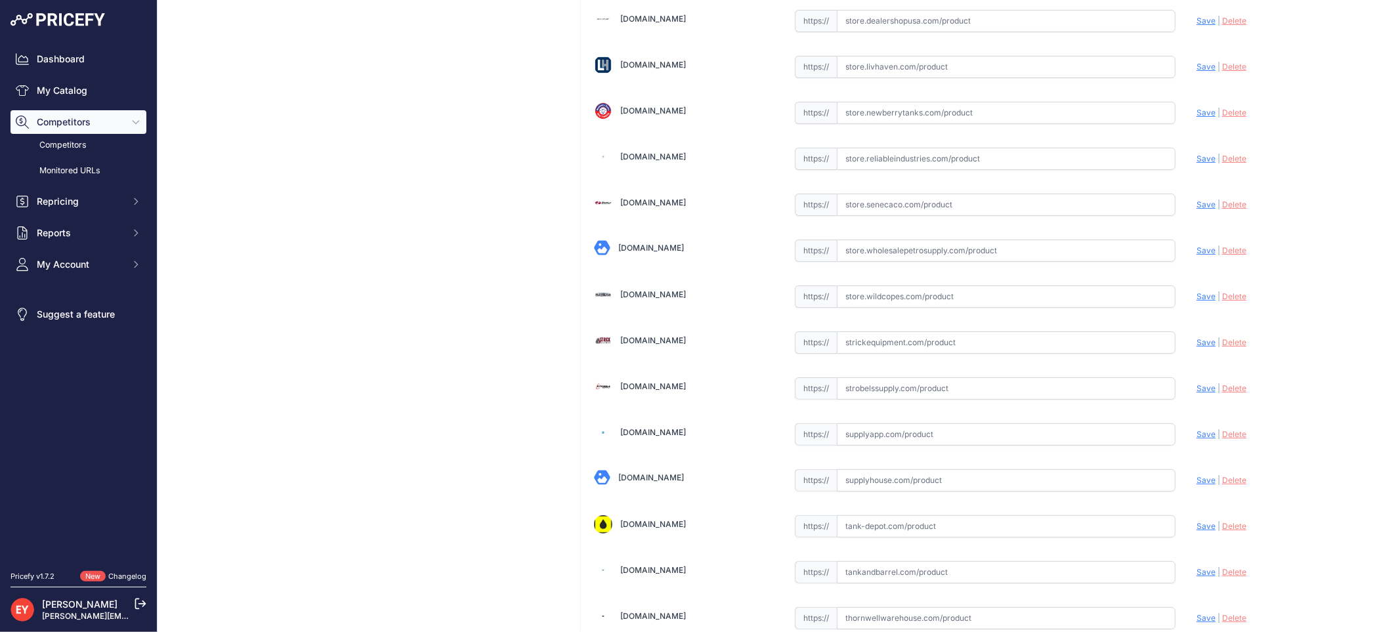
click at [878, 308] on input "text" at bounding box center [1006, 297] width 339 height 22
paste input "[URL][DOMAIN_NAME]"
click at [1197, 301] on span "Save" at bounding box center [1206, 296] width 19 height 10
type input "[URL][DOMAIN_NAME]"
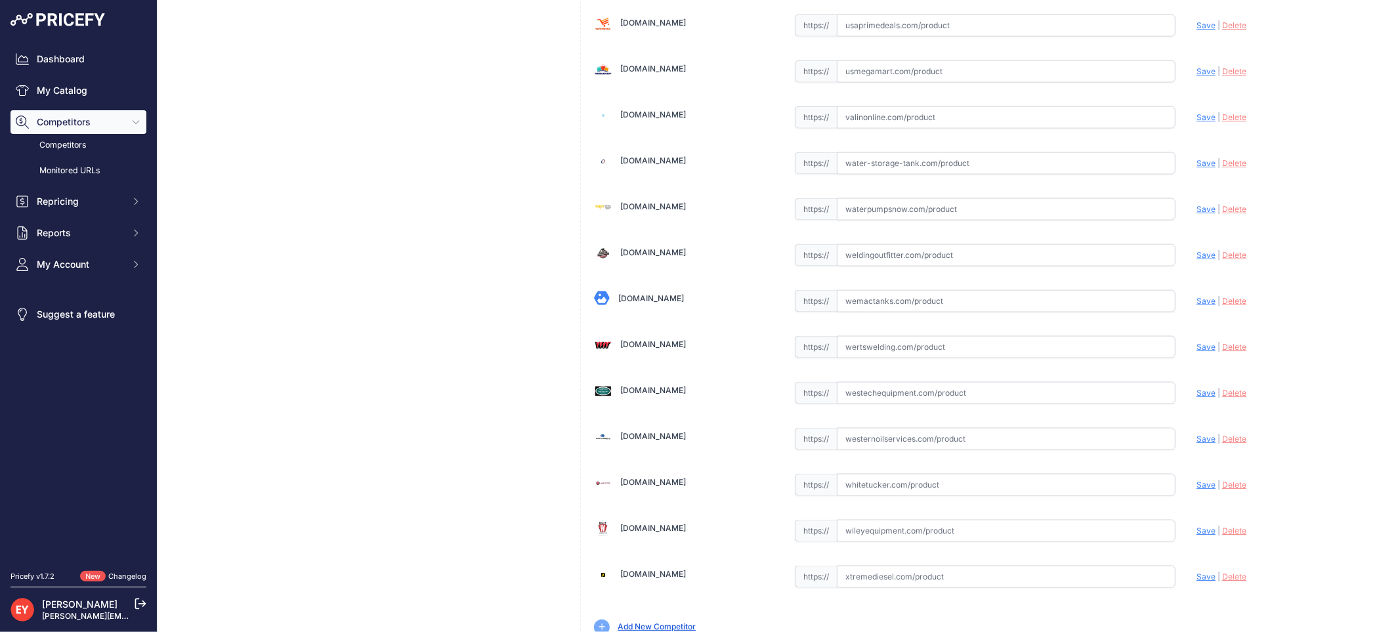
scroll to position [9920, 0]
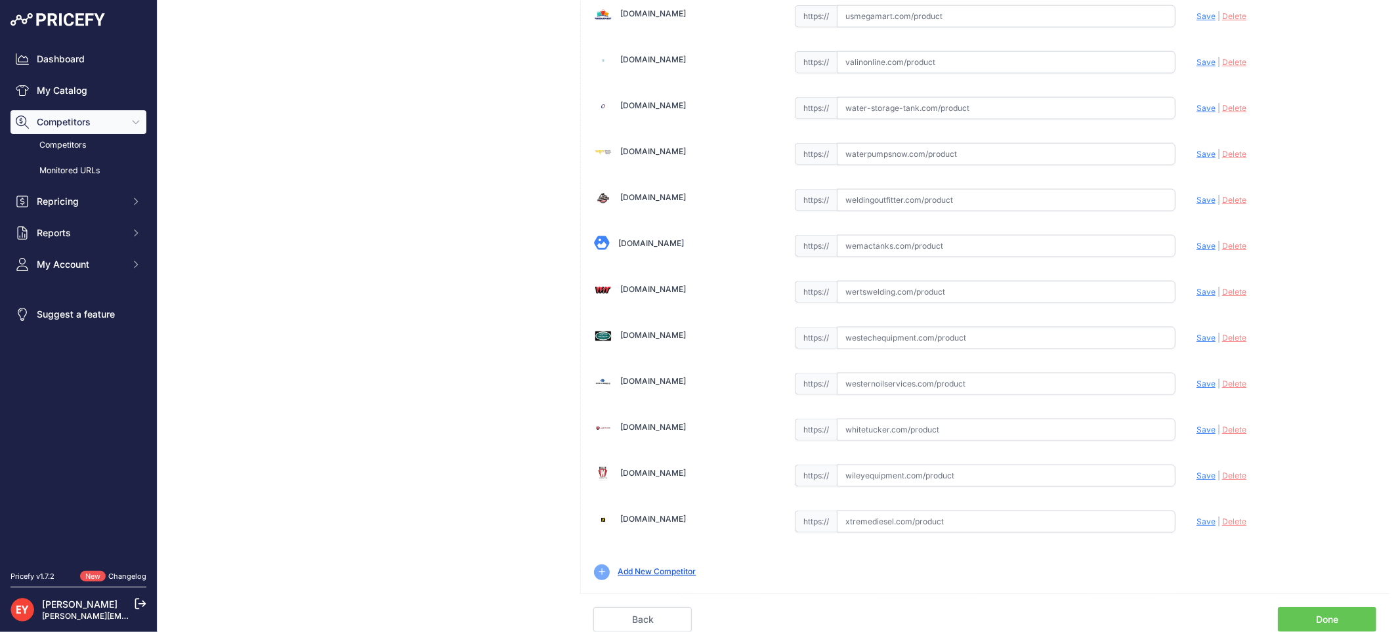
click at [1328, 621] on link "Done" at bounding box center [1327, 619] width 98 height 25
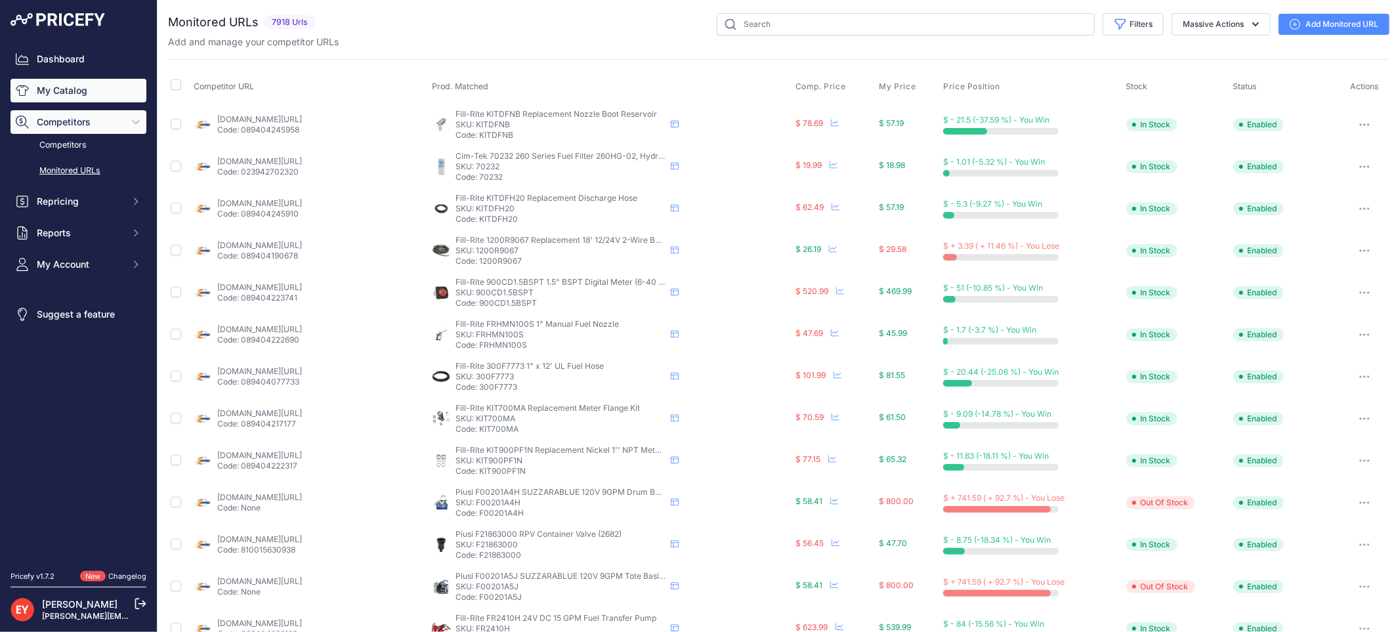
click at [57, 91] on link "My Catalog" at bounding box center [79, 91] width 136 height 24
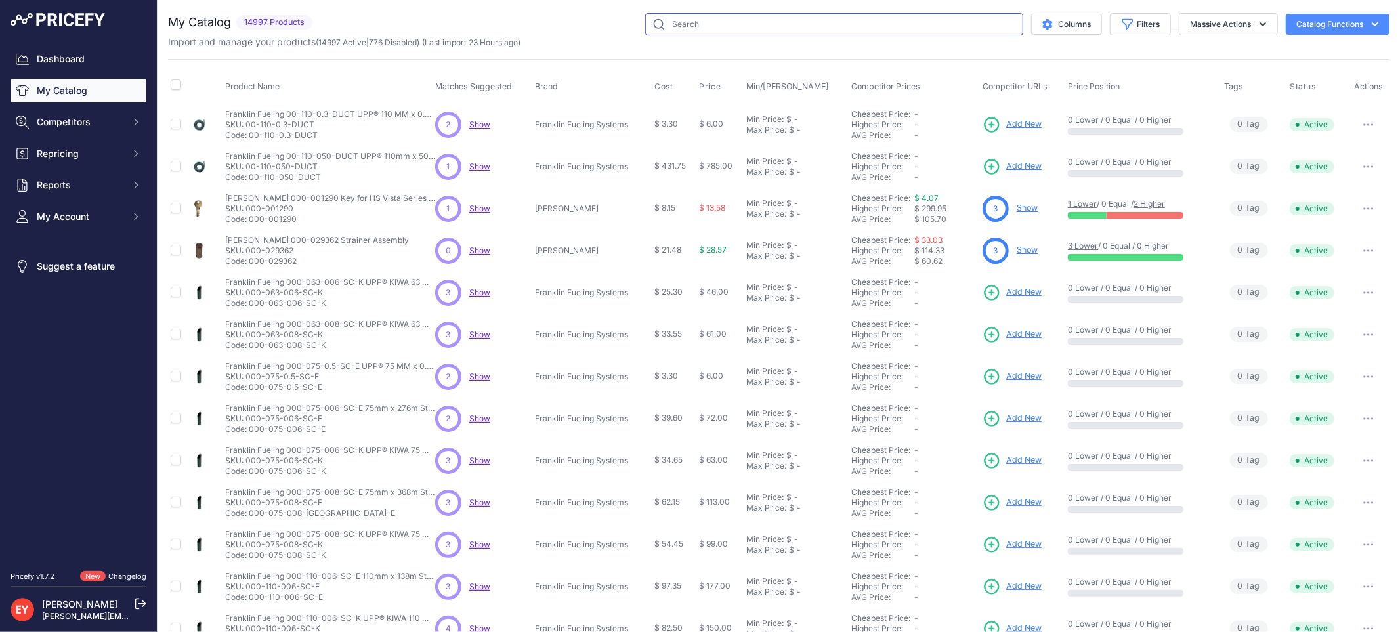
click at [668, 26] on input "text" at bounding box center [834, 24] width 378 height 22
paste input "330404-002"
type input "330404-002"
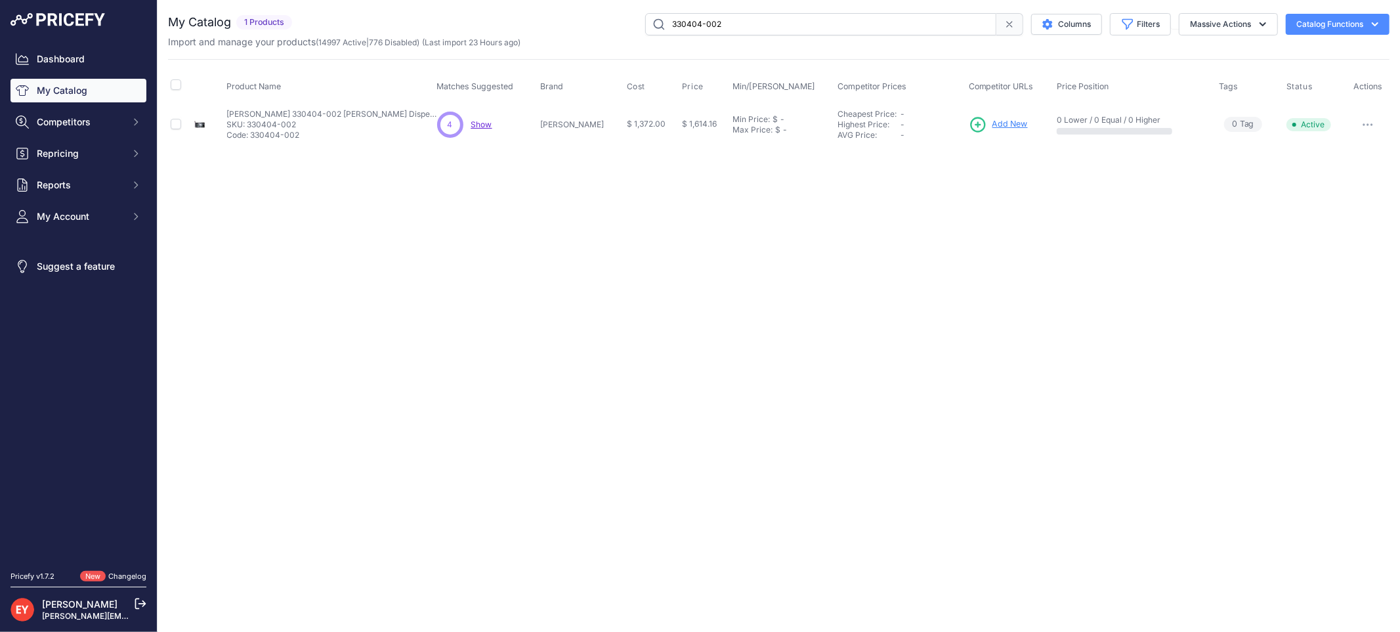
click at [992, 123] on span "Add New" at bounding box center [1009, 124] width 35 height 12
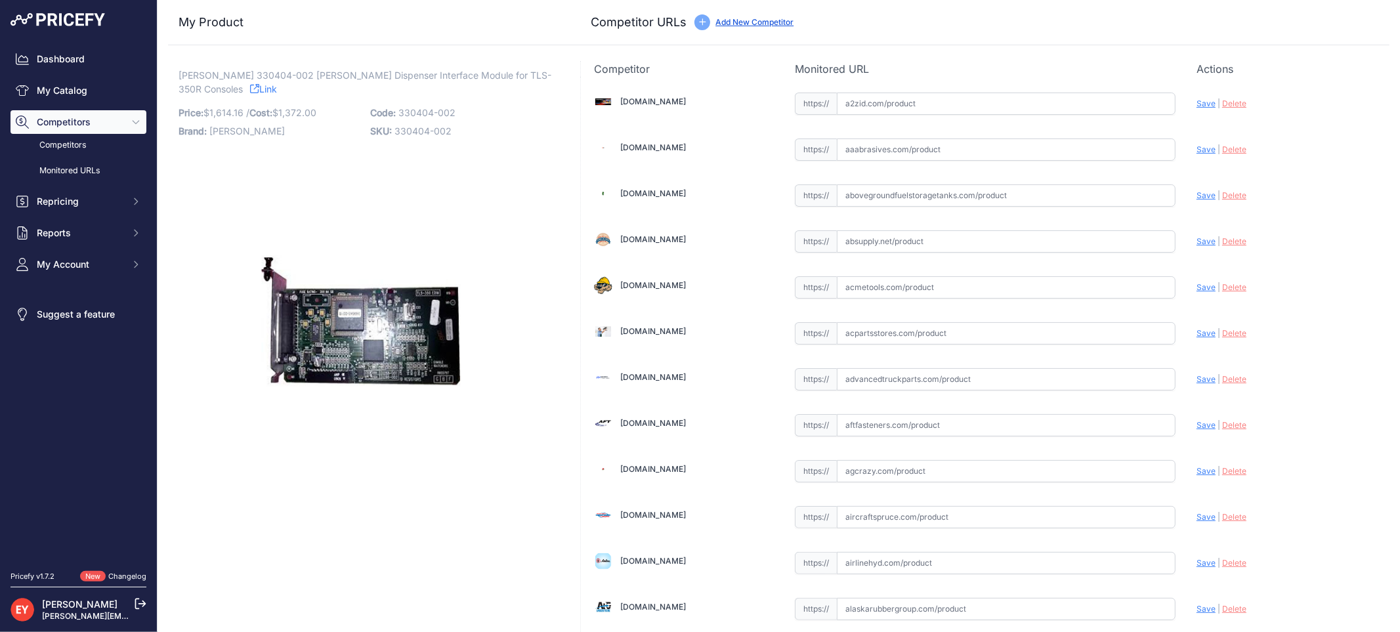
scroll to position [4162, 0]
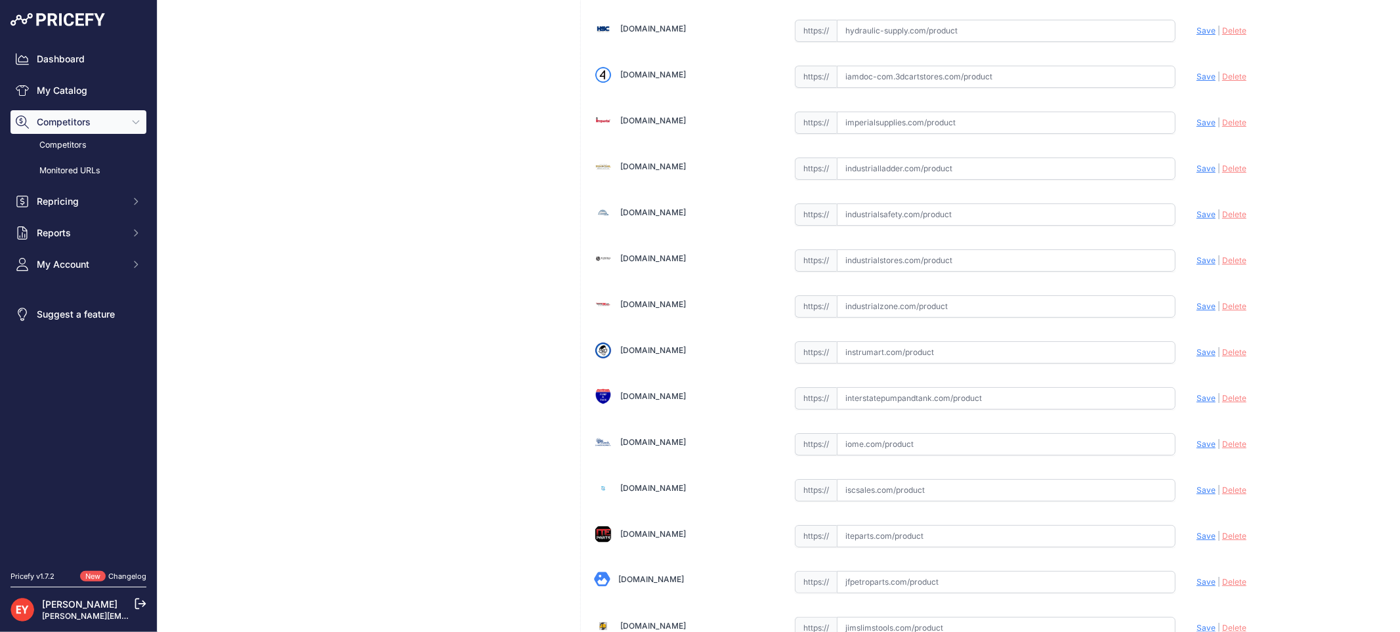
click at [868, 318] on input "text" at bounding box center [1006, 306] width 339 height 22
paste input "[URL][DOMAIN_NAME][PERSON_NAME]"
click at [1197, 311] on span "Save" at bounding box center [1206, 306] width 19 height 10
type input "https://www.industrialzone.com/389987-veeder-root-330404-002.html?prirule_jdsni…"
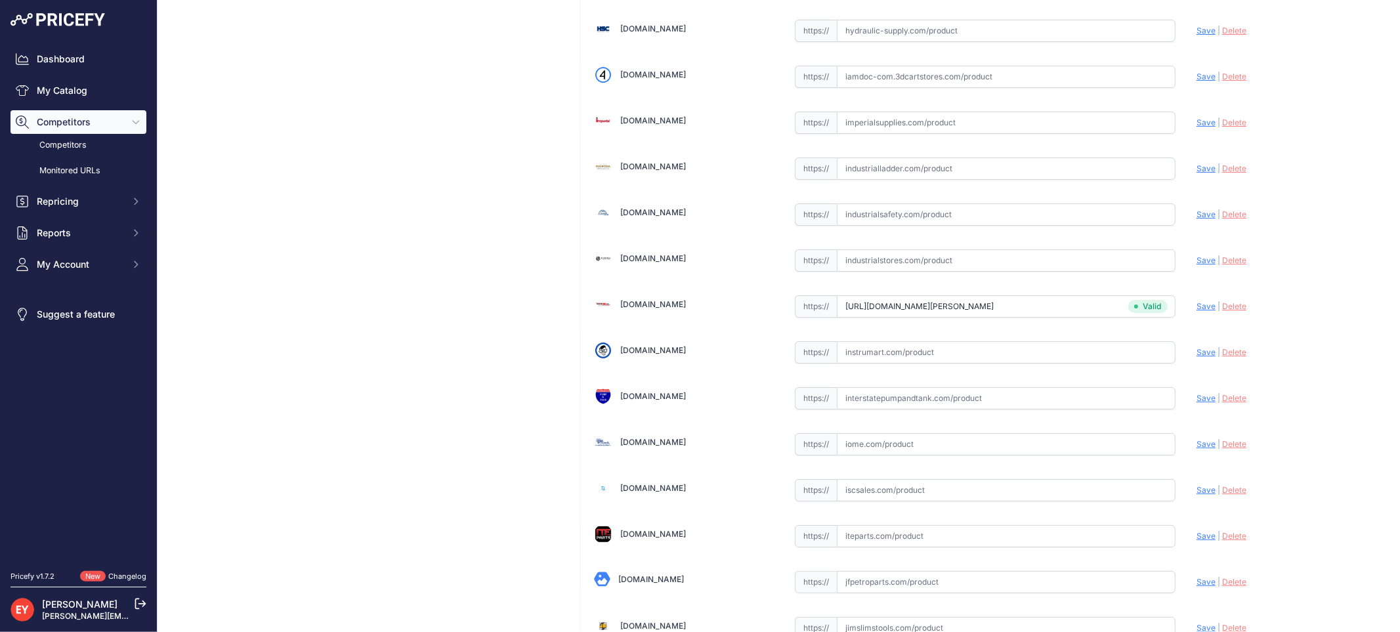
scroll to position [9220, 0]
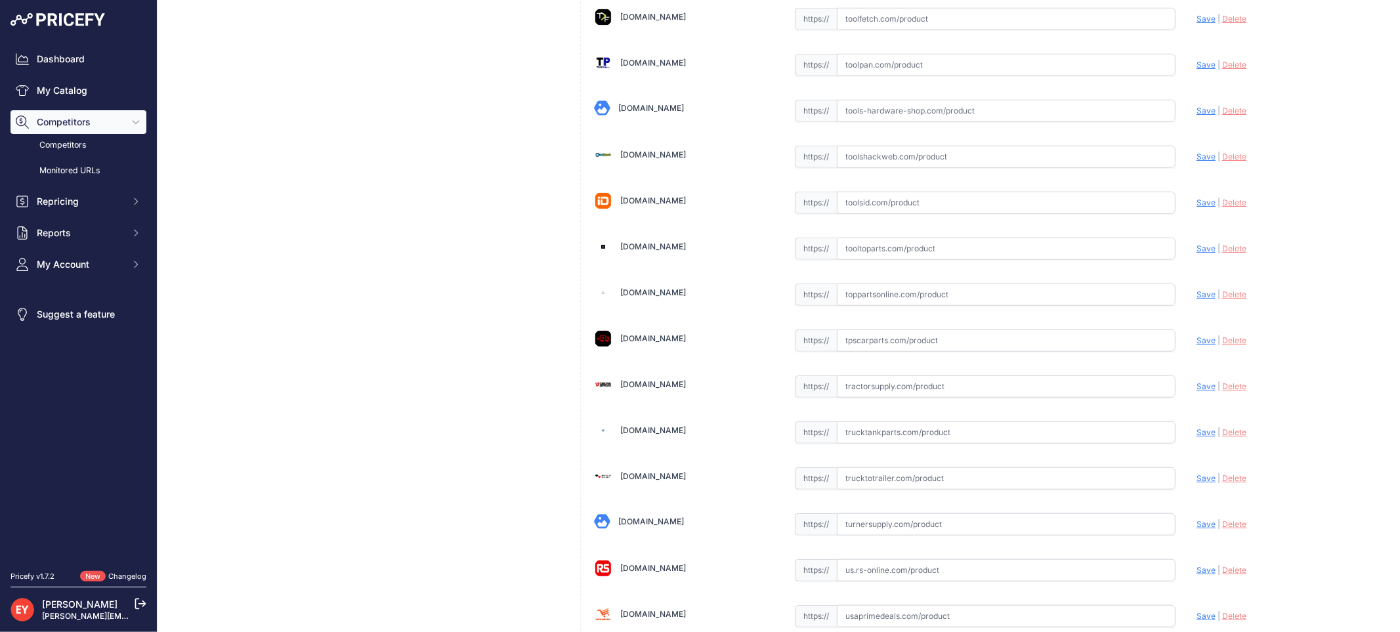
drag, startPoint x: 870, startPoint y: 320, endPoint x: 742, endPoint y: 135, distance: 225.2
click at [869, 306] on input "text" at bounding box center [1006, 295] width 339 height 22
paste input "https://www.toppartsonline.com/product/veeder-root-330404-002-sam-dispenser-int…"
click at [1197, 299] on span "Save" at bounding box center [1206, 294] width 19 height 10
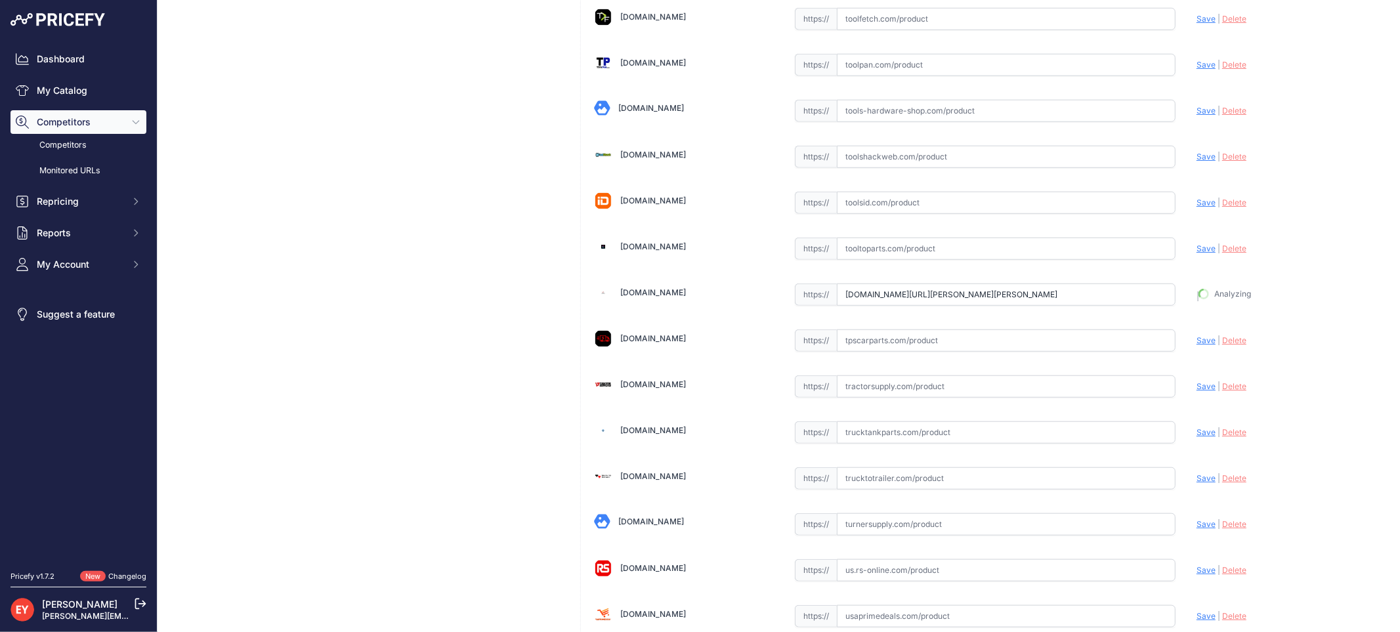
type input "https://www.toppartsonline.com/product/veeder-root-330404-002-sam-dispenser-int…"
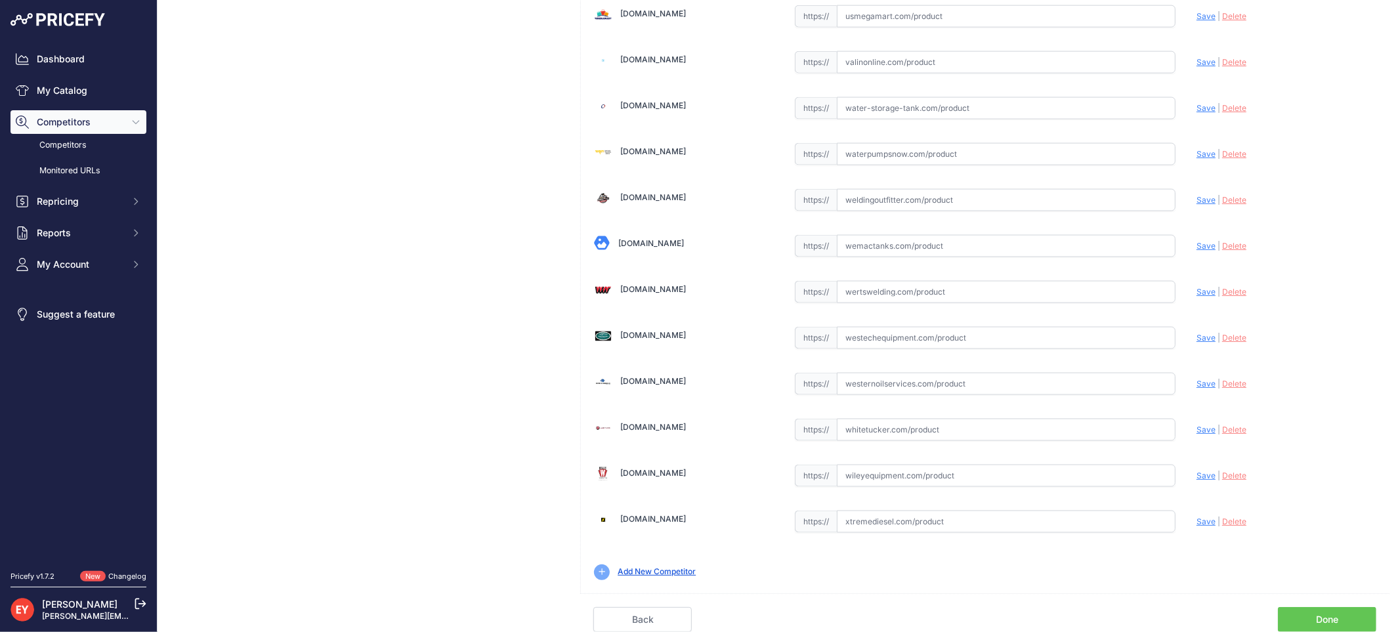
click at [1323, 621] on link "Done" at bounding box center [1327, 619] width 98 height 25
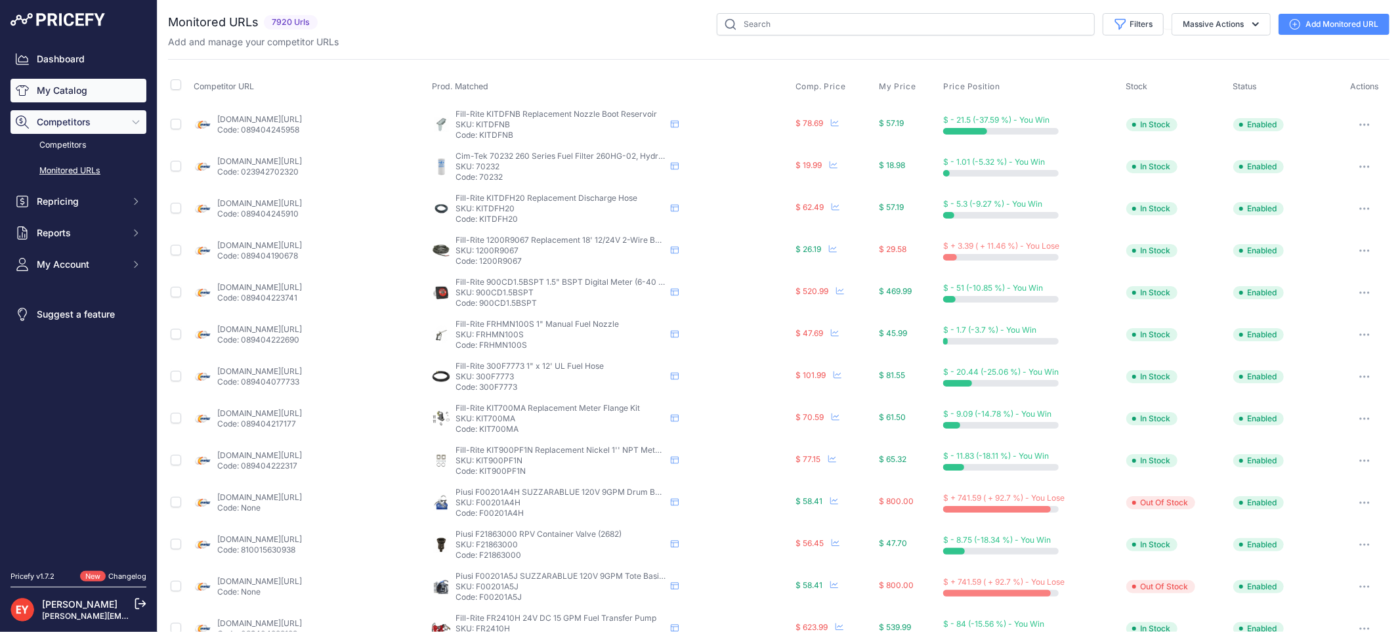
click at [70, 95] on link "My Catalog" at bounding box center [79, 91] width 136 height 24
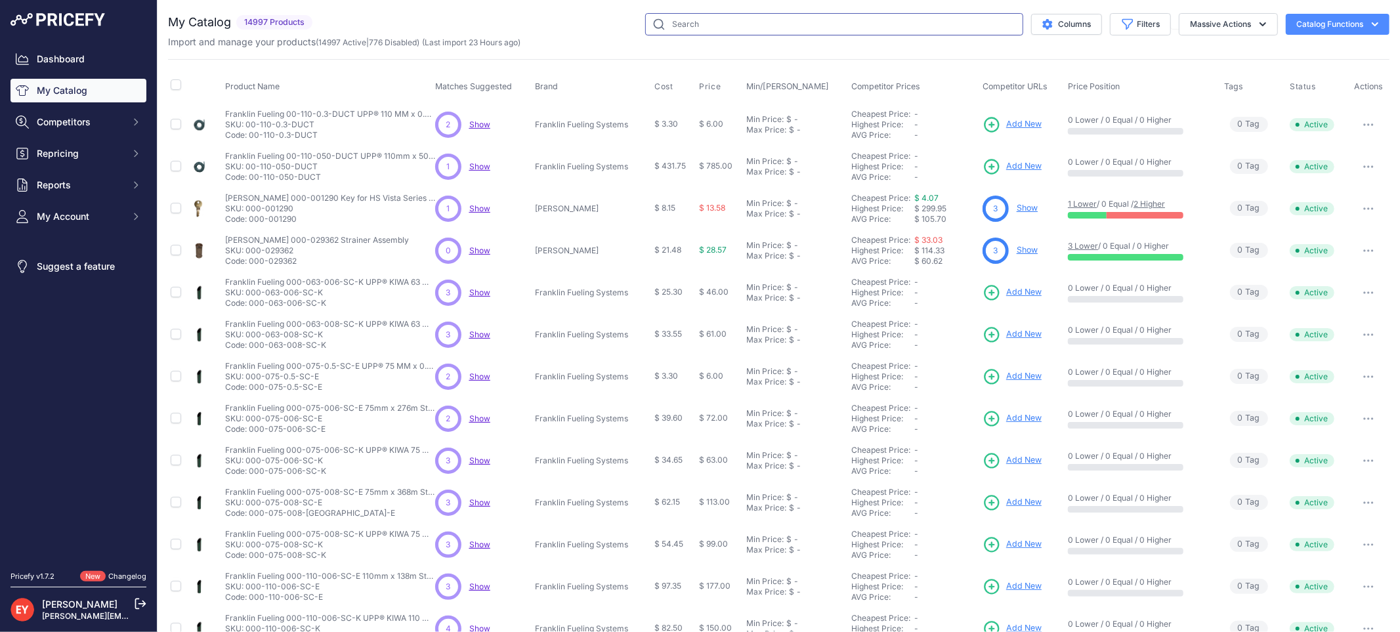
click at [690, 23] on input "text" at bounding box center [834, 24] width 378 height 22
paste input "331001-003"
type input "331001-003"
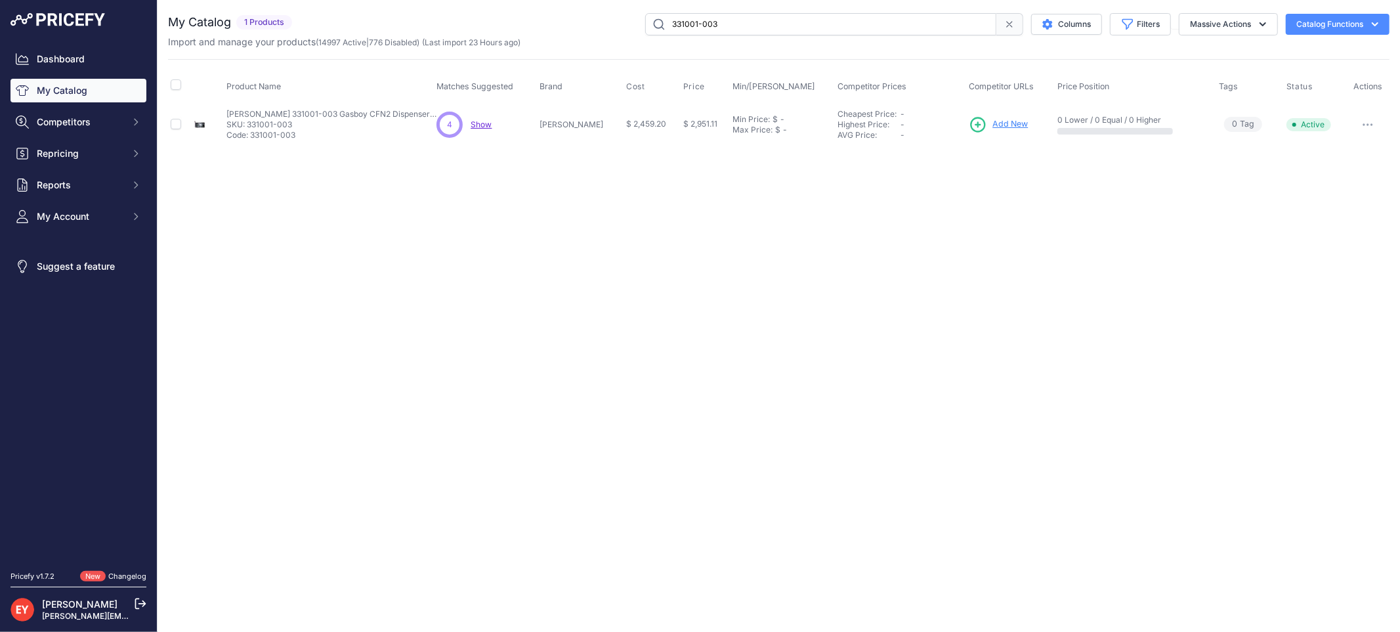
click at [994, 116] on link "Add New" at bounding box center [998, 125] width 59 height 18
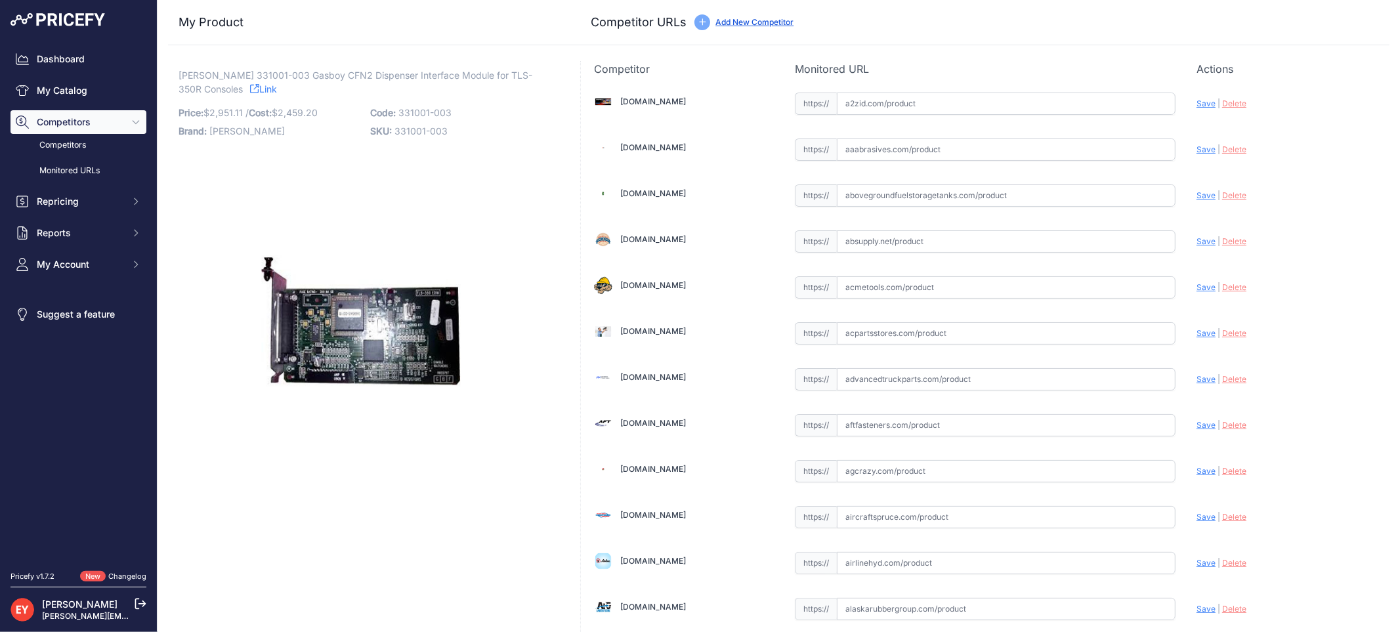
scroll to position [4576, 0]
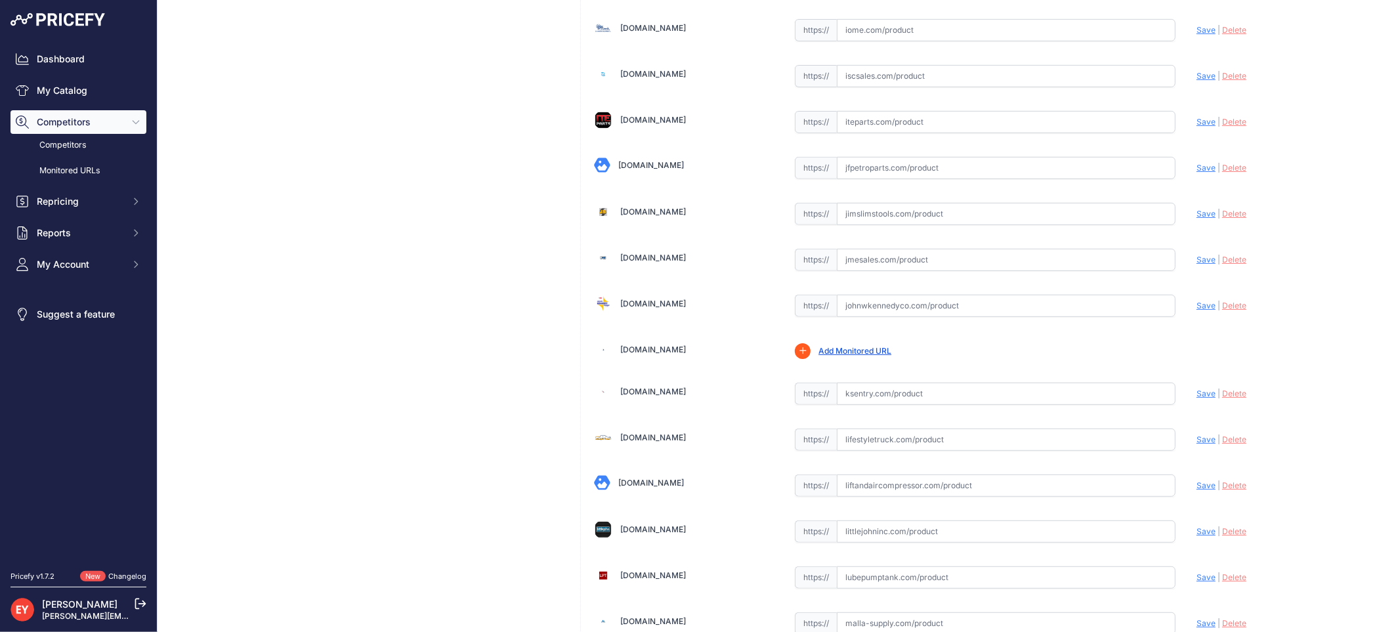
click at [873, 307] on input "text" at bounding box center [1006, 306] width 339 height 22
paste input "[URL][DOMAIN_NAME][PERSON_NAME]"
click at [1197, 317] on div "Update Profile Save | Delete Analyzing" at bounding box center [1287, 304] width 180 height 25
click at [1197, 310] on span "Save" at bounding box center [1206, 306] width 19 height 10
type input "https://www.johnwkennedyco.com/buy/product/331001-003-veeder/53864?prirule_jdsn…"
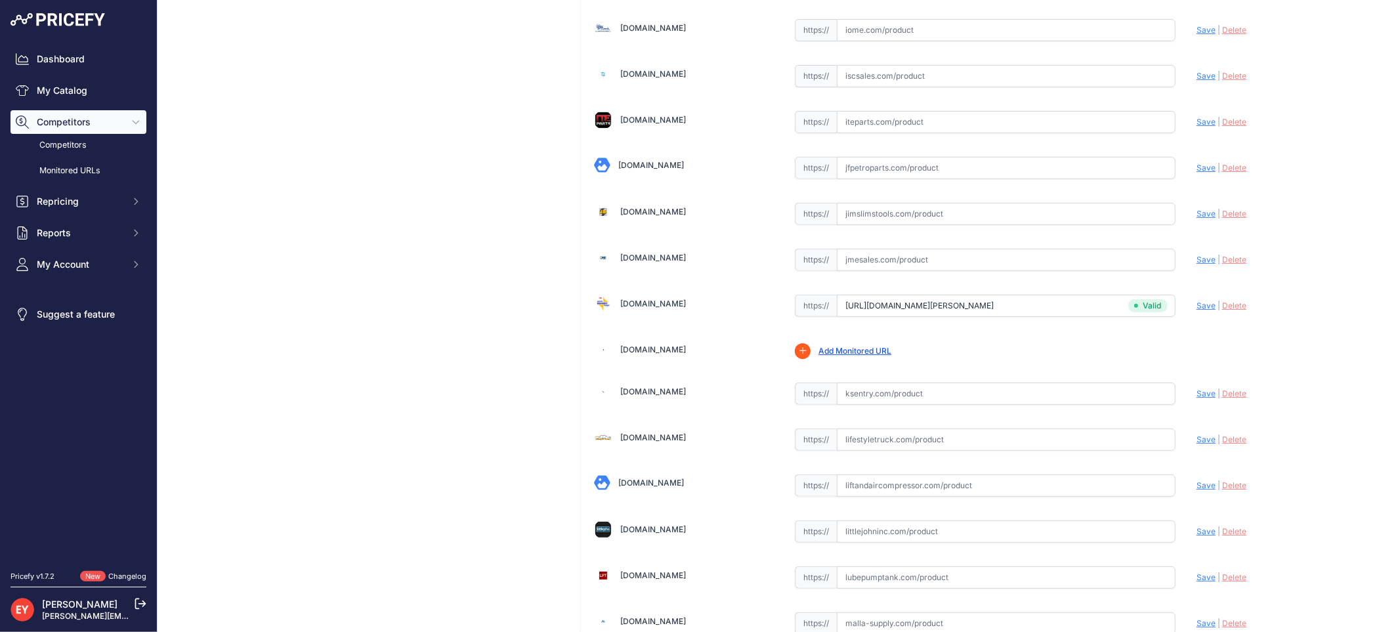
scroll to position [1214, 0]
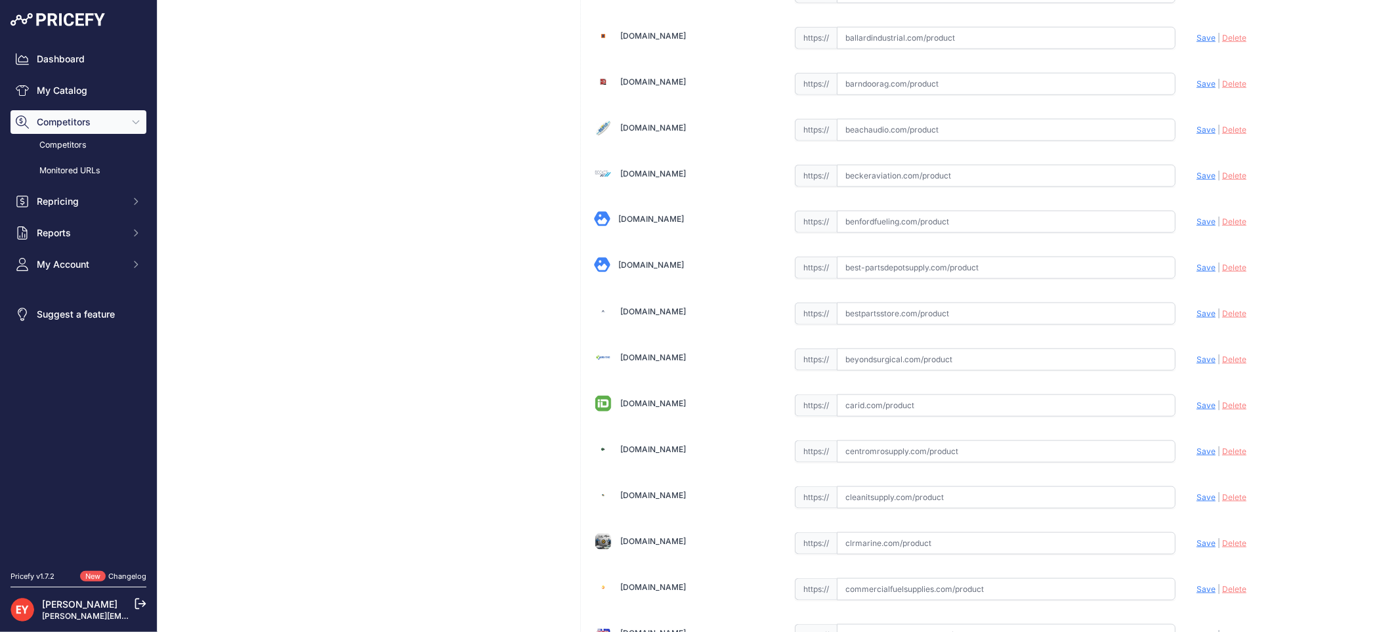
click at [845, 315] on input "text" at bounding box center [1006, 314] width 339 height 22
paste input "https://www.bestpartsstore.com/product/veeder-root-331001-003-gasboy-cfn2-dispe…"
click at [1197, 316] on span "Save" at bounding box center [1206, 313] width 19 height 10
type input "https://www.bestpartsstore.com/product/veeder-root-331001-003-gasboy-cfn2-dispe…"
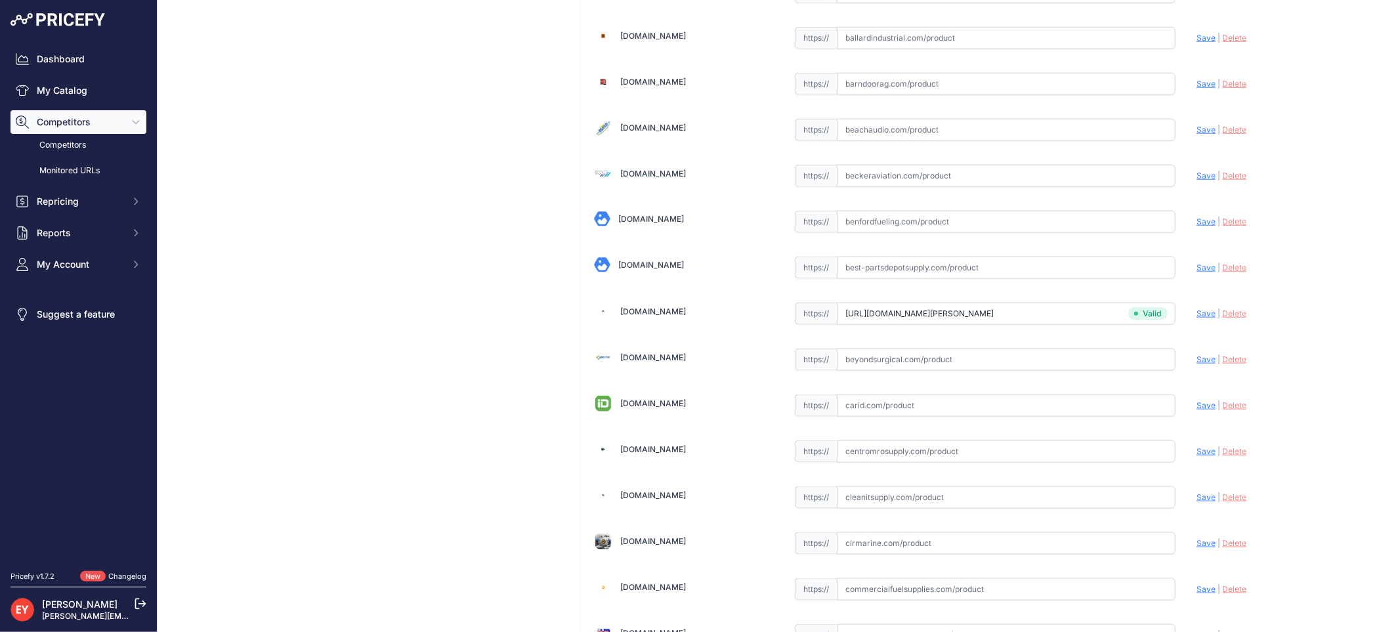
scroll to position [3932, 0]
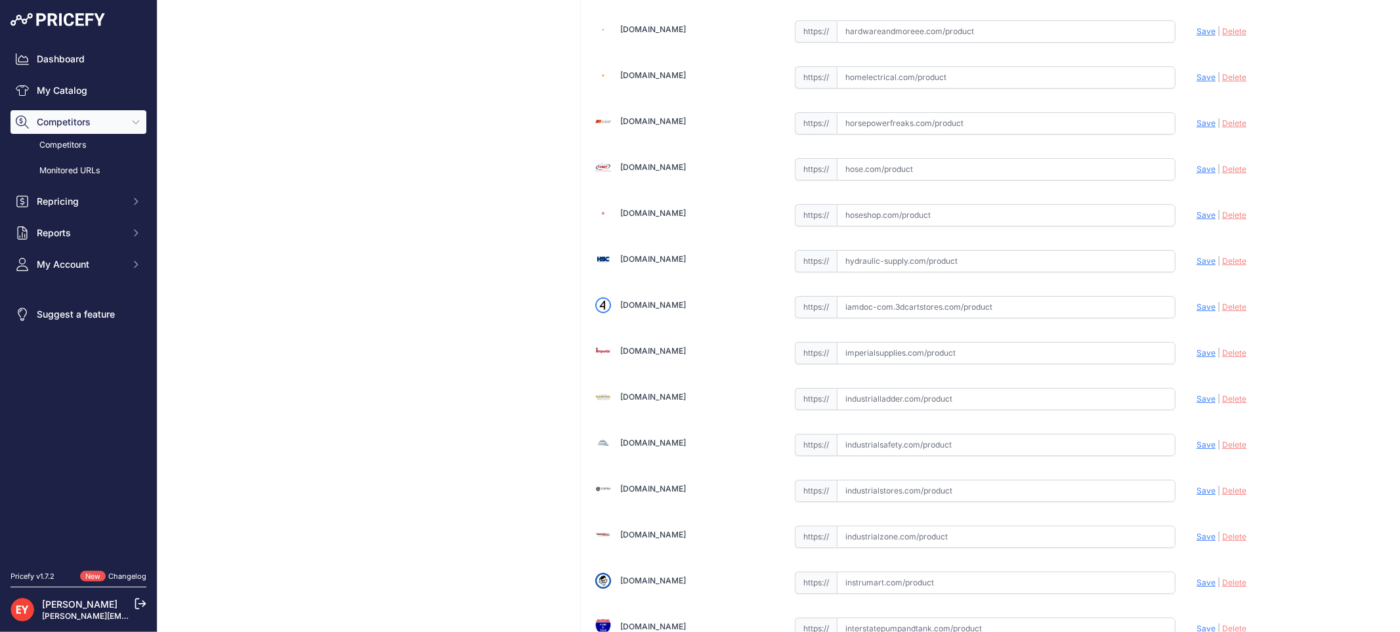
click at [902, 309] on input "text" at bounding box center [1006, 307] width 339 height 22
paste input "https://iamdoc-com.3dcartstores.com/Dim-Gasboy-Cfn2-Dim-Requires-Dim-Install-Ki…"
click at [1199, 312] on span "Save" at bounding box center [1206, 307] width 19 height 10
type input "https://iamdoc-com.3dcartstores.com/Dim-Gasboy-Cfn2-Dim-Requires-Dim-Install-Ki…"
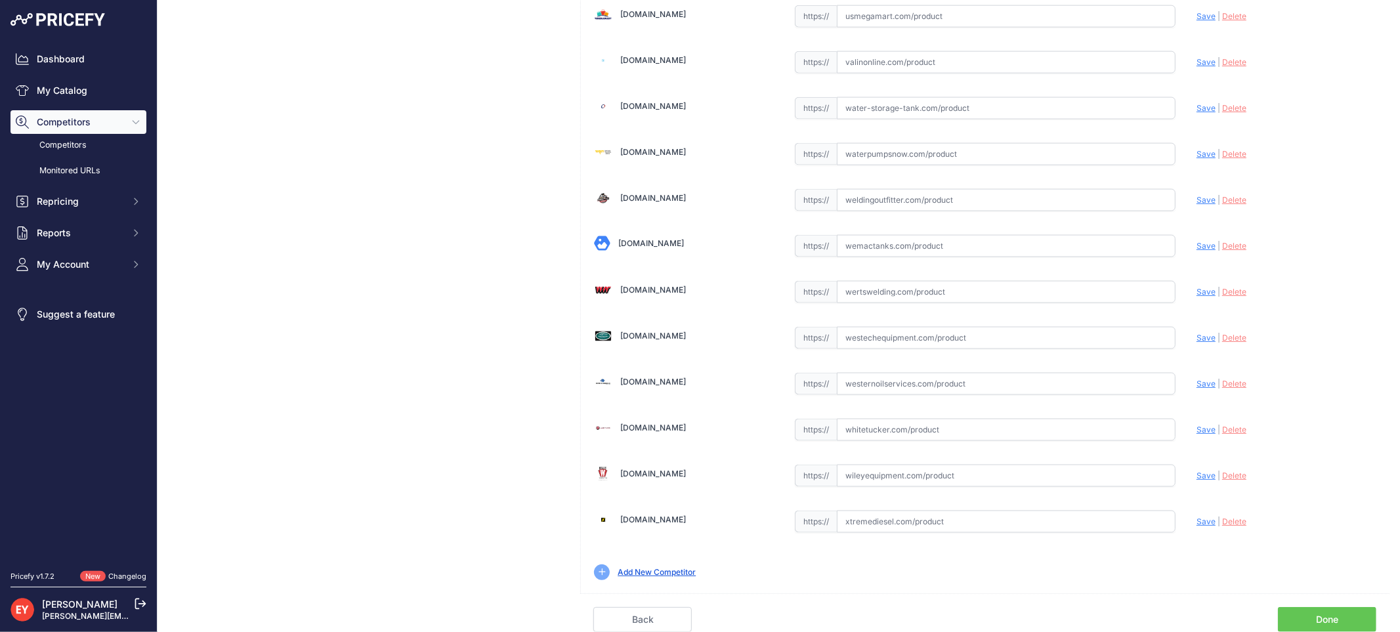
scroll to position [9890, 0]
click at [1325, 612] on link "Done" at bounding box center [1327, 619] width 98 height 25
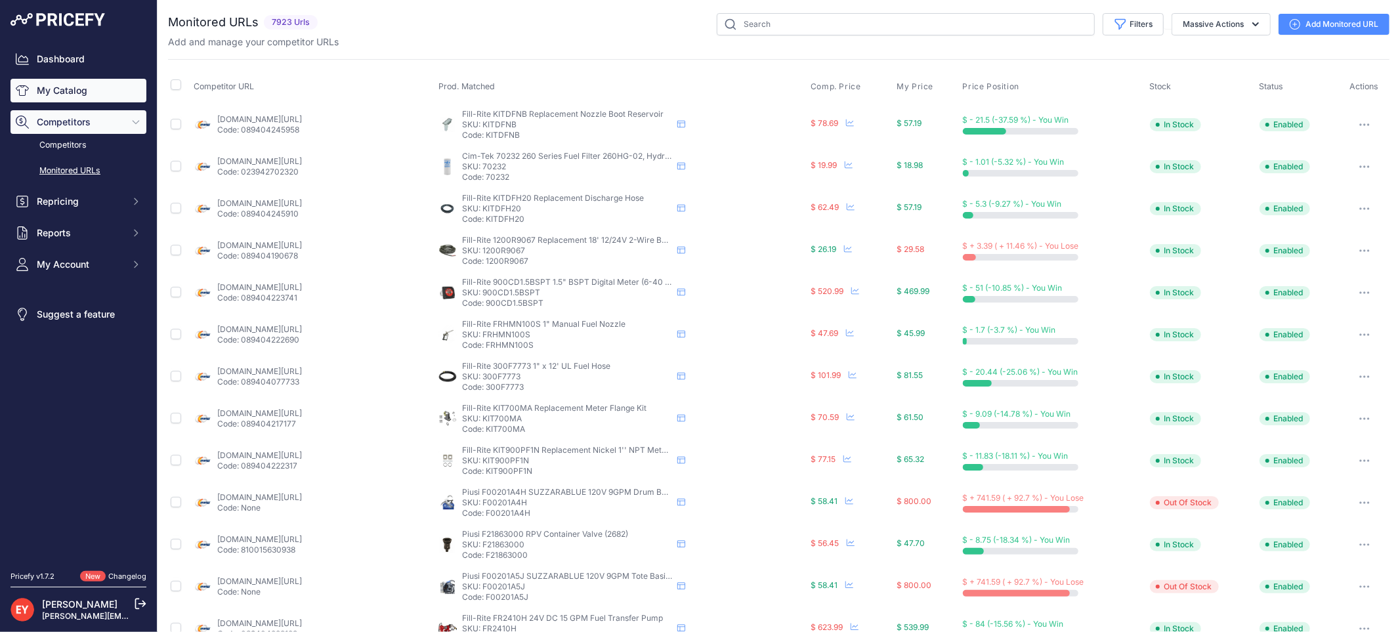
click at [69, 95] on link "My Catalog" at bounding box center [79, 91] width 136 height 24
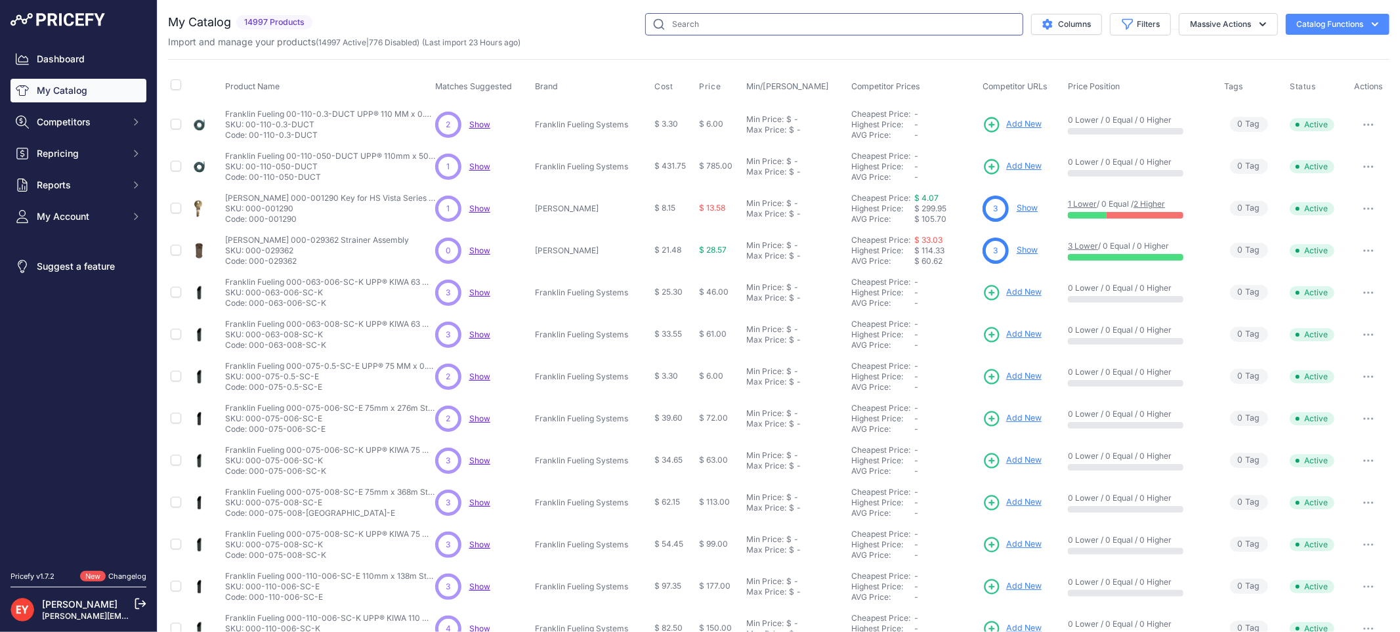
click at [716, 24] on input "text" at bounding box center [834, 24] width 378 height 22
paste input "331001-002"
type input "331001-002"
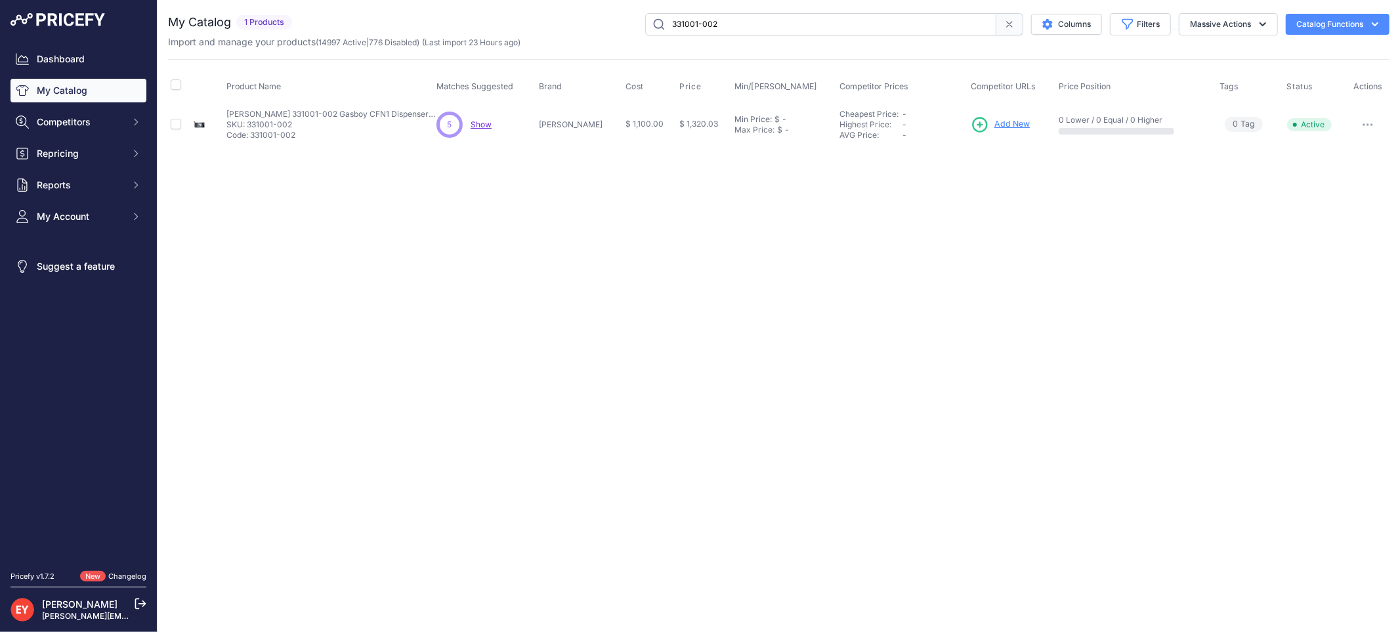
click at [994, 121] on span "Add New" at bounding box center [1011, 124] width 35 height 12
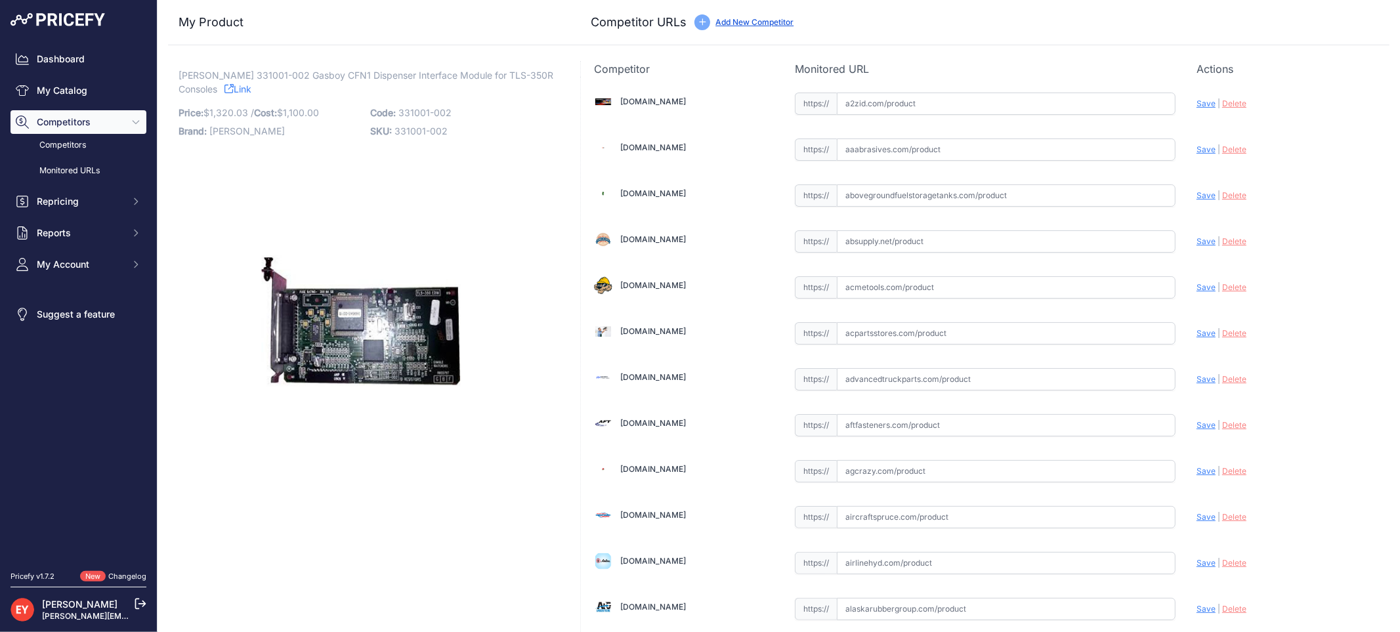
scroll to position [3932, 0]
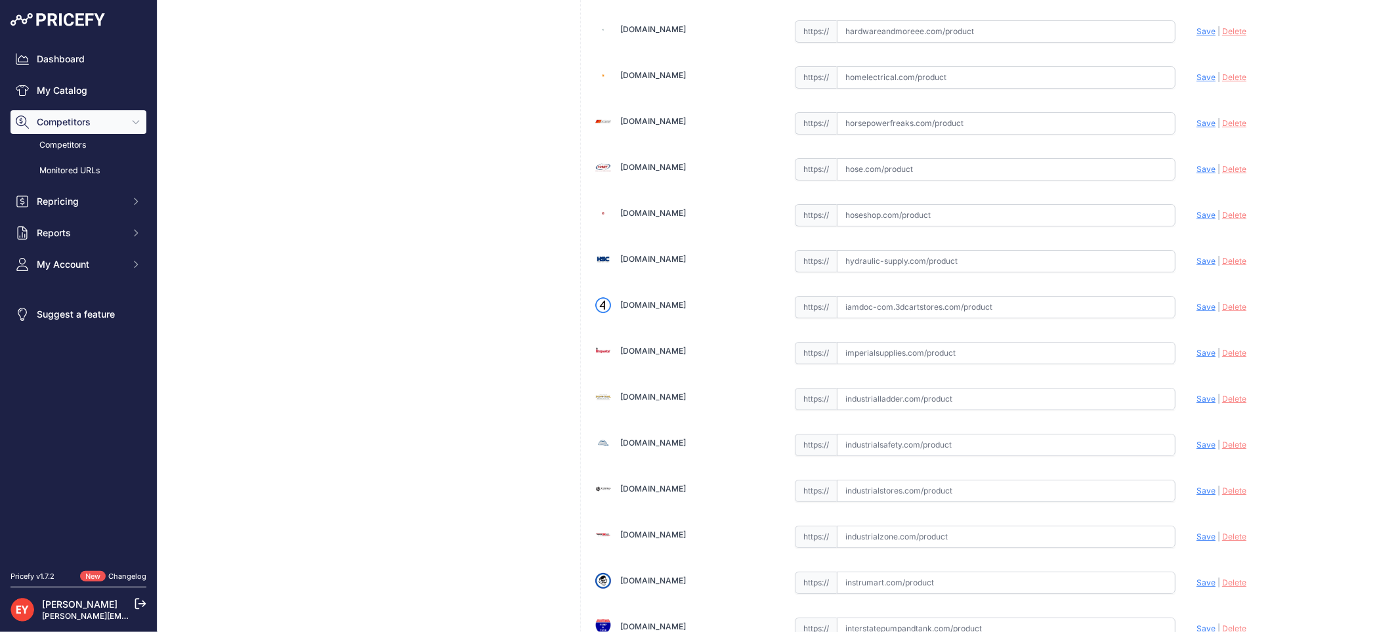
click at [934, 318] on input "text" at bounding box center [1006, 307] width 339 height 22
paste input "[URL][DOMAIN_NAME]"
click at [1197, 312] on span "Save" at bounding box center [1206, 307] width 19 height 10
type input "[URL][DOMAIN_NAME]"
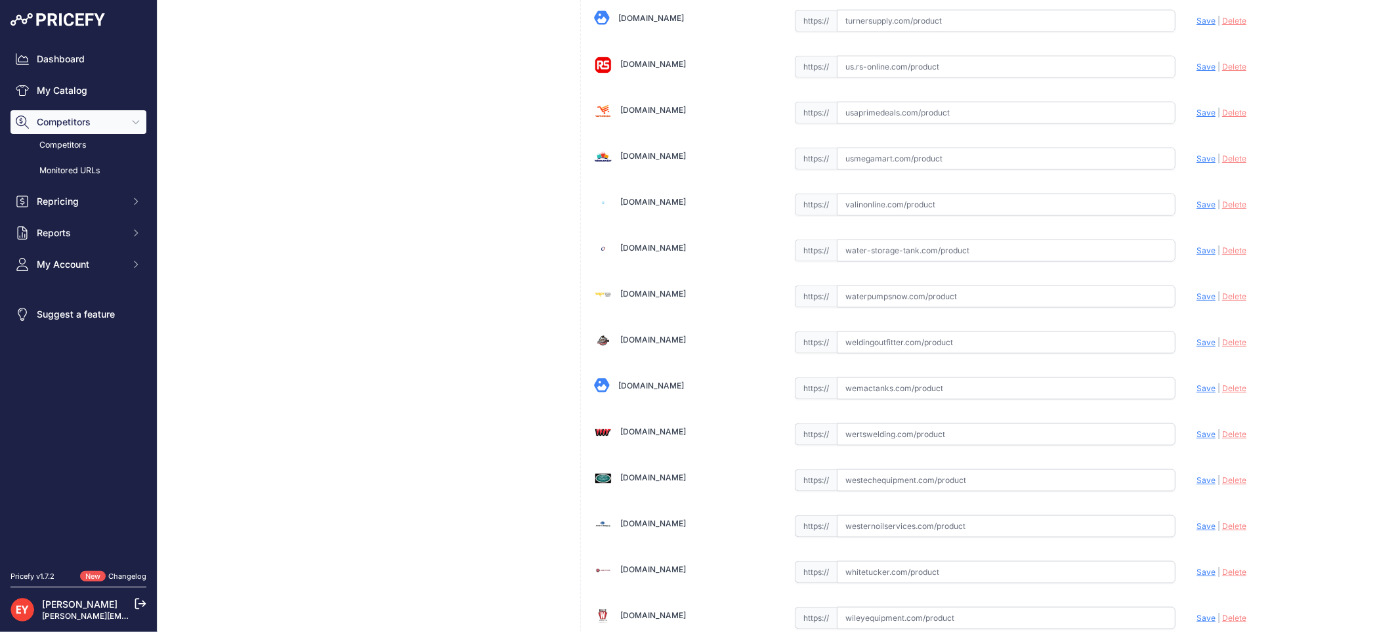
scroll to position [9920, 0]
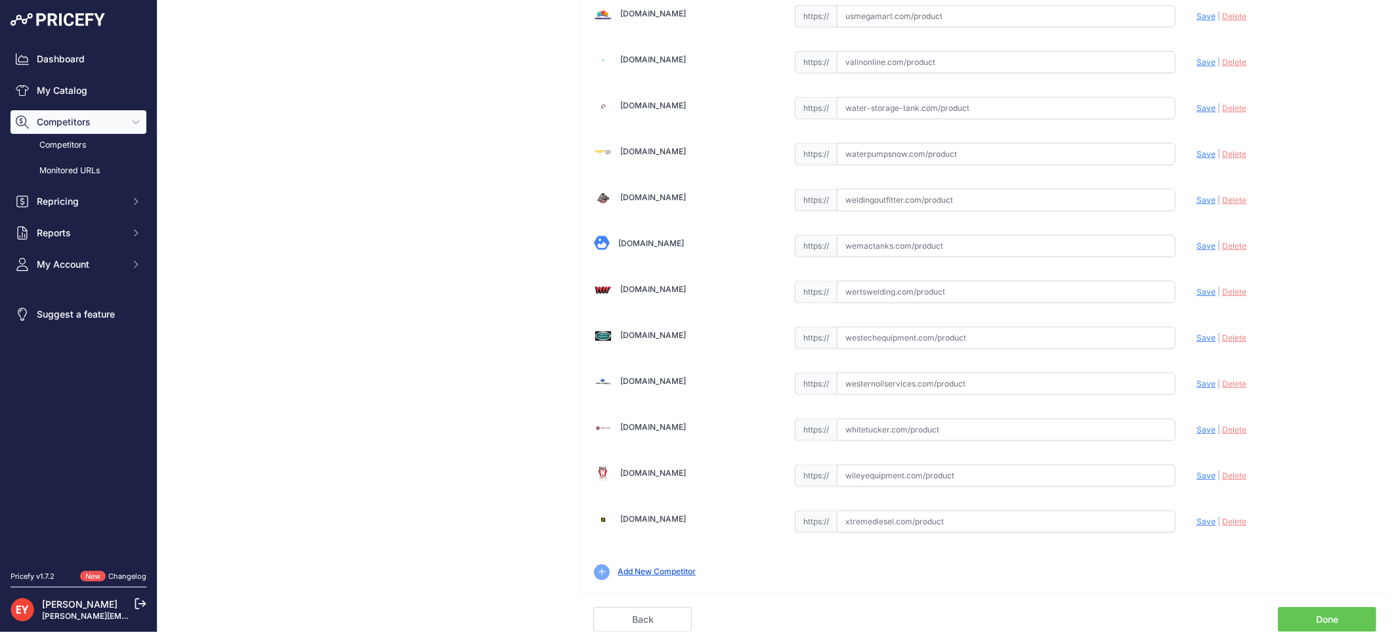
click at [1328, 616] on link "Done" at bounding box center [1327, 619] width 98 height 25
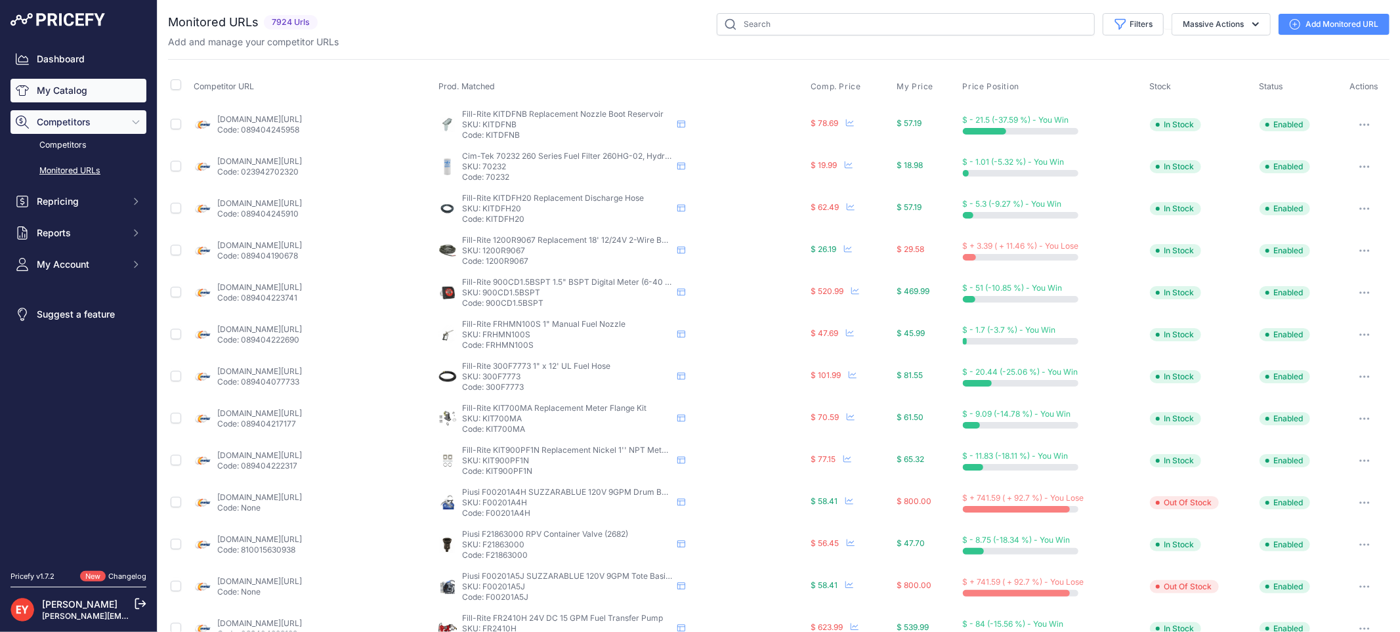
click at [73, 88] on link "My Catalog" at bounding box center [79, 91] width 136 height 24
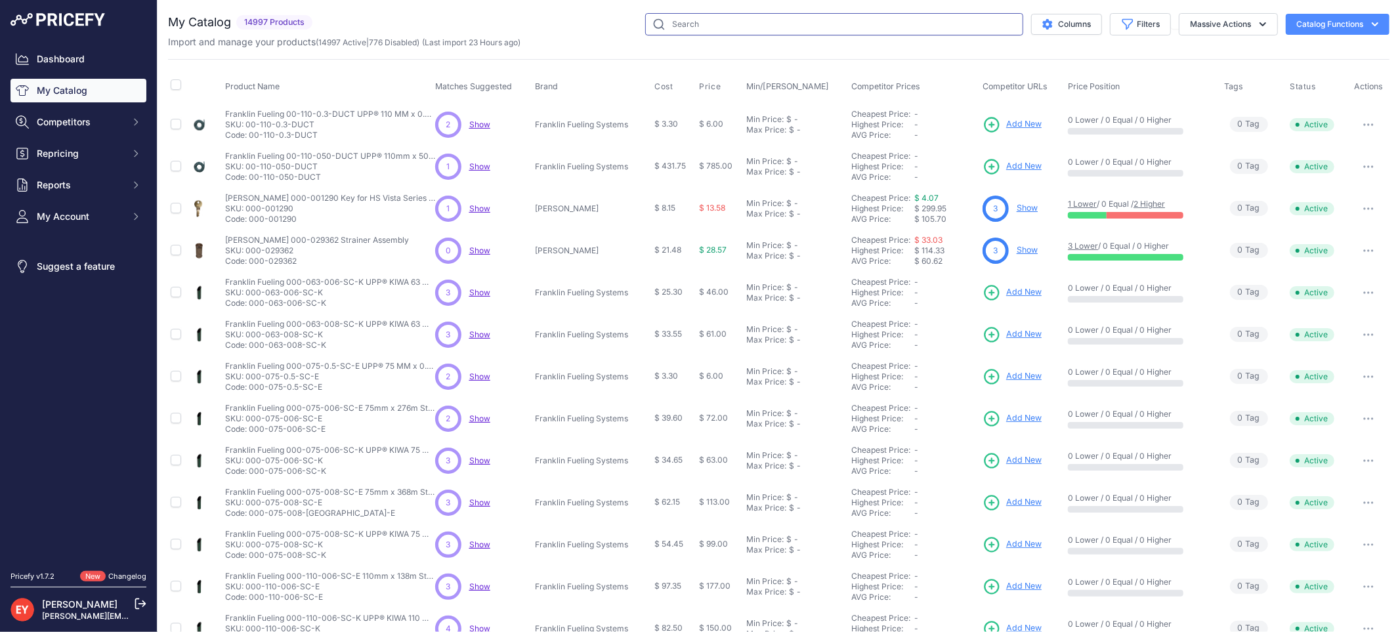
click at [667, 29] on input "text" at bounding box center [834, 24] width 378 height 22
paste input "330250-001"
type input "330250-001"
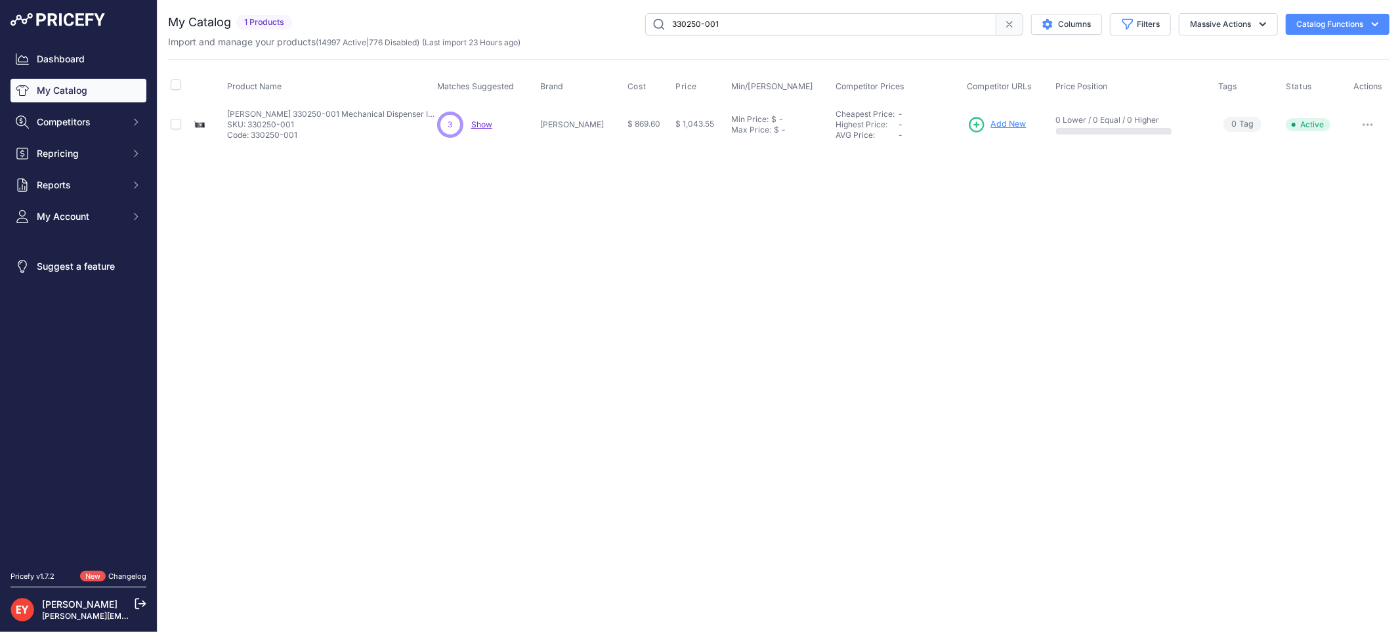
click at [991, 123] on span "Add New" at bounding box center [1008, 124] width 35 height 12
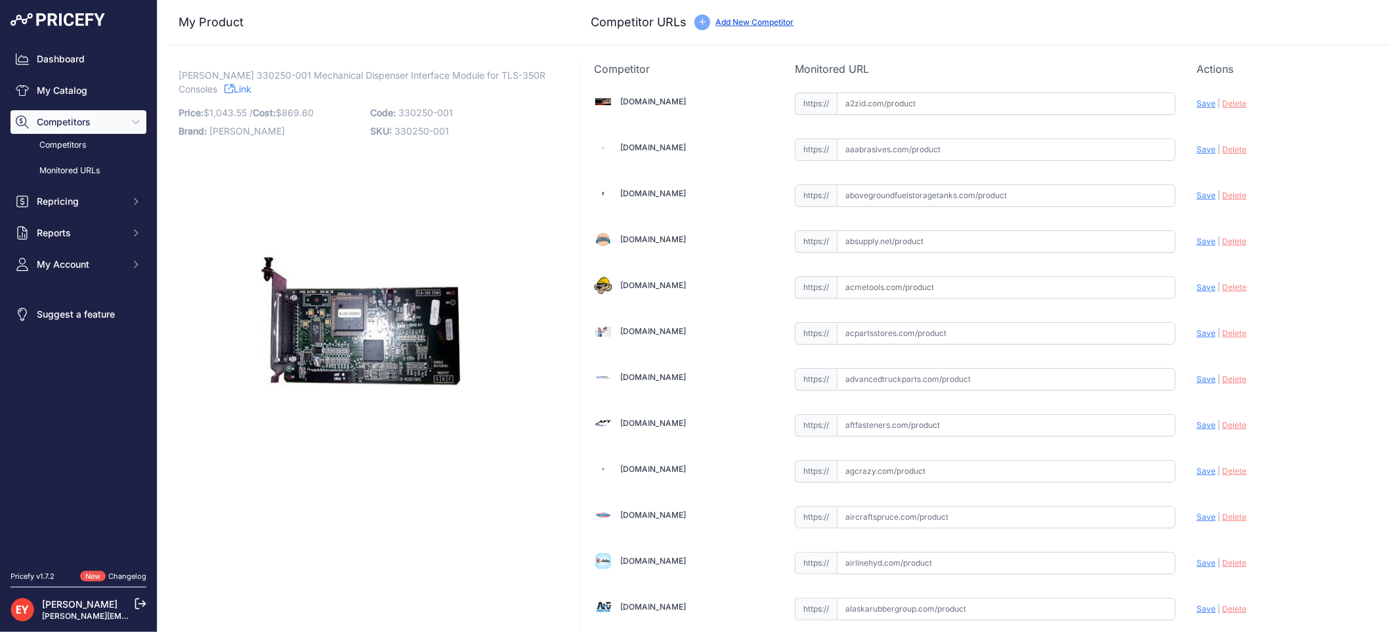
scroll to position [3932, 0]
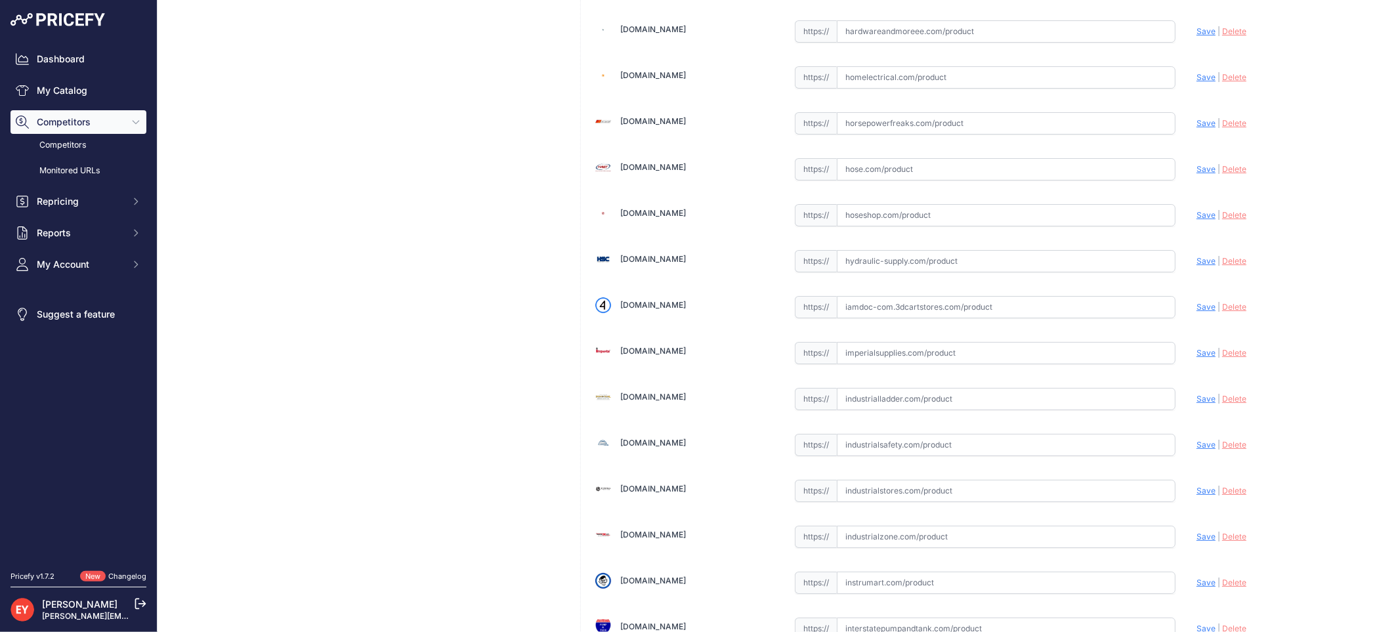
click at [874, 315] on input "text" at bounding box center [1006, 307] width 339 height 22
paste input "https://iamdoc-com.3dcartstores.com/Dim-Mechanical-Requires-Vr-Pulse-Totalizer_…"
click at [1197, 312] on span "Save" at bounding box center [1206, 307] width 19 height 10
type input "https://iamdoc-com.3dcartstores.com/Dim-Mechanical-Requires-Vr-Pulse-Totalizer_…"
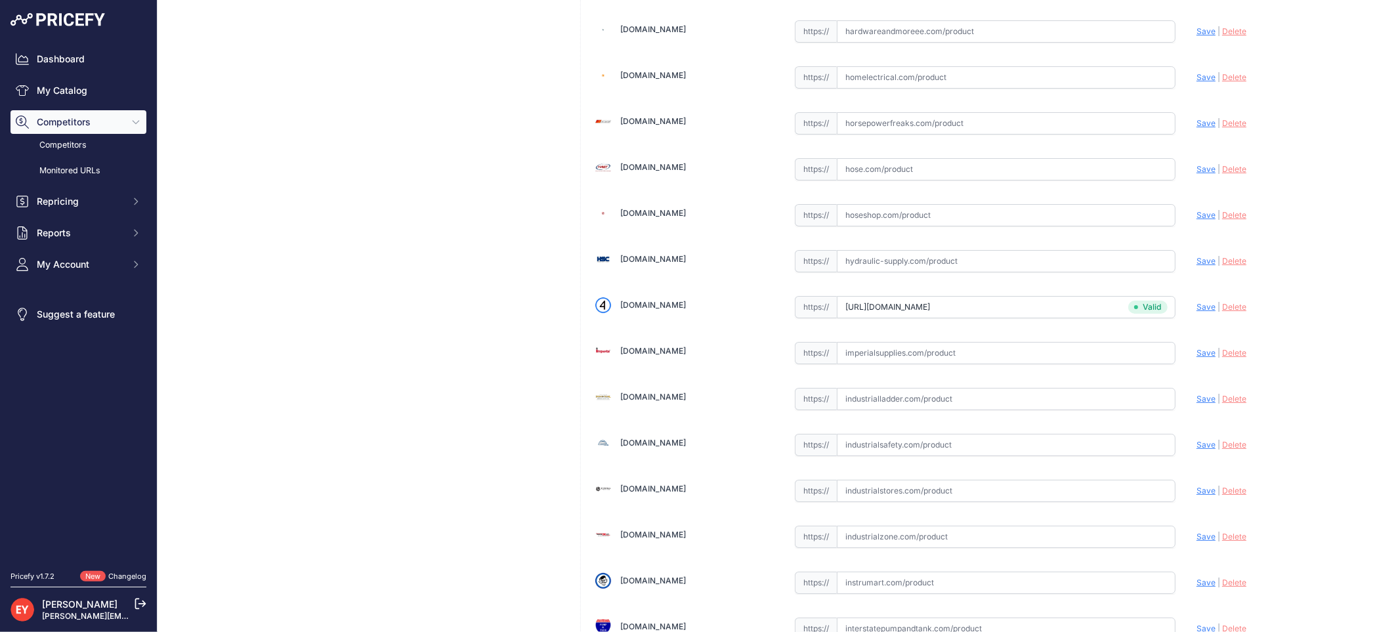
scroll to position [8529, 0]
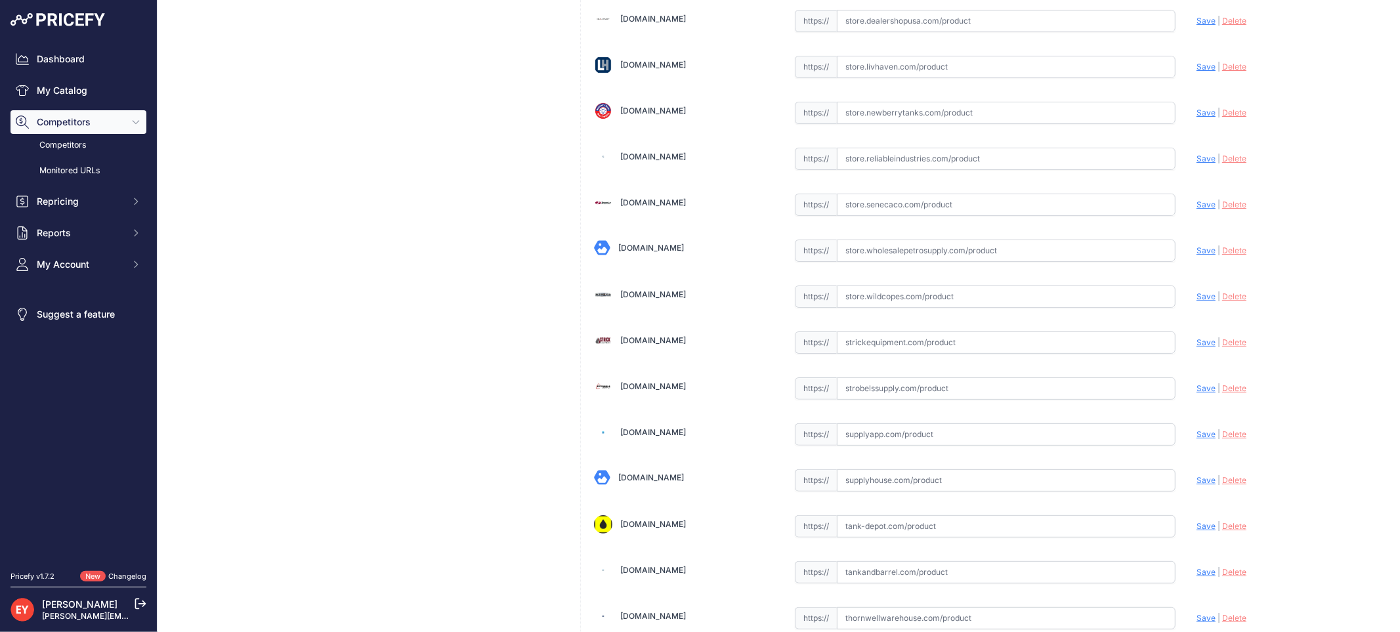
click at [863, 308] on input "text" at bounding box center [1006, 297] width 339 height 22
paste input "https://store.wildcopes.com/searchm.htm"
click at [1202, 301] on span "Save" at bounding box center [1206, 296] width 19 height 10
type input "https://store.wildcopes.com/searchm.htm?prirule_jdsnikfkfjsd=3888"
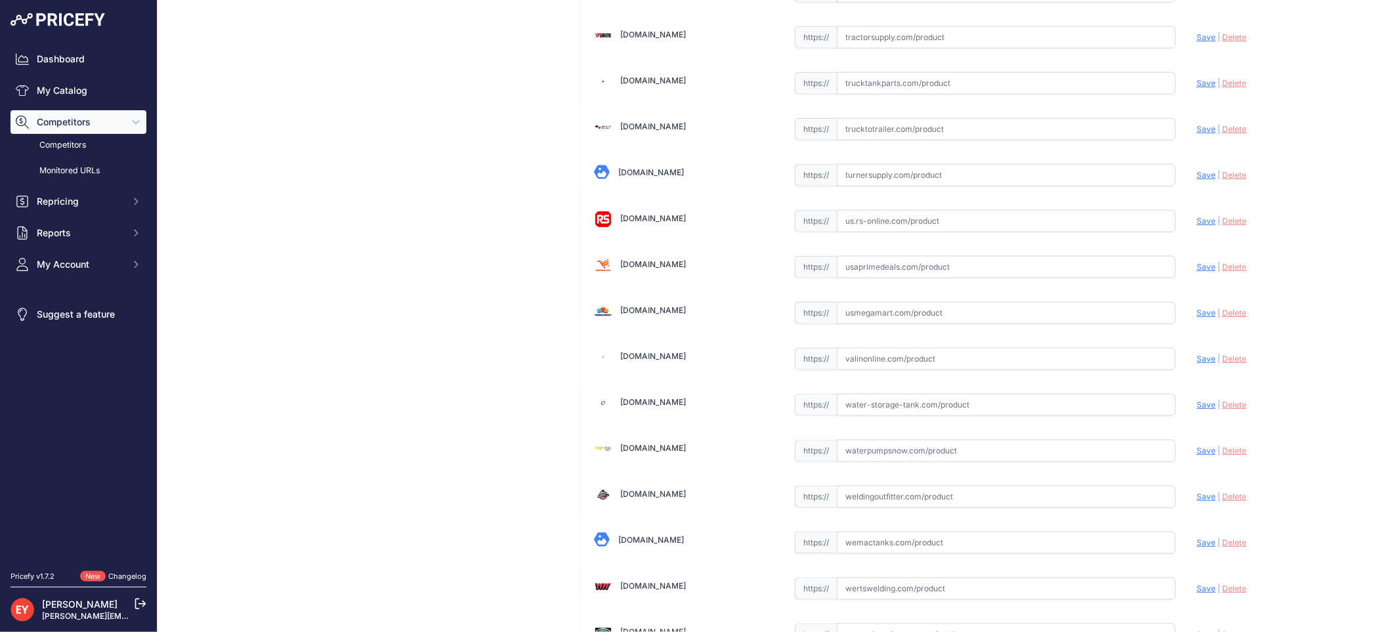
scroll to position [9920, 0]
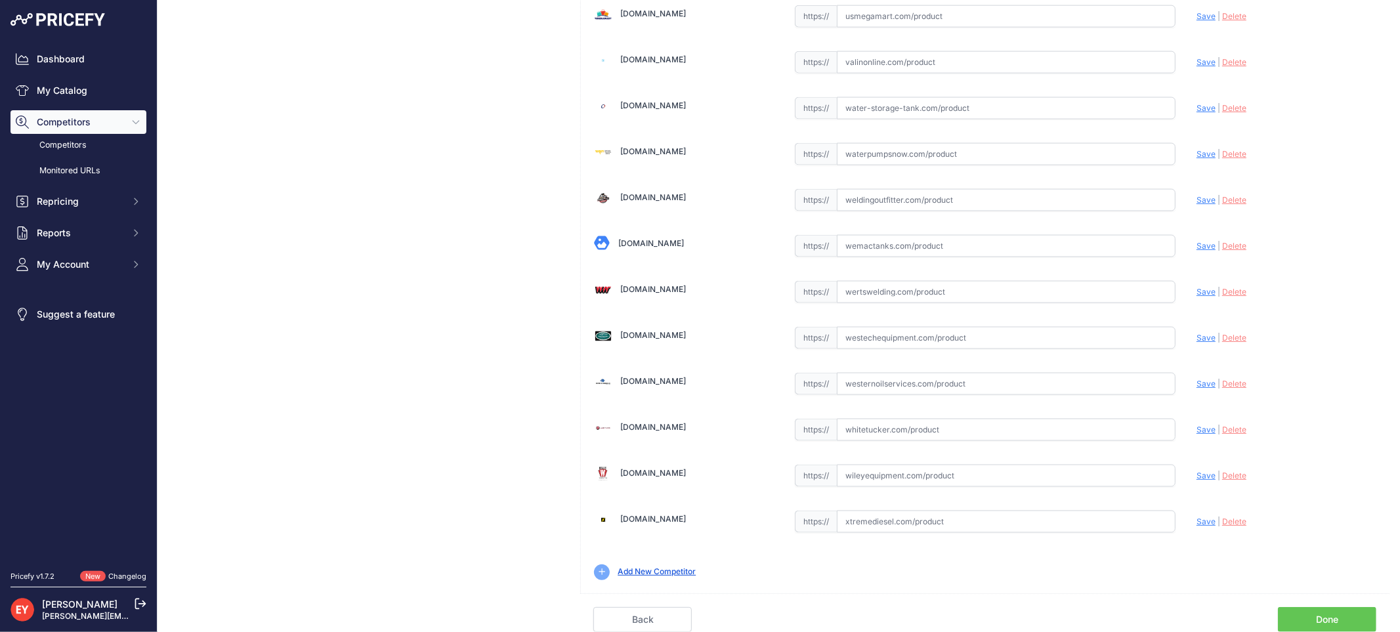
click at [1344, 612] on link "Done" at bounding box center [1327, 619] width 98 height 25
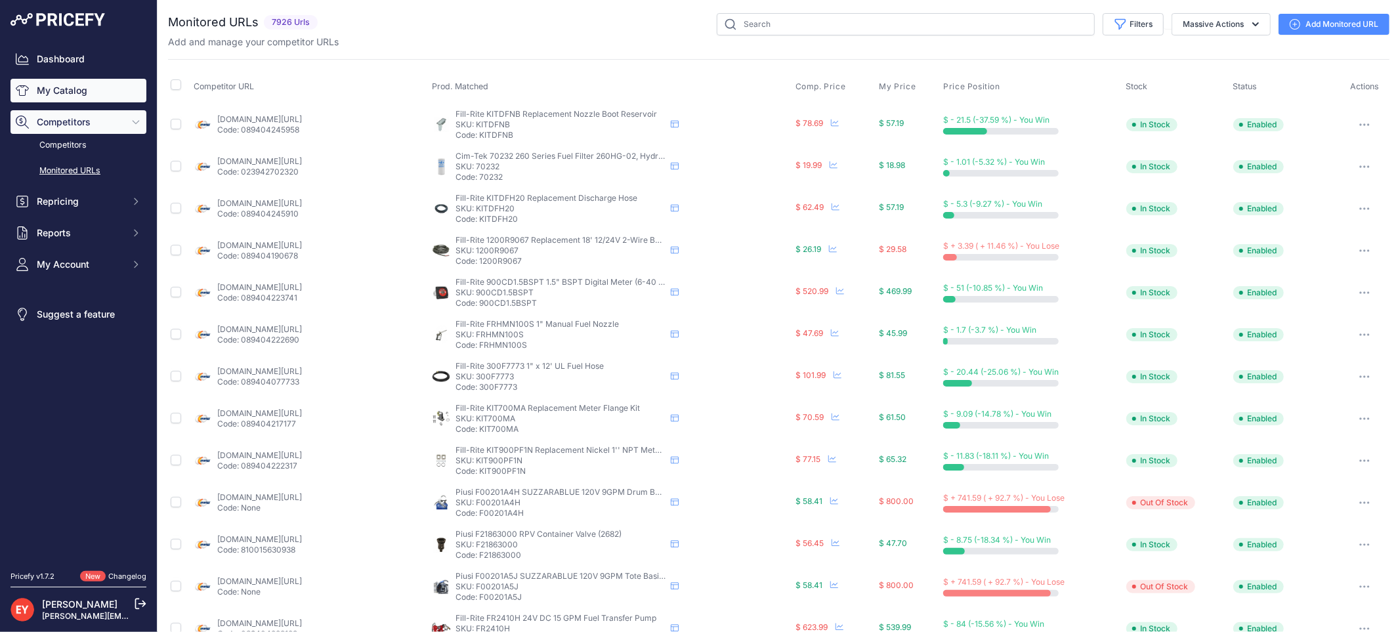
click at [74, 84] on link "My Catalog" at bounding box center [79, 91] width 136 height 24
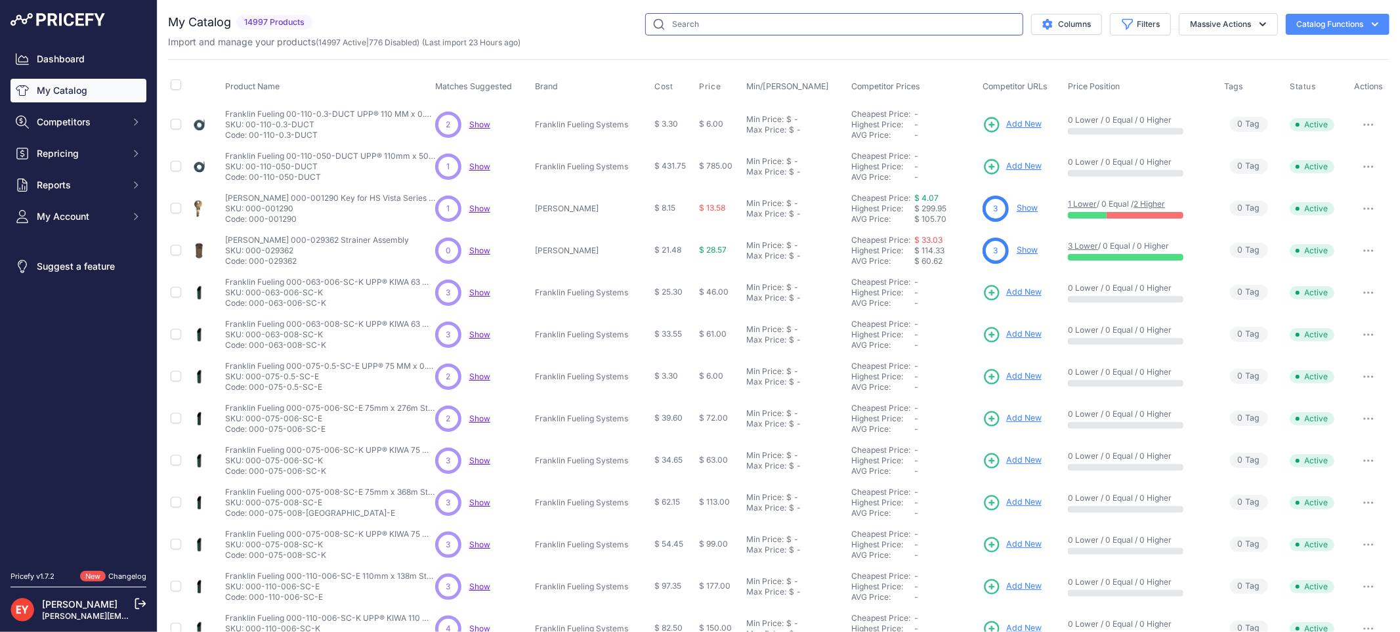
click at [673, 25] on input "text" at bounding box center [834, 24] width 378 height 22
paste input "331214-001"
type input "331214-001"
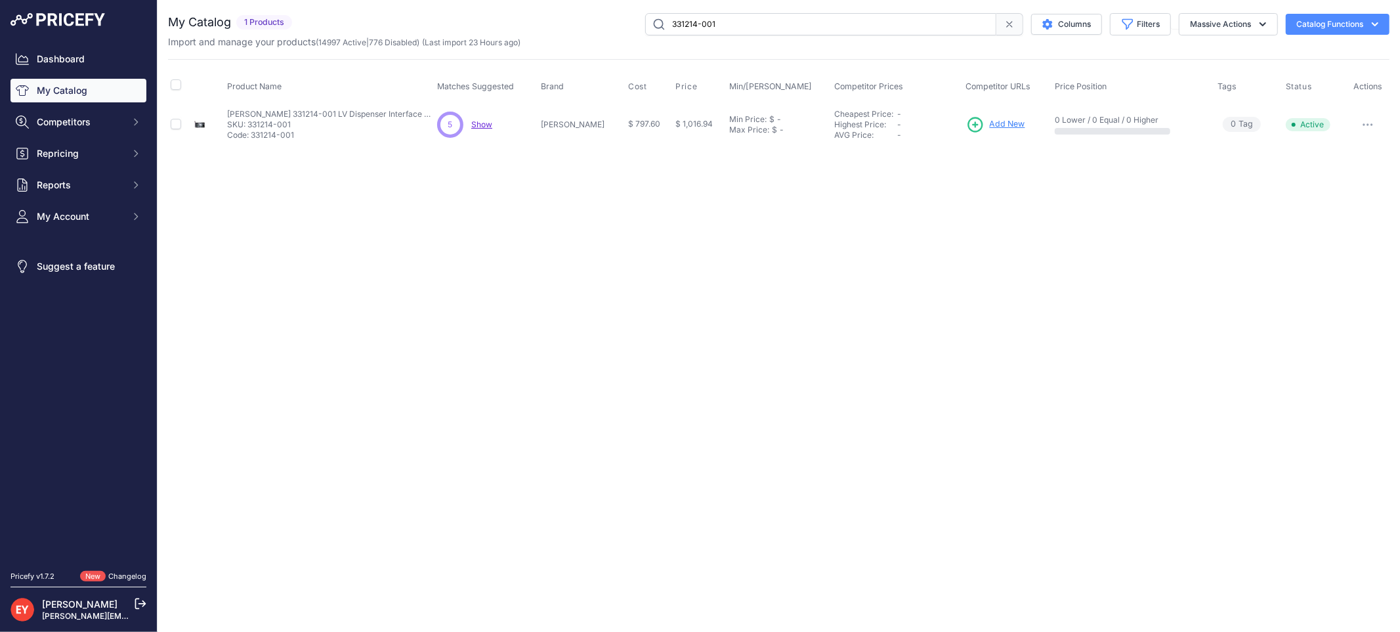
click at [990, 118] on span "Add New" at bounding box center [1007, 124] width 35 height 12
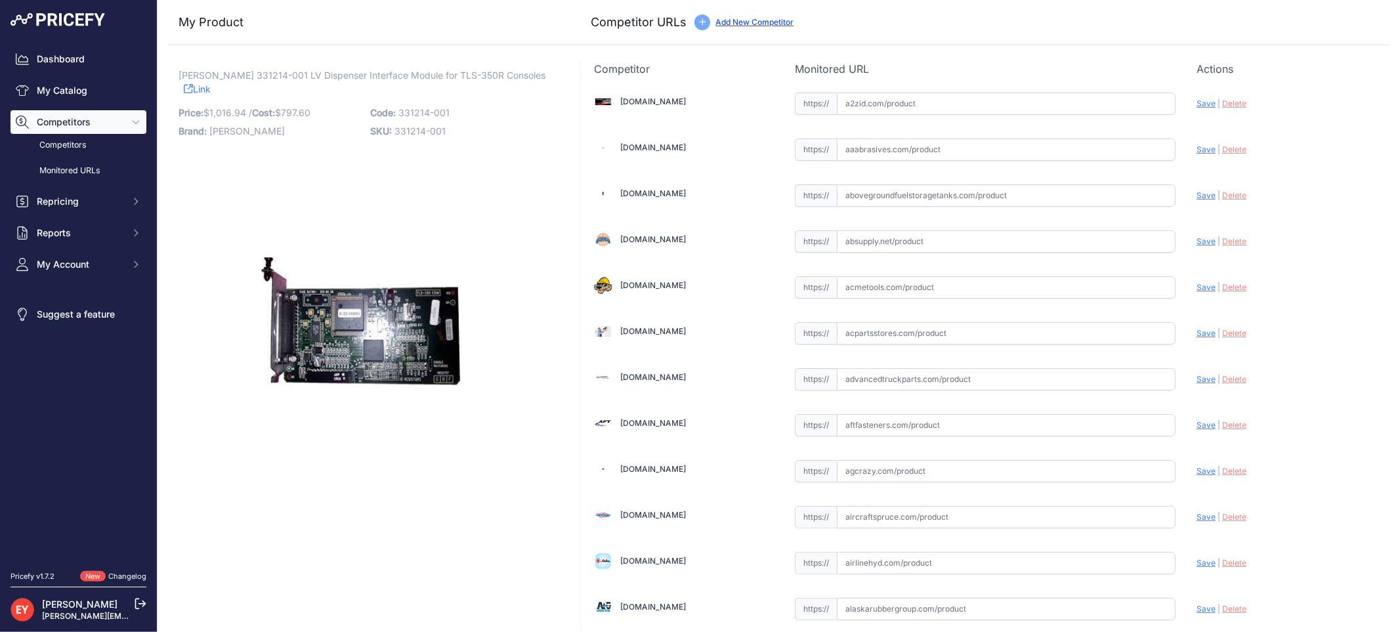
scroll to position [4576, 0]
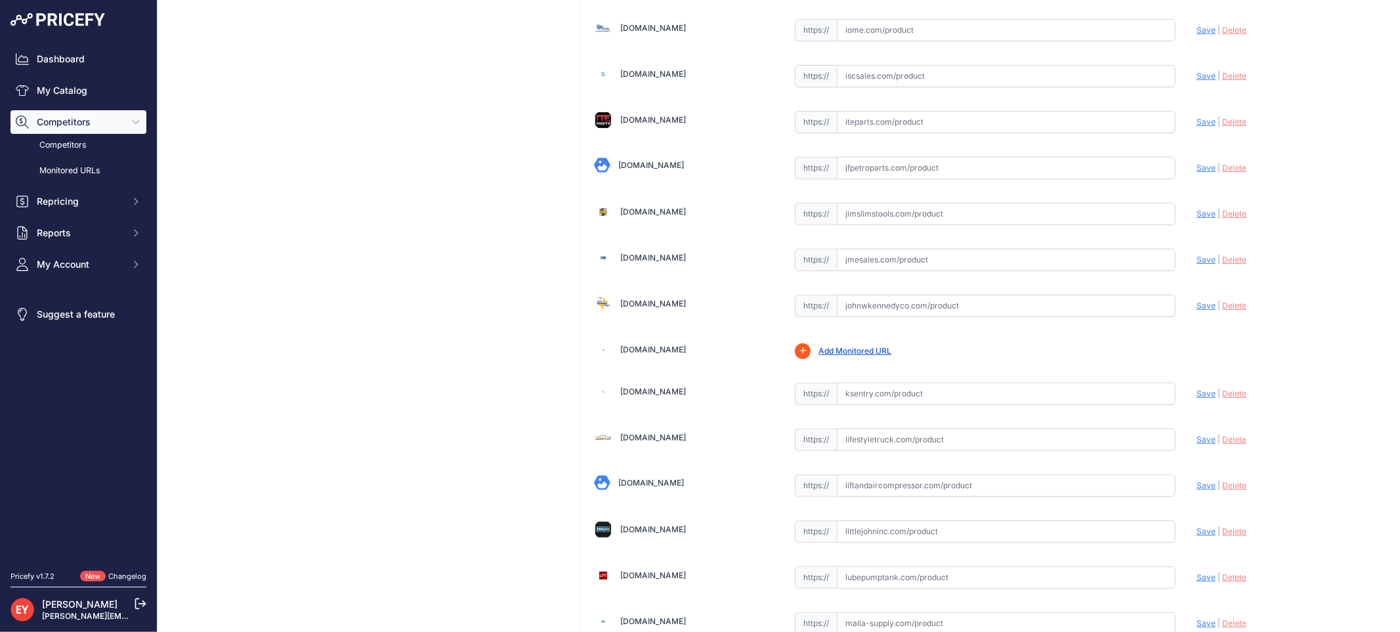
click at [862, 307] on input "text" at bounding box center [1006, 306] width 339 height 22
drag, startPoint x: 862, startPoint y: 307, endPoint x: 867, endPoint y: 292, distance: 15.2
click at [862, 307] on input "text" at bounding box center [1006, 306] width 339 height 22
paste input "https://www.johnwkennedyco.com/buy/product/331214-001-Veeder-24407-product-3312…"
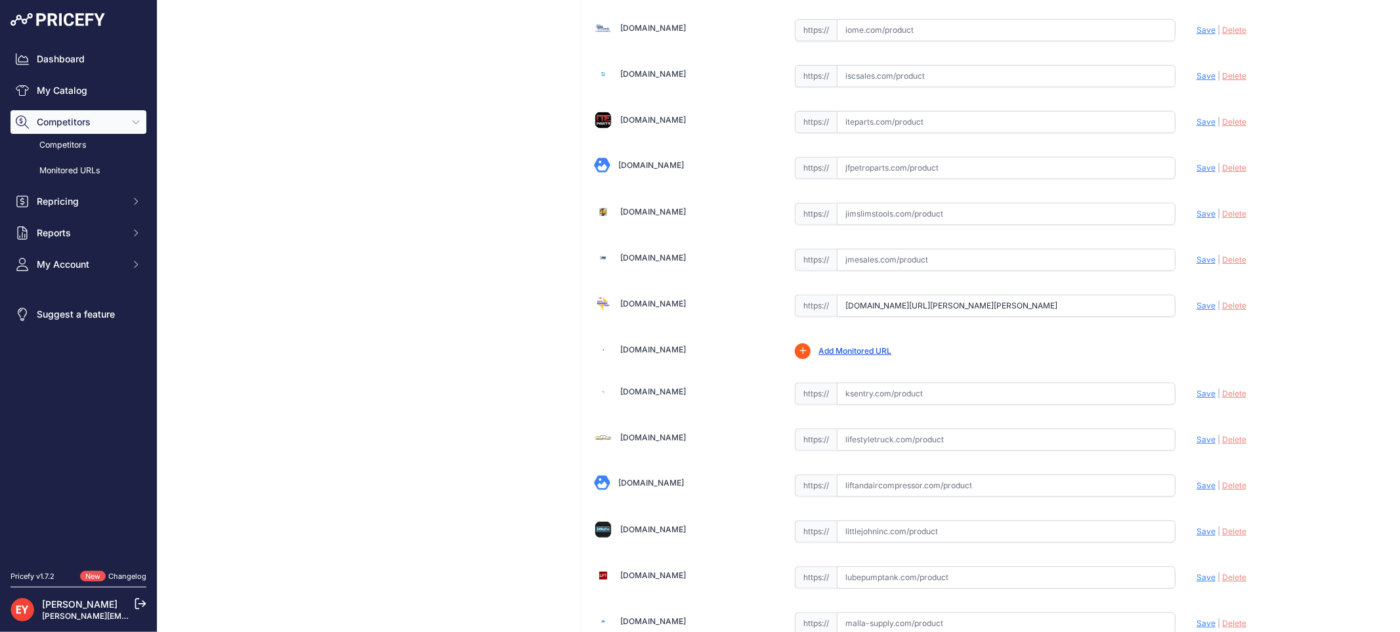
click at [1198, 310] on span "Save" at bounding box center [1206, 306] width 19 height 10
type input "https://www.johnwkennedyco.com/buy/product/331214-001-Veeder-24407-product-3312…"
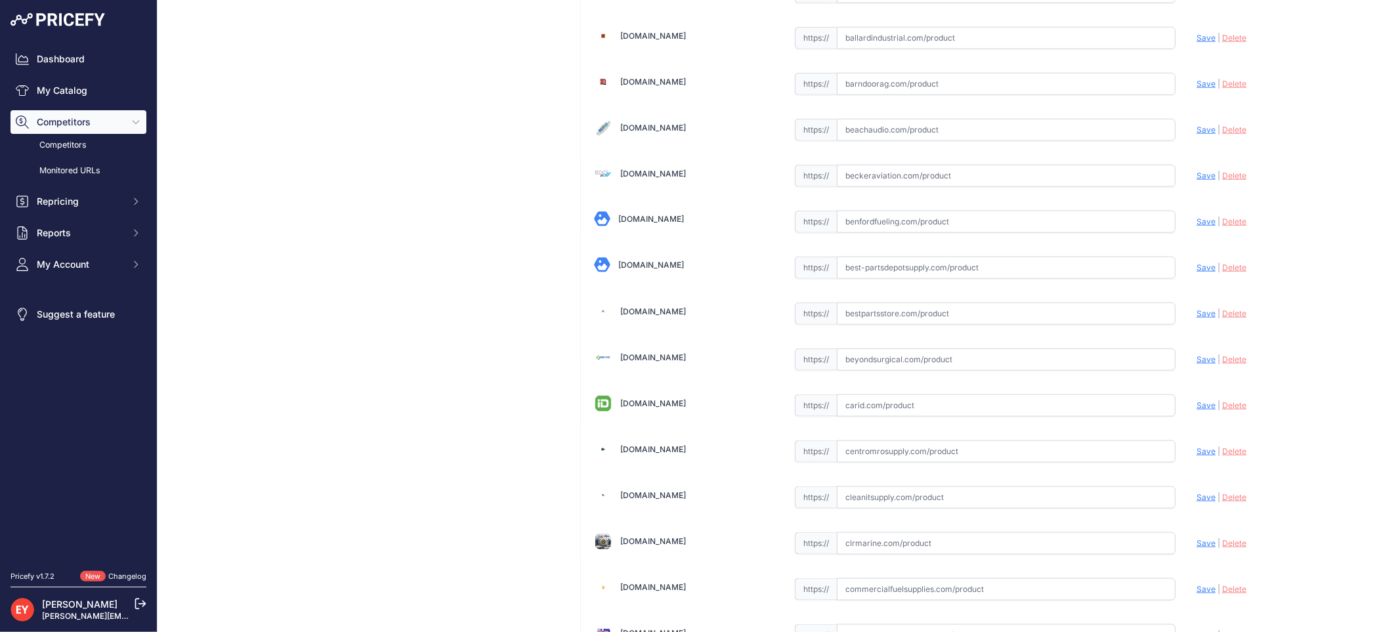
click at [863, 314] on input "text" at bounding box center [1006, 314] width 339 height 22
paste input "https://www.bestpartsstore.com/product/veeder-root-331214-001-lv-dispenser-inte…"
click at [1198, 313] on span "Save" at bounding box center [1206, 313] width 19 height 10
type input "https://www.bestpartsstore.com/product/veeder-root-331214-001-lv-dispenser-inte…"
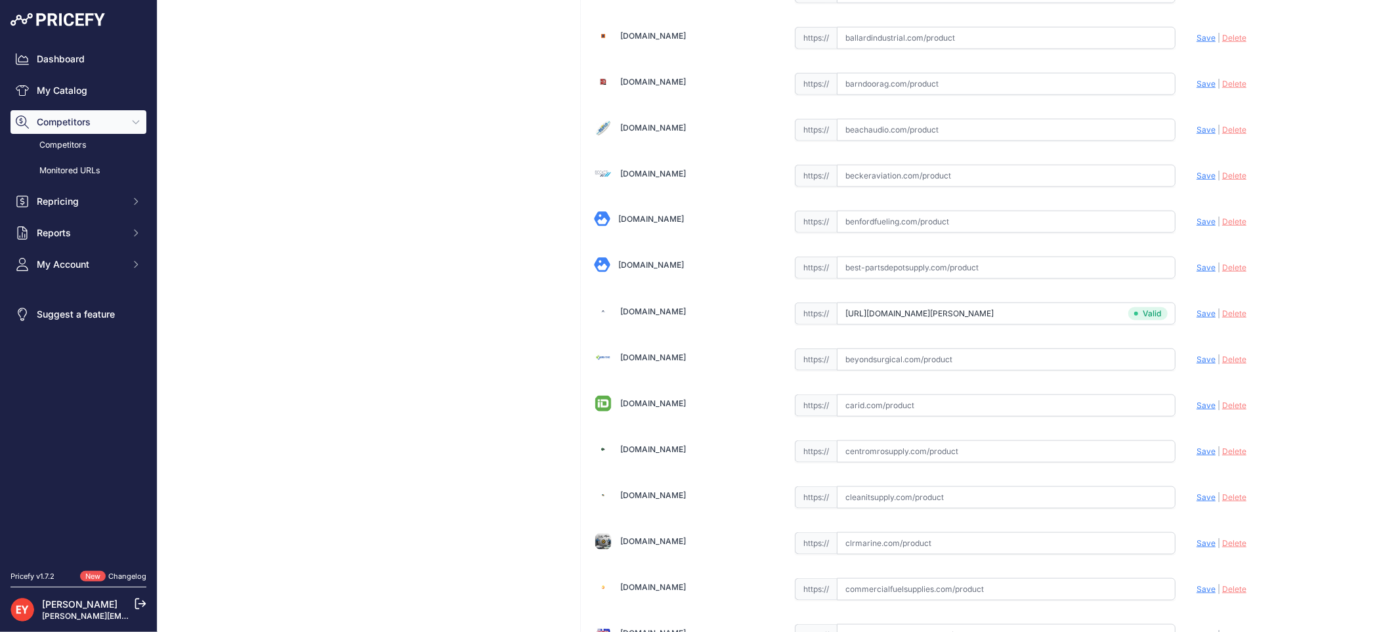
scroll to position [3932, 0]
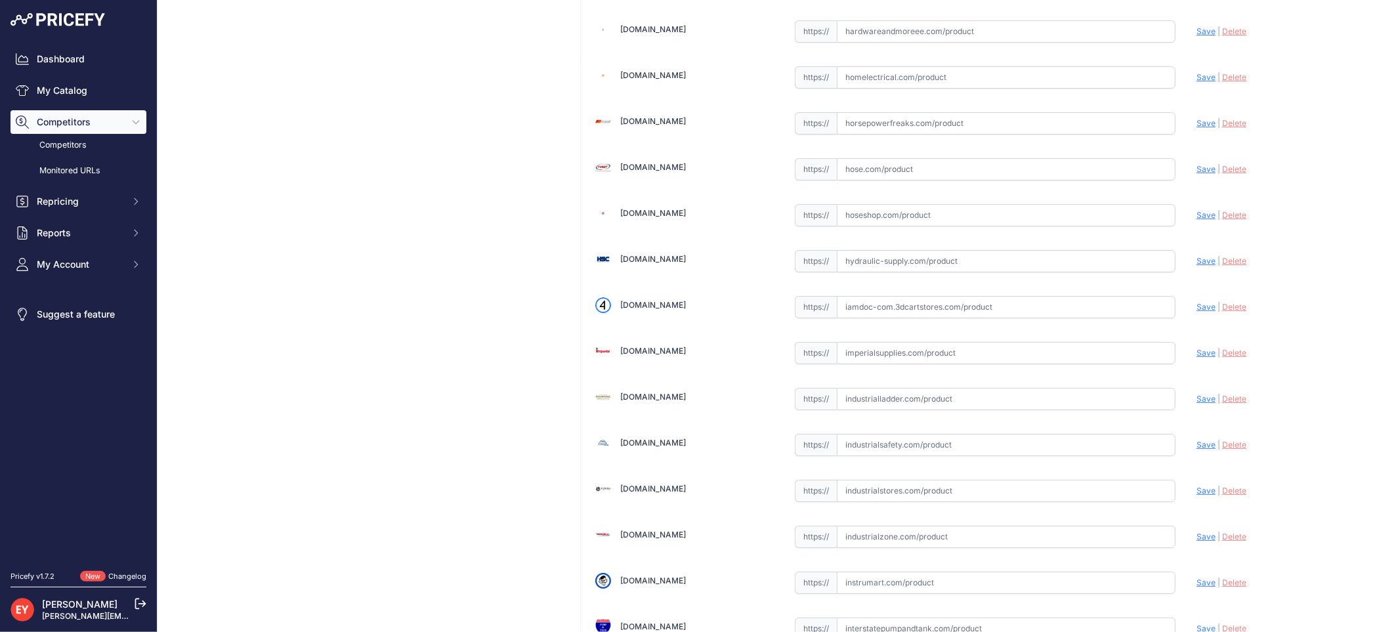
click at [920, 311] on input "text" at bounding box center [1006, 307] width 339 height 22
paste input "3dcartstores."
click at [924, 309] on input "3dcartstores." at bounding box center [1006, 307] width 339 height 22
drag, startPoint x: 939, startPoint y: 314, endPoint x: 746, endPoint y: 314, distance: 192.3
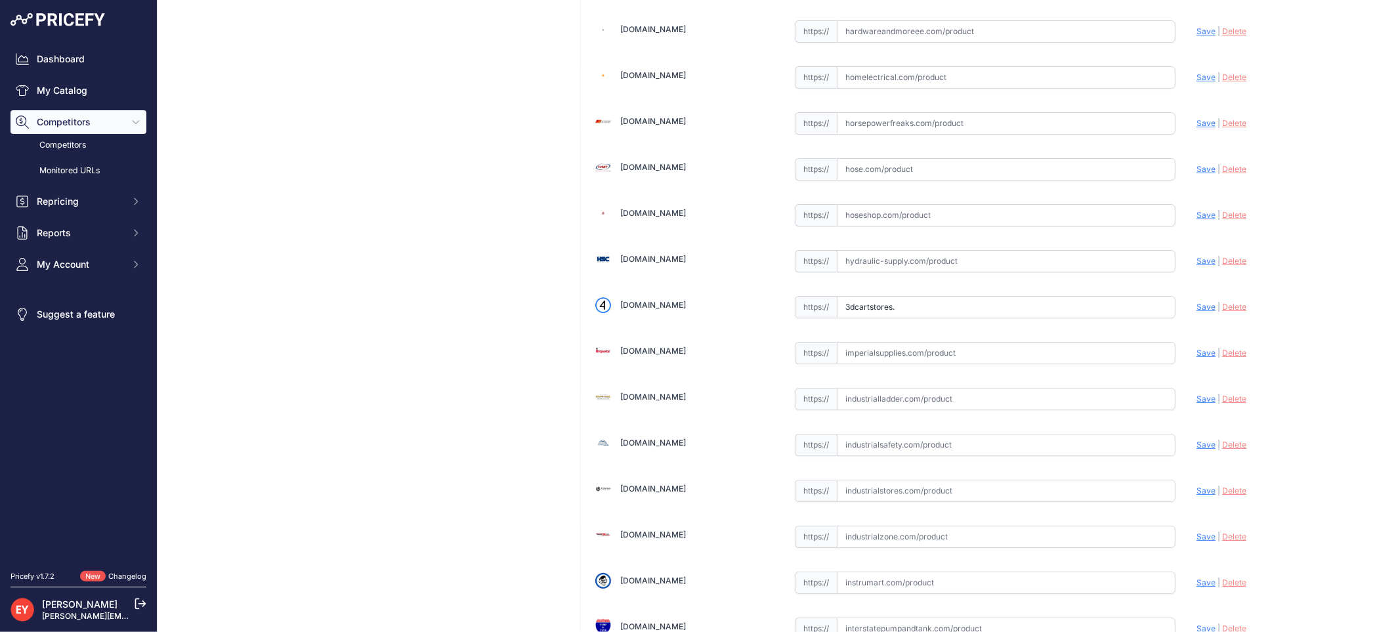
paste input "text"
click at [924, 318] on input "3dcartstores." at bounding box center [1006, 307] width 339 height 22
click at [895, 318] on input "3dcartstores." at bounding box center [1006, 307] width 339 height 22
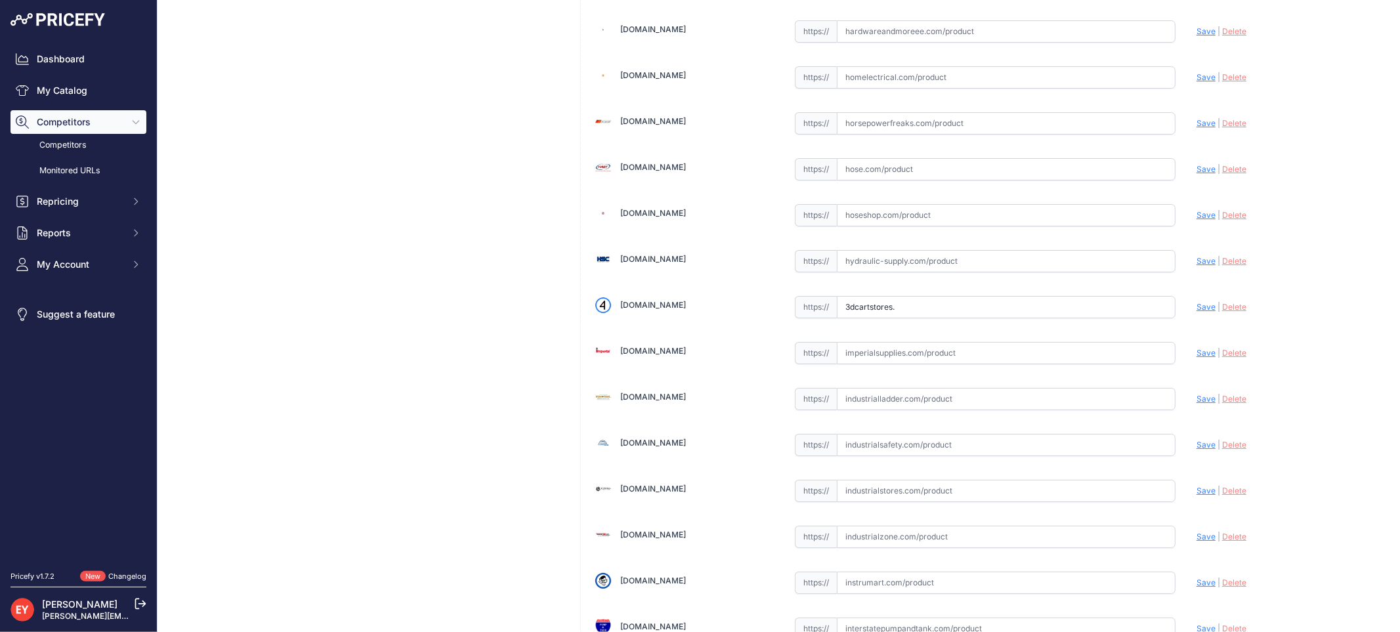
click at [896, 316] on input "3dcartstores." at bounding box center [1006, 307] width 339 height 22
paste input "https://iamdoc-com.3dcartstores.com/Dim-Lv-Dim-No-Dim-Install-Kit-Required_p_10…"
drag, startPoint x: 841, startPoint y: 316, endPoint x: 910, endPoint y: 316, distance: 69.6
click at [910, 316] on input "https://iamdoc-com.3dcartstores.com/Dim-Lv-Dim-No-Dim-Install-Kit-Required_p_10…" at bounding box center [1006, 307] width 339 height 22
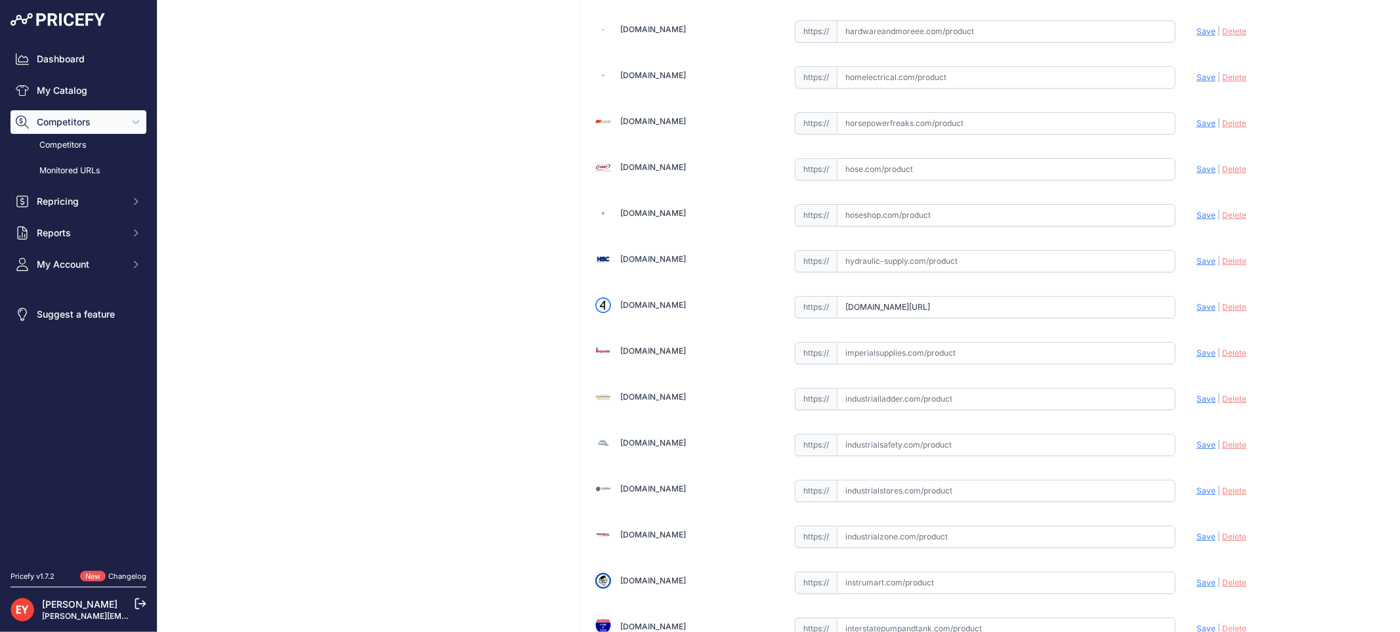
click at [1197, 312] on span "Save" at bounding box center [1206, 307] width 19 height 10
type input "https://iamdoc-com.3dcartstores.com/Dim-Lv-Dim-No-Dim-Install-Kit-Required_p_10…"
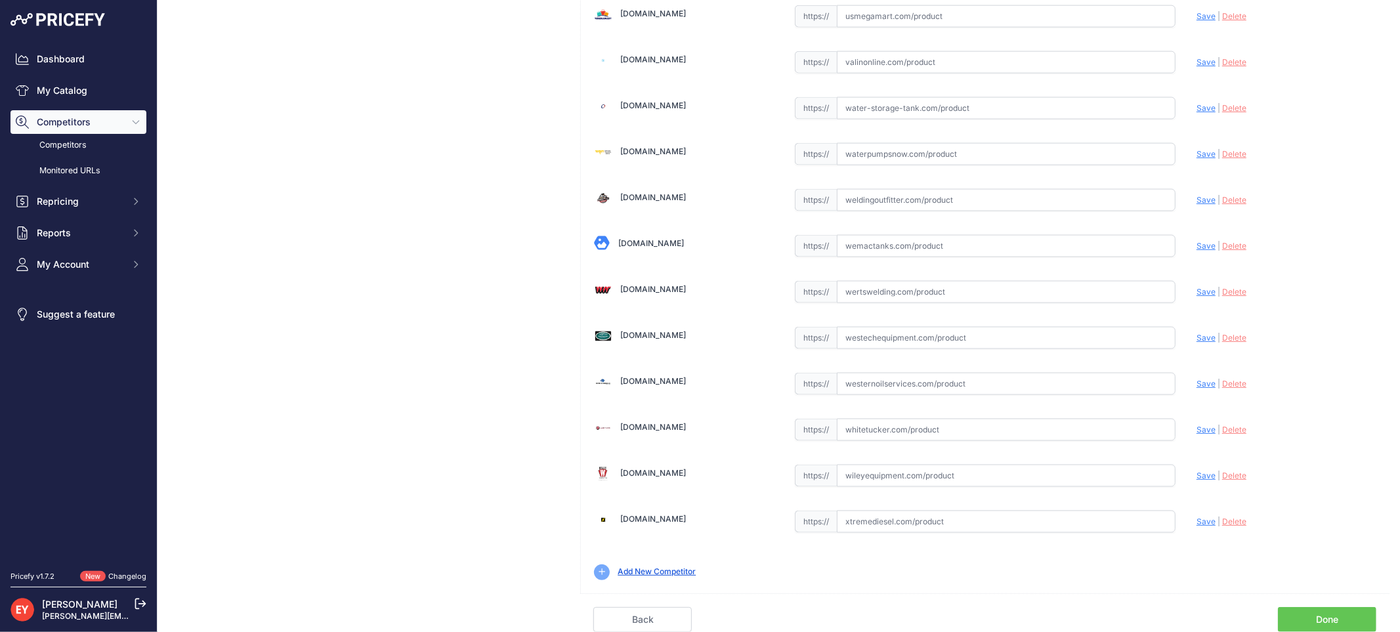
scroll to position [9920, 0]
click at [1327, 620] on link "Done" at bounding box center [1327, 619] width 98 height 25
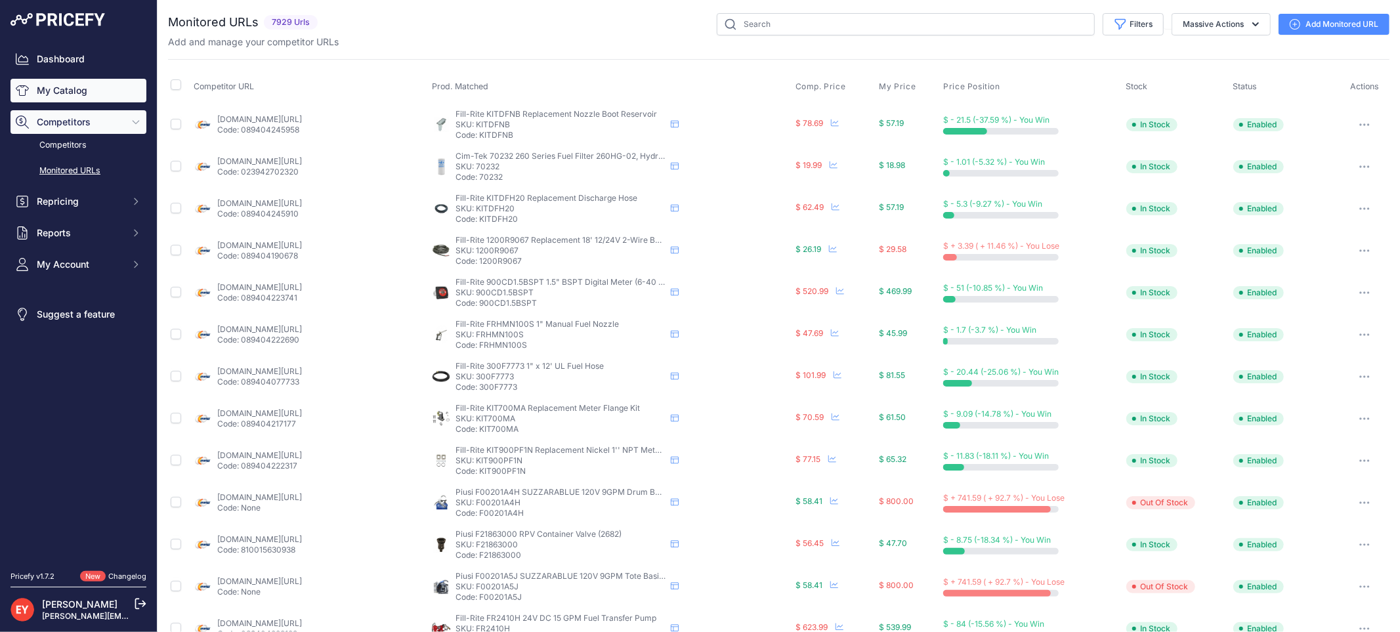
click at [92, 95] on link "My Catalog" at bounding box center [79, 91] width 136 height 24
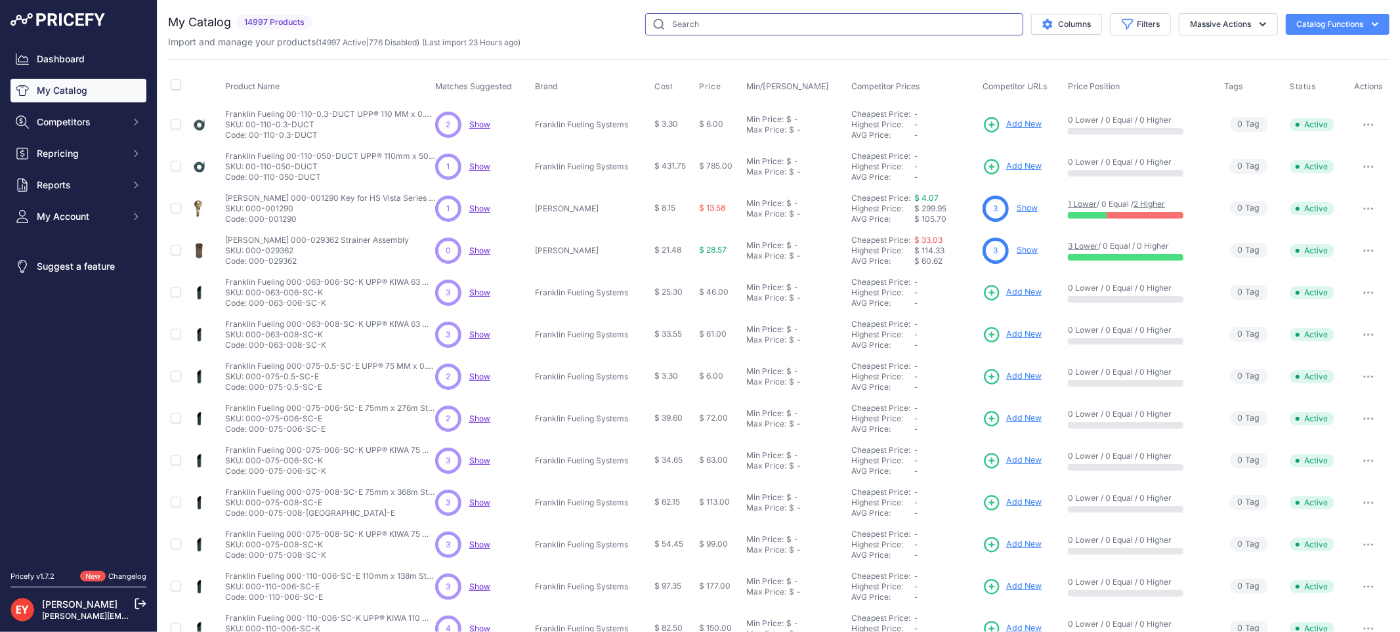
click at [663, 25] on input "text" at bounding box center [834, 24] width 378 height 22
paste input "331354-001"
type input "331354-001"
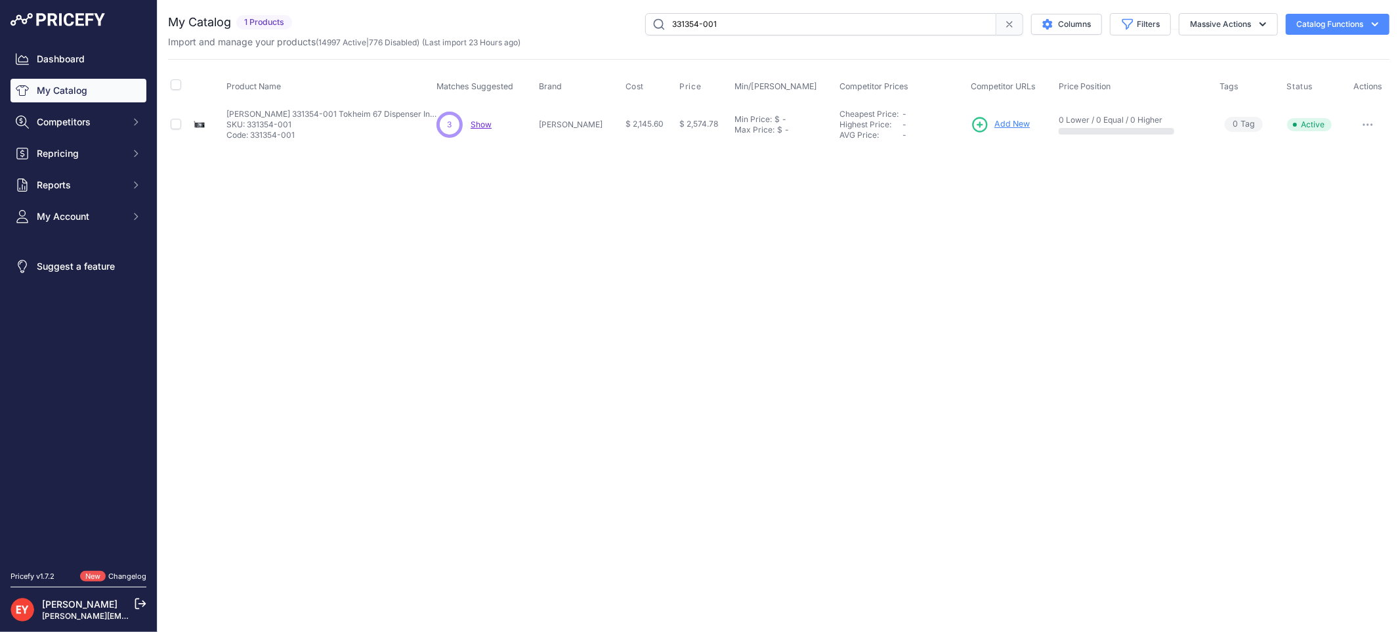
click at [994, 119] on span "Add New" at bounding box center [1011, 124] width 35 height 12
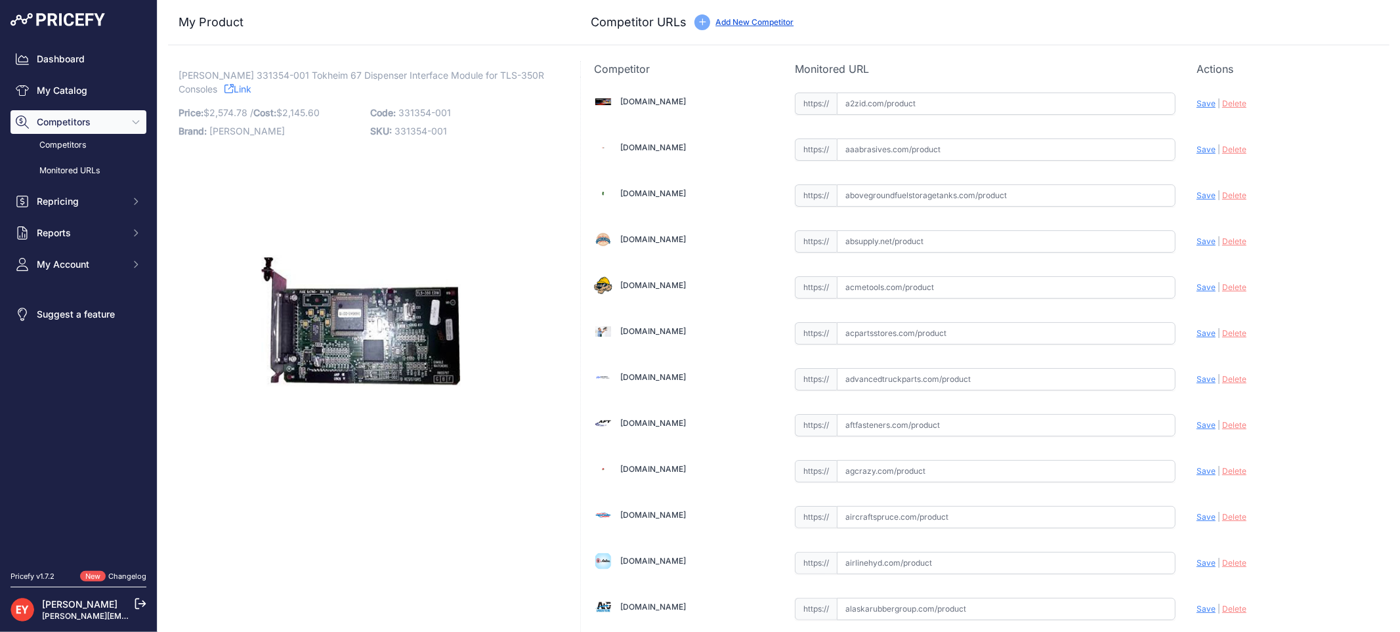
scroll to position [1214, 0]
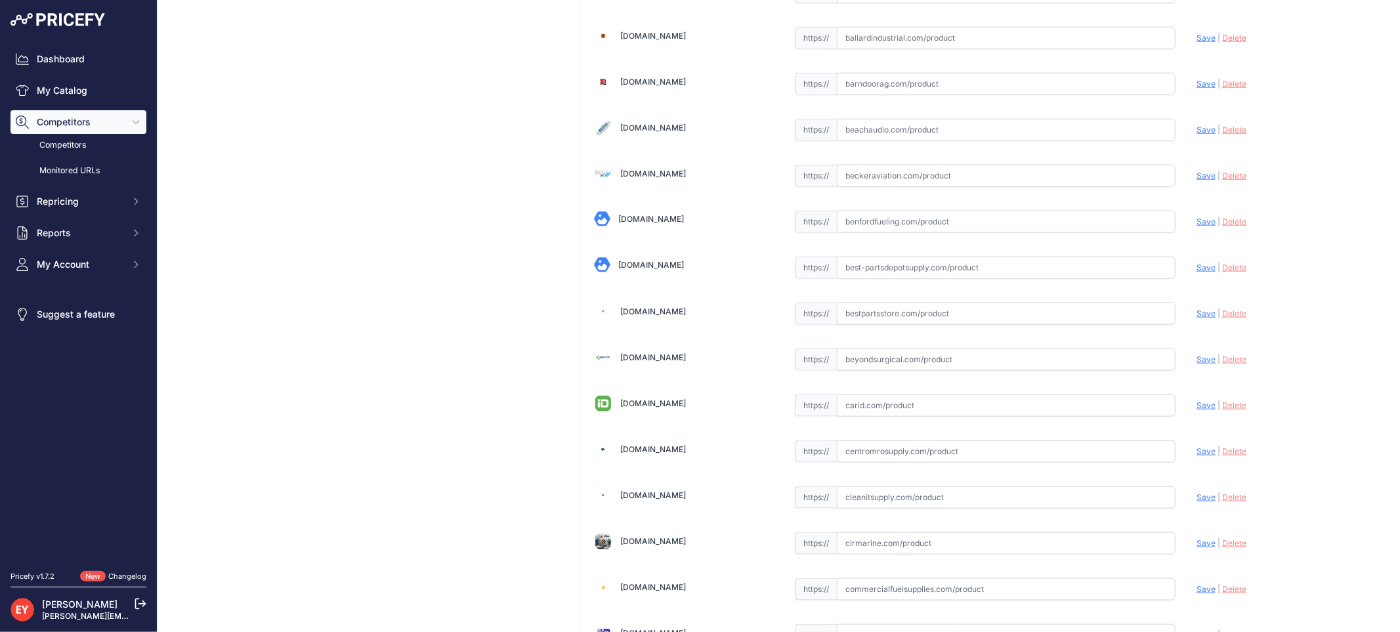
click at [881, 325] on input "text" at bounding box center [1006, 314] width 339 height 22
paste input "[URL][DOMAIN_NAME][PERSON_NAME]"
click at [1197, 314] on span "Save" at bounding box center [1206, 313] width 19 height 10
type input "[URL][DOMAIN_NAME][PERSON_NAME]"
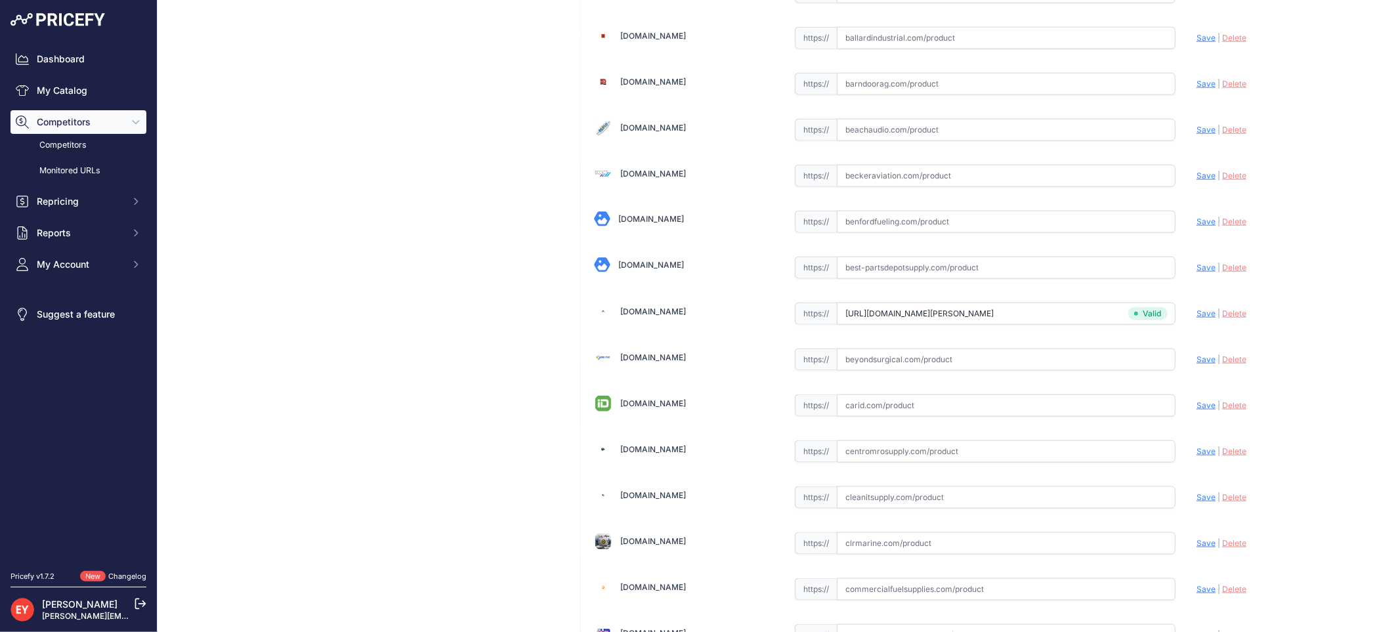
scroll to position [3932, 0]
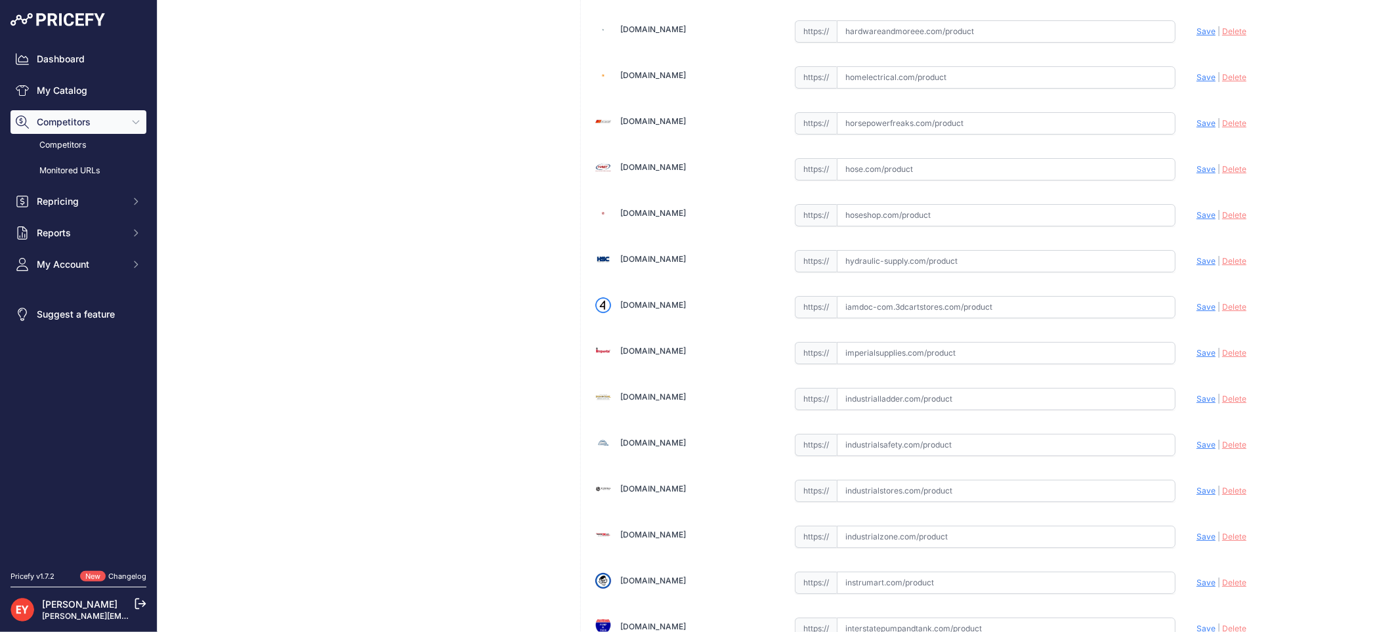
click at [866, 318] on input "text" at bounding box center [1006, 307] width 339 height 22
paste input "https://iamdoc-com.3dcartstores.com/Dim-Tokheim-67-Requires-Dim-Install-Kit_p_1…"
click at [1205, 312] on span "Save" at bounding box center [1206, 307] width 19 height 10
type input "https://iamdoc-com.3dcartstores.com/Dim-Tokheim-67-Requires-Dim-Install-Kit_p_1…"
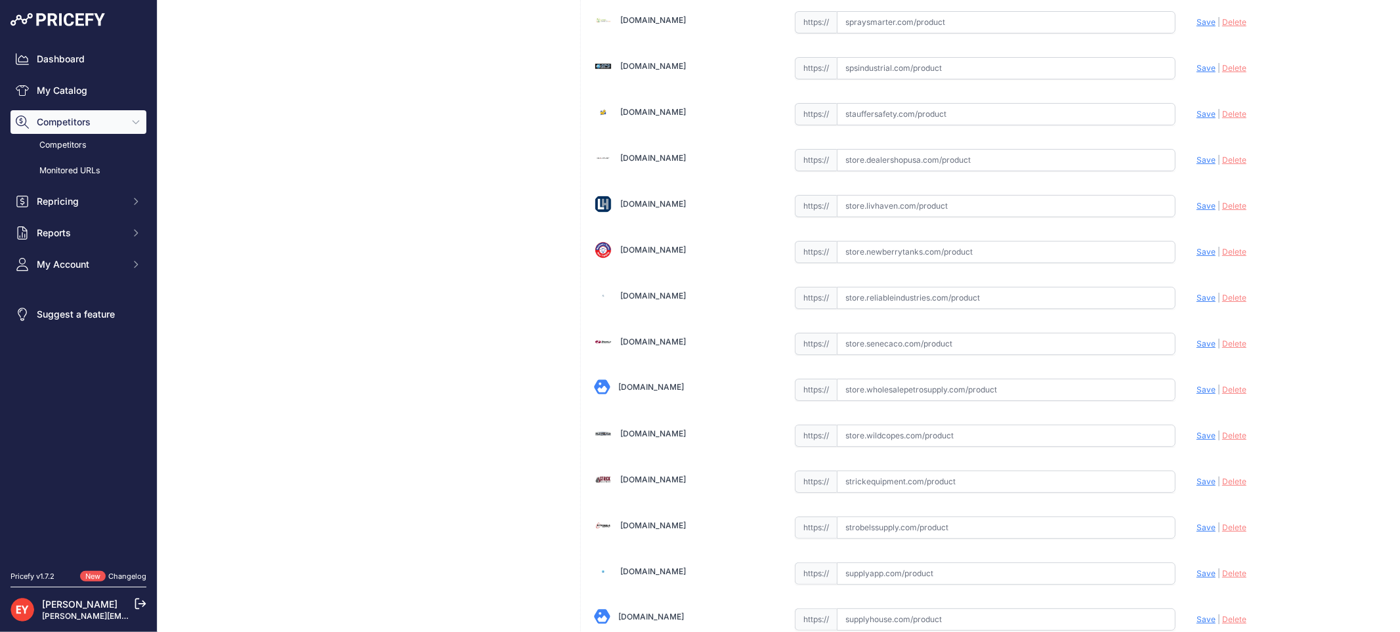
scroll to position [9891, 0]
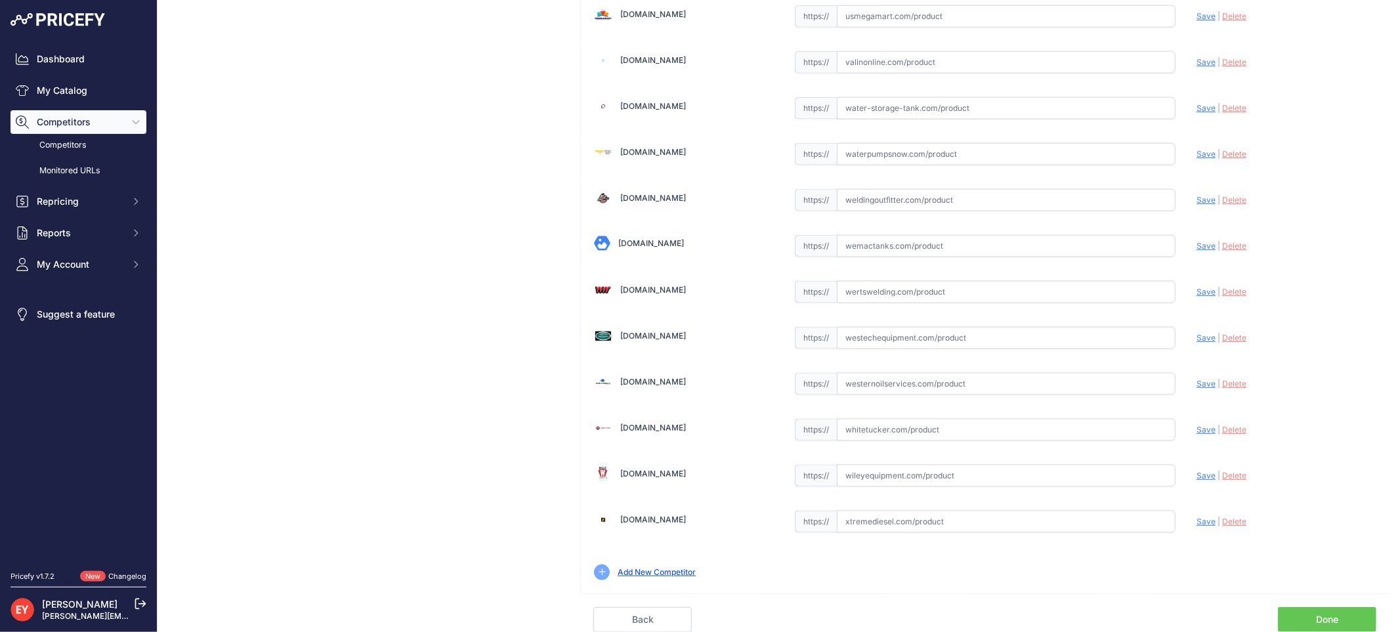
click at [1317, 616] on link "Done" at bounding box center [1327, 619] width 98 height 25
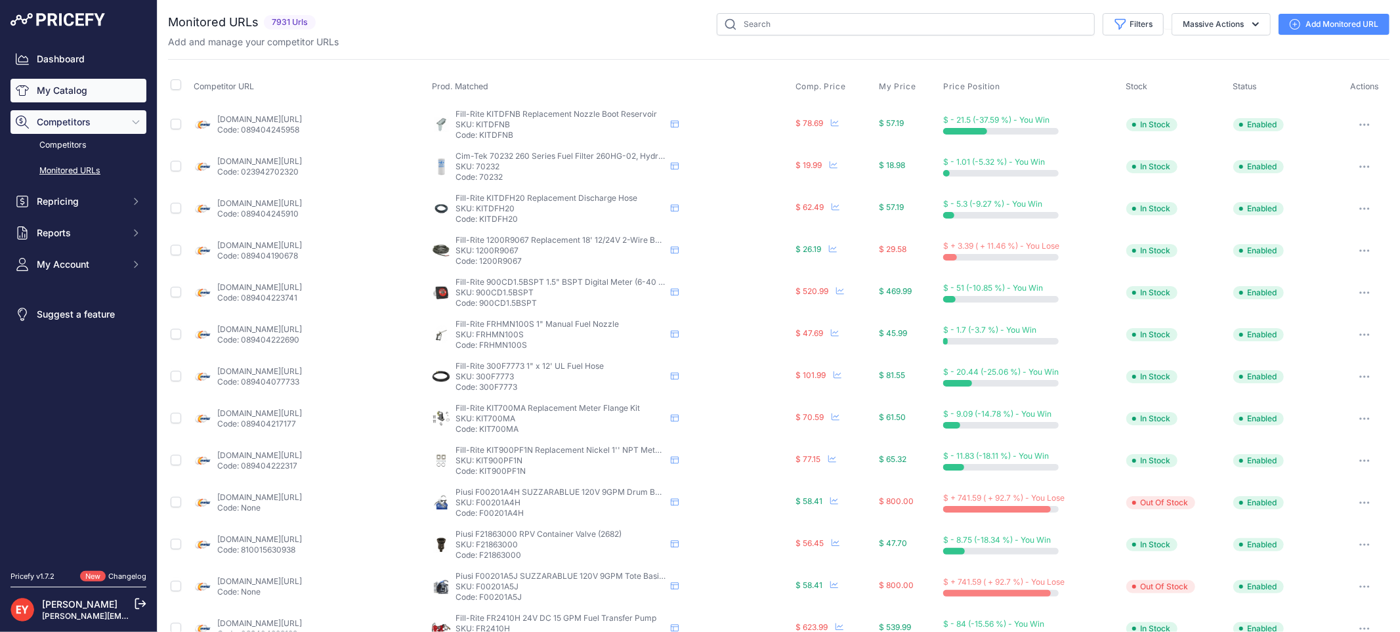
click at [68, 89] on link "My Catalog" at bounding box center [79, 91] width 136 height 24
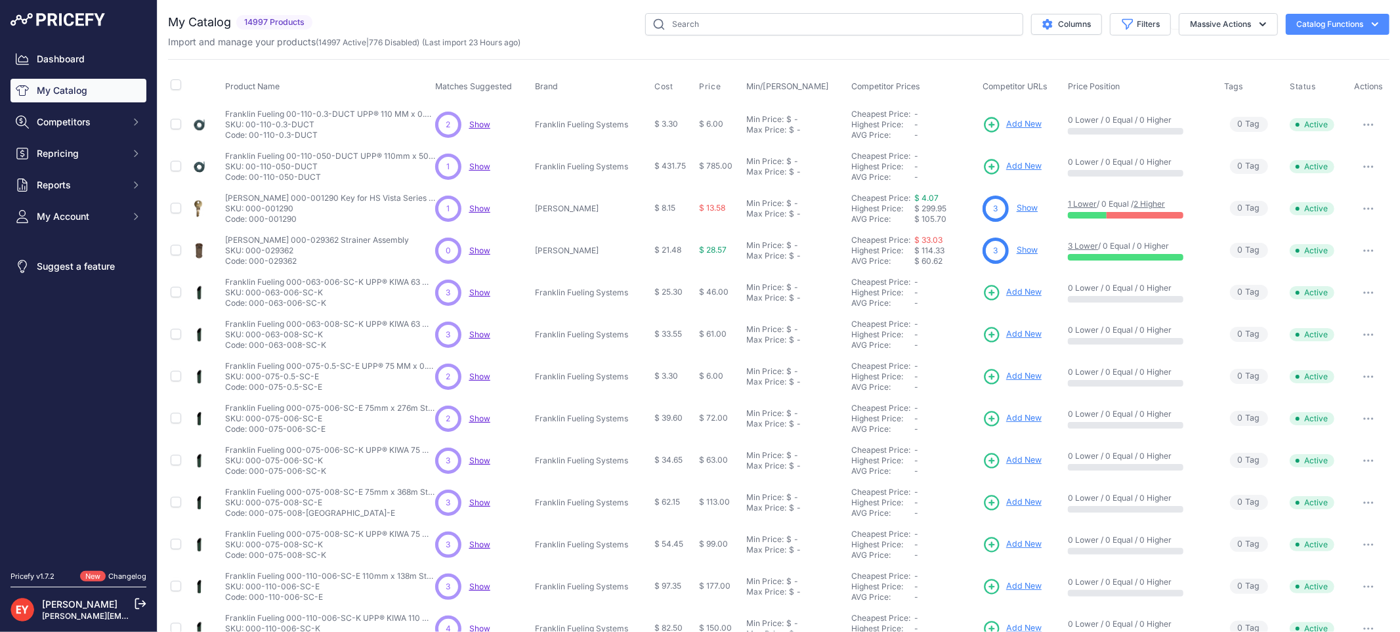
click at [654, 10] on div "You are not connected to the internet. My Catalog" at bounding box center [778, 394] width 1221 height 788
click at [666, 24] on input "text" at bounding box center [834, 24] width 378 height 22
paste input "330020-497"
type input "330020-497"
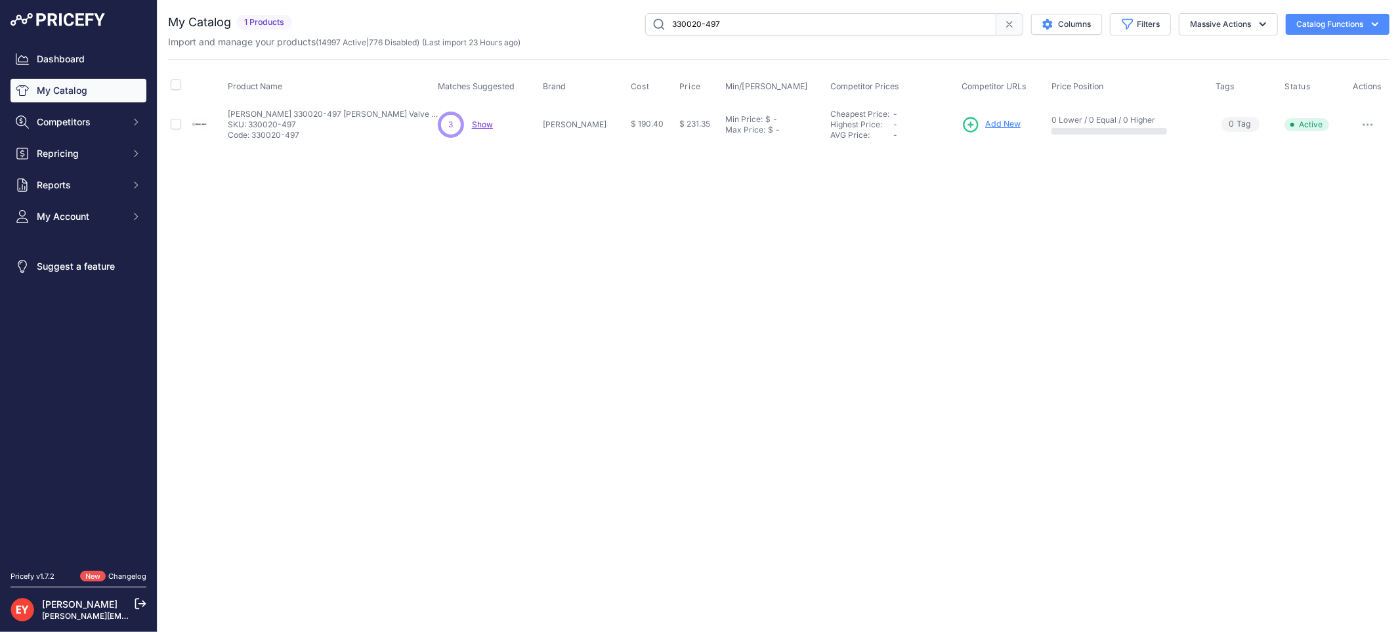
click at [993, 121] on span "Add New" at bounding box center [1002, 124] width 35 height 12
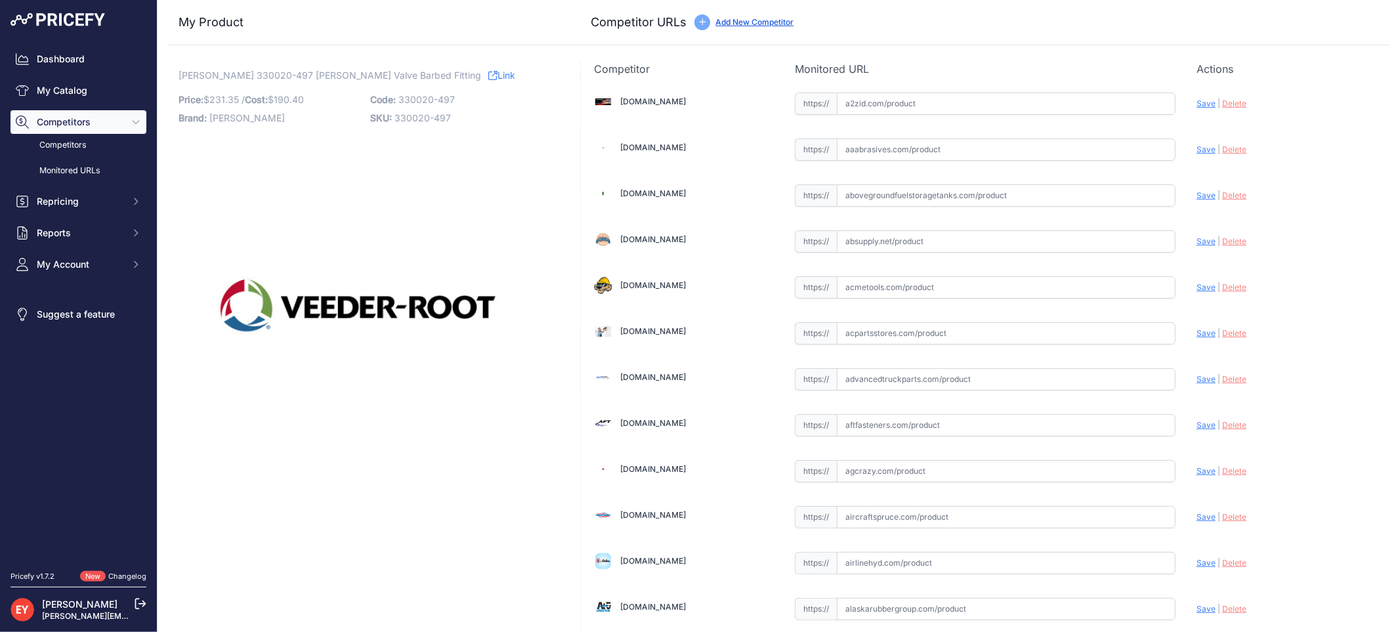
scroll to position [3932, 0]
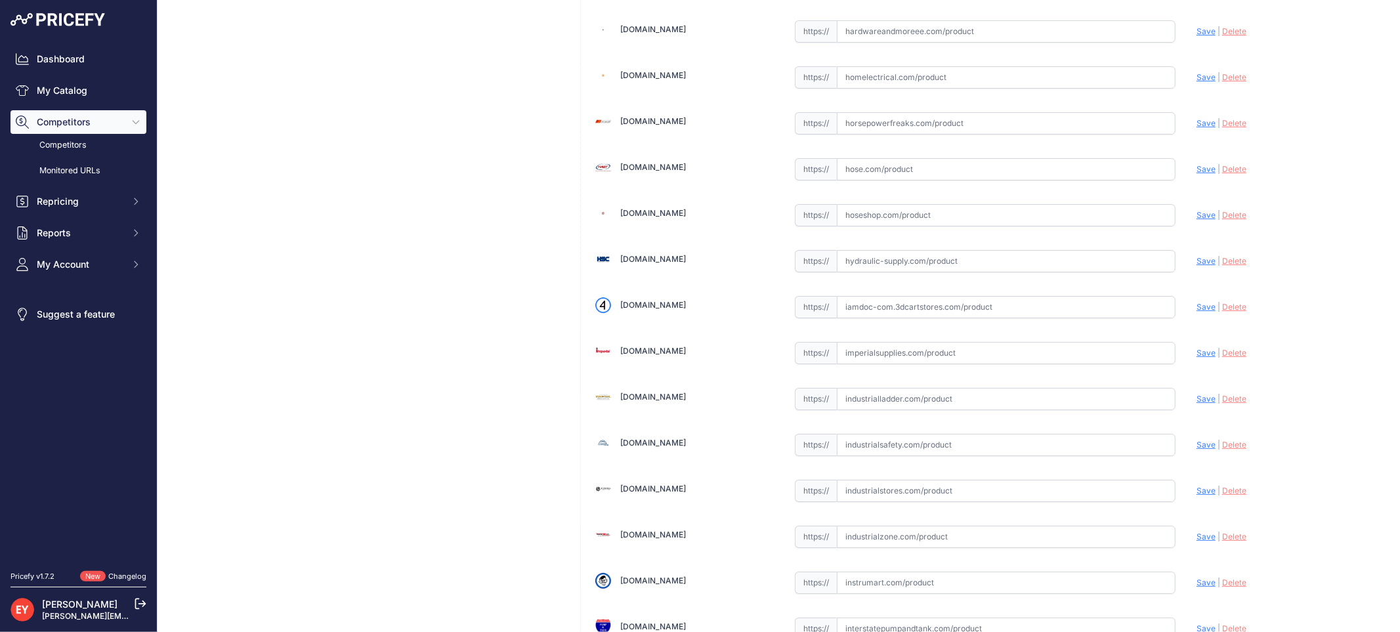
click at [908, 318] on input "text" at bounding box center [1006, 307] width 339 height 22
paste input "https://iamdoc-com.3dcartstores.com/Schraeder-Valve-Barbed-Fitting-Qty-15-Vac-S…"
click at [1197, 312] on span "Save" at bounding box center [1206, 307] width 19 height 10
type input "https://iamdoc-com.3dcartstores.com/Schraeder-Valve-Barbed-Fitting-Qty-15-Vac-S…"
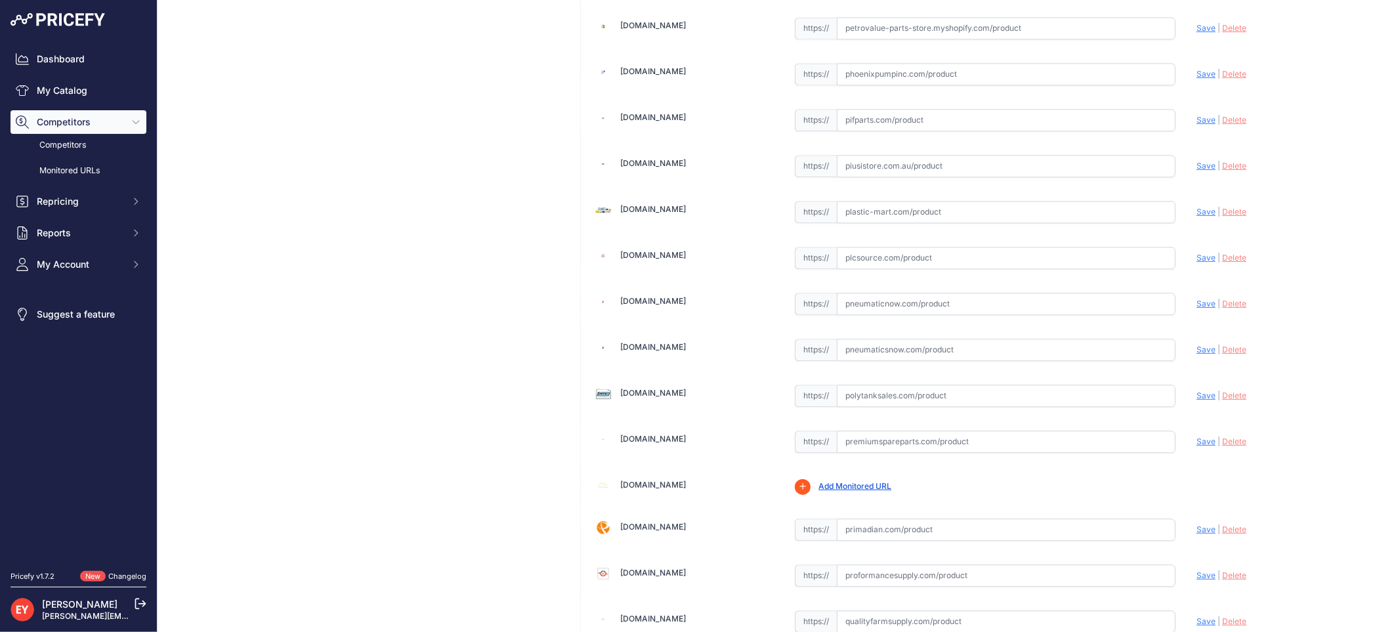
scroll to position [9920, 0]
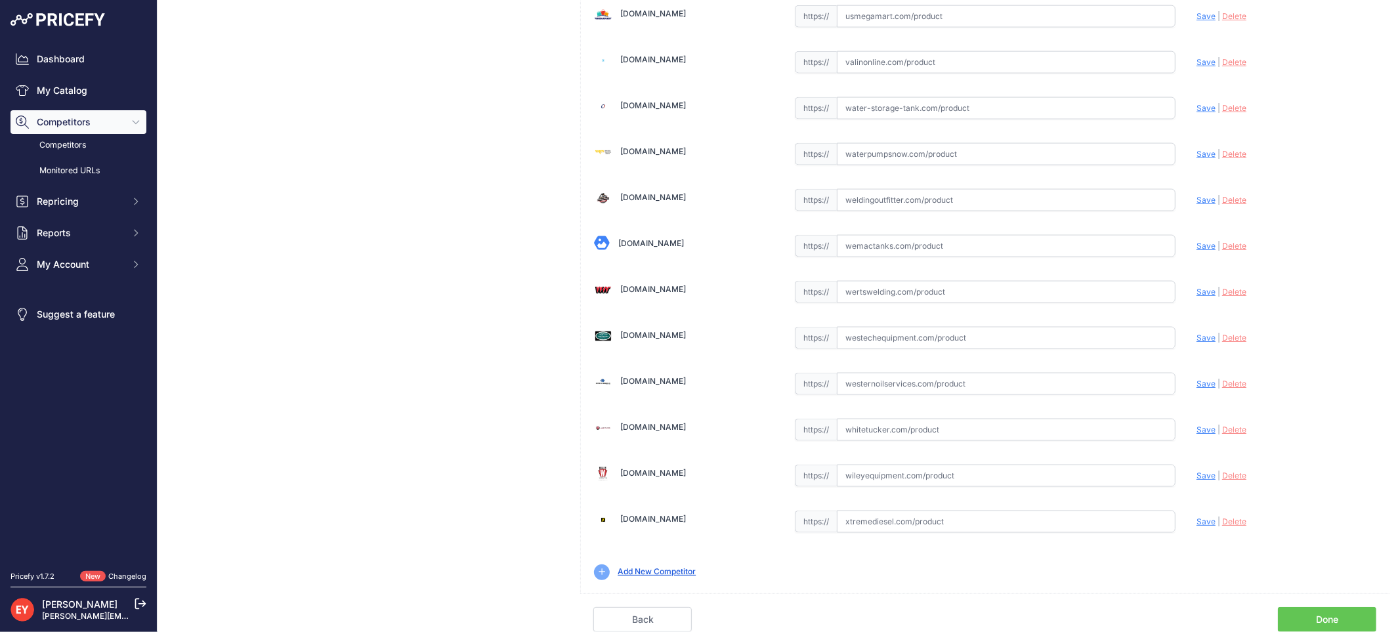
click at [1317, 618] on link "Done" at bounding box center [1327, 619] width 98 height 25
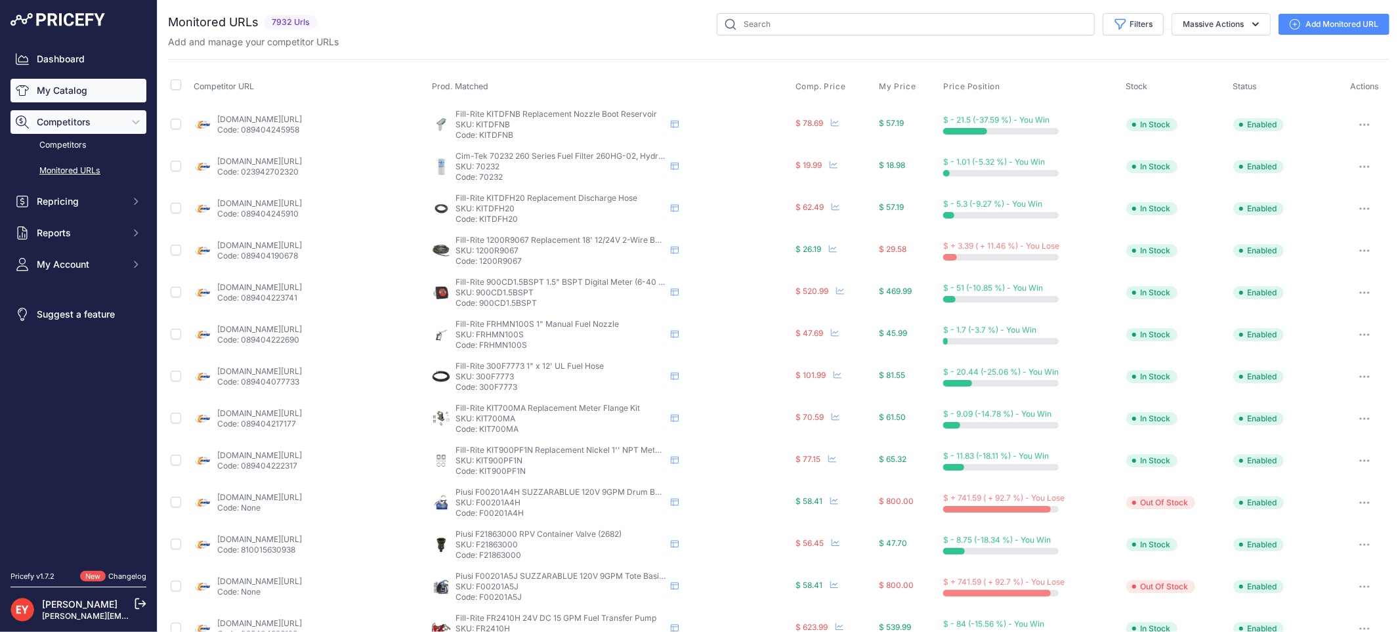
click at [77, 91] on link "My Catalog" at bounding box center [79, 91] width 136 height 24
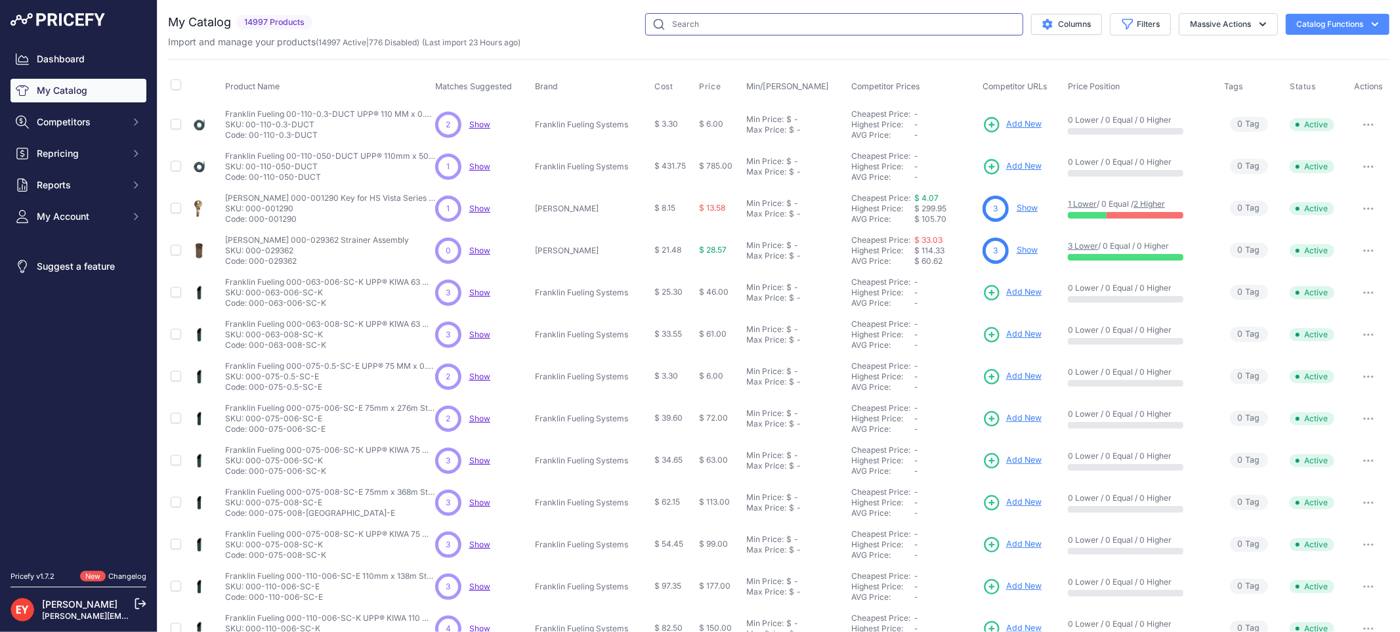
click at [834, 27] on input "text" at bounding box center [834, 24] width 378 height 22
paste input "330020-501"
type input "330020-501"
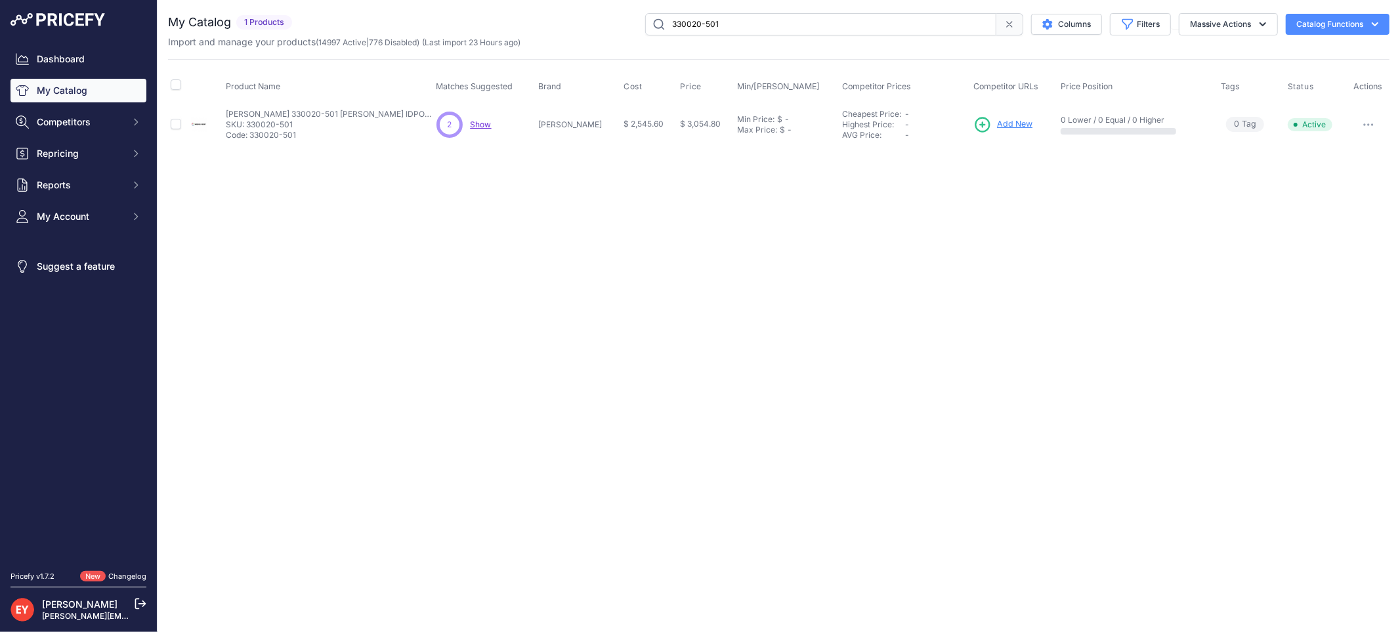
click at [997, 119] on span "Add New" at bounding box center [1014, 124] width 35 height 12
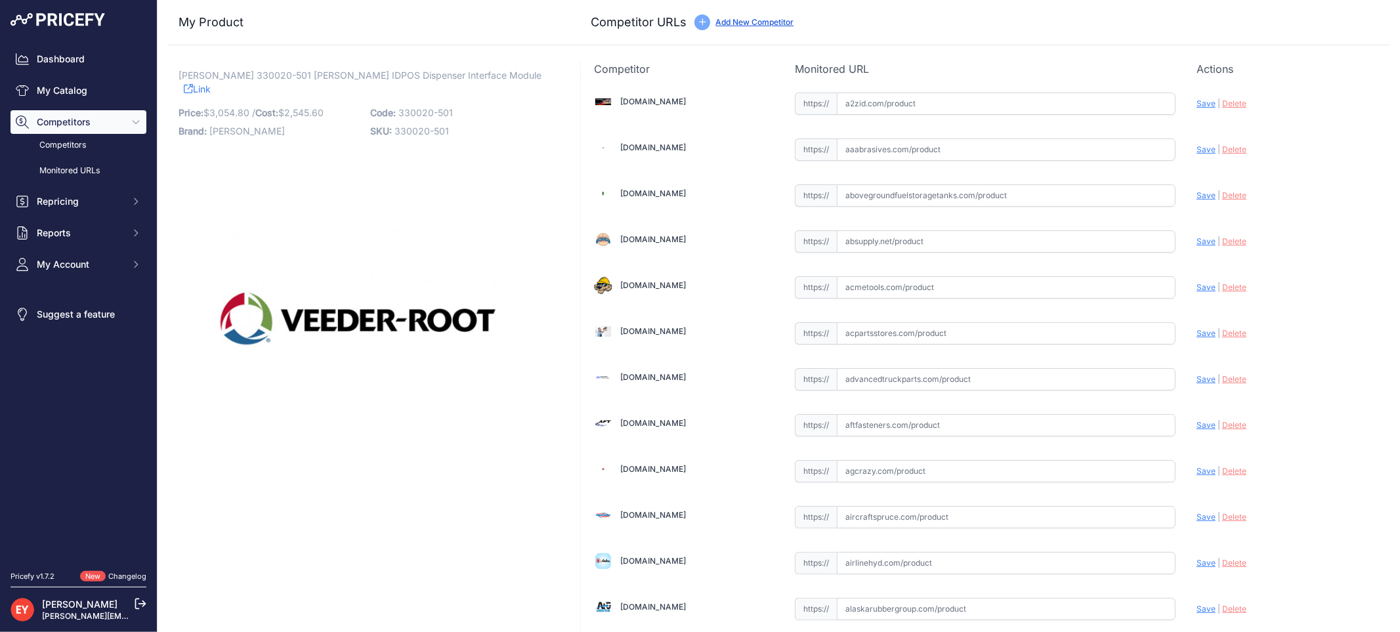
scroll to position [3932, 0]
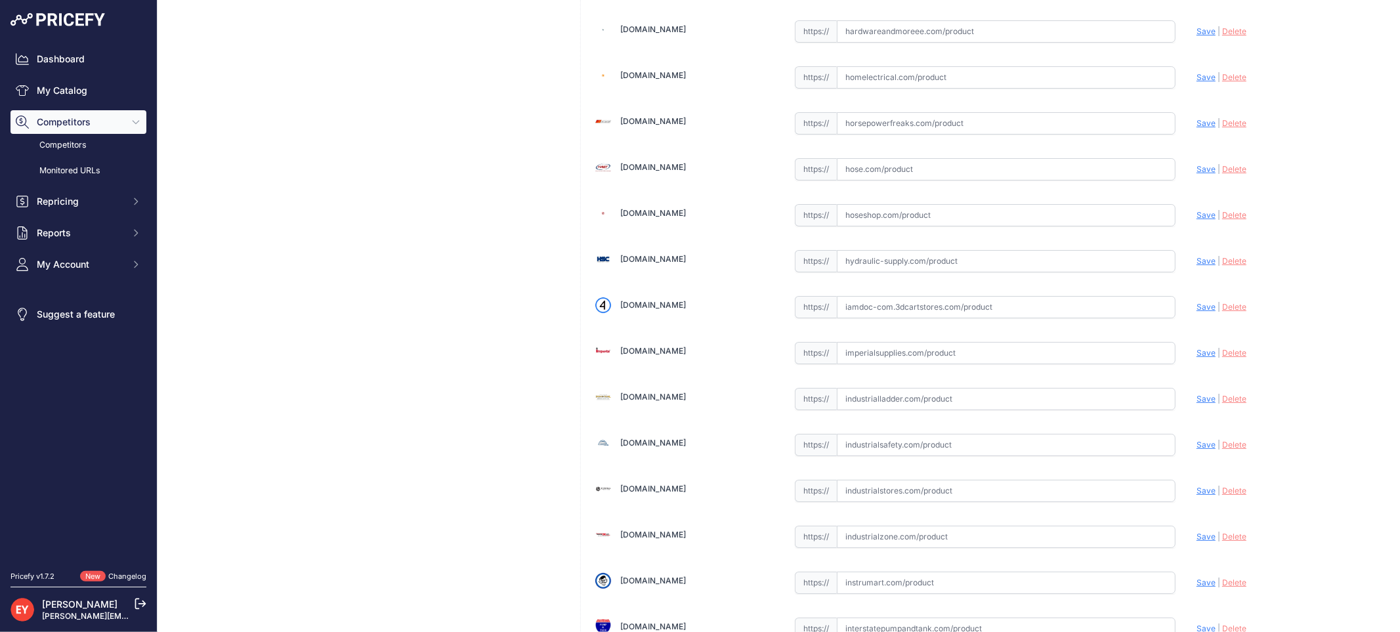
click at [844, 310] on input "text" at bounding box center [1006, 307] width 339 height 22
paste input "https://iamdoc-com.3dcartstores.com/Dim-Wayne-Idpos-Dim-No-Dim-Install-Kit-Requ…"
click at [1197, 312] on span "Save" at bounding box center [1206, 307] width 19 height 10
type input "https://iamdoc-com.3dcartstores.com/Dim-Wayne-Idpos-Dim-No-Dim-Install-Kit-Requ…"
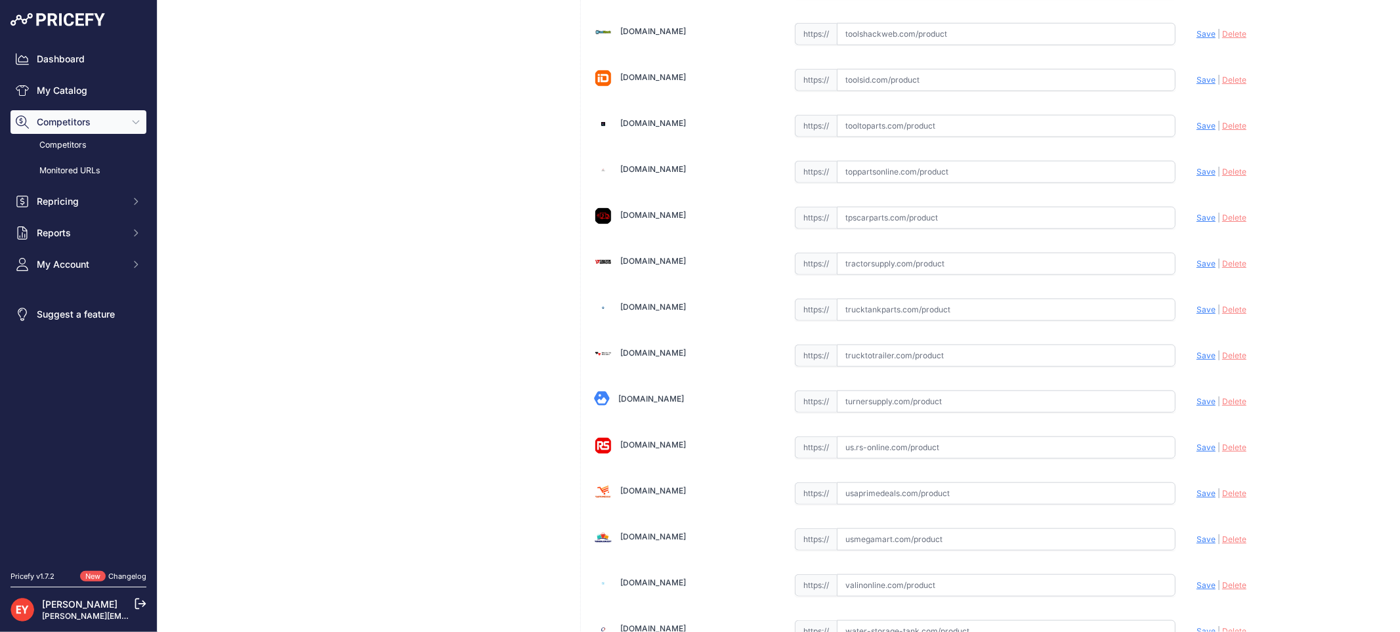
scroll to position [9920, 0]
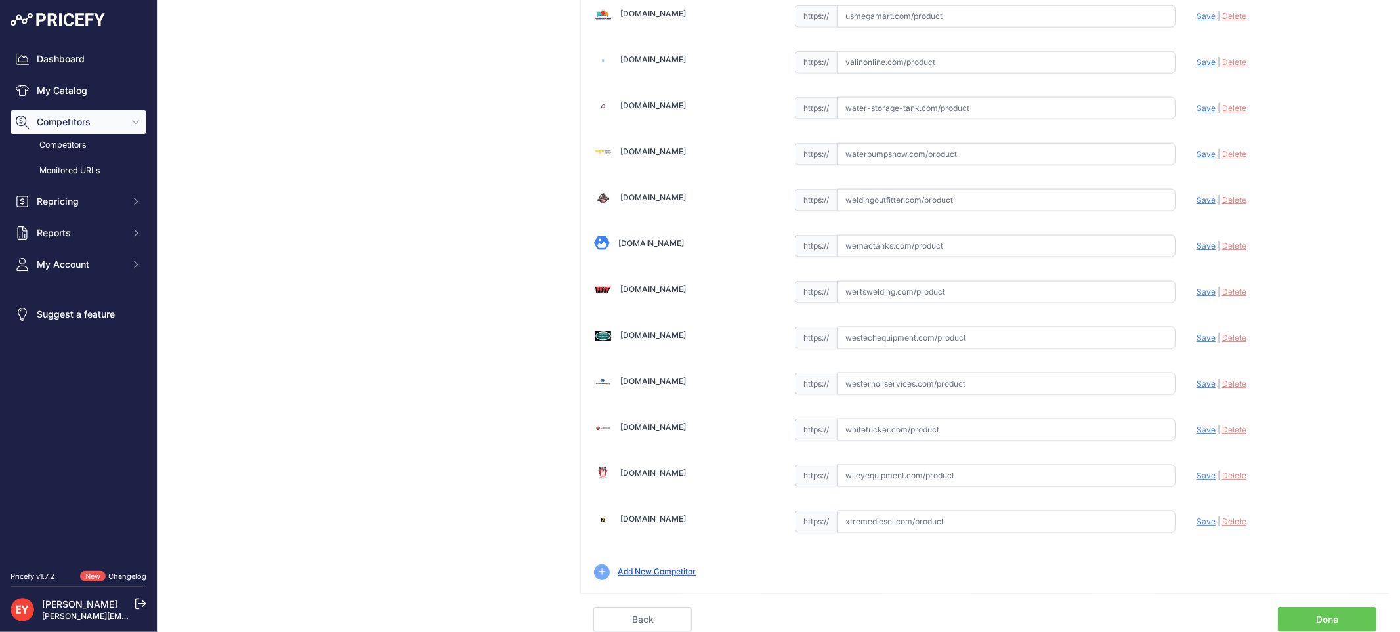
click at [1320, 610] on link "Done" at bounding box center [1327, 619] width 98 height 25
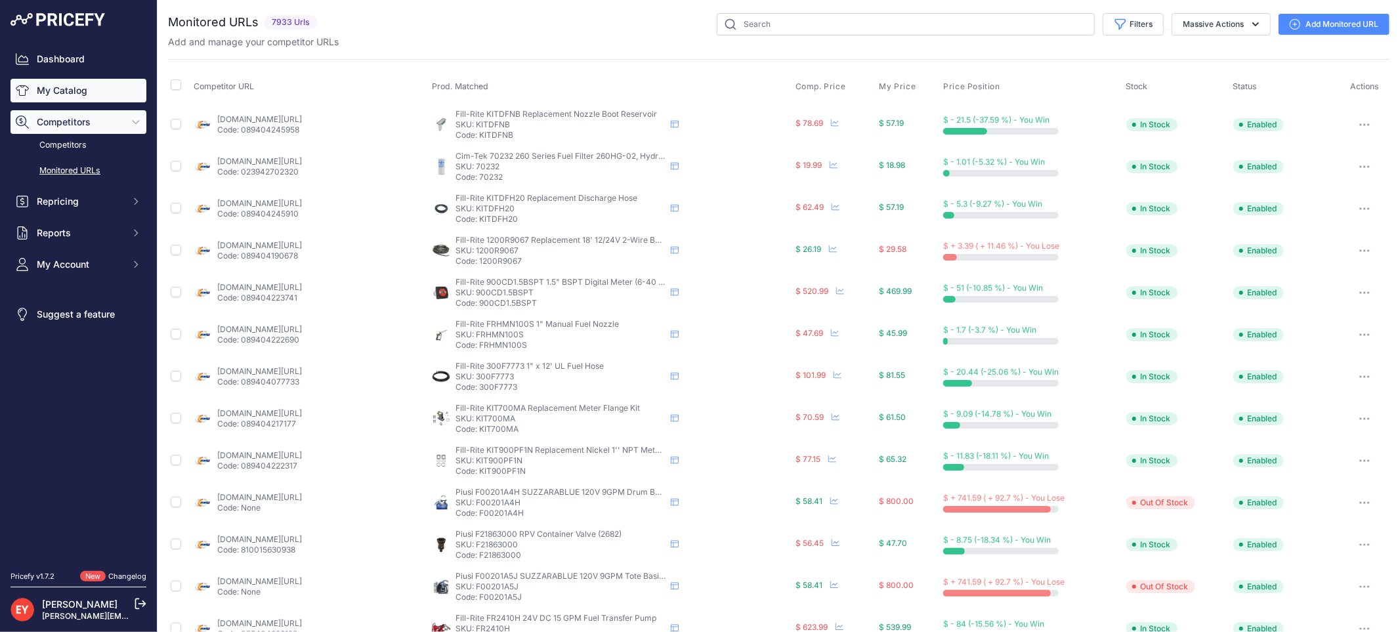
click at [97, 99] on link "My Catalog" at bounding box center [79, 91] width 136 height 24
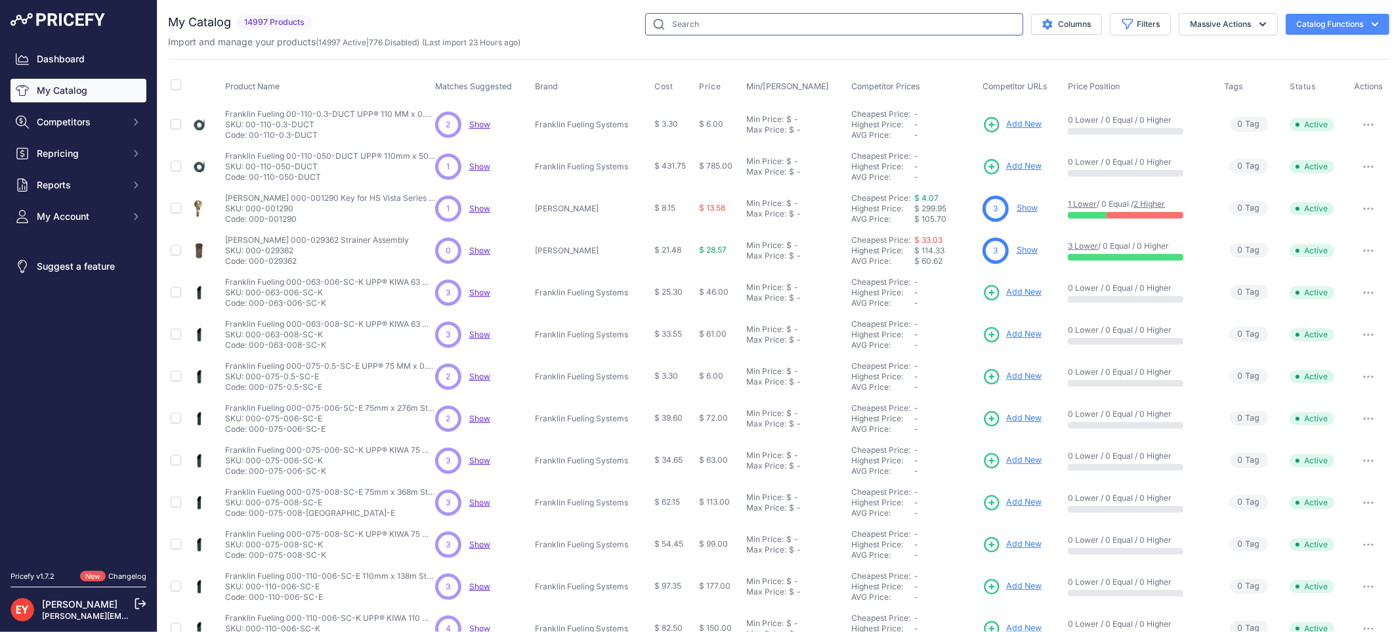
click at [698, 28] on input "text" at bounding box center [834, 24] width 378 height 22
click at [1126, 28] on button "Filters" at bounding box center [1140, 24] width 61 height 22
click at [1103, 86] on select "All Status Only Enabled Only Disabled" at bounding box center [1097, 75] width 126 height 22
select select "1"
click at [1034, 64] on select "All Status Only Enabled Only Disabled" at bounding box center [1097, 75] width 126 height 22
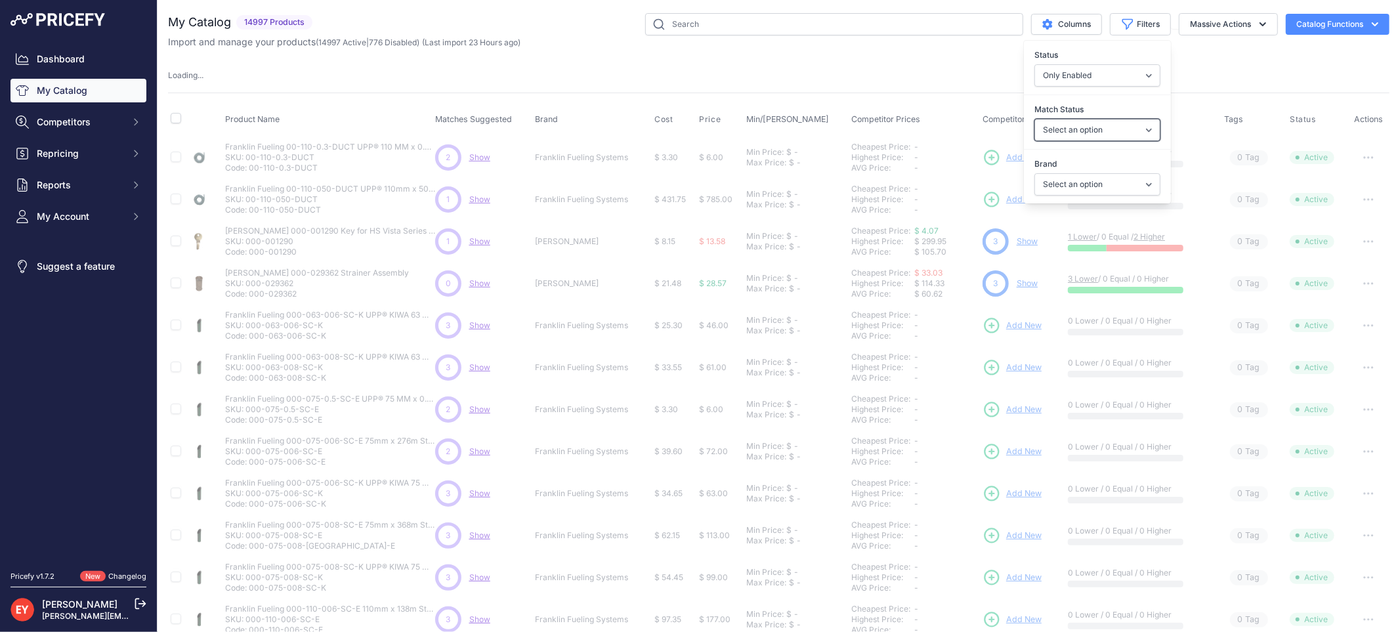
click at [1067, 134] on select "Select an option Matched Unmatched" at bounding box center [1097, 130] width 126 height 22
select select "0"
click at [1034, 119] on select "Select an option Matched Unmatched" at bounding box center [1097, 130] width 126 height 22
click at [1080, 185] on select "Select an option Ameron ATI B&K Balcrank [PERSON_NAME] Catlow Cimtek CNI Manufa…" at bounding box center [1097, 184] width 126 height 22
select select "[PERSON_NAME]"
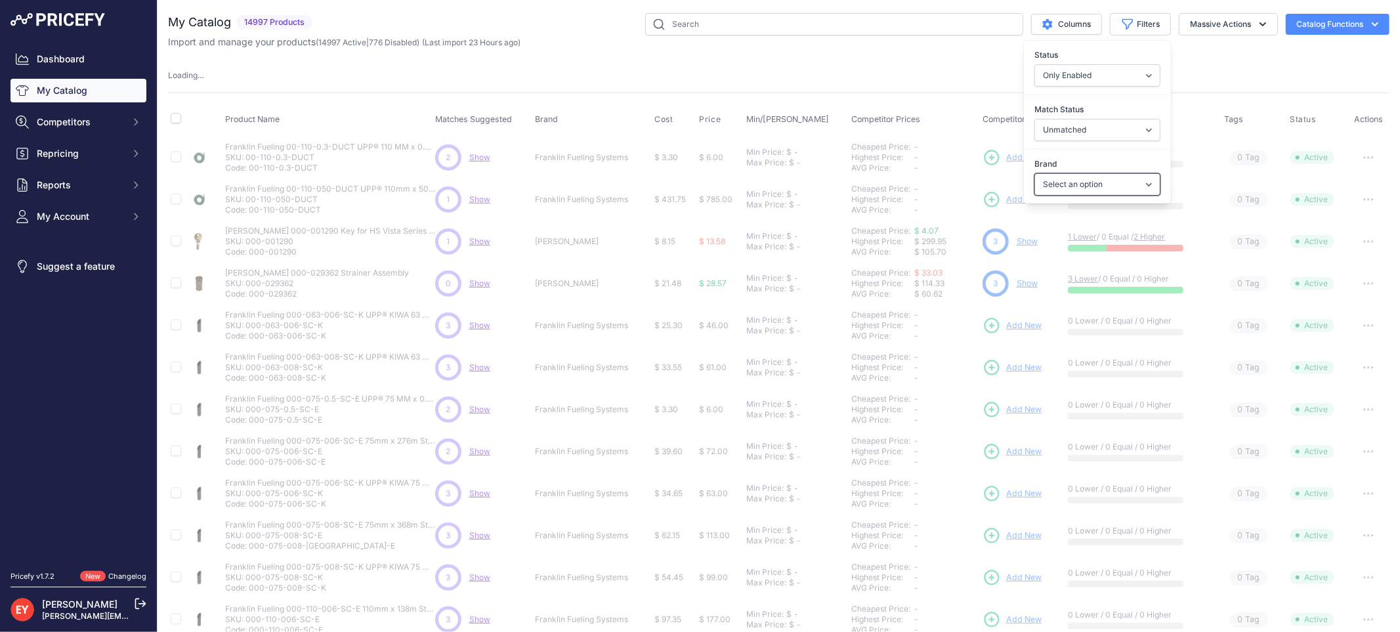
click at [1034, 173] on select "Select an option Ameron ATI B&K Balcrank [PERSON_NAME] Catlow Cimtek CNI Manufa…" at bounding box center [1097, 184] width 126 height 22
select select
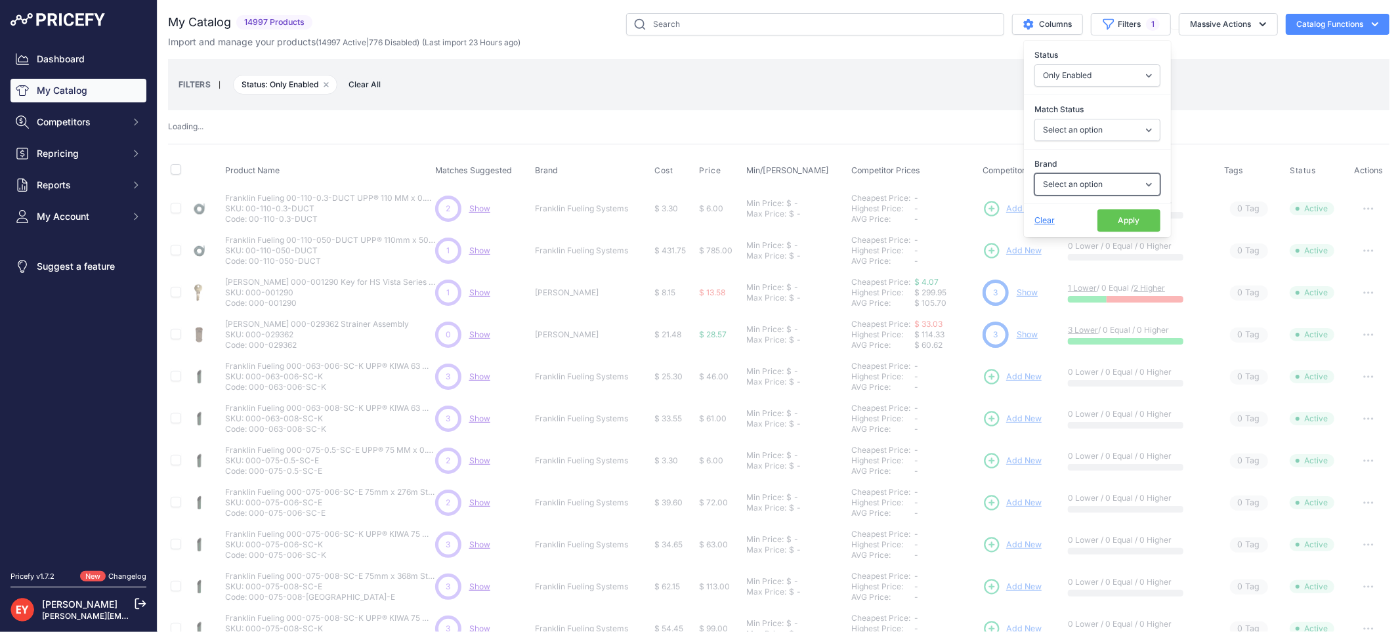
select select "0"
select select "[PERSON_NAME]"
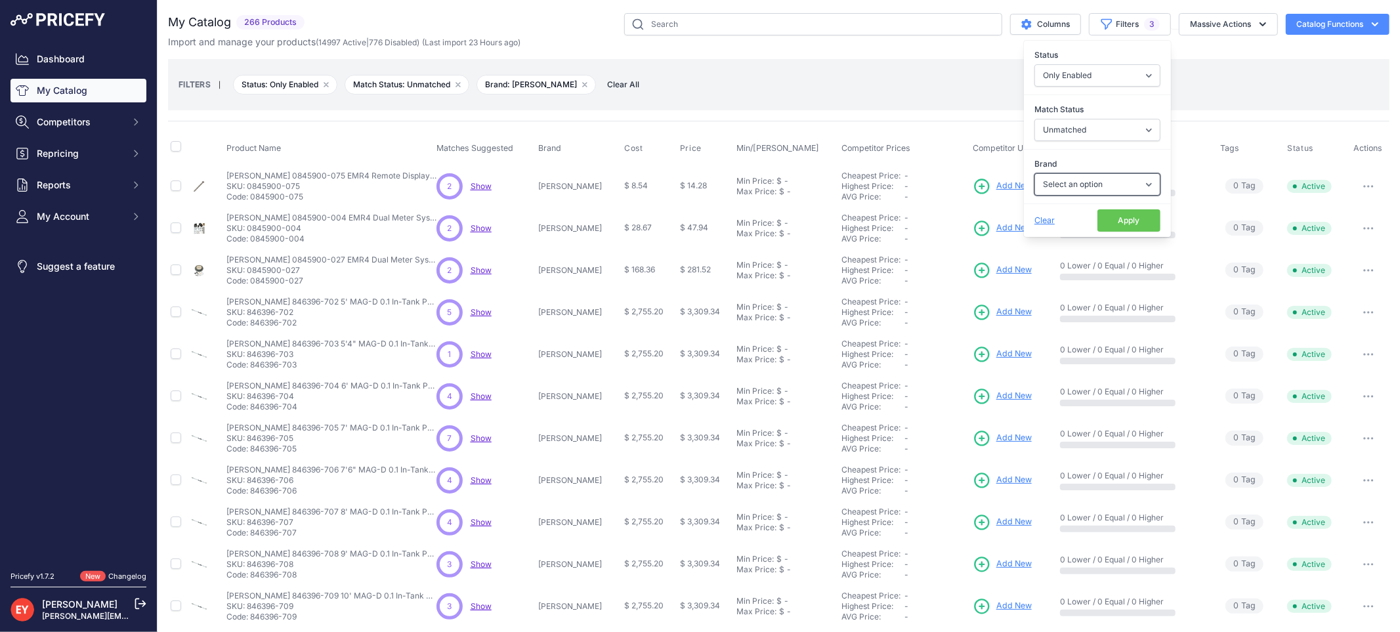
click at [1101, 182] on select "Select an option Ameron ATI B&K Balcrank [PERSON_NAME] Catlow Cimtek CNI Manufa…" at bounding box center [1097, 184] width 126 height 22
select select
click at [1034, 173] on select "Select an option Ameron ATI B&K Balcrank [PERSON_NAME] Catlow Cimtek CNI Manufa…" at bounding box center [1097, 184] width 126 height 22
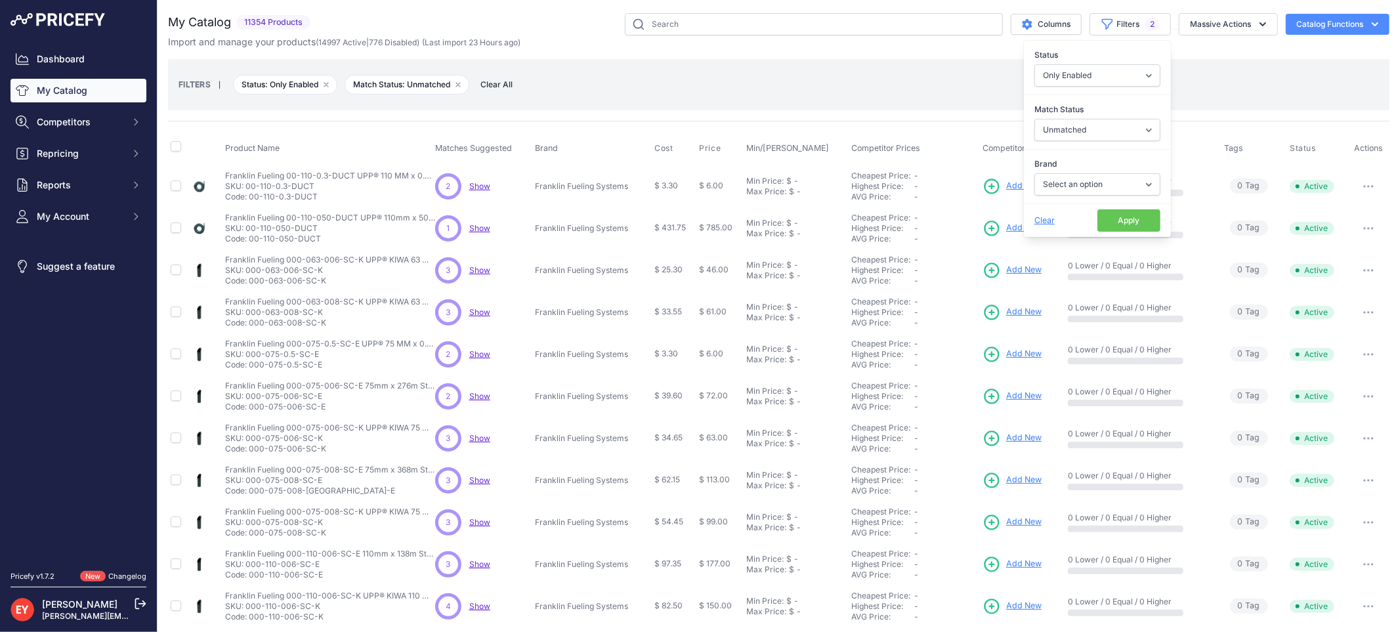
click at [1107, 221] on button "Apply" at bounding box center [1128, 220] width 63 height 22
click at [1107, 221] on button "Apply" at bounding box center [1131, 211] width 60 height 21
